Goal: Information Seeking & Learning: Learn about a topic

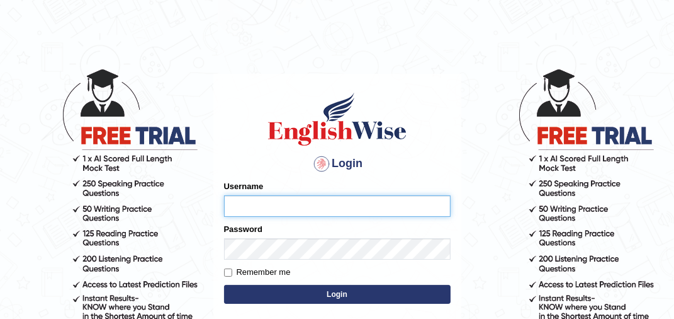
type input "AwahTim"
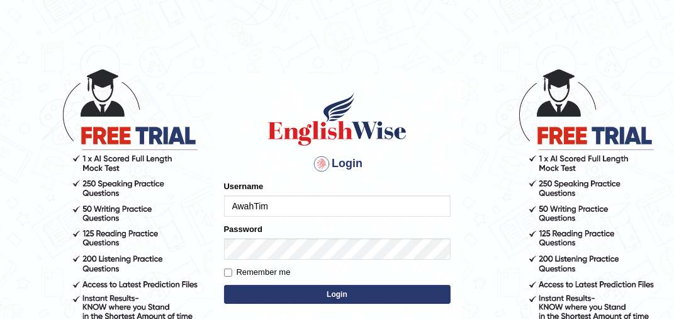
drag, startPoint x: 287, startPoint y: 291, endPoint x: 286, endPoint y: 283, distance: 7.6
click at [287, 289] on button "Login" at bounding box center [337, 294] width 227 height 19
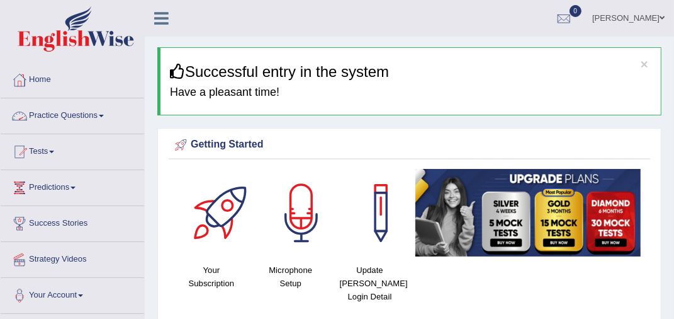
click at [103, 115] on span at bounding box center [101, 116] width 5 height 3
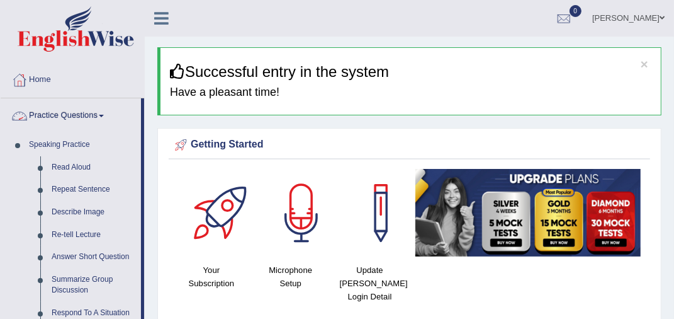
click at [102, 111] on link "Practice Questions" at bounding box center [71, 113] width 140 height 31
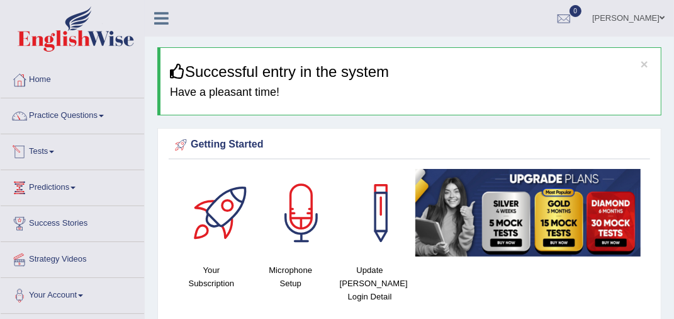
click at [52, 151] on link "Tests" at bounding box center [73, 149] width 144 height 31
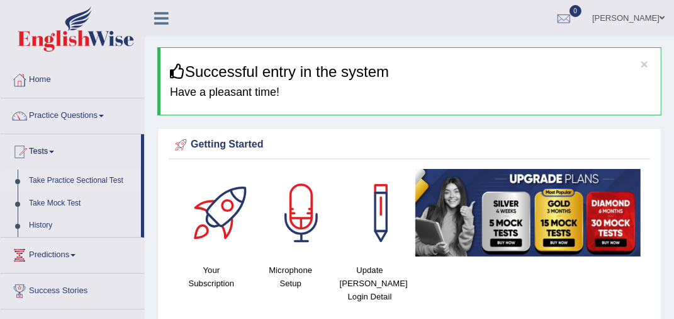
click at [86, 179] on link "Take Practice Sectional Test" at bounding box center [82, 180] width 118 height 23
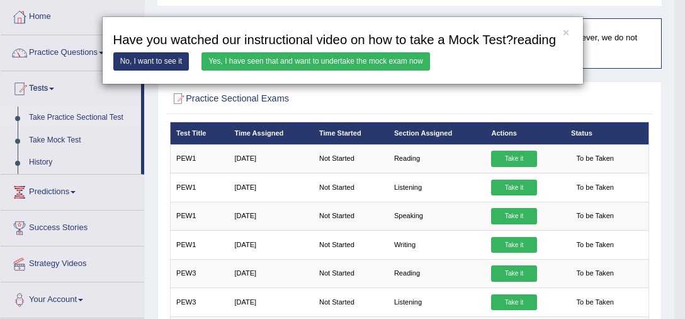
click at [266, 59] on link "Yes, I have seen that and want to undertake the mock exam now" at bounding box center [315, 61] width 229 height 18
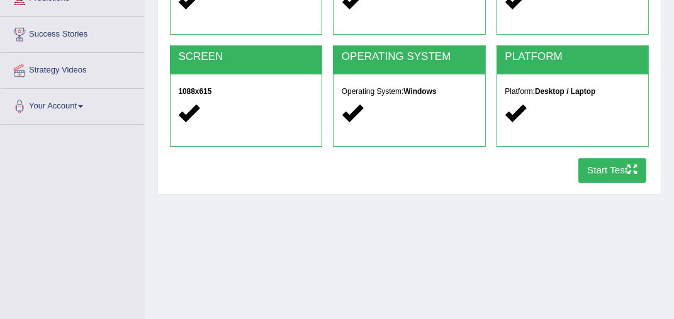
scroll to position [252, 0]
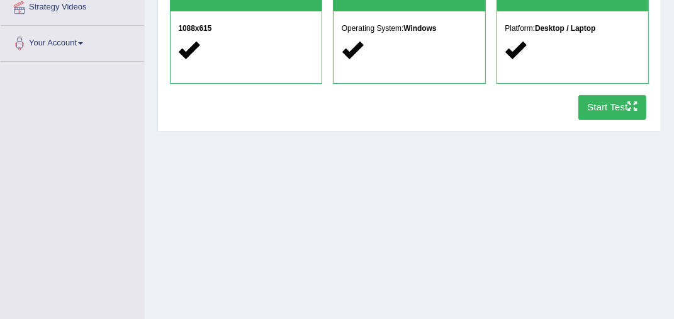
click at [600, 106] on button "Start Test" at bounding box center [613, 107] width 69 height 25
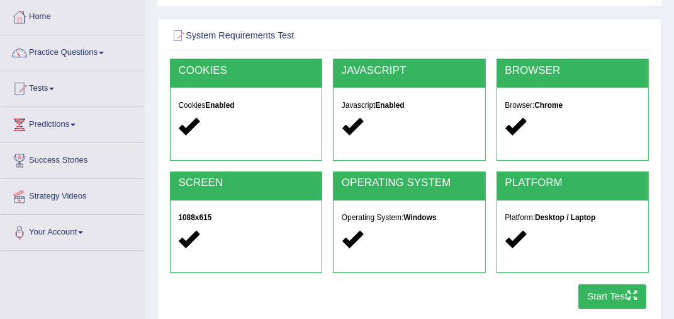
scroll to position [0, 0]
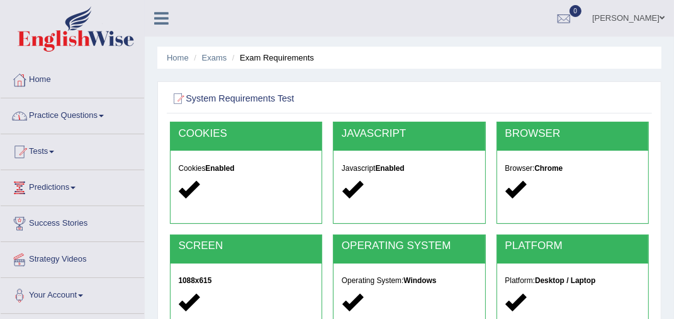
click at [91, 112] on link "Practice Questions" at bounding box center [73, 113] width 144 height 31
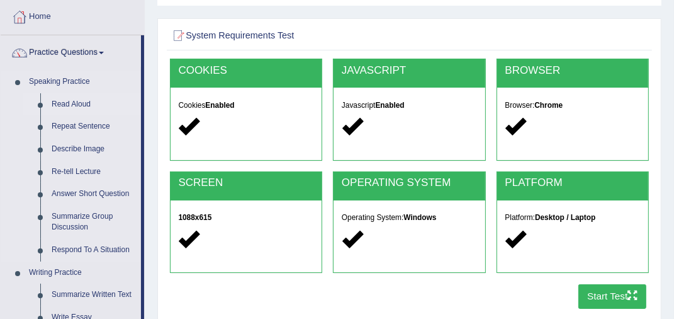
scroll to position [252, 0]
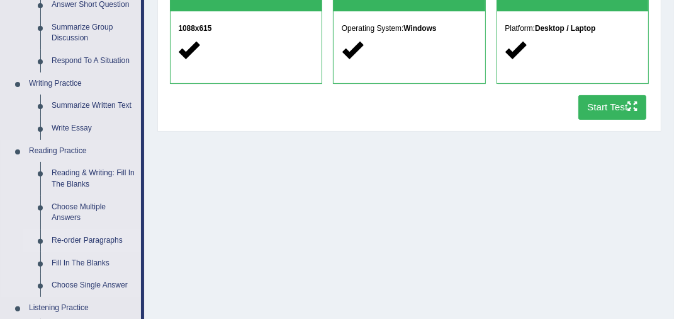
click at [76, 238] on link "Re-order Paragraphs" at bounding box center [93, 240] width 95 height 23
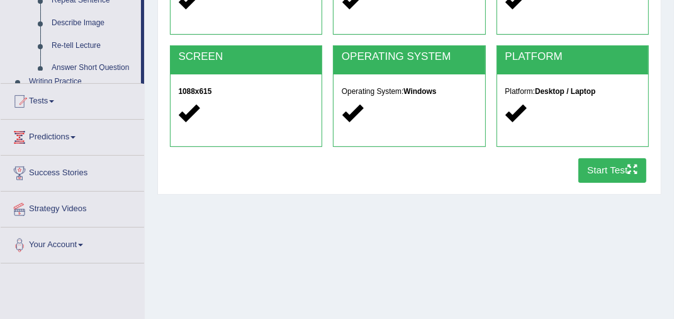
scroll to position [342, 0]
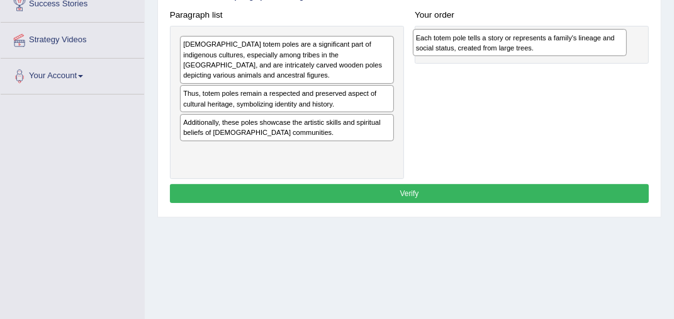
drag, startPoint x: 217, startPoint y: 126, endPoint x: 491, endPoint y: 27, distance: 291.1
click at [491, 27] on div "Paragraph list [DEMOGRAPHIC_DATA] totem [DEMOGRAPHIC_DATA] are a significant pa…" at bounding box center [409, 92] width 490 height 173
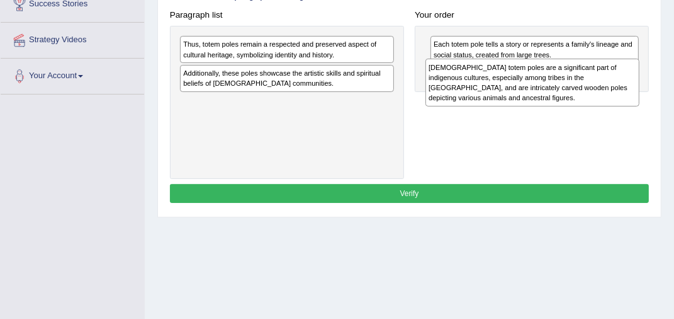
drag, startPoint x: 267, startPoint y: 58, endPoint x: 556, endPoint y: 85, distance: 290.2
click at [556, 85] on div "Native American totem poles are a significant part of indigenous cultures, espe…" at bounding box center [533, 82] width 214 height 47
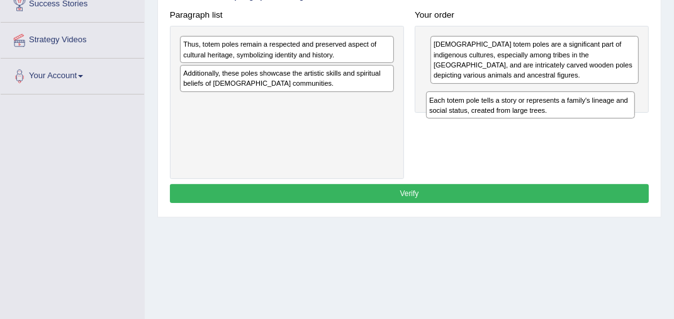
drag, startPoint x: 516, startPoint y: 53, endPoint x: 509, endPoint y: 112, distance: 59.6
click at [509, 113] on div "Paragraph list Thus, totem poles remain a respected and preserved aspect of cul…" at bounding box center [409, 92] width 490 height 173
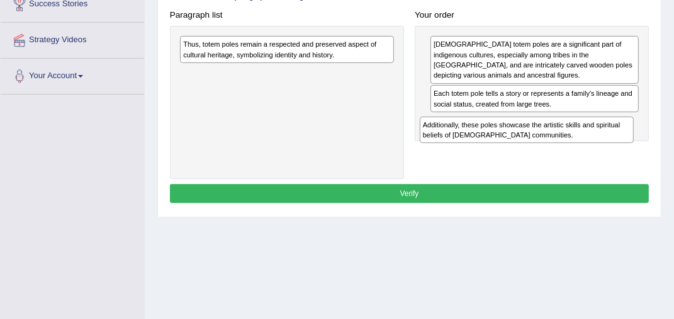
drag, startPoint x: 262, startPoint y: 79, endPoint x: 544, endPoint y: 140, distance: 288.6
click at [544, 140] on div "Additionally, these poles showcase the artistic skills and spiritual beliefs of…" at bounding box center [527, 129] width 214 height 27
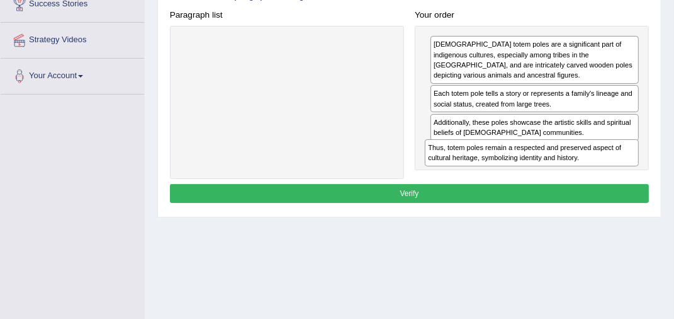
drag, startPoint x: 317, startPoint y: 48, endPoint x: 606, endPoint y: 169, distance: 312.6
click at [606, 169] on div "Paragraph list Thus, totem poles remain a respected and preserved aspect of cul…" at bounding box center [409, 92] width 490 height 173
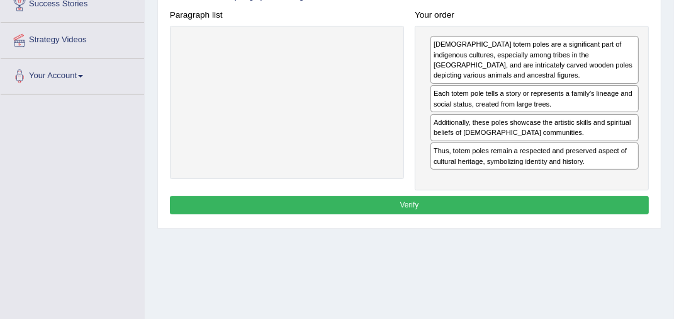
click at [404, 196] on button "Verify" at bounding box center [410, 205] width 480 height 18
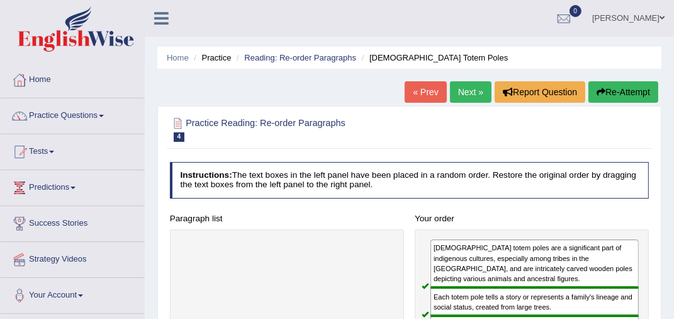
click at [450, 84] on link "Next »" at bounding box center [471, 91] width 42 height 21
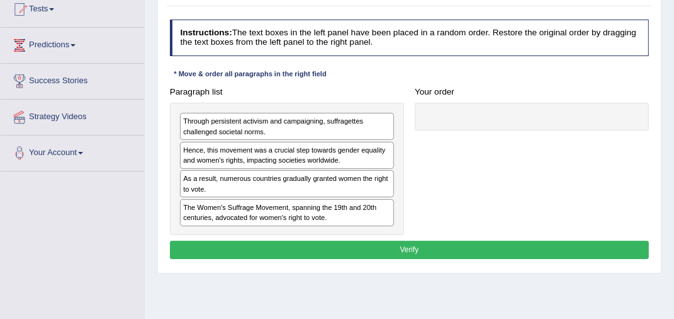
click at [239, 208] on div "The Women's Suffrage Movement, spanning the 19th and 20th centuries, advocated …" at bounding box center [287, 212] width 214 height 27
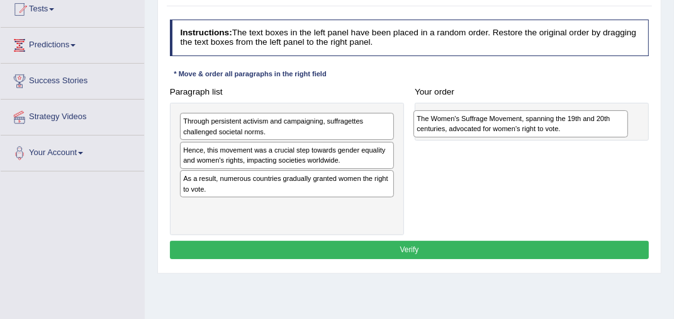
drag, startPoint x: 249, startPoint y: 212, endPoint x: 524, endPoint y: 108, distance: 293.8
click at [524, 108] on div "Paragraph list Through persistent activism and campaigning, suffragettes challe…" at bounding box center [409, 158] width 490 height 153
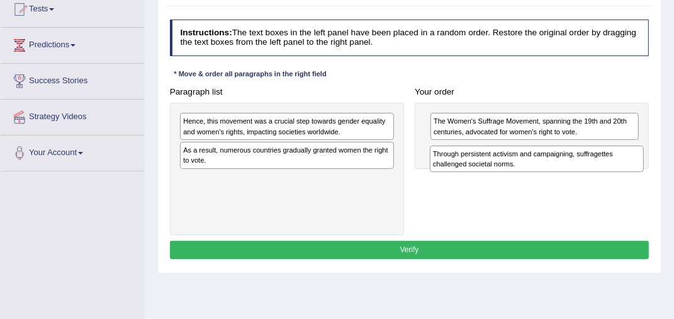
drag, startPoint x: 237, startPoint y: 123, endPoint x: 531, endPoint y: 162, distance: 296.5
click at [531, 162] on div "Through persistent activism and campaigning, suffragettes challenged societal n…" at bounding box center [537, 158] width 214 height 27
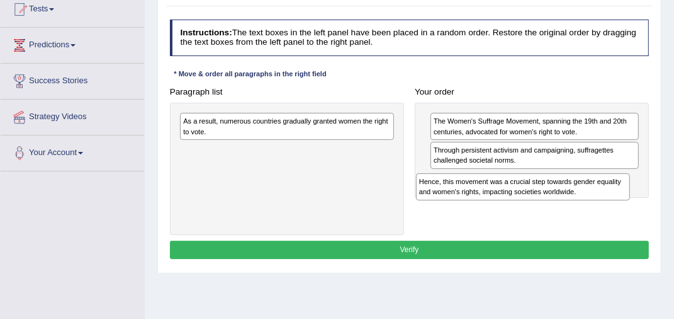
drag, startPoint x: 267, startPoint y: 125, endPoint x: 546, endPoint y: 197, distance: 288.6
click at [546, 197] on div "Hence, this movement was a crucial step towards gender equality and women's rig…" at bounding box center [523, 186] width 214 height 27
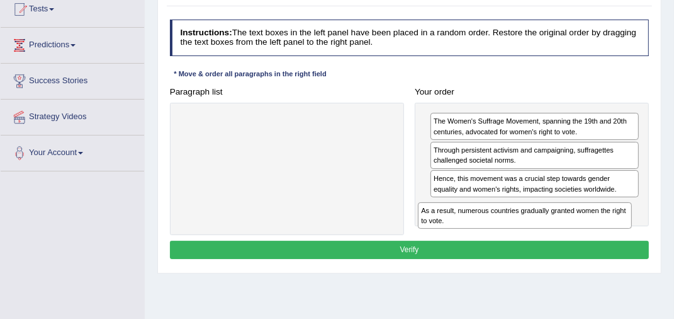
drag, startPoint x: 319, startPoint y: 127, endPoint x: 600, endPoint y: 228, distance: 298.5
click at [601, 230] on div "Paragraph list As a result, numerous countries gradually granted women the righ…" at bounding box center [409, 158] width 490 height 153
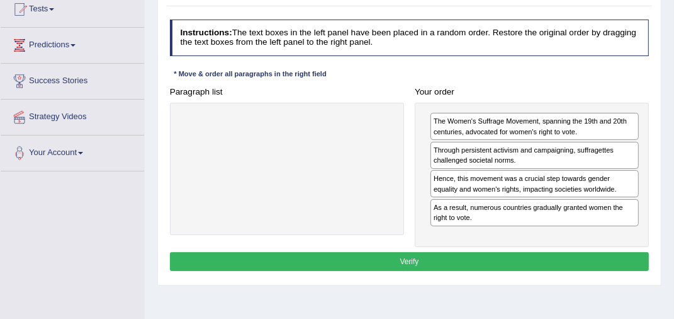
click at [388, 256] on button "Verify" at bounding box center [410, 261] width 480 height 18
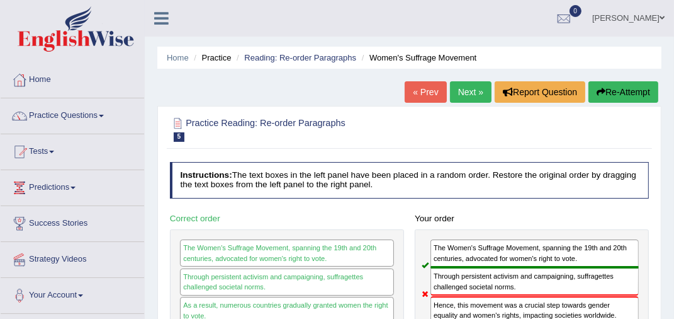
click at [619, 94] on button "Re-Attempt" at bounding box center [624, 91] width 70 height 21
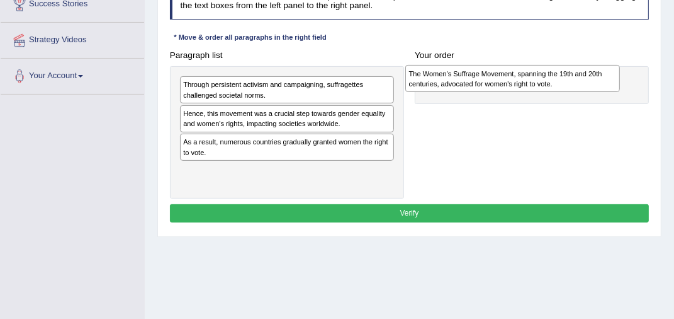
drag, startPoint x: 227, startPoint y: 172, endPoint x: 492, endPoint y: 59, distance: 288.8
click at [492, 59] on div "Paragraph list Through persistent activism and campaigning, suffragettes challe…" at bounding box center [409, 122] width 490 height 153
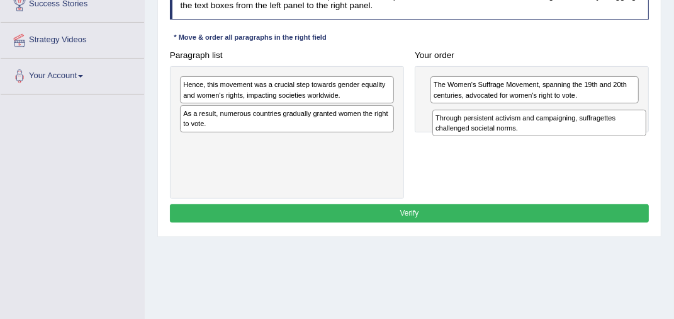
drag, startPoint x: 229, startPoint y: 89, endPoint x: 526, endPoint y: 128, distance: 299.7
click at [526, 128] on div "Through persistent activism and campaigning, suffragettes challenged societal n…" at bounding box center [539, 123] width 214 height 27
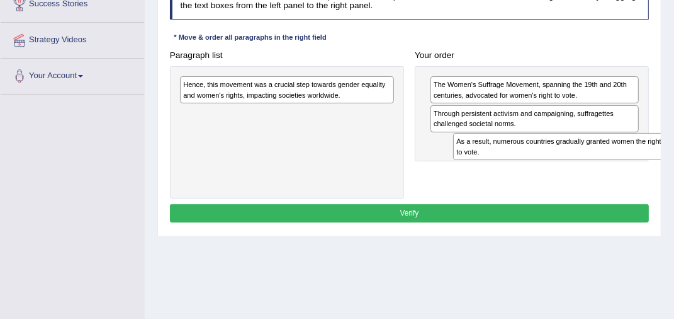
drag, startPoint x: 216, startPoint y: 116, endPoint x: 538, endPoint y: 150, distance: 323.5
click at [538, 150] on div "As a result, numerous countries gradually granted women the right to vote." at bounding box center [560, 146] width 214 height 27
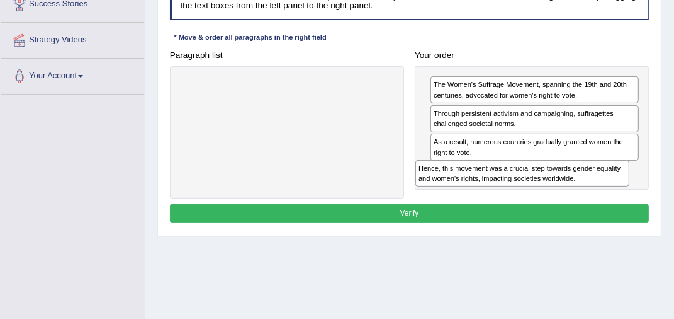
drag, startPoint x: 283, startPoint y: 88, endPoint x: 560, endPoint y: 186, distance: 293.9
click at [560, 186] on div "Paragraph list Hence, this movement was a crucial step towards gender equality …" at bounding box center [409, 122] width 490 height 153
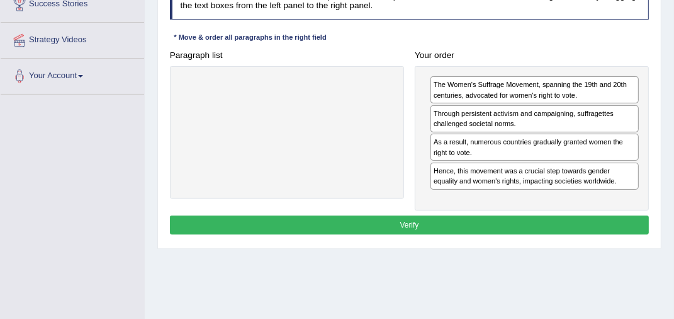
click at [371, 221] on button "Verify" at bounding box center [410, 224] width 480 height 18
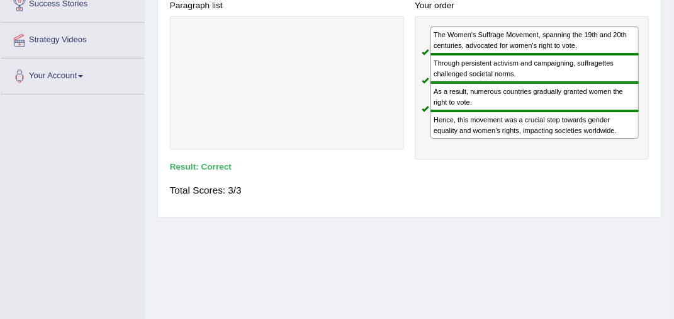
scroll to position [30, 0]
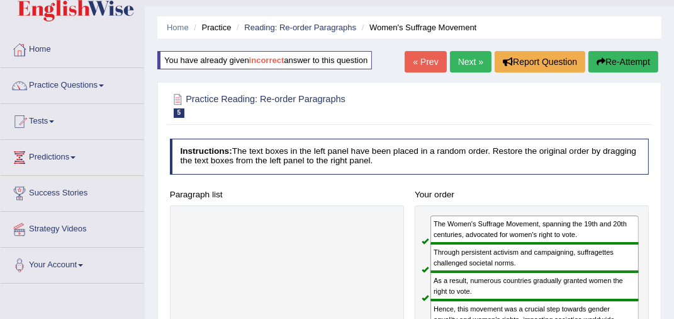
click at [628, 64] on button "Re-Attempt" at bounding box center [624, 61] width 70 height 21
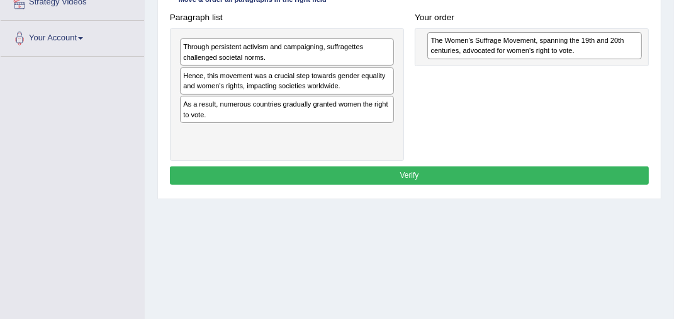
drag, startPoint x: 217, startPoint y: 132, endPoint x: 497, endPoint y: 24, distance: 300.3
click at [499, 24] on div "Paragraph list Through persistent activism and campaigning, suffragettes challe…" at bounding box center [409, 84] width 490 height 153
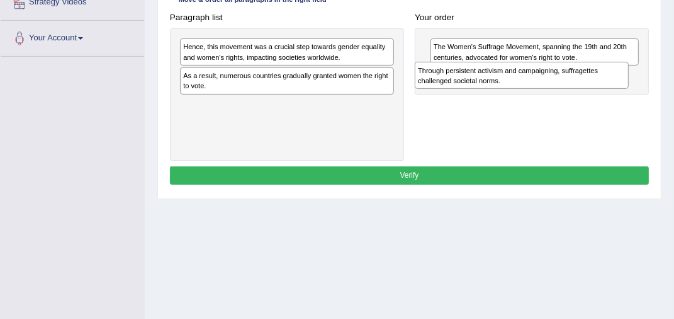
drag, startPoint x: 235, startPoint y: 49, endPoint x: 514, endPoint y: 77, distance: 280.3
click at [514, 77] on div "Through persistent activism and campaigning, suffragettes challenged societal n…" at bounding box center [522, 75] width 214 height 27
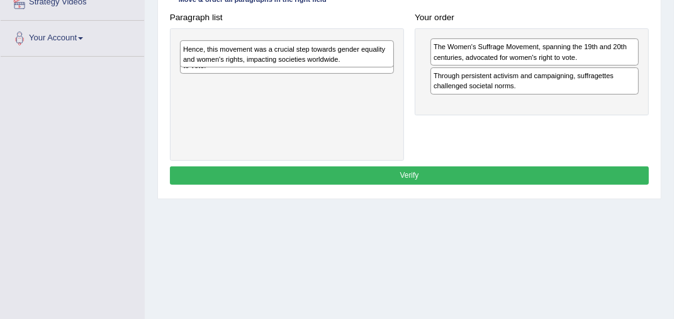
click at [217, 57] on div "Hence, this movement was a crucial step towards gender equality and women's rig…" at bounding box center [287, 53] width 214 height 27
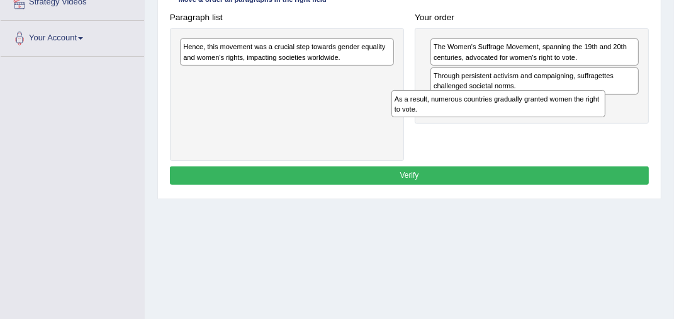
drag, startPoint x: 215, startPoint y: 82, endPoint x: 477, endPoint y: 119, distance: 263.9
click at [475, 117] on div "As a result, numerous countries gradually granted women the right to vote." at bounding box center [499, 103] width 214 height 27
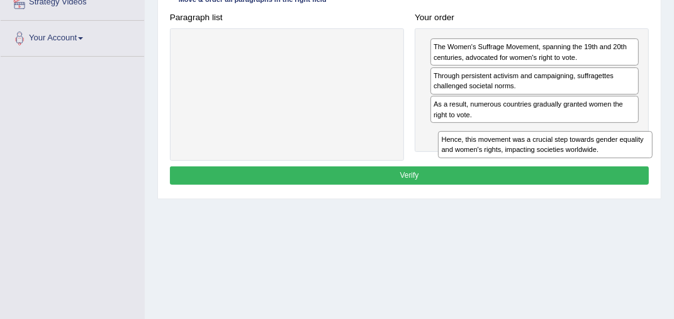
drag, startPoint x: 249, startPoint y: 52, endPoint x: 552, endPoint y: 165, distance: 323.7
click at [552, 165] on div "Instructions: The text boxes in the left panel have been placed in a random ord…" at bounding box center [409, 66] width 485 height 253
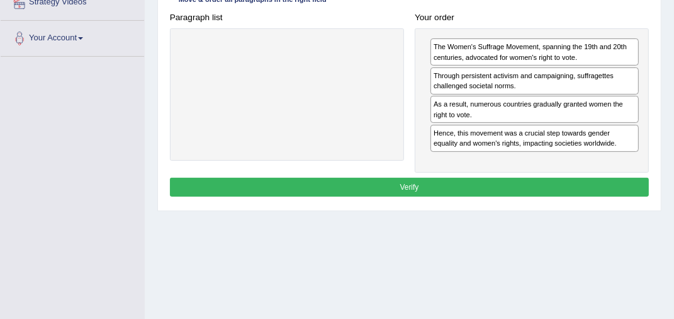
click at [443, 180] on button "Verify" at bounding box center [410, 187] width 480 height 18
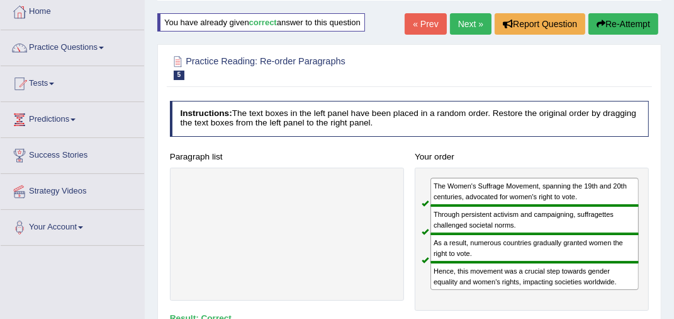
scroll to position [5, 0]
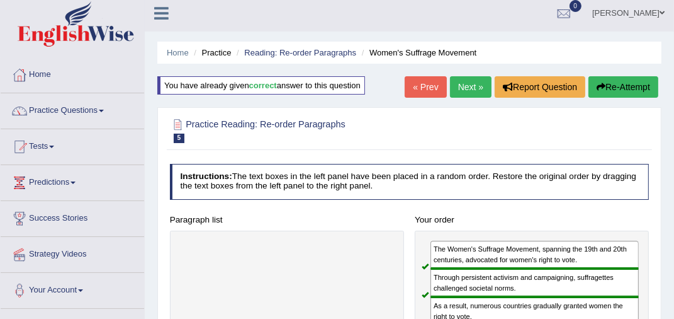
click at [461, 87] on link "Next »" at bounding box center [471, 86] width 42 height 21
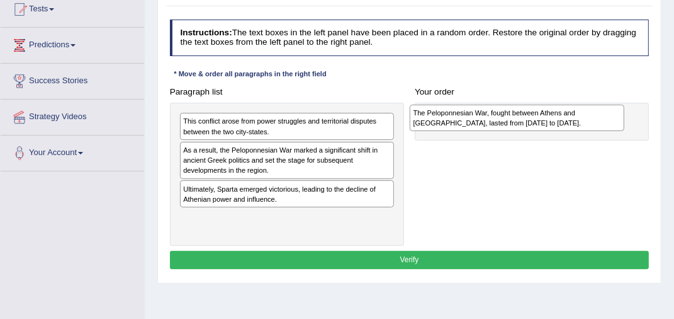
drag, startPoint x: 237, startPoint y: 220, endPoint x: 506, endPoint y: 99, distance: 295.3
click at [506, 99] on div "Paragraph list This conflict arose from power struggles and territorial dispute…" at bounding box center [409, 163] width 490 height 163
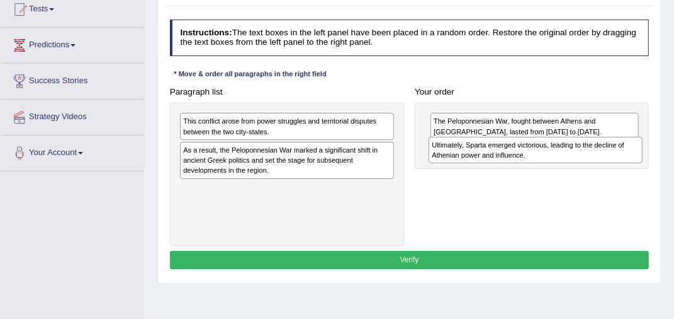
drag, startPoint x: 194, startPoint y: 196, endPoint x: 487, endPoint y: 142, distance: 297.7
click at [487, 142] on div "Ultimately, Sparta emerged victorious, leading to the decline of Athenian power…" at bounding box center [536, 150] width 214 height 27
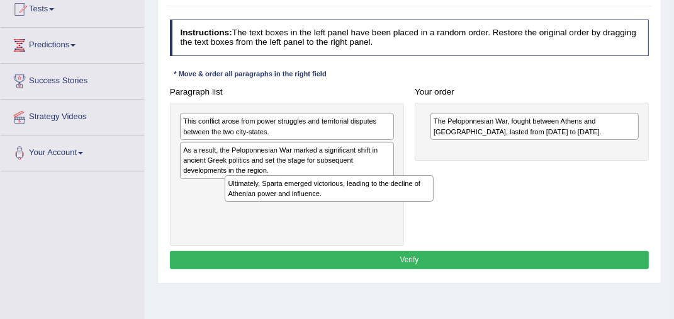
drag, startPoint x: 484, startPoint y: 154, endPoint x: 217, endPoint y: 201, distance: 271.8
click at [225, 202] on div "Ultimately, Sparta emerged victorious, leading to the decline of Athenian power…" at bounding box center [329, 188] width 209 height 27
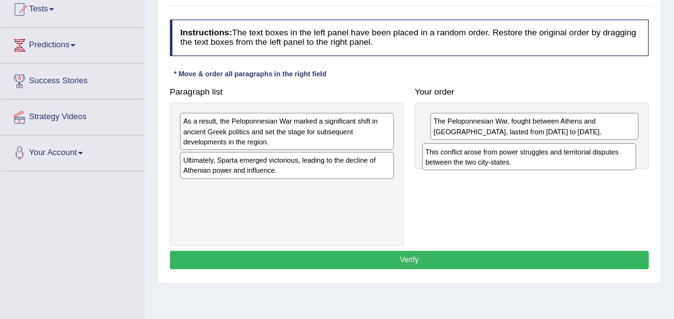
drag, startPoint x: 255, startPoint y: 129, endPoint x: 541, endPoint y: 165, distance: 288.1
click at [541, 165] on div "This conflict arose from power struggles and territorial disputes between the t…" at bounding box center [529, 156] width 214 height 27
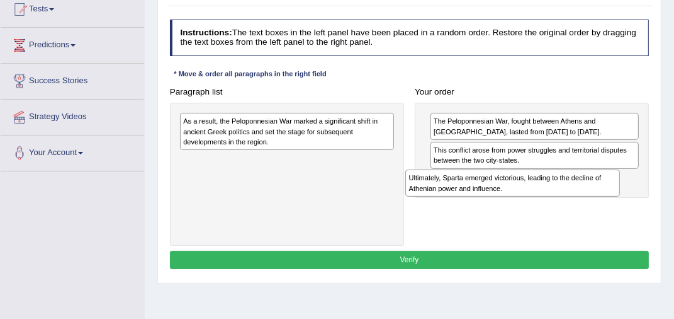
drag, startPoint x: 196, startPoint y: 165, endPoint x: 462, endPoint y: 186, distance: 266.5
click at [462, 186] on div "Ultimately, Sparta emerged victorious, leading to the decline of Athenian power…" at bounding box center [512, 182] width 214 height 27
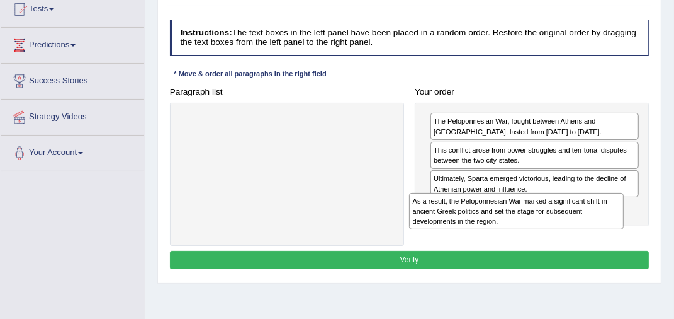
drag, startPoint x: 296, startPoint y: 140, endPoint x: 566, endPoint y: 233, distance: 285.7
click at [566, 233] on div "Paragraph list As a result, the Peloponnesian War marked a significant shift in…" at bounding box center [409, 163] width 490 height 163
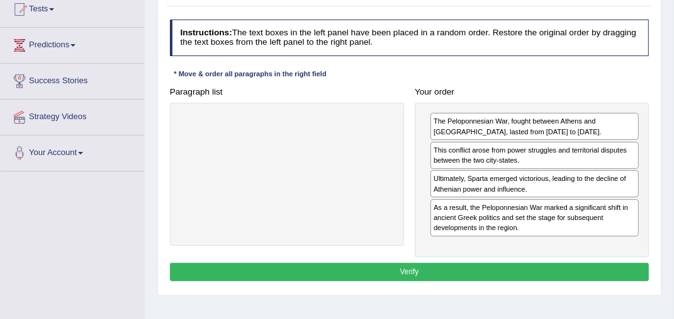
click at [458, 264] on button "Verify" at bounding box center [410, 272] width 480 height 18
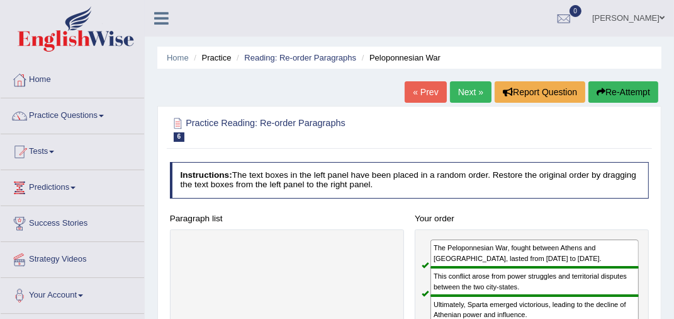
click at [465, 73] on div "Home Practice Reading: Re-order Paragraphs Peloponnesian War « Prev Next » Repo…" at bounding box center [409, 315] width 529 height 630
click at [463, 92] on link "Next »" at bounding box center [471, 91] width 42 height 21
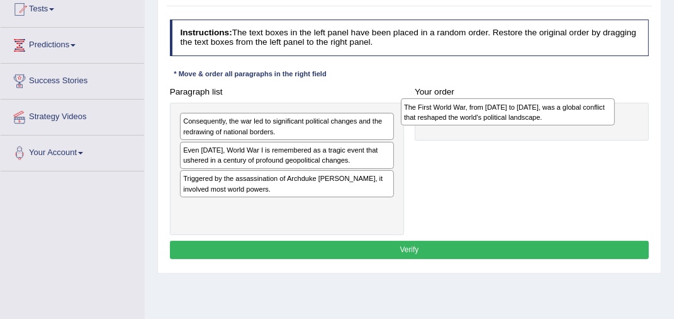
drag, startPoint x: 215, startPoint y: 210, endPoint x: 475, endPoint y: 94, distance: 284.9
click at [475, 94] on div "Paragraph list Consequently, the war led to significant political changes and t…" at bounding box center [409, 158] width 490 height 153
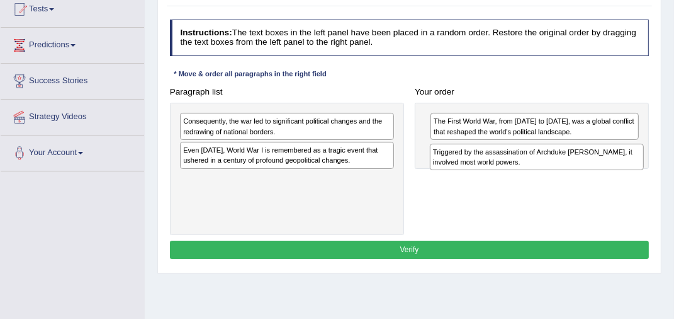
drag, startPoint x: 220, startPoint y: 183, endPoint x: 514, endPoint y: 152, distance: 295.6
click at [514, 152] on div "Triggered by the assassination of Archduke Franz Ferdinand, it involved most wo…" at bounding box center [537, 157] width 214 height 27
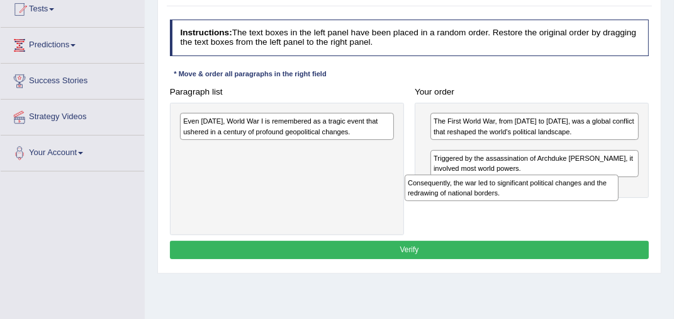
drag, startPoint x: 242, startPoint y: 125, endPoint x: 509, endPoint y: 198, distance: 276.7
click at [509, 198] on div "Consequently, the war led to significant political changes and the redrawing of…" at bounding box center [512, 187] width 214 height 27
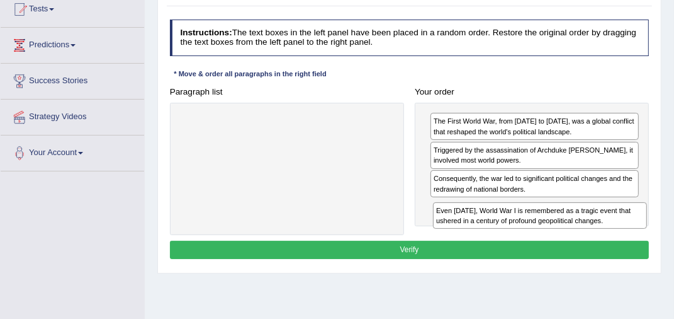
drag, startPoint x: 223, startPoint y: 132, endPoint x: 521, endPoint y: 237, distance: 315.8
click at [521, 237] on div "Instructions: The text boxes in the left panel have been placed in a random ord…" at bounding box center [409, 140] width 485 height 253
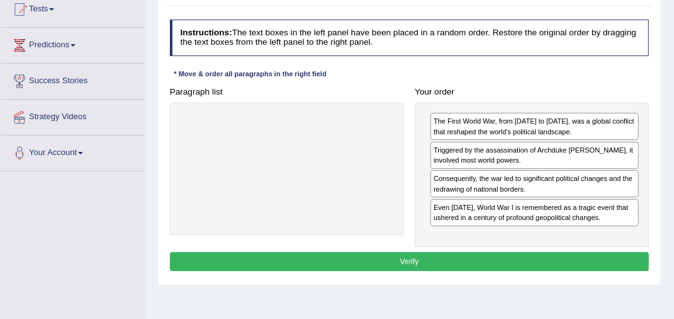
click at [409, 257] on button "Verify" at bounding box center [410, 261] width 480 height 18
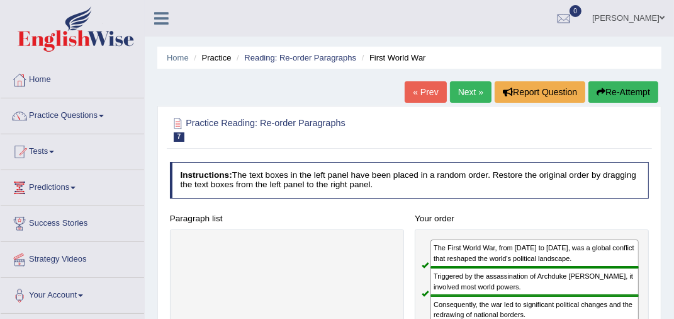
click at [466, 92] on link "Next »" at bounding box center [471, 91] width 42 height 21
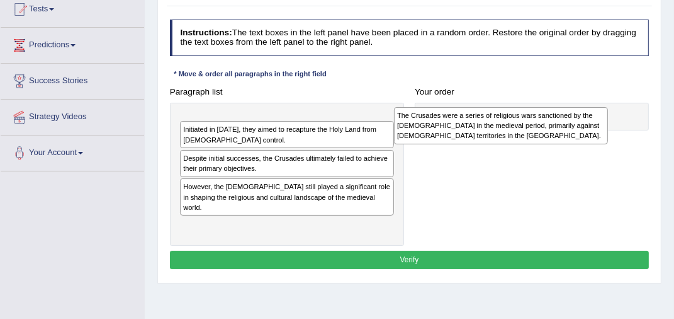
drag, startPoint x: 239, startPoint y: 186, endPoint x: 494, endPoint y: 110, distance: 265.3
click at [494, 110] on div "The Crusades were a series of religious wars sanctioned by the [DEMOGRAPHIC_DAT…" at bounding box center [501, 125] width 214 height 37
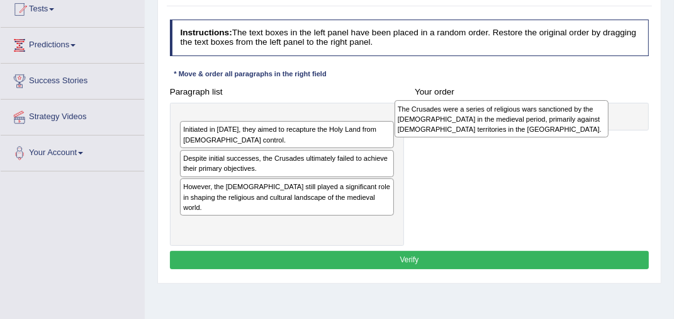
drag, startPoint x: 234, startPoint y: 125, endPoint x: 502, endPoint y: 111, distance: 267.9
click at [502, 111] on div "The Crusades were a series of religious wars sanctioned by the Latin Church in …" at bounding box center [502, 118] width 214 height 37
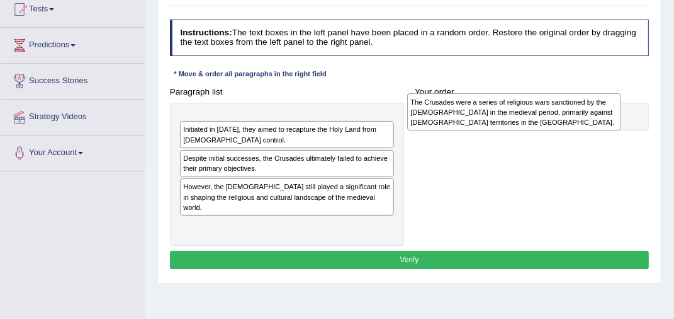
drag, startPoint x: 214, startPoint y: 136, endPoint x: 491, endPoint y: 115, distance: 277.8
click at [489, 114] on div "The Crusades were a series of religious wars sanctioned by the Latin Church in …" at bounding box center [514, 111] width 214 height 37
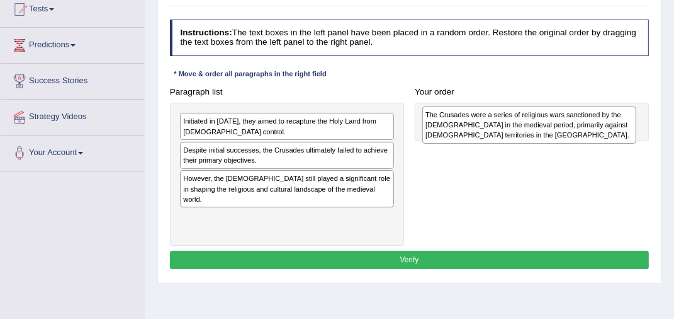
drag, startPoint x: 257, startPoint y: 133, endPoint x: 543, endPoint y: 125, distance: 286.6
click at [543, 125] on div "The Crusades were a series of religious wars sanctioned by the Latin Church in …" at bounding box center [529, 124] width 214 height 37
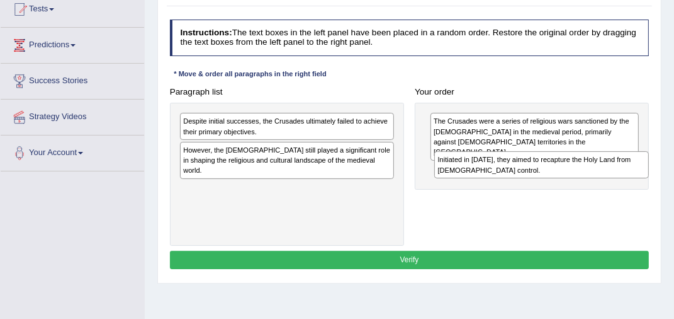
drag, startPoint x: 254, startPoint y: 125, endPoint x: 548, endPoint y: 170, distance: 296.8
click at [551, 170] on div "Initiated in 1095, they aimed to recapture the Holy Land from Muslim control." at bounding box center [541, 164] width 214 height 27
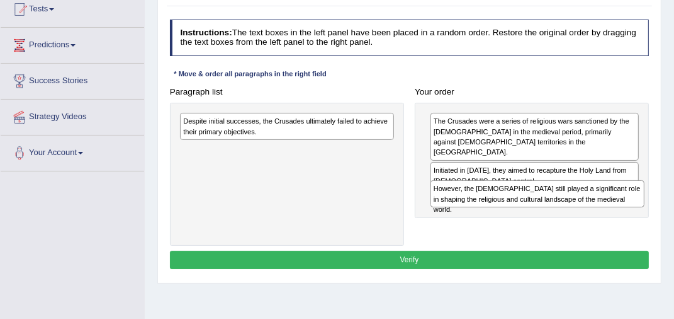
drag, startPoint x: 247, startPoint y: 155, endPoint x: 541, endPoint y: 201, distance: 298.2
click at [541, 201] on div "However, the Crusades still played a significant role in shaping the religious …" at bounding box center [538, 193] width 214 height 27
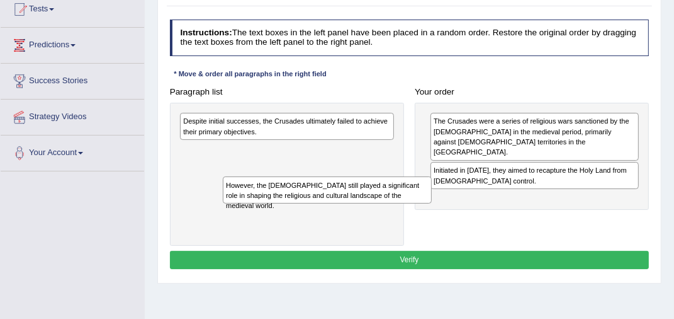
drag, startPoint x: 540, startPoint y: 197, endPoint x: 281, endPoint y: 193, distance: 258.8
click at [282, 193] on div "However, the Crusades still played a significant role in shaping the religious …" at bounding box center [327, 189] width 209 height 27
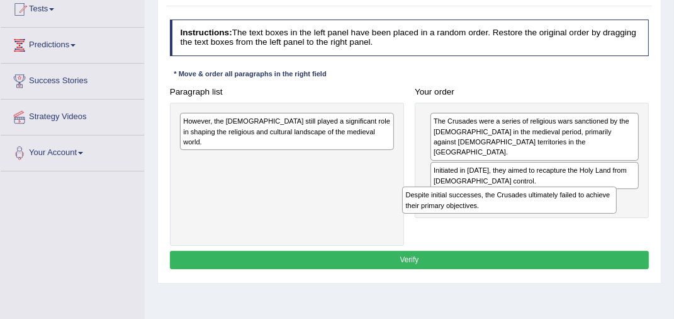
drag, startPoint x: 277, startPoint y: 134, endPoint x: 539, endPoint y: 220, distance: 275.7
click at [539, 220] on div "Paragraph list Despite initial successes, the Crusades ultimately failed to ach…" at bounding box center [409, 163] width 490 height 163
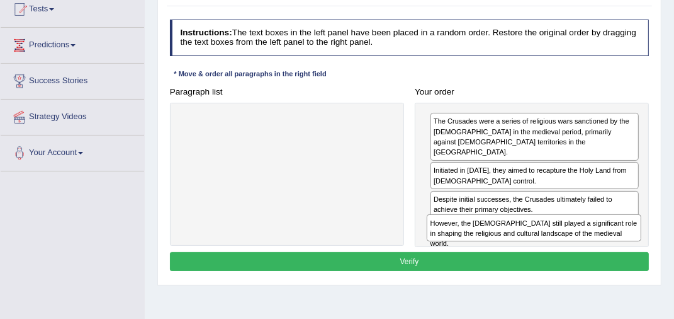
drag, startPoint x: 282, startPoint y: 130, endPoint x: 567, endPoint y: 251, distance: 309.7
click at [570, 250] on div "Instructions: The text boxes in the left panel have been placed in a random ord…" at bounding box center [409, 146] width 485 height 264
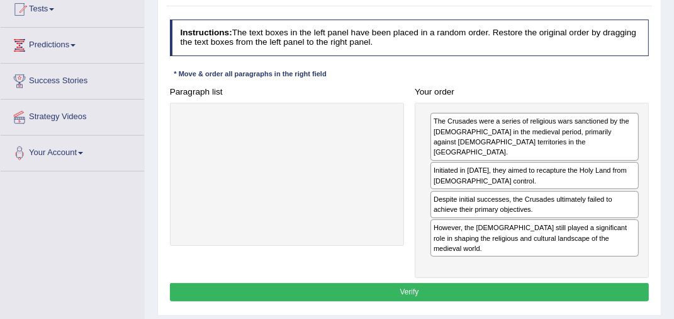
click at [413, 283] on button "Verify" at bounding box center [410, 292] width 480 height 18
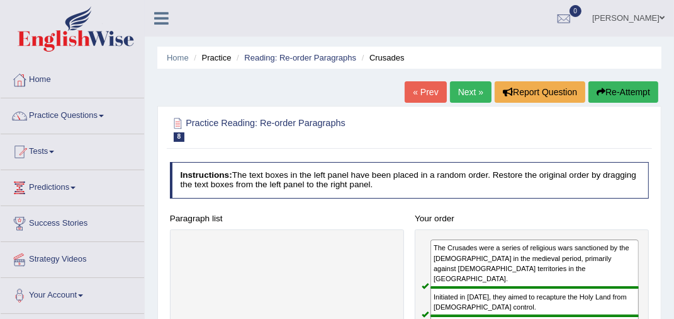
click at [470, 93] on link "Next »" at bounding box center [471, 91] width 42 height 21
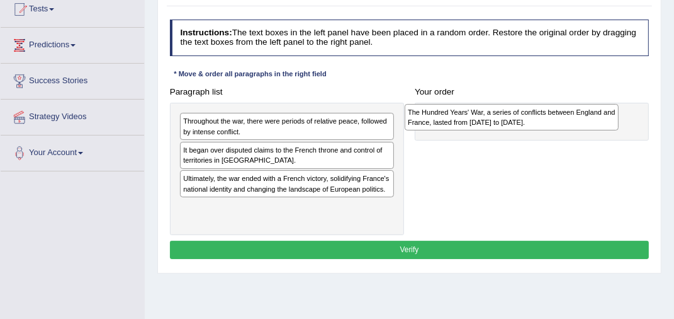
click at [499, 97] on div "Paragraph list Throughout the war, there were periods of relative peace, follow…" at bounding box center [409, 158] width 490 height 153
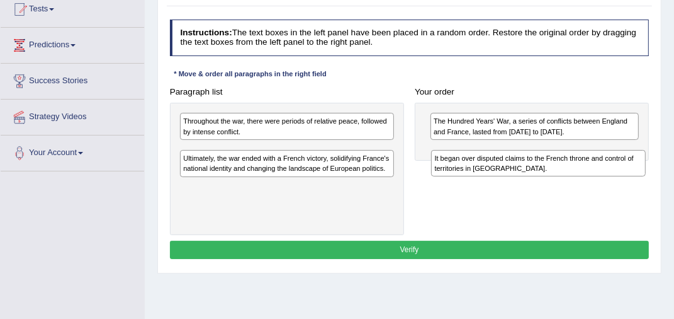
drag, startPoint x: 227, startPoint y: 154, endPoint x: 515, endPoint y: 164, distance: 288.5
click at [519, 163] on div "It began over disputed claims to the French throne and control of territories i…" at bounding box center [538, 163] width 214 height 27
drag, startPoint x: 226, startPoint y: 149, endPoint x: 550, endPoint y: 149, distance: 323.6
click at [550, 152] on div "It began over disputed claims to the French throne and control of territories i…" at bounding box center [553, 163] width 214 height 27
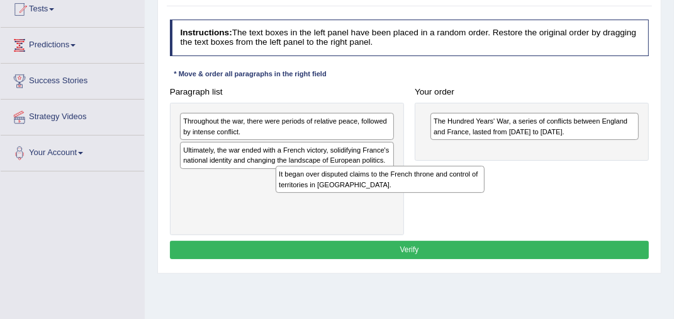
drag, startPoint x: 500, startPoint y: 157, endPoint x: 297, endPoint y: 183, distance: 205.0
click at [302, 187] on div "It began over disputed claims to the French throne and control of territories i…" at bounding box center [380, 179] width 209 height 27
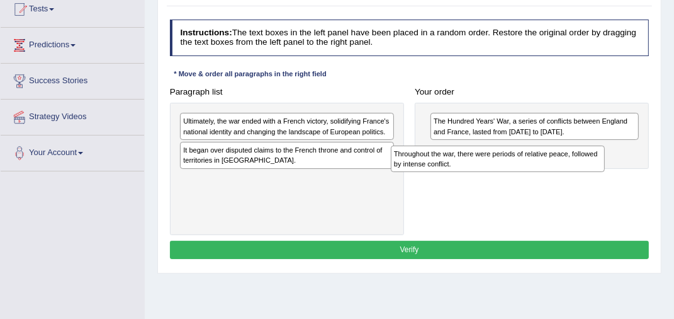
drag, startPoint x: 315, startPoint y: 123, endPoint x: 563, endPoint y: 162, distance: 251.1
click at [563, 162] on div "Throughout the war, there were periods of relative peace, followed by intense c…" at bounding box center [498, 158] width 214 height 27
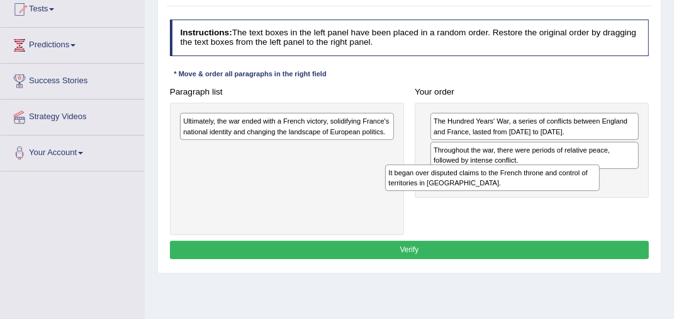
drag, startPoint x: 273, startPoint y: 158, endPoint x: 529, endPoint y: 189, distance: 258.8
click at [529, 189] on div "It began over disputed claims to the French throne and control of territories i…" at bounding box center [492, 177] width 214 height 27
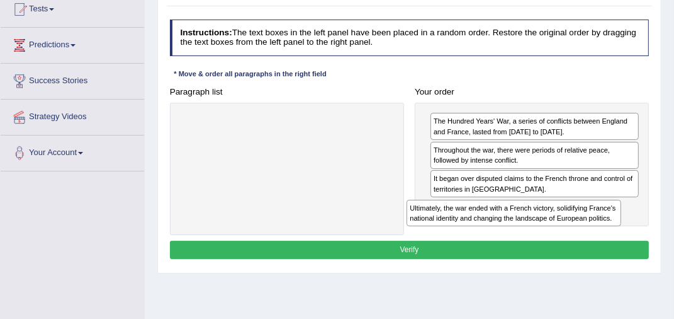
drag, startPoint x: 331, startPoint y: 150, endPoint x: 572, endPoint y: 228, distance: 254.0
click at [572, 228] on div "Paragraph list Ultimately, the war ended with a French victory, solidifying Fra…" at bounding box center [409, 158] width 490 height 153
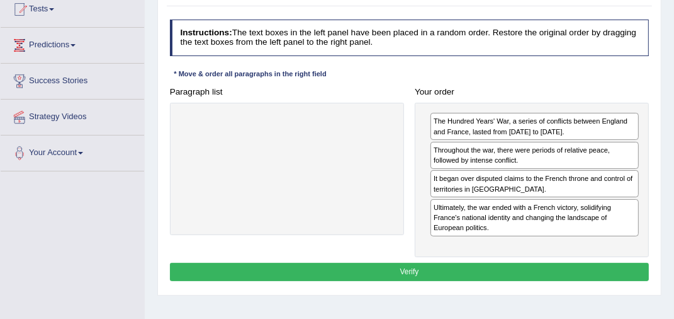
click at [452, 264] on button "Verify" at bounding box center [410, 272] width 480 height 18
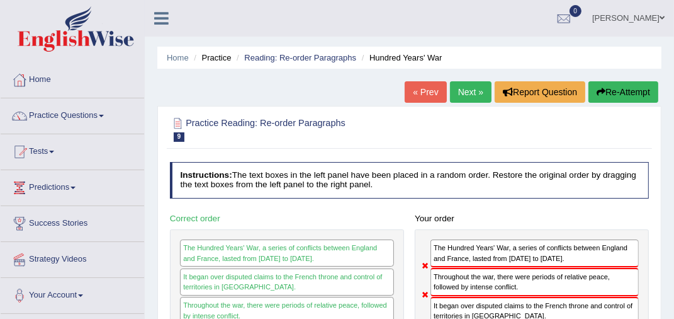
click at [631, 89] on button "Re-Attempt" at bounding box center [624, 91] width 70 height 21
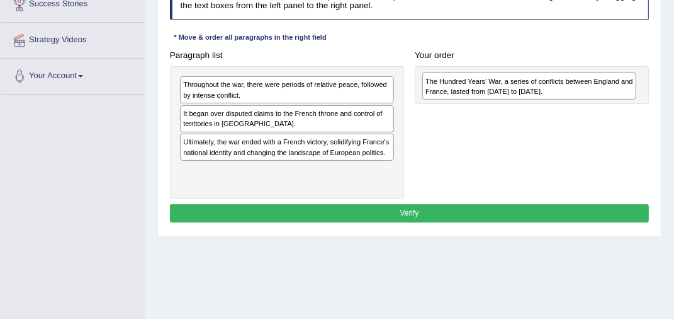
drag, startPoint x: 213, startPoint y: 174, endPoint x: 499, endPoint y: 70, distance: 303.7
click at [499, 70] on div "Paragraph list Throughout the war, there were periods of relative peace, follow…" at bounding box center [409, 122] width 490 height 153
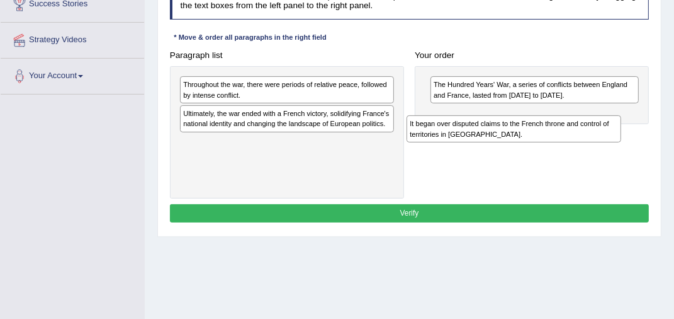
drag, startPoint x: 244, startPoint y: 121, endPoint x: 521, endPoint y: 132, distance: 277.2
click at [521, 132] on div "It began over disputed claims to the French throne and control of territories i…" at bounding box center [514, 128] width 214 height 27
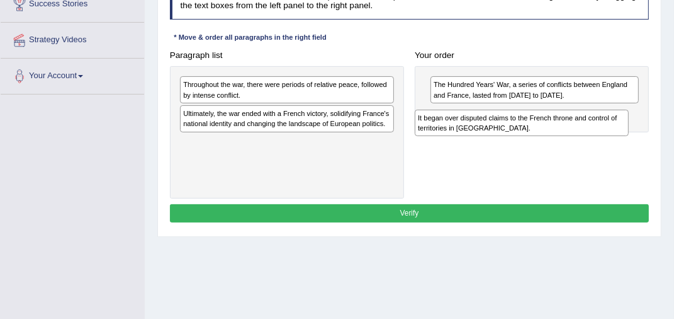
drag, startPoint x: 258, startPoint y: 150, endPoint x: 534, endPoint y: 122, distance: 277.8
click at [534, 122] on div "It began over disputed claims to the French throne and control of territories i…" at bounding box center [522, 123] width 214 height 27
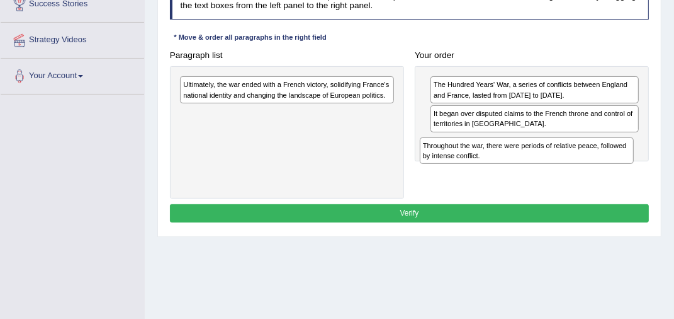
drag, startPoint x: 242, startPoint y: 93, endPoint x: 524, endPoint y: 164, distance: 291.0
click at [524, 164] on div "Paragraph list Throughout the war, there were periods of relative peace, follow…" at bounding box center [409, 122] width 490 height 153
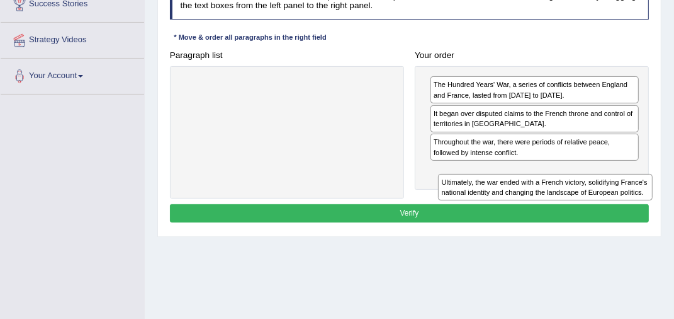
drag, startPoint x: 278, startPoint y: 89, endPoint x: 568, endPoint y: 203, distance: 312.0
click at [580, 203] on div "Instructions: The text boxes in the left panel have been placed in a random ord…" at bounding box center [409, 104] width 485 height 253
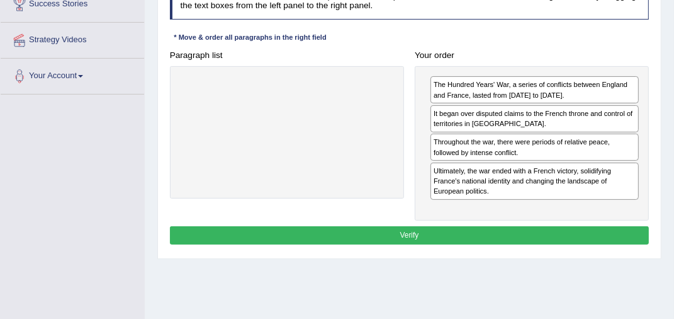
click at [402, 227] on button "Verify" at bounding box center [410, 235] width 480 height 18
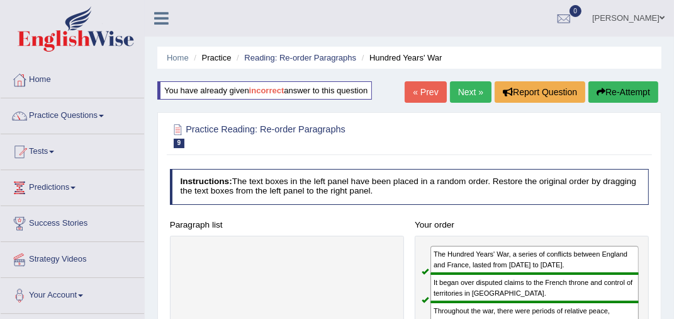
click at [461, 91] on link "Next »" at bounding box center [471, 91] width 42 height 21
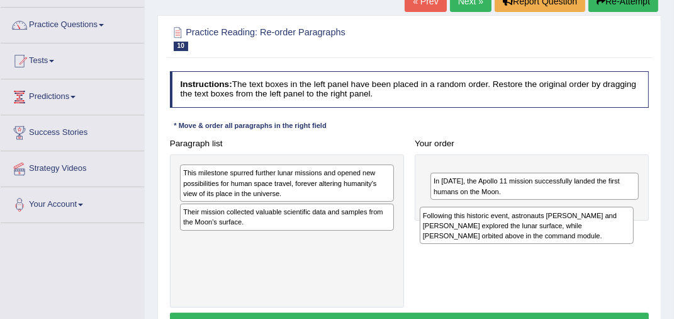
drag, startPoint x: 213, startPoint y: 248, endPoint x: 495, endPoint y: 220, distance: 283.5
click at [495, 220] on div "Following this historic event, astronauts [PERSON_NAME] and [PERSON_NAME] explo…" at bounding box center [527, 224] width 214 height 37
drag, startPoint x: 474, startPoint y: 186, endPoint x: 469, endPoint y: 232, distance: 46.2
click at [469, 235] on div "Following this historic event, astronauts [PERSON_NAME] and [PERSON_NAME] explo…" at bounding box center [530, 226] width 209 height 37
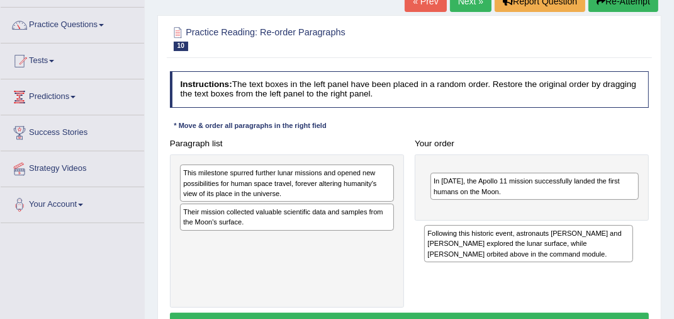
drag, startPoint x: 473, startPoint y: 185, endPoint x: 469, endPoint y: 239, distance: 53.7
click at [468, 245] on div "Following this historic event, astronauts [PERSON_NAME] and [PERSON_NAME] explo…" at bounding box center [528, 243] width 209 height 37
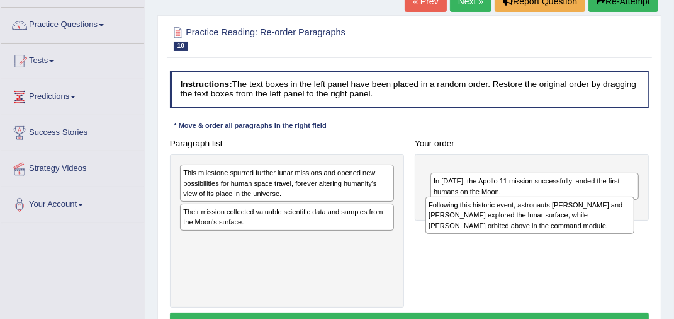
drag, startPoint x: 473, startPoint y: 187, endPoint x: 467, endPoint y: 225, distance: 38.2
click at [467, 225] on div "Following this historic event, astronauts [PERSON_NAME] and [PERSON_NAME] explo…" at bounding box center [530, 214] width 209 height 37
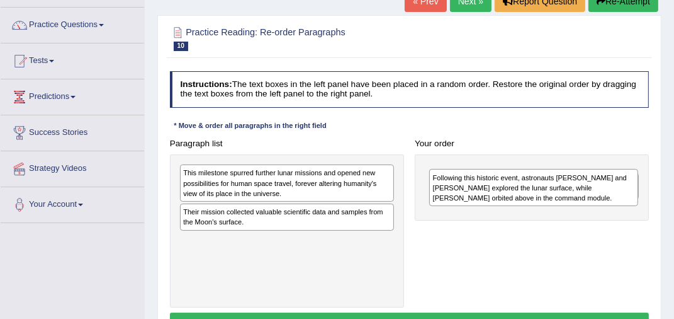
click at [467, 225] on div "Paragraph list This milestone spurred further lunar missions and opened new pos…" at bounding box center [409, 220] width 490 height 173
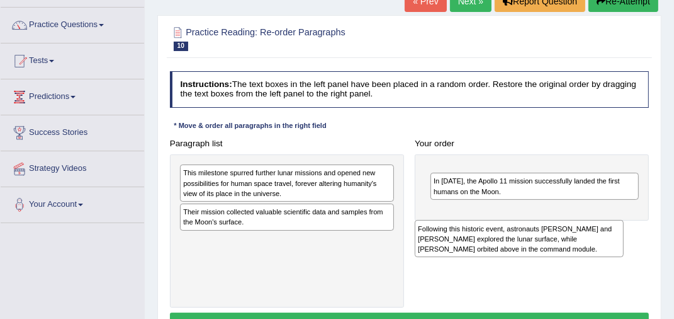
drag, startPoint x: 476, startPoint y: 186, endPoint x: 461, endPoint y: 251, distance: 66.6
click at [460, 251] on div "Following this historic event, astronauts Neil Armstrong and Buzz Aldrin explor…" at bounding box center [519, 238] width 209 height 37
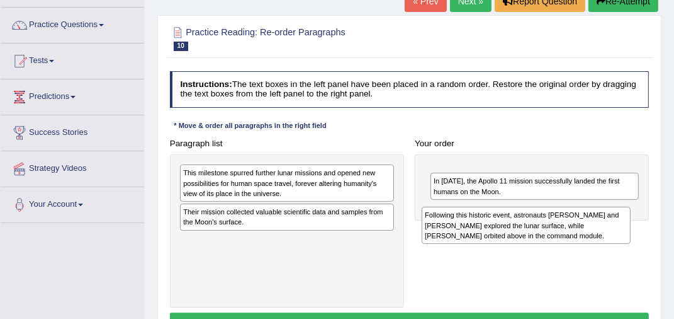
drag, startPoint x: 485, startPoint y: 181, endPoint x: 475, endPoint y: 230, distance: 50.7
click at [475, 230] on div "Following this historic event, astronauts Neil Armstrong and Buzz Aldrin explor…" at bounding box center [526, 224] width 209 height 37
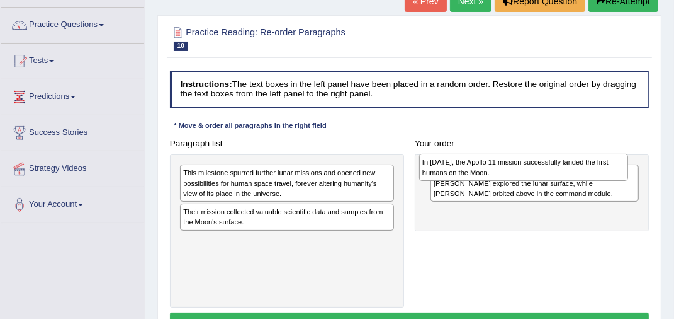
drag, startPoint x: 470, startPoint y: 221, endPoint x: 458, endPoint y: 159, distance: 63.5
click at [458, 159] on div "In 1969, the Apollo 11 mission successfully landed the first humans on the Moon." at bounding box center [523, 167] width 209 height 27
drag, startPoint x: 451, startPoint y: 224, endPoint x: 447, endPoint y: 156, distance: 68.1
click at [447, 156] on div "In 1969, the Apollo 11 mission successfully landed the first humans on the Moon." at bounding box center [533, 163] width 209 height 27
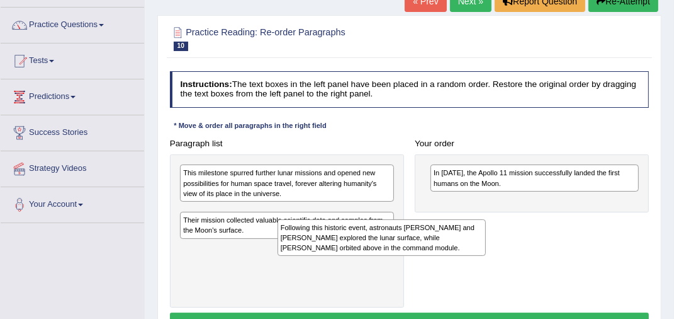
drag, startPoint x: 439, startPoint y: 196, endPoint x: 238, endPoint y: 246, distance: 206.9
click at [239, 251] on div "Paragraph list This milestone spurred further lunar missions and opened new pos…" at bounding box center [409, 220] width 490 height 173
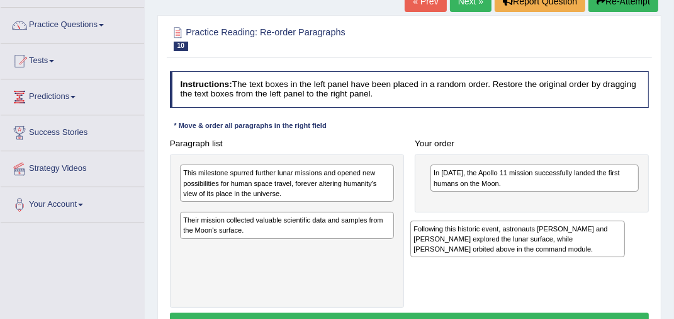
drag, startPoint x: 252, startPoint y: 220, endPoint x: 536, endPoint y: 233, distance: 284.8
click at [532, 237] on div "Following this historic event, astronauts Neil Armstrong and Buzz Aldrin explor…" at bounding box center [517, 238] width 214 height 37
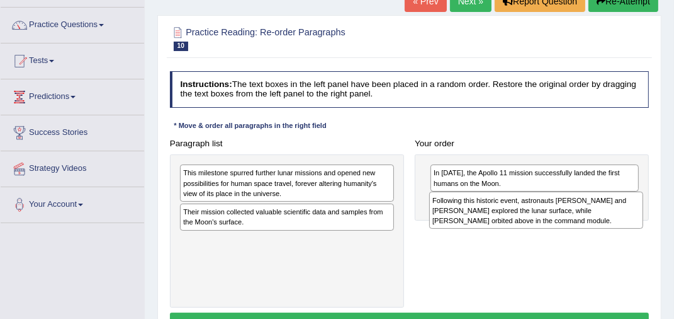
drag, startPoint x: 268, startPoint y: 228, endPoint x: 561, endPoint y: 215, distance: 293.0
click at [562, 215] on div "Following this historic event, astronauts Neil Armstrong and Buzz Aldrin explor…" at bounding box center [536, 209] width 214 height 37
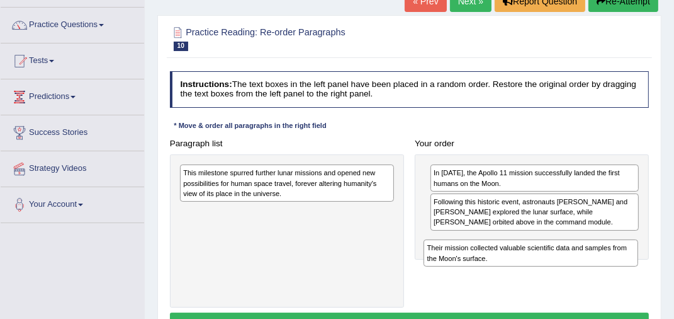
drag, startPoint x: 212, startPoint y: 218, endPoint x: 499, endPoint y: 261, distance: 290.2
click at [499, 261] on div "Their mission collected valuable scientific data and samples from the Moon's su…" at bounding box center [531, 252] width 214 height 27
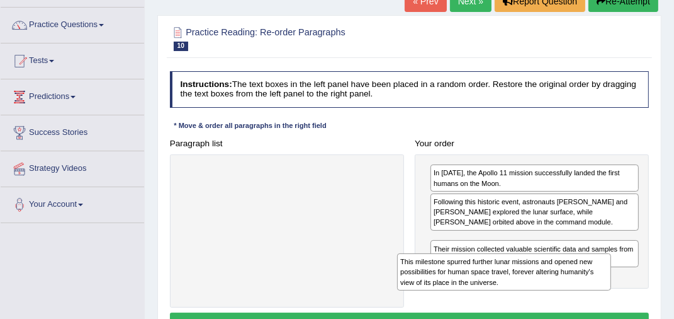
drag, startPoint x: 297, startPoint y: 182, endPoint x: 557, endPoint y: 286, distance: 280.0
click at [557, 286] on div "This milestone spurred further lunar missions and opened new possibilities for …" at bounding box center [504, 271] width 214 height 37
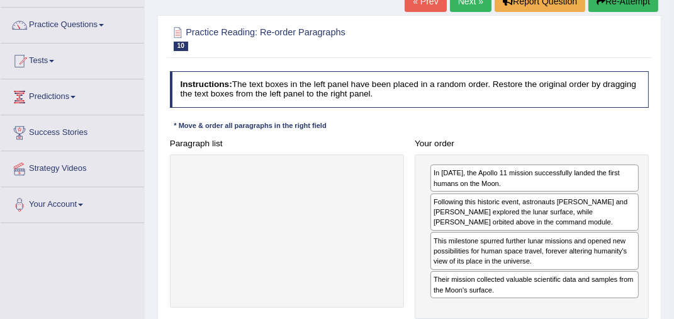
click at [481, 254] on div "This milestone spurred further lunar missions and opened new possibilities for …" at bounding box center [535, 250] width 208 height 37
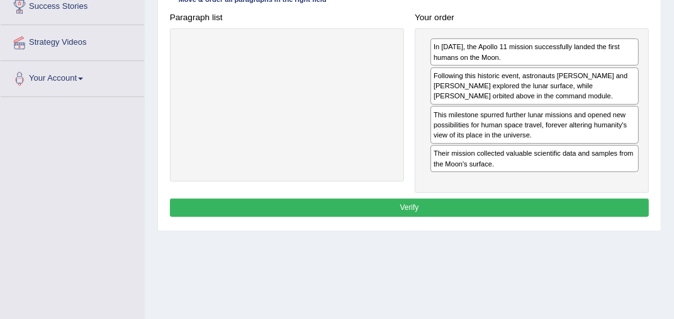
click at [417, 205] on button "Verify" at bounding box center [410, 207] width 480 height 18
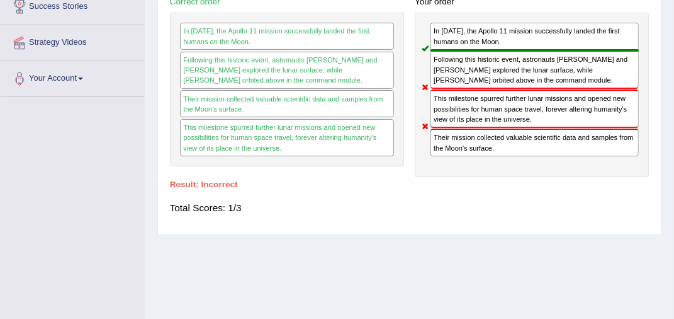
scroll to position [28, 0]
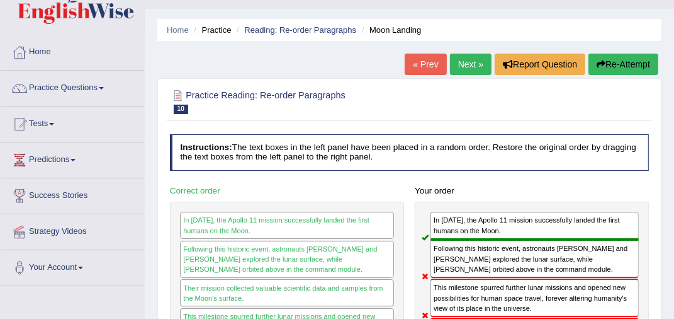
click at [619, 59] on button "Re-Attempt" at bounding box center [624, 64] width 70 height 21
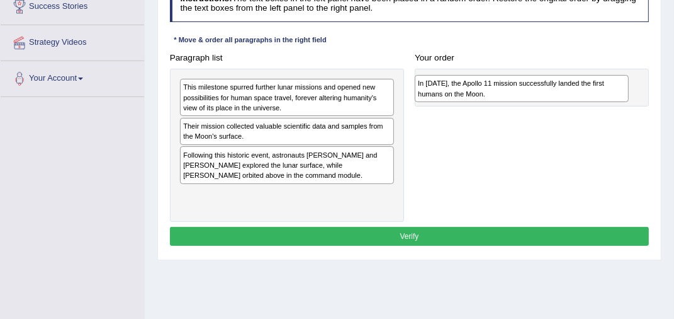
drag, startPoint x: 223, startPoint y: 130, endPoint x: 506, endPoint y: 70, distance: 289.7
click at [506, 75] on div "In [DATE], the Apollo 11 mission successfully landed the first humans on the Mo…" at bounding box center [522, 88] width 214 height 27
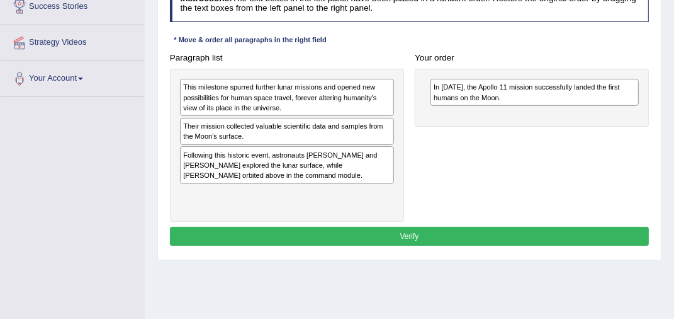
scroll to position [154, 0]
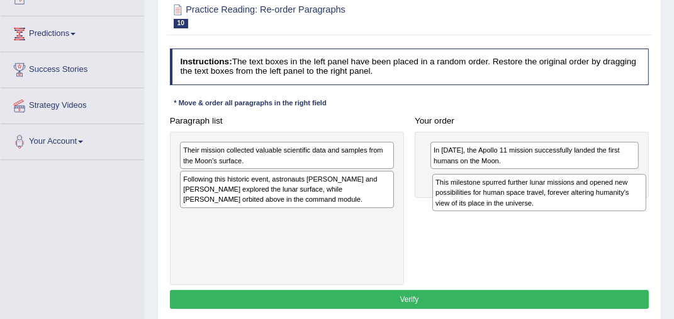
drag, startPoint x: 269, startPoint y: 162, endPoint x: 563, endPoint y: 197, distance: 296.7
click at [565, 200] on div "This milestone spurred further lunar missions and opened new possibilities for …" at bounding box center [539, 192] width 214 height 37
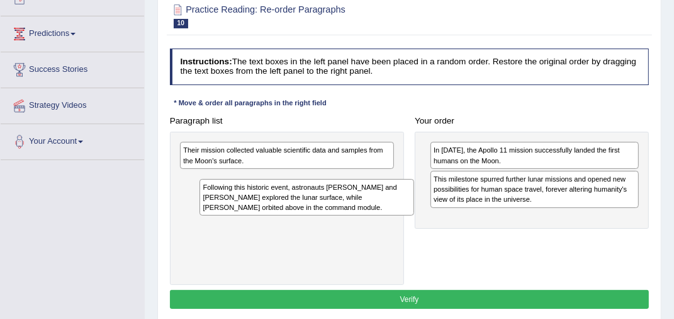
drag, startPoint x: 213, startPoint y: 188, endPoint x: 236, endPoint y: 198, distance: 25.4
click at [236, 198] on div "Following this historic event, astronauts Neil Armstrong and Buzz Aldrin explor…" at bounding box center [307, 197] width 214 height 37
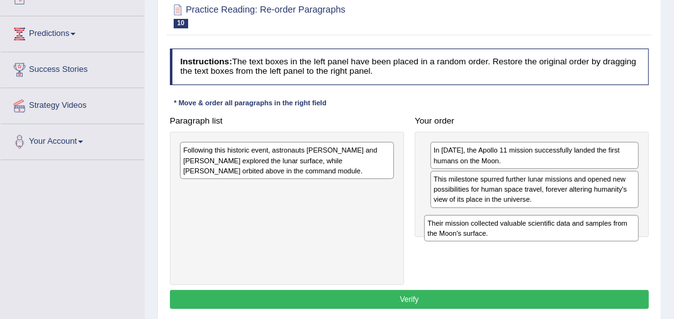
drag, startPoint x: 237, startPoint y: 157, endPoint x: 523, endPoint y: 242, distance: 298.0
click at [524, 243] on div "Paragraph list Their mission collected valuable scientific data and samples fro…" at bounding box center [409, 197] width 490 height 173
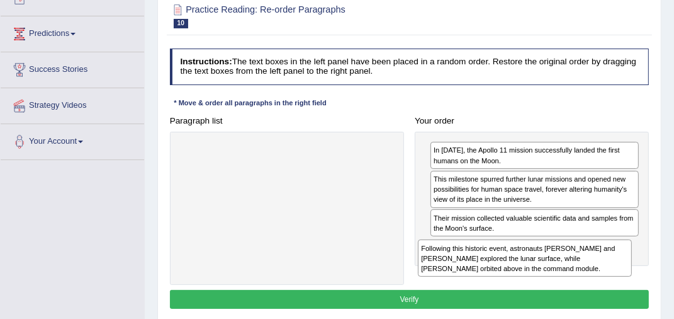
drag, startPoint x: 303, startPoint y: 160, endPoint x: 582, endPoint y: 273, distance: 301.6
click at [583, 273] on div "Following this historic event, astronauts Neil Armstrong and Buzz Aldrin explor…" at bounding box center [525, 257] width 214 height 37
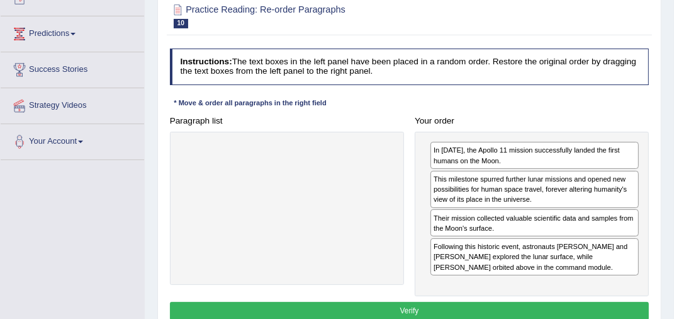
click at [409, 305] on button "Verify" at bounding box center [410, 311] width 480 height 18
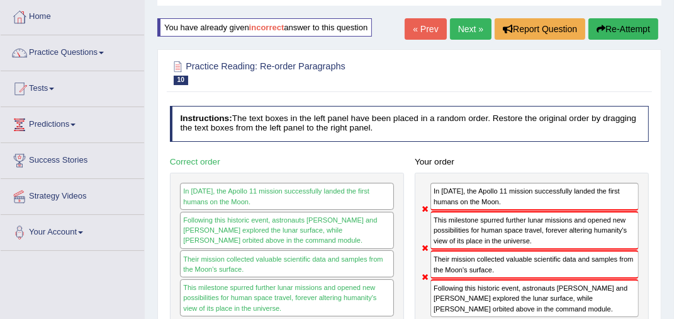
scroll to position [0, 0]
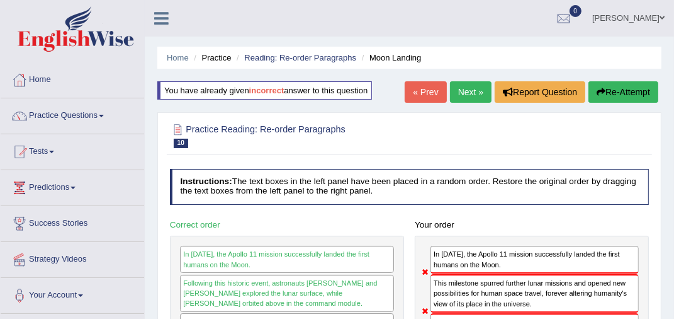
drag, startPoint x: 454, startPoint y: 92, endPoint x: 466, endPoint y: 103, distance: 16.5
click at [455, 93] on link "Next »" at bounding box center [471, 91] width 42 height 21
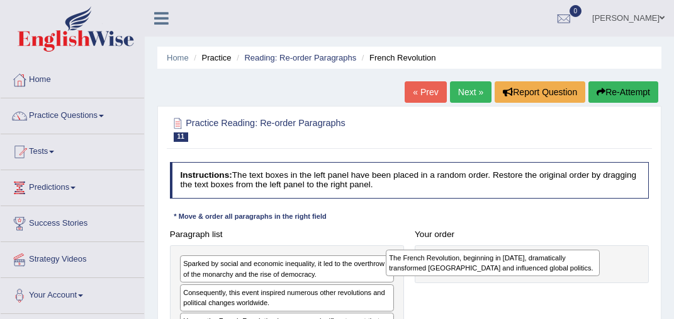
click at [558, 249] on div "The French Revolution, beginning in [DATE], dramatically transformed [GEOGRAPHI…" at bounding box center [493, 262] width 214 height 27
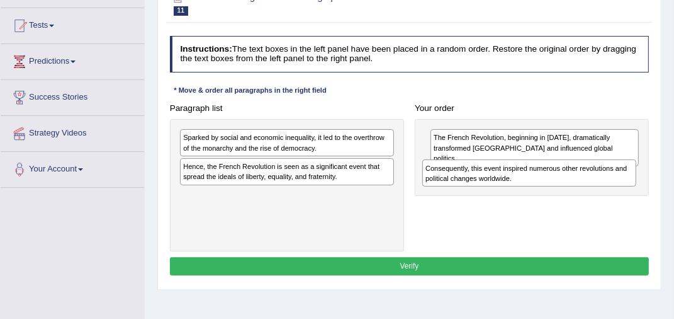
drag, startPoint x: 227, startPoint y: 172, endPoint x: 512, endPoint y: 174, distance: 285.2
click at [512, 174] on div "Consequently, this event inspired numerous other revolutions and political chan…" at bounding box center [529, 172] width 214 height 27
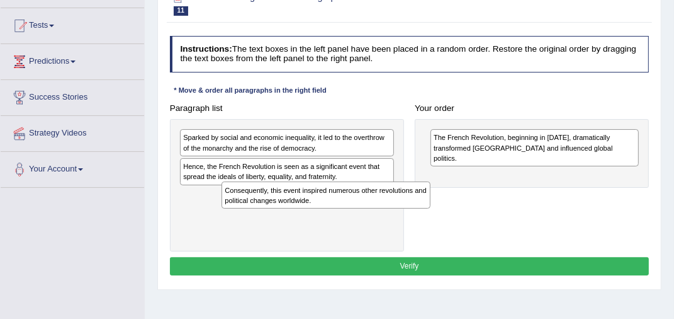
drag, startPoint x: 494, startPoint y: 178, endPoint x: 222, endPoint y: 212, distance: 274.2
click at [222, 208] on div "Consequently, this event inspired numerous other revolutions and political chan…" at bounding box center [326, 194] width 209 height 27
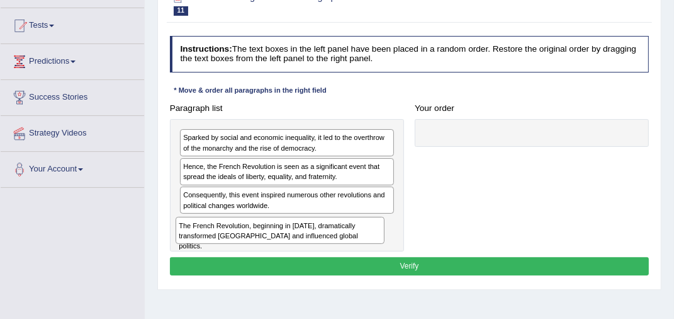
drag, startPoint x: 526, startPoint y: 147, endPoint x: 228, endPoint y: 249, distance: 315.6
click at [227, 250] on div "Paragraph list Sparked by social and economic inequality, it led to the overthr…" at bounding box center [409, 175] width 490 height 153
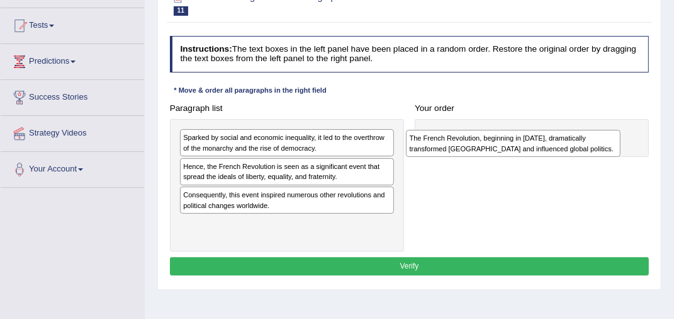
drag, startPoint x: 227, startPoint y: 231, endPoint x: 492, endPoint y: 137, distance: 280.6
click at [494, 135] on div "The French Revolution, beginning in [DATE], dramatically transformed [GEOGRAPHI…" at bounding box center [513, 143] width 214 height 27
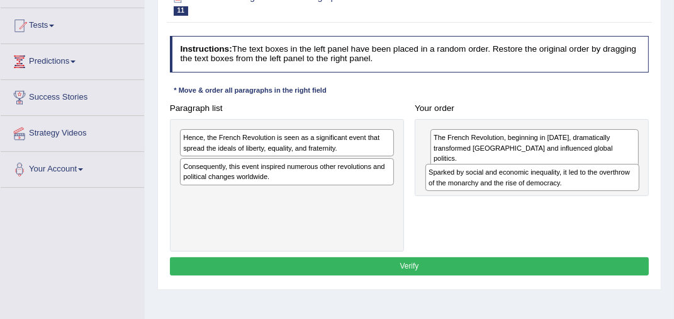
drag, startPoint x: 285, startPoint y: 144, endPoint x: 573, endPoint y: 183, distance: 291.0
click at [574, 183] on div "Sparked by social and economic inequality, it led to the overthrow of the monar…" at bounding box center [533, 177] width 214 height 27
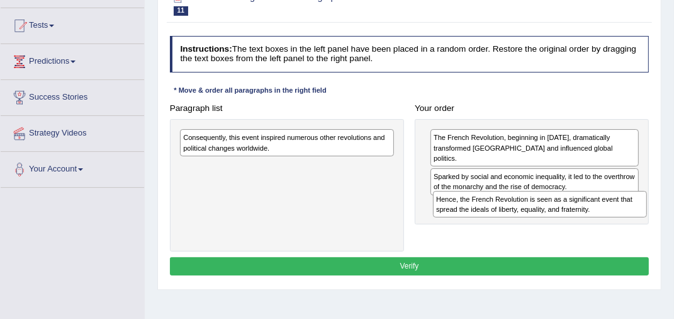
drag, startPoint x: 295, startPoint y: 142, endPoint x: 584, endPoint y: 212, distance: 297.9
click at [591, 215] on div "Hence, the French Revolution is seen as a significant event that spread the ide…" at bounding box center [540, 204] width 214 height 27
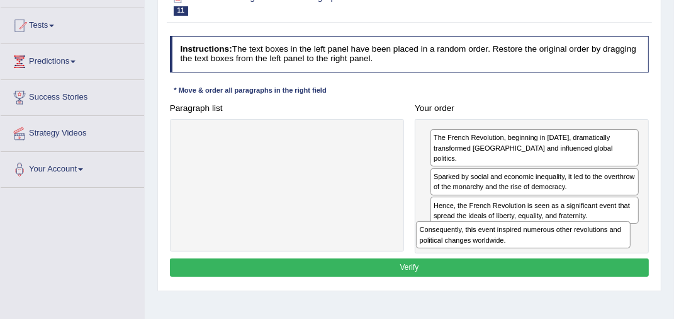
drag, startPoint x: 324, startPoint y: 147, endPoint x: 585, endPoint y: 251, distance: 281.2
click at [603, 253] on div "Instructions: The text boxes in the left panel have been placed in a random ord…" at bounding box center [409, 158] width 485 height 254
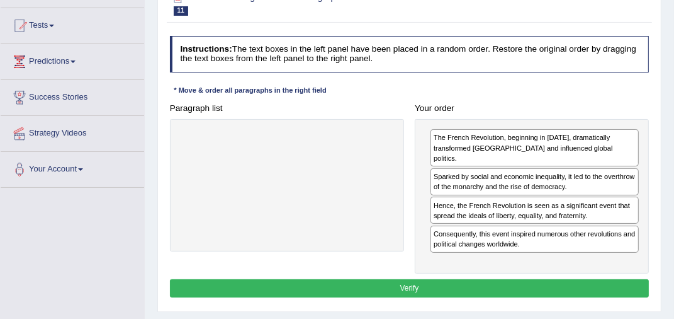
click at [482, 279] on button "Verify" at bounding box center [410, 288] width 480 height 18
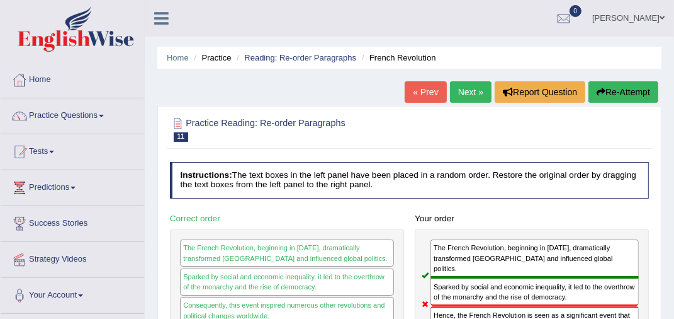
click at [633, 91] on button "Re-Attempt" at bounding box center [624, 91] width 70 height 21
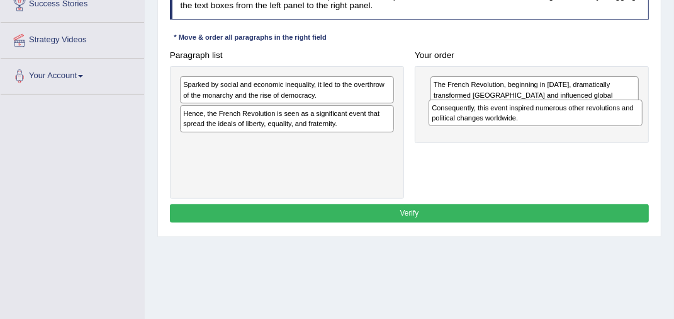
drag, startPoint x: 223, startPoint y: 122, endPoint x: 515, endPoint y: 115, distance: 291.5
click at [515, 115] on div "Consequently, this event inspired numerous other revolutions and political chan…" at bounding box center [536, 112] width 214 height 27
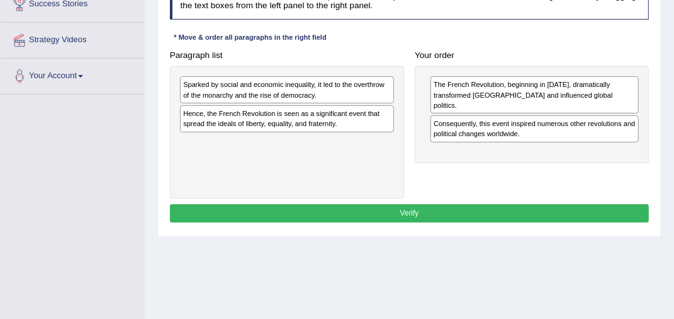
click at [405, 212] on button "Verify" at bounding box center [410, 213] width 480 height 18
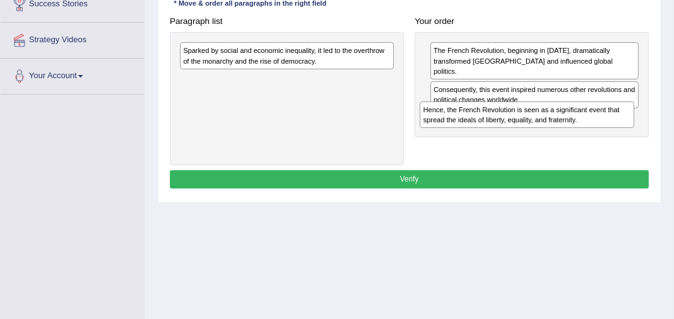
drag, startPoint x: 213, startPoint y: 89, endPoint x: 496, endPoint y: 125, distance: 284.9
click at [496, 125] on div "Hence, the French Revolution is seen as a significant event that spread the ide…" at bounding box center [527, 114] width 214 height 27
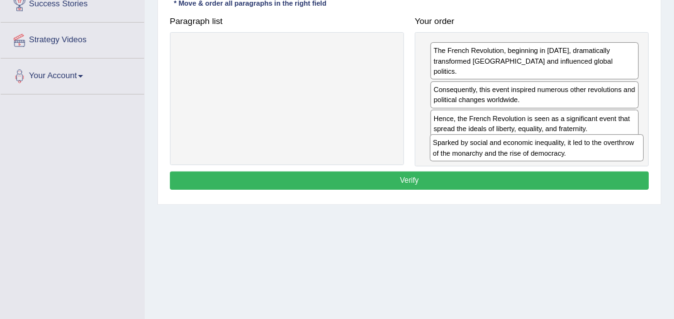
drag, startPoint x: 274, startPoint y: 57, endPoint x: 567, endPoint y: 165, distance: 311.5
click at [567, 165] on div "Instructions: The text boxes in the left panel have been placed in a random ord…" at bounding box center [409, 71] width 485 height 254
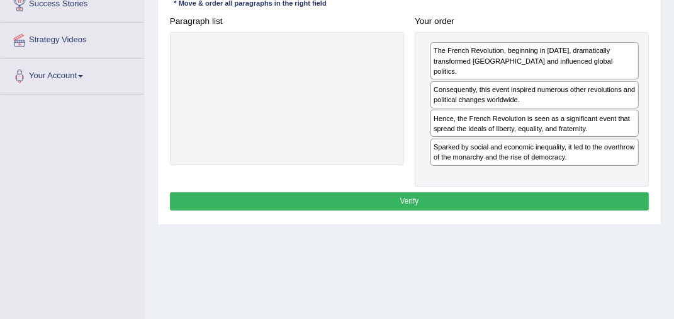
click at [382, 192] on button "Verify" at bounding box center [410, 201] width 480 height 18
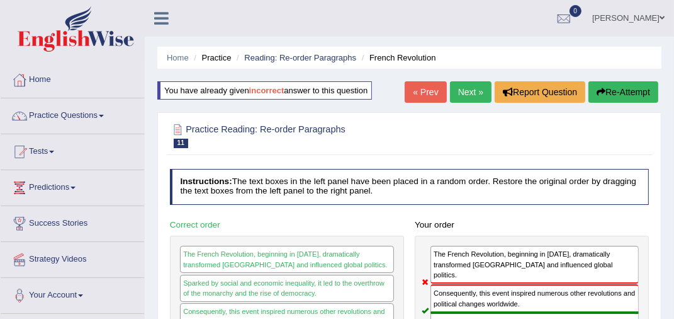
click at [608, 86] on button "Re-Attempt" at bounding box center [624, 91] width 70 height 21
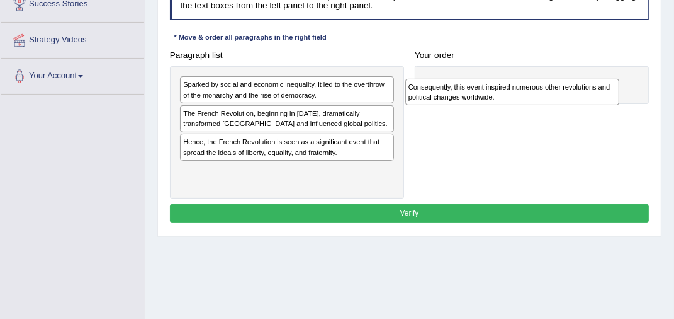
drag, startPoint x: 252, startPoint y: 147, endPoint x: 517, endPoint y: 83, distance: 272.7
click at [517, 83] on div "Consequently, this event inspired numerous other revolutions and political chan…" at bounding box center [512, 92] width 214 height 27
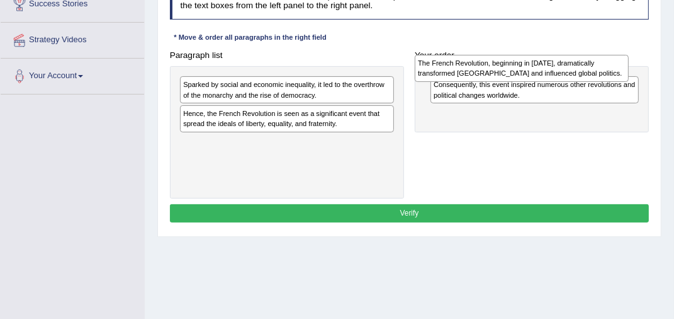
drag, startPoint x: 234, startPoint y: 122, endPoint x: 511, endPoint y: 63, distance: 282.6
click at [511, 63] on div "The French Revolution, beginning in [DATE], dramatically transformed [GEOGRAPHI…" at bounding box center [522, 68] width 214 height 27
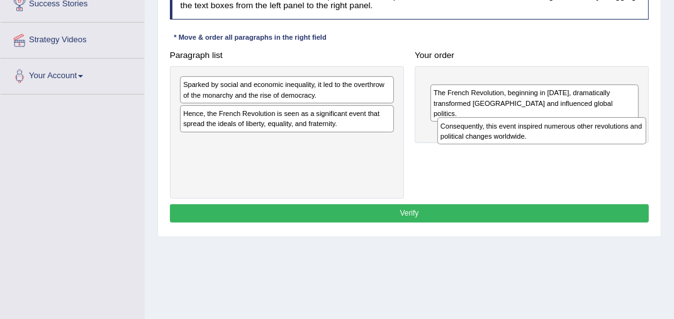
drag, startPoint x: 466, startPoint y: 93, endPoint x: 475, endPoint y: 135, distance: 42.5
click at [475, 137] on div "Consequently, this event inspired numerous other revolutions and political chan…" at bounding box center [542, 130] width 209 height 27
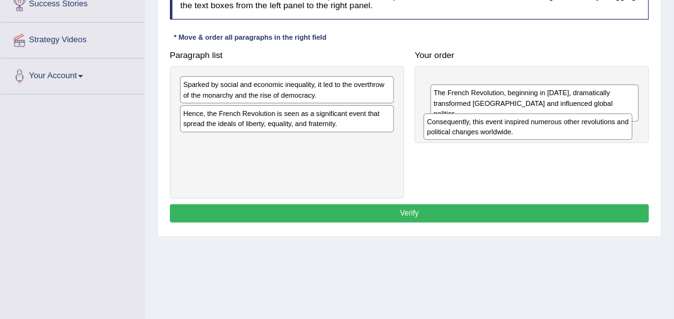
drag, startPoint x: 453, startPoint y: 98, endPoint x: 446, endPoint y: 140, distance: 42.2
click at [446, 140] on div "Paragraph list Sparked by social and economic inequality, it led to the overthr…" at bounding box center [409, 122] width 490 height 153
drag, startPoint x: 446, startPoint y: 96, endPoint x: 456, endPoint y: 134, distance: 39.1
click at [456, 137] on div "Paragraph list Sparked by social and economic inequality, it led to the overthr…" at bounding box center [409, 122] width 490 height 153
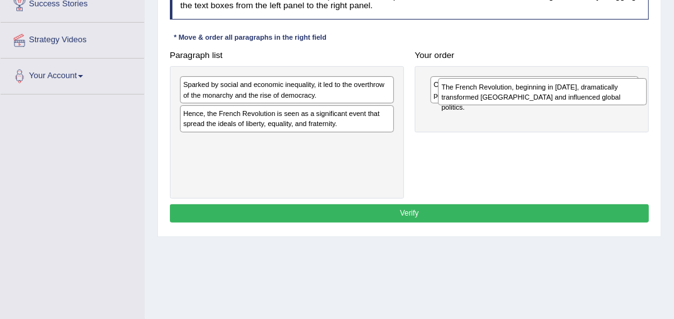
drag, startPoint x: 461, startPoint y: 114, endPoint x: 471, endPoint y: 82, distance: 32.9
click at [471, 82] on div "The French Revolution, beginning in 1789, dramatically transformed France and i…" at bounding box center [542, 91] width 209 height 27
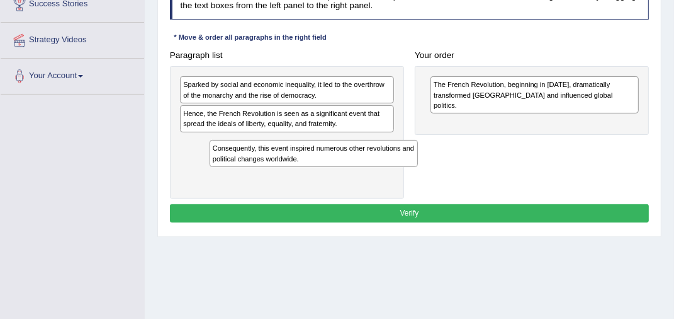
drag, startPoint x: 466, startPoint y: 84, endPoint x: 179, endPoint y: 150, distance: 294.4
click at [178, 155] on div "Paragraph list Sparked by social and economic inequality, it led to the overthr…" at bounding box center [409, 122] width 490 height 153
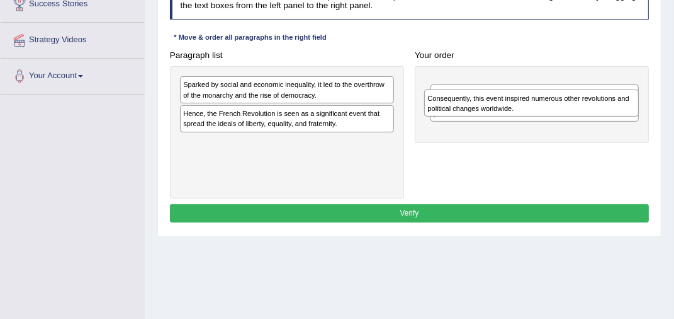
drag, startPoint x: 346, startPoint y: 142, endPoint x: 630, endPoint y: 95, distance: 287.7
click at [631, 93] on div "Consequently, this event inspired numerous other revolutions and political chan…" at bounding box center [531, 102] width 214 height 27
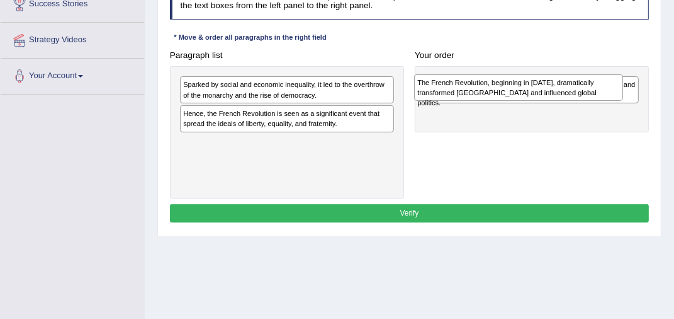
drag, startPoint x: 507, startPoint y: 120, endPoint x: 487, endPoint y: 79, distance: 45.6
click at [487, 79] on div "The French Revolution, beginning in 1789, dramatically transformed France and i…" at bounding box center [518, 87] width 209 height 27
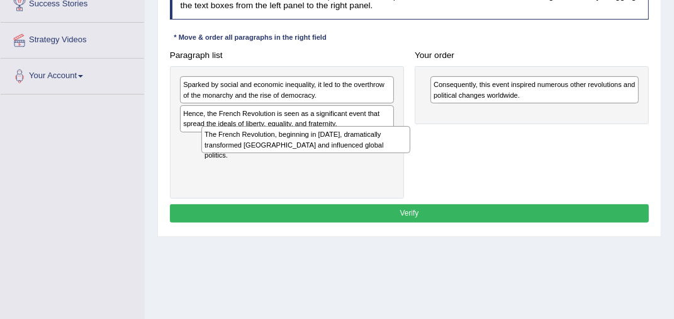
drag, startPoint x: 481, startPoint y: 112, endPoint x: 184, endPoint y: 162, distance: 301.3
click at [201, 153] on div "The French Revolution, beginning in 1789, dramatically transformed France and i…" at bounding box center [305, 139] width 209 height 27
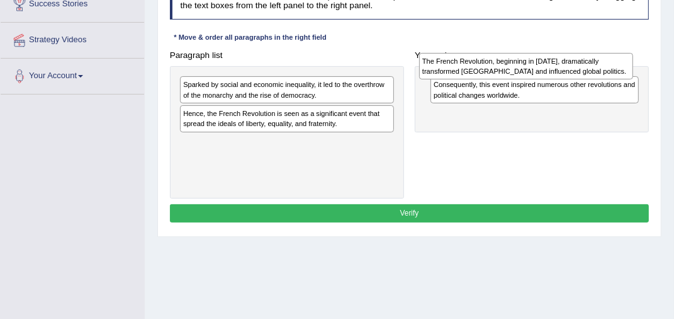
drag, startPoint x: 219, startPoint y: 149, endPoint x: 500, endPoint y: 54, distance: 297.0
click at [500, 54] on div "The French Revolution, beginning in 1789, dramatically transformed France and i…" at bounding box center [526, 66] width 214 height 27
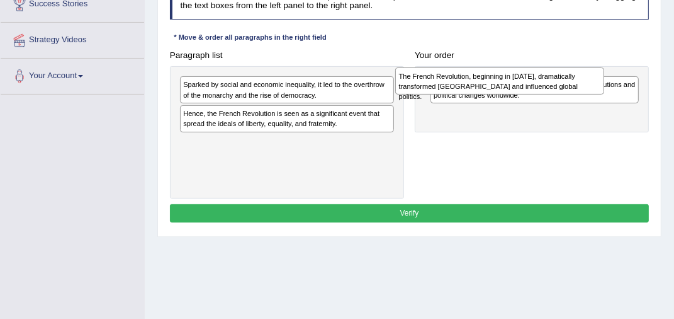
drag, startPoint x: 478, startPoint y: 113, endPoint x: 437, endPoint y: 71, distance: 58.8
click at [437, 71] on div "The French Revolution, beginning in 1789, dramatically transformed France and i…" at bounding box center [499, 80] width 209 height 27
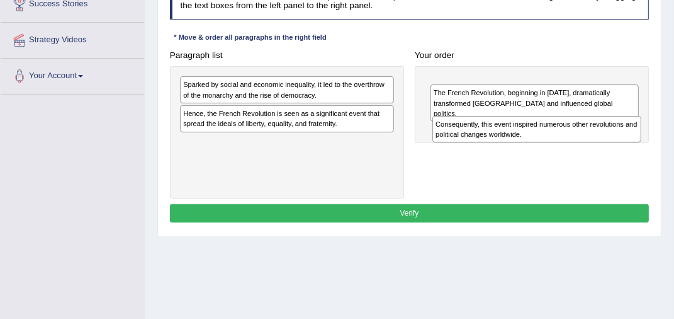
drag, startPoint x: 472, startPoint y: 93, endPoint x: 476, endPoint y: 137, distance: 44.9
click at [476, 137] on div "Consequently, this event inspired numerous other revolutions and political chan…" at bounding box center [536, 129] width 209 height 27
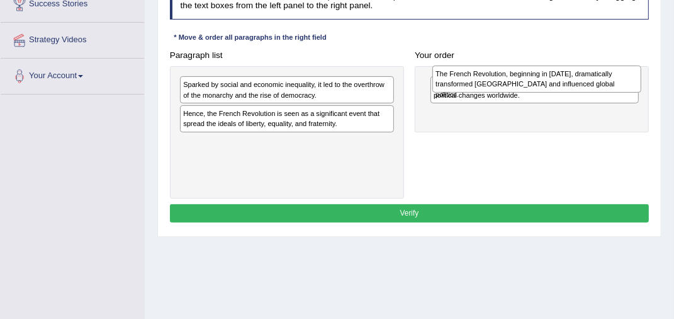
drag, startPoint x: 477, startPoint y: 122, endPoint x: 479, endPoint y: 76, distance: 46.7
click at [479, 76] on div "The French Revolution, beginning in 1789, dramatically transformed France and i…" at bounding box center [536, 78] width 209 height 27
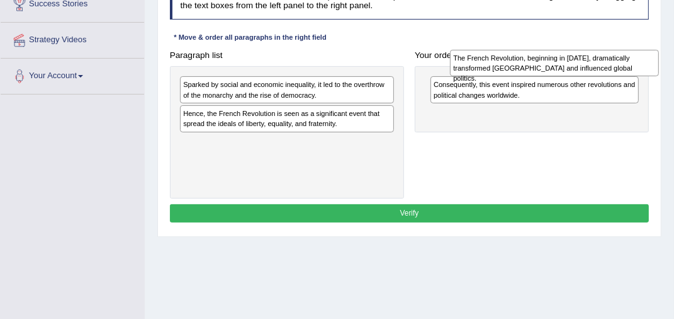
drag, startPoint x: 489, startPoint y: 119, endPoint x: 512, endPoint y: 55, distance: 67.7
click at [512, 55] on div "The French Revolution, beginning in 1789, dramatically transformed France and i…" at bounding box center [554, 63] width 209 height 27
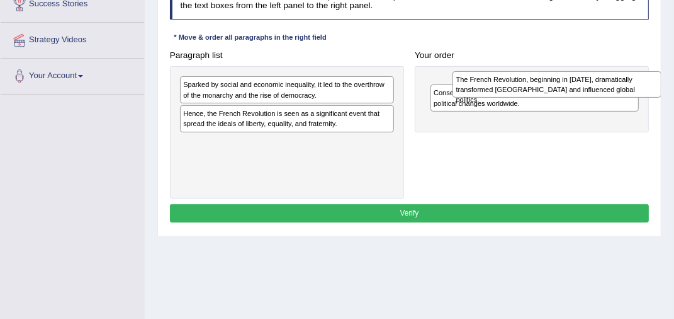
drag, startPoint x: 552, startPoint y: 115, endPoint x: 557, endPoint y: 79, distance: 36.8
click at [557, 79] on div "The French Revolution, beginning in 1789, dramatically transformed France and i…" at bounding box center [557, 84] width 209 height 27
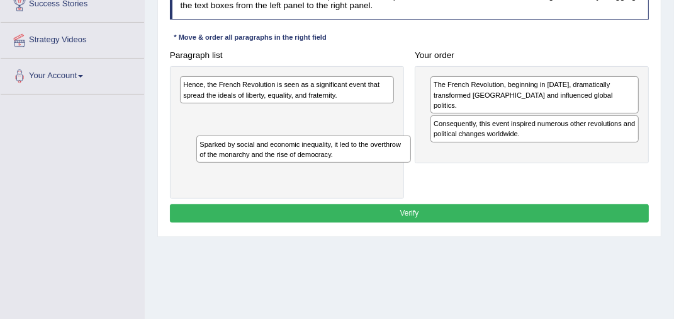
drag, startPoint x: 256, startPoint y: 88, endPoint x: 276, endPoint y: 158, distance: 72.6
click at [276, 158] on div "Sparked by social and economic inequality, it led to the overthrow of the monar…" at bounding box center [303, 148] width 214 height 27
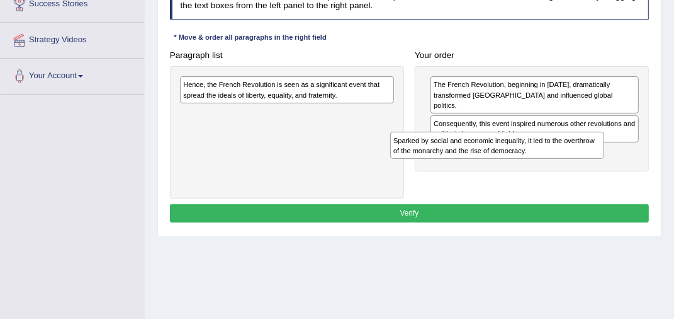
drag, startPoint x: 262, startPoint y: 121, endPoint x: 509, endPoint y: 153, distance: 249.5
click at [509, 153] on div "Sparked by social and economic inequality, it led to the overthrow of the monar…" at bounding box center [497, 145] width 214 height 27
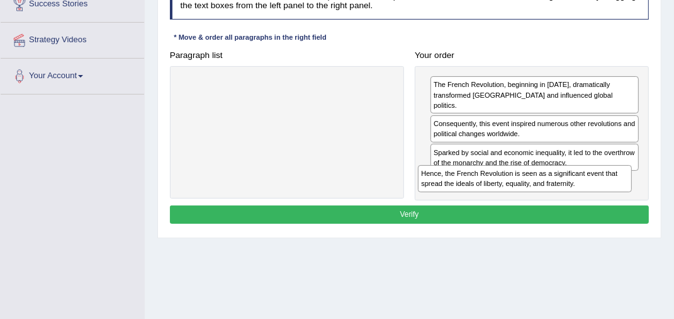
drag, startPoint x: 312, startPoint y: 87, endPoint x: 592, endPoint y: 191, distance: 299.0
click at [592, 191] on div "Paragraph list Hence, the French Revolution is seen as a significant event that…" at bounding box center [409, 123] width 490 height 154
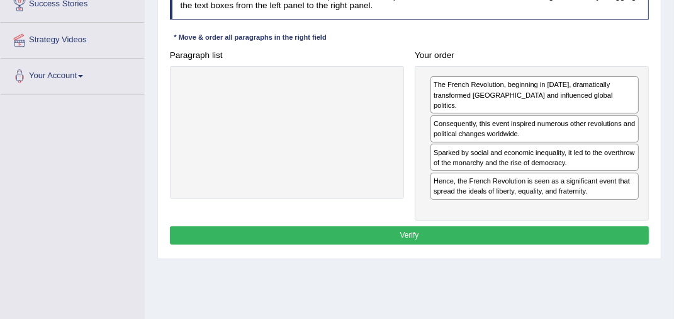
click at [418, 226] on button "Verify" at bounding box center [410, 235] width 480 height 18
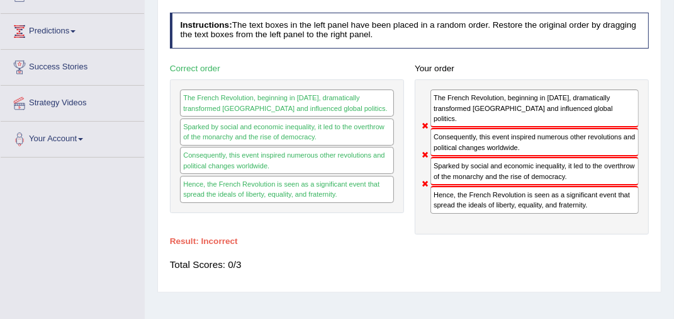
scroll to position [30, 0]
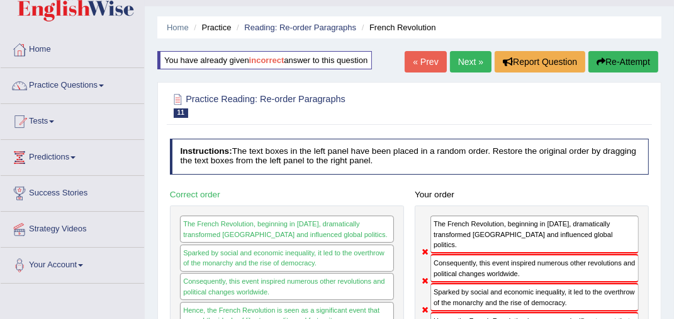
click at [639, 60] on button "Re-Attempt" at bounding box center [624, 61] width 70 height 21
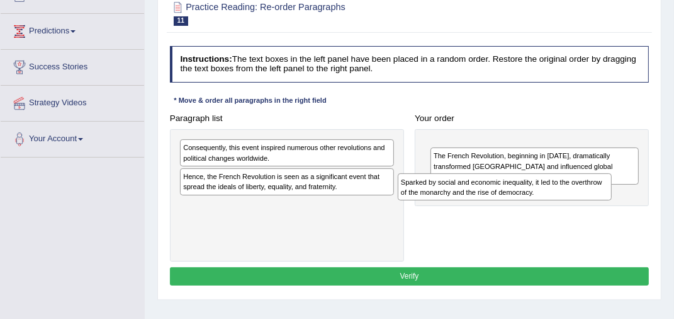
drag, startPoint x: 240, startPoint y: 154, endPoint x: 500, endPoint y: 196, distance: 262.8
click at [500, 196] on div "Sparked by social and economic inequality, it led to the overthrow of the monar…" at bounding box center [505, 186] width 214 height 27
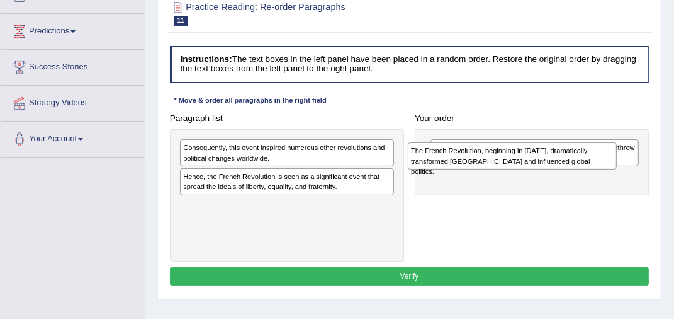
drag, startPoint x: 507, startPoint y: 172, endPoint x: 495, endPoint y: 123, distance: 50.5
click at [491, 129] on div "Sparked by social and economic inequality, it led to the overthrow of the monar…" at bounding box center [532, 162] width 234 height 67
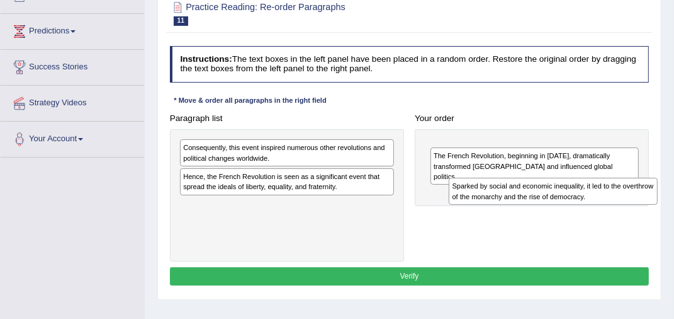
drag, startPoint x: 441, startPoint y: 154, endPoint x: 461, endPoint y: 199, distance: 49.3
click at [461, 199] on div "Sparked by social and economic inequality, it led to the overthrow of the monar…" at bounding box center [553, 191] width 209 height 27
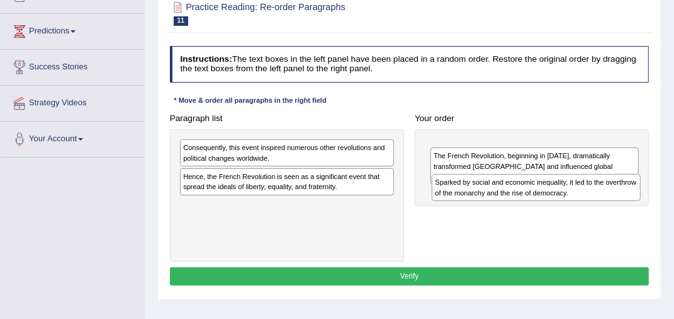
drag, startPoint x: 468, startPoint y: 152, endPoint x: 470, endPoint y: 193, distance: 41.0
click at [470, 193] on div "Sparked by social and economic inequality, it led to the overthrow of the monar…" at bounding box center [536, 187] width 209 height 27
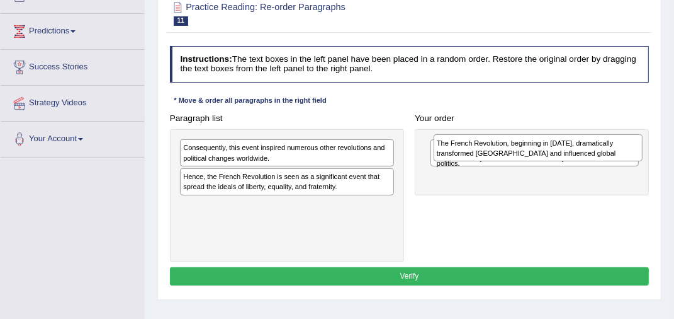
drag, startPoint x: 471, startPoint y: 178, endPoint x: 475, endPoint y: 126, distance: 52.4
click at [475, 137] on div "The French Revolution, beginning in 1789, dramatically transformed France and i…" at bounding box center [538, 147] width 209 height 27
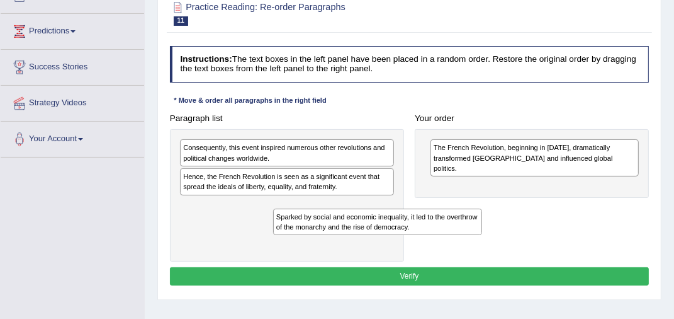
drag, startPoint x: 458, startPoint y: 146, endPoint x: 237, endPoint y: 220, distance: 233.7
click at [252, 222] on div "Paragraph list Consequently, this event inspired numerous other revolutions and…" at bounding box center [409, 185] width 490 height 153
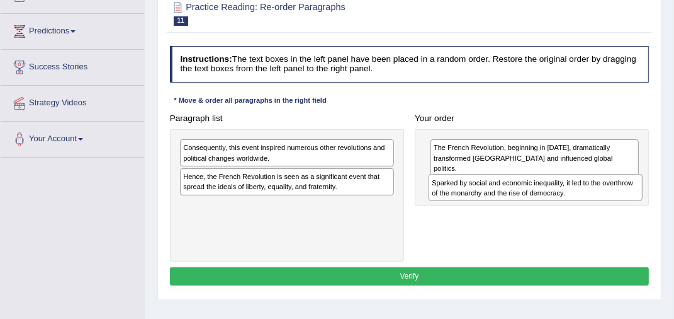
drag, startPoint x: 282, startPoint y: 208, endPoint x: 575, endPoint y: 182, distance: 294.5
click at [575, 182] on div "Sparked by social and economic inequality, it led to the overthrow of the monar…" at bounding box center [536, 187] width 214 height 27
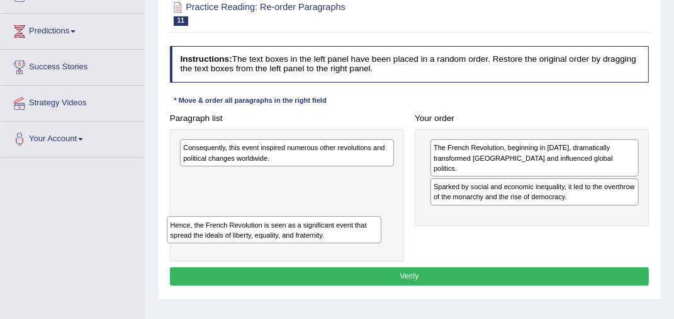
drag, startPoint x: 233, startPoint y: 181, endPoint x: 217, endPoint y: 236, distance: 57.8
click at [217, 237] on div "Hence, the French Revolution is seen as a significant event that spread the ide…" at bounding box center [274, 229] width 214 height 27
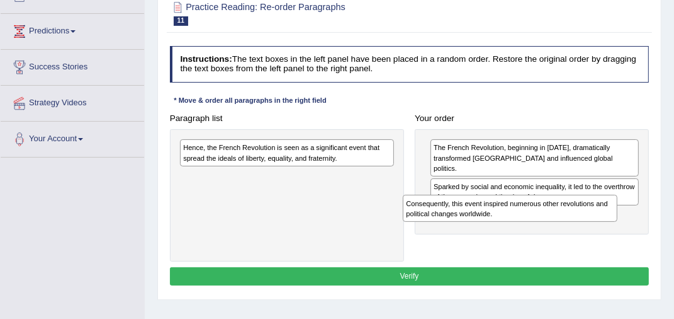
drag, startPoint x: 245, startPoint y: 161, endPoint x: 507, endPoint y: 226, distance: 270.6
click at [507, 226] on div "Paragraph list Consequently, this event inspired numerous other revolutions and…" at bounding box center [409, 185] width 490 height 153
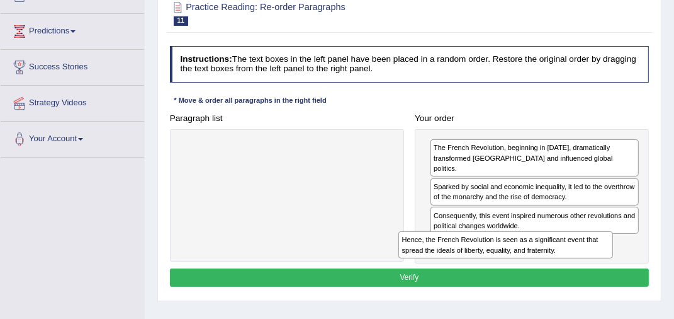
drag, startPoint x: 284, startPoint y: 158, endPoint x: 545, endPoint y: 259, distance: 279.6
click at [544, 261] on div "Instructions: The text boxes in the left panel have been placed in a random ord…" at bounding box center [409, 168] width 485 height 254
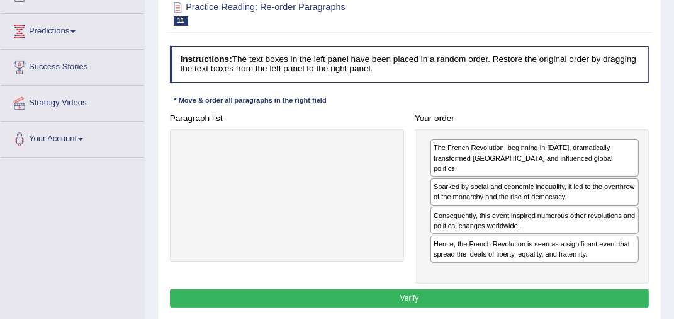
click at [395, 289] on button "Verify" at bounding box center [410, 298] width 480 height 18
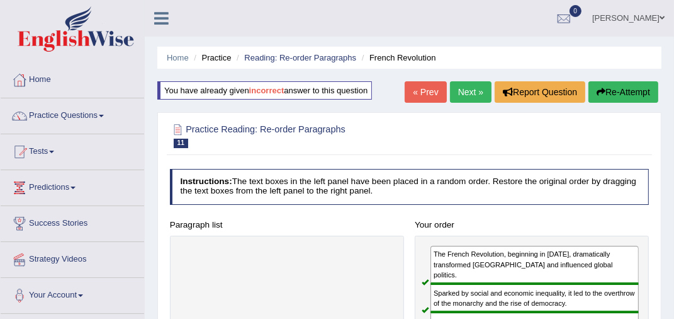
click at [467, 89] on link "Next »" at bounding box center [471, 91] width 42 height 21
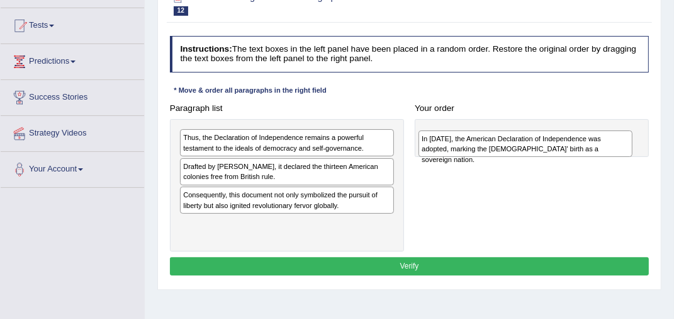
drag, startPoint x: 235, startPoint y: 233, endPoint x: 516, endPoint y: 134, distance: 297.7
click at [516, 134] on div "In [DATE], the American Declaration of Independence was adopted, marking the [D…" at bounding box center [526, 143] width 214 height 27
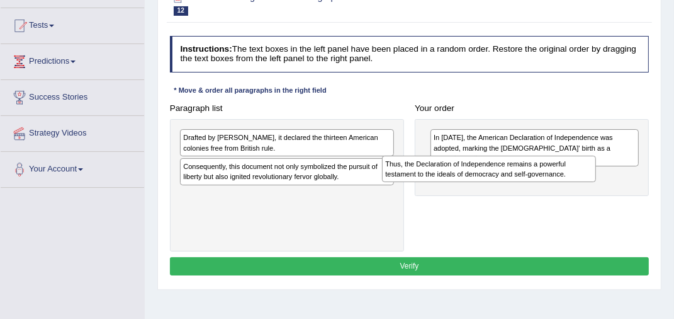
drag, startPoint x: 242, startPoint y: 146, endPoint x: 489, endPoint y: 180, distance: 249.1
click at [488, 180] on div "Thus, the Declaration of Independence remains a powerful testament to the ideal…" at bounding box center [489, 168] width 214 height 27
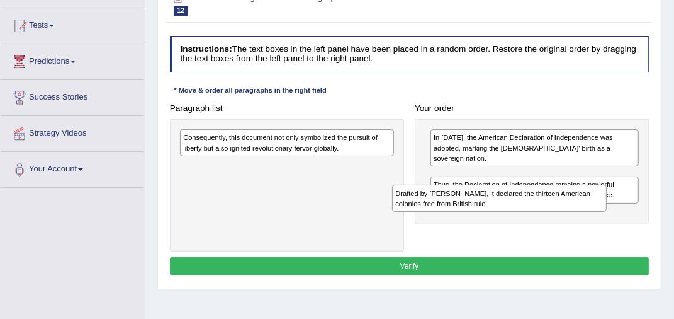
drag, startPoint x: 235, startPoint y: 147, endPoint x: 491, endPoint y: 214, distance: 264.2
click at [491, 214] on div "Paragraph list Drafted by [PERSON_NAME], it declared the thirteen American colo…" at bounding box center [409, 175] width 490 height 153
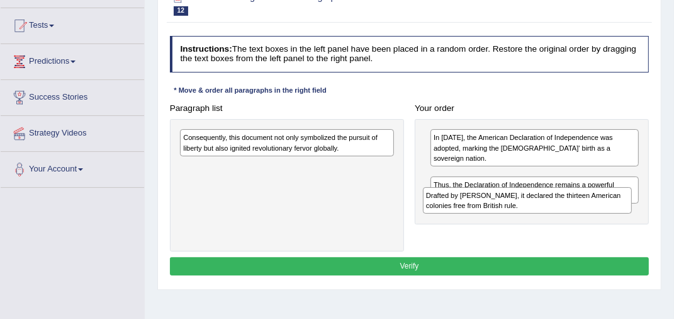
drag, startPoint x: 510, startPoint y: 167, endPoint x: 509, endPoint y: 202, distance: 34.6
click at [509, 202] on div "Drafted by [PERSON_NAME], it declared the thirteen American colonies free from …" at bounding box center [527, 200] width 209 height 27
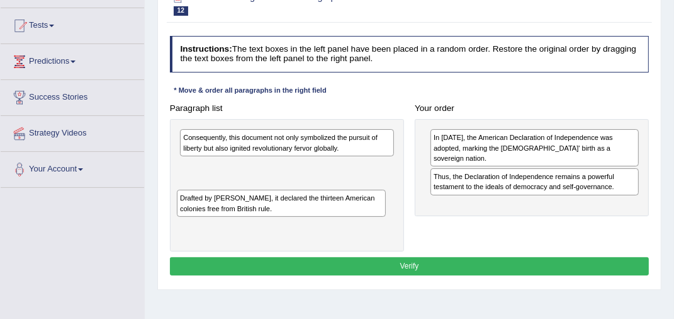
drag, startPoint x: 498, startPoint y: 170, endPoint x: 201, endPoint y: 199, distance: 297.9
click at [198, 208] on div "Drafted by [PERSON_NAME], it declared the thirteen American colonies free from …" at bounding box center [281, 202] width 209 height 27
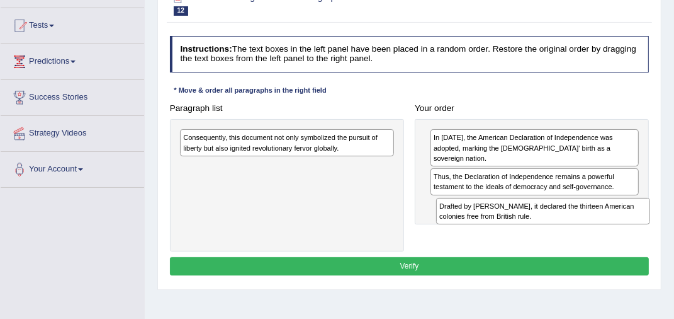
drag, startPoint x: 237, startPoint y: 173, endPoint x: 546, endPoint y: 218, distance: 312.9
click at [546, 218] on div "Drafted by [PERSON_NAME], it declared the thirteen American colonies free from …" at bounding box center [543, 211] width 214 height 27
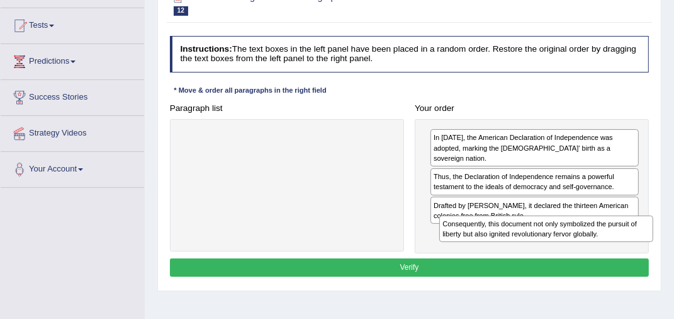
drag, startPoint x: 247, startPoint y: 145, endPoint x: 554, endPoint y: 255, distance: 326.2
click at [554, 255] on div "Instructions: The text boxes in the left panel have been placed in a random ord…" at bounding box center [409, 158] width 485 height 254
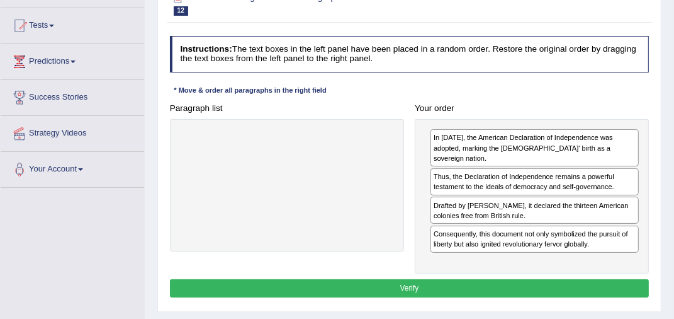
click at [448, 279] on button "Verify" at bounding box center [410, 288] width 480 height 18
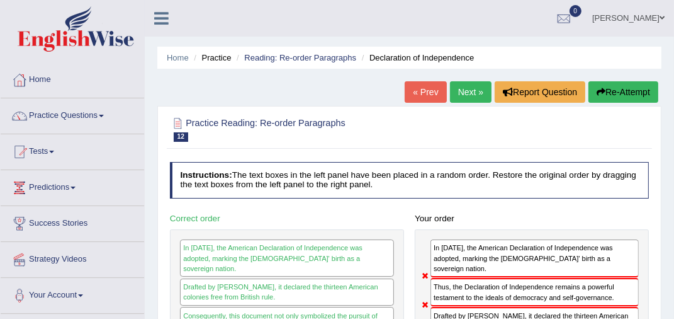
click at [612, 94] on button "Re-Attempt" at bounding box center [624, 91] width 70 height 21
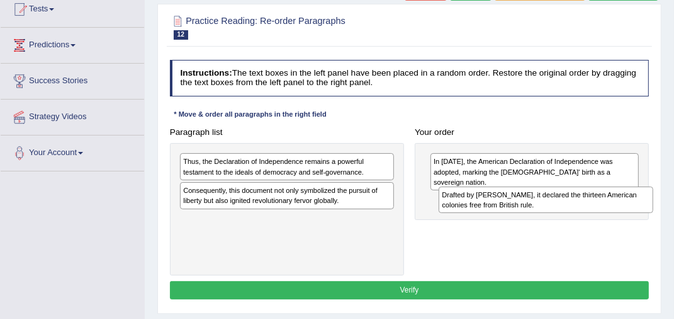
drag, startPoint x: 201, startPoint y: 193, endPoint x: 506, endPoint y: 200, distance: 304.8
click at [506, 200] on div "Drafted by [PERSON_NAME], it declared the thirteen American colonies free from …" at bounding box center [546, 199] width 214 height 27
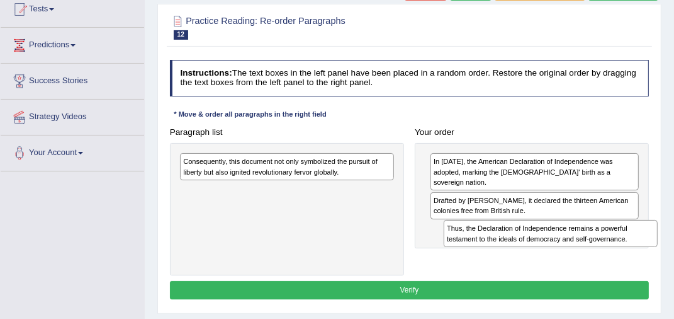
drag, startPoint x: 205, startPoint y: 165, endPoint x: 515, endPoint y: 244, distance: 320.2
click at [515, 244] on div "Thus, the Declaration of Independence remains a powerful testament to the ideal…" at bounding box center [551, 233] width 214 height 27
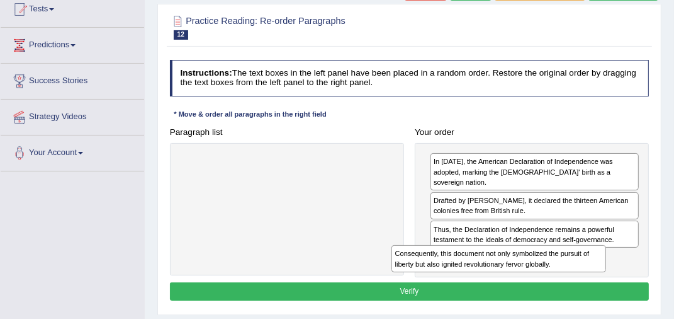
drag, startPoint x: 325, startPoint y: 172, endPoint x: 575, endPoint y: 281, distance: 272.4
click at [575, 281] on div "Instructions: The text boxes in the left panel have been placed in a random ord…" at bounding box center [409, 182] width 485 height 254
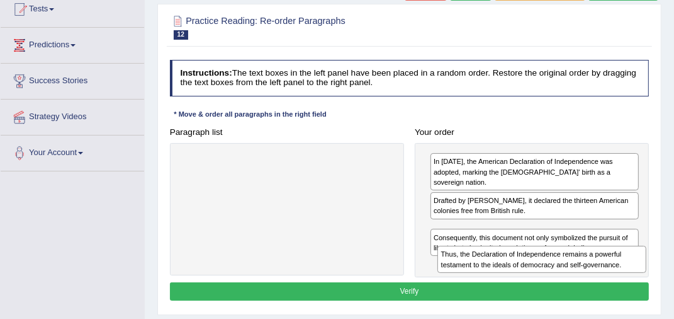
drag, startPoint x: 489, startPoint y: 225, endPoint x: 498, endPoint y: 266, distance: 41.2
click at [498, 266] on div "Thus, the Declaration of Independence remains a powerful testament to the ideal…" at bounding box center [542, 259] width 209 height 27
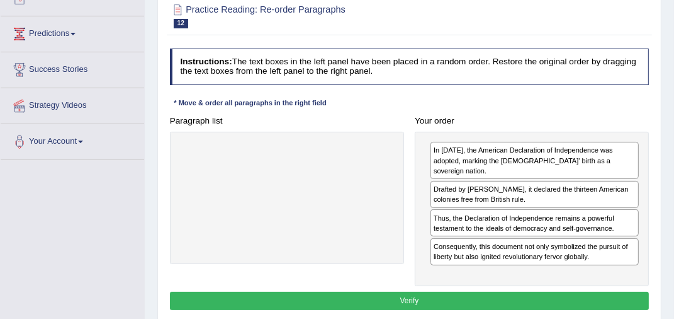
scroll to position [280, 0]
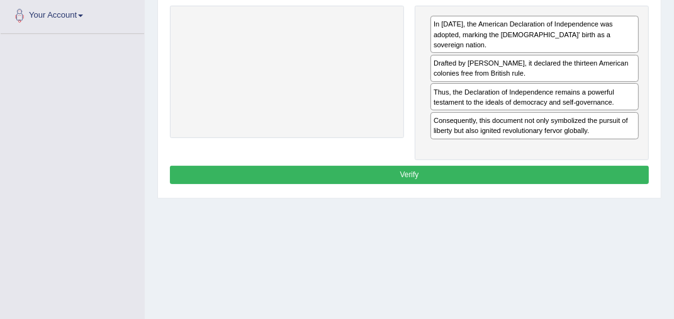
click at [393, 166] on button "Verify" at bounding box center [410, 175] width 480 height 18
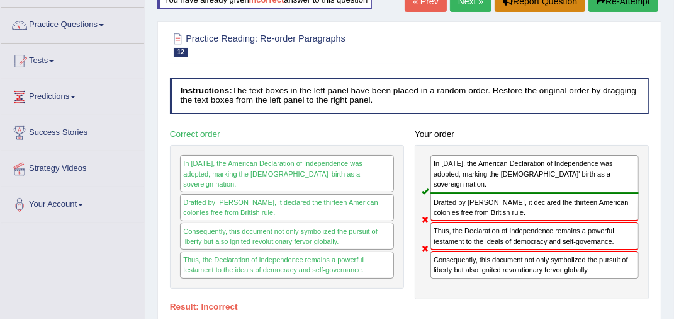
scroll to position [0, 0]
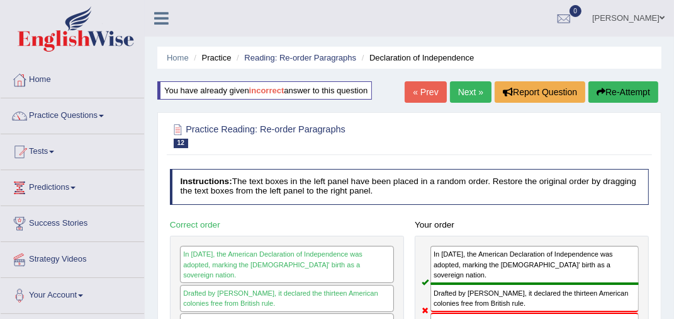
click at [633, 89] on button "Re-Attempt" at bounding box center [624, 91] width 70 height 21
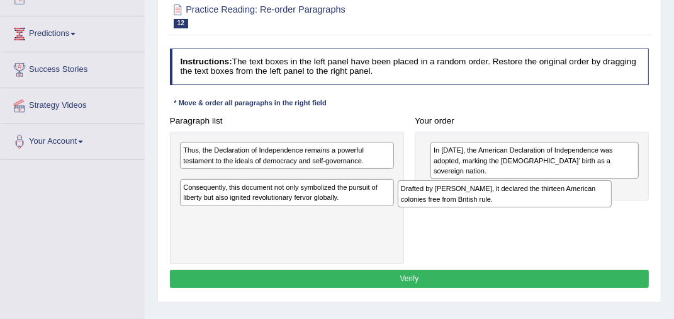
drag, startPoint x: 219, startPoint y: 181, endPoint x: 478, endPoint y: 191, distance: 258.9
click at [478, 191] on div "Drafted by [PERSON_NAME], it declared the thirteen American colonies free from …" at bounding box center [505, 193] width 214 height 27
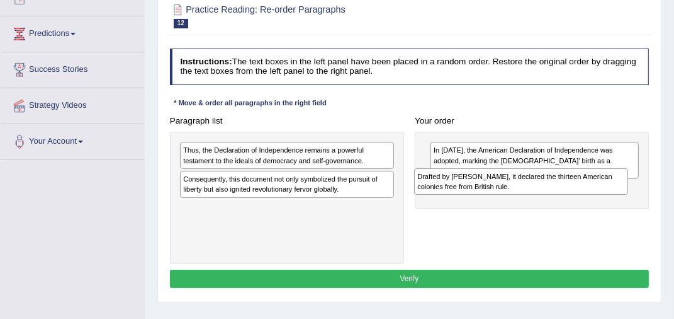
drag, startPoint x: 256, startPoint y: 185, endPoint x: 531, endPoint y: 183, distance: 275.8
click at [531, 183] on div "Drafted by [PERSON_NAME], it declared the thirteen American colonies free from …" at bounding box center [521, 181] width 214 height 27
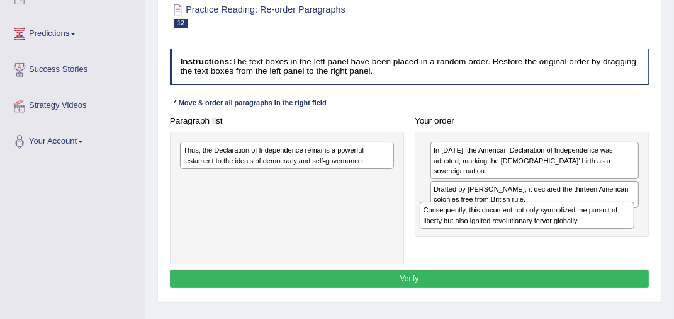
drag, startPoint x: 317, startPoint y: 189, endPoint x: 604, endPoint y: 228, distance: 289.6
click at [603, 228] on div "Consequently, this document not only symbolized the pursuit of liberty but also…" at bounding box center [527, 214] width 214 height 27
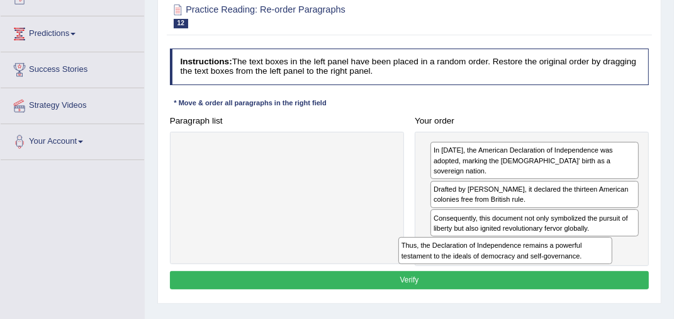
drag, startPoint x: 337, startPoint y: 160, endPoint x: 598, endPoint y: 272, distance: 283.7
click at [597, 272] on div "Instructions: The text boxes in the left panel have been placed in a random ord…" at bounding box center [409, 170] width 485 height 254
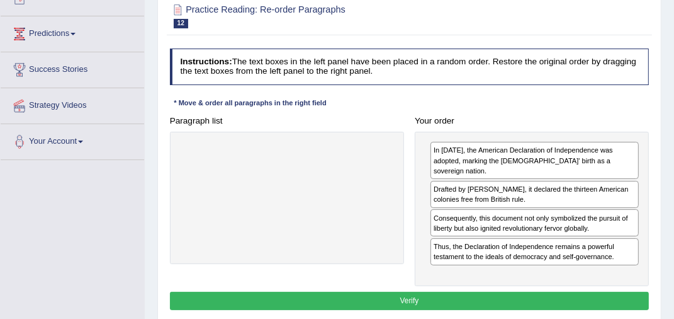
drag, startPoint x: 414, startPoint y: 285, endPoint x: 423, endPoint y: 285, distance: 9.4
click at [415, 291] on button "Verify" at bounding box center [410, 300] width 480 height 18
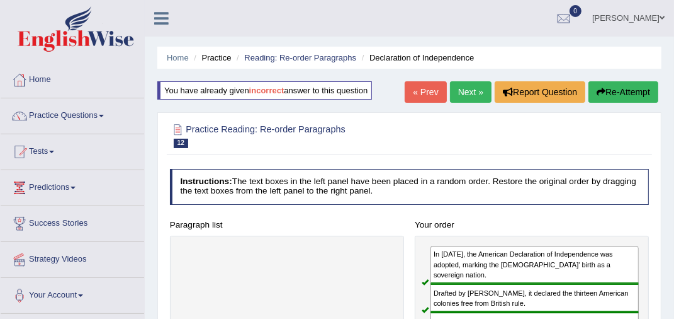
click at [627, 86] on button "Re-Attempt" at bounding box center [624, 91] width 70 height 21
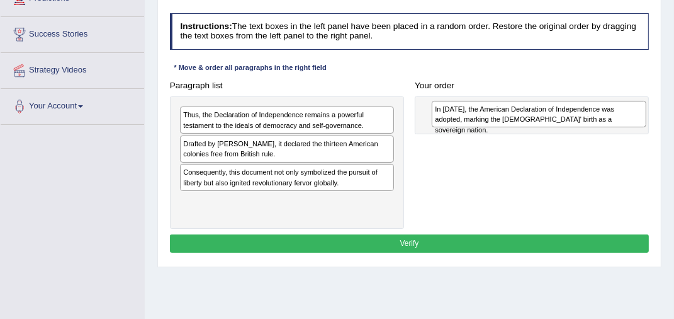
drag, startPoint x: 225, startPoint y: 202, endPoint x: 520, endPoint y: 93, distance: 314.9
click at [521, 93] on div "Paragraph list Thus, the Declaration of Independence remains a powerful testame…" at bounding box center [409, 152] width 490 height 153
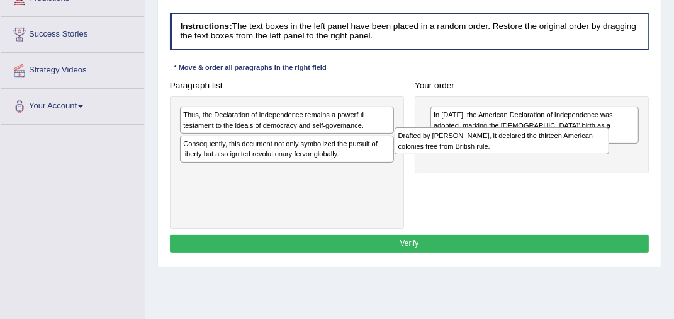
drag, startPoint x: 209, startPoint y: 142, endPoint x: 482, endPoint y: 132, distance: 273.4
click at [482, 130] on div "Drafted by [PERSON_NAME], it declared the thirteen American colonies free from …" at bounding box center [502, 140] width 214 height 27
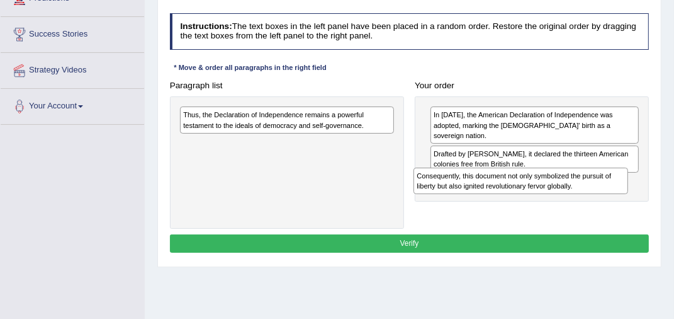
drag, startPoint x: 249, startPoint y: 146, endPoint x: 528, endPoint y: 187, distance: 281.9
click at [526, 186] on div "Consequently, this document not only symbolized the pursuit of liberty but also…" at bounding box center [521, 180] width 214 height 27
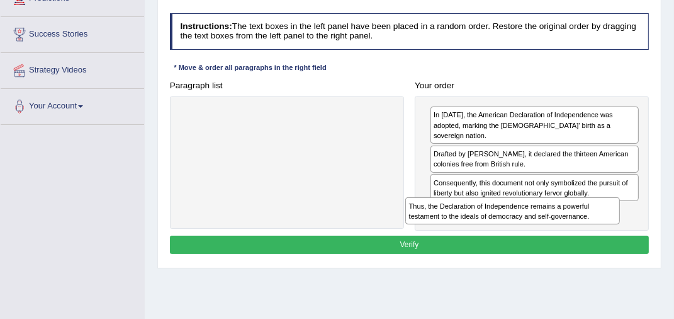
drag, startPoint x: 302, startPoint y: 116, endPoint x: 572, endPoint y: 229, distance: 292.1
click at [572, 229] on div "Instructions: The text boxes in the left panel have been placed in a random ord…" at bounding box center [409, 135] width 485 height 254
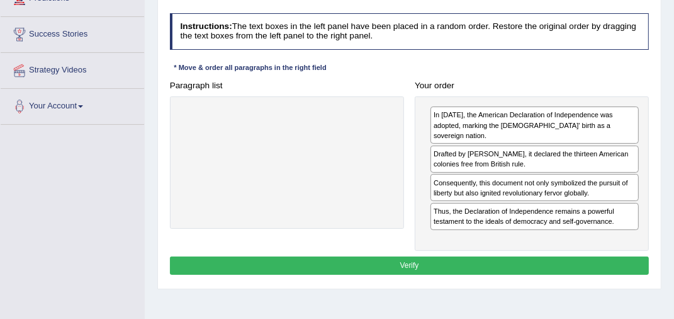
click at [390, 256] on button "Verify" at bounding box center [410, 265] width 480 height 18
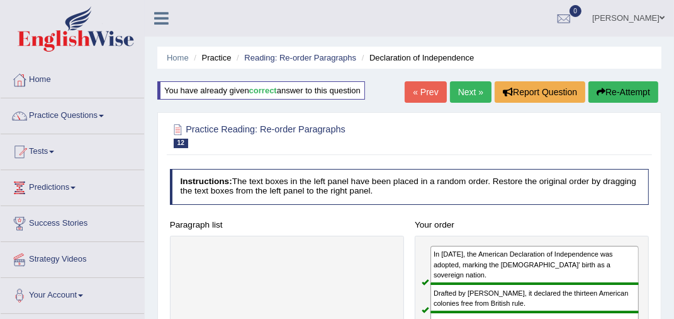
click at [478, 90] on link "Next »" at bounding box center [471, 91] width 42 height 21
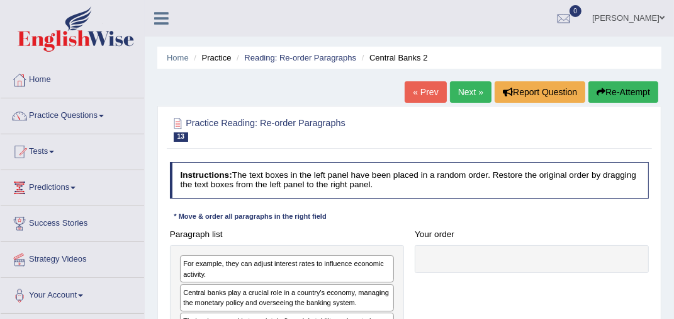
scroll to position [189, 0]
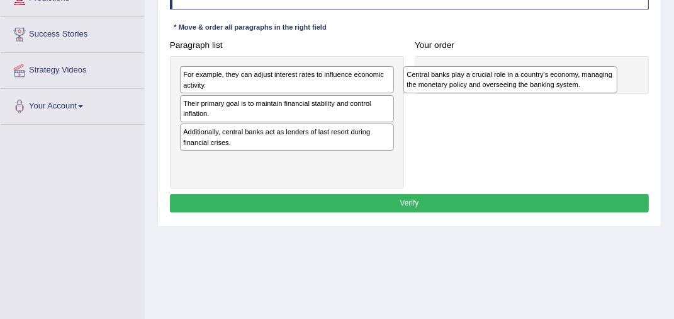
drag, startPoint x: 222, startPoint y: 110, endPoint x: 493, endPoint y: 79, distance: 273.1
click at [493, 79] on div "Central banks play a crucial role in a country's economy, managing the monetary…" at bounding box center [511, 79] width 214 height 27
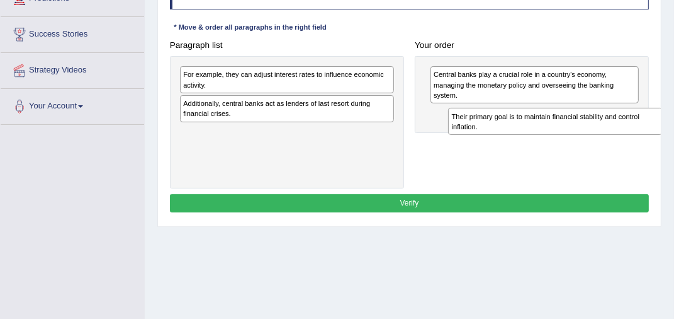
drag, startPoint x: 233, startPoint y: 104, endPoint x: 549, endPoint y: 120, distance: 316.4
click at [549, 120] on div "Their primary goal is to maintain financial stability and control inflation." at bounding box center [555, 121] width 214 height 27
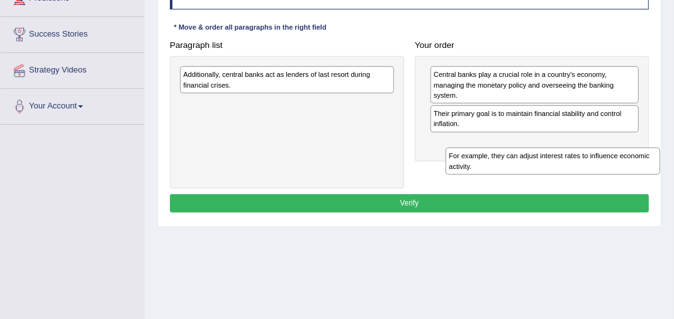
drag, startPoint x: 230, startPoint y: 84, endPoint x: 519, endPoint y: 169, distance: 300.4
click at [521, 169] on div "Paragraph list For example, they can adjust interest rates to influence economi…" at bounding box center [409, 112] width 490 height 153
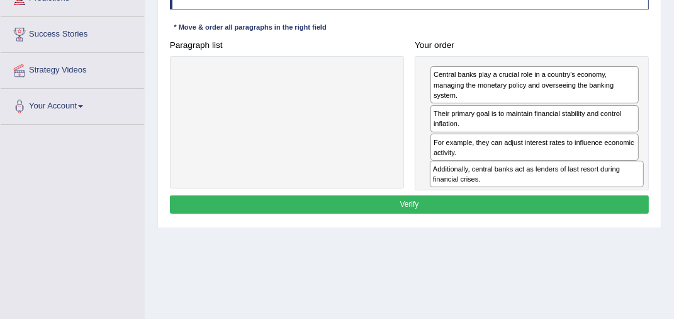
drag, startPoint x: 217, startPoint y: 80, endPoint x: 511, endPoint y: 191, distance: 314.2
click at [511, 191] on div "Instructions: The text boxes in the left panel have been placed in a random ord…" at bounding box center [409, 95] width 485 height 254
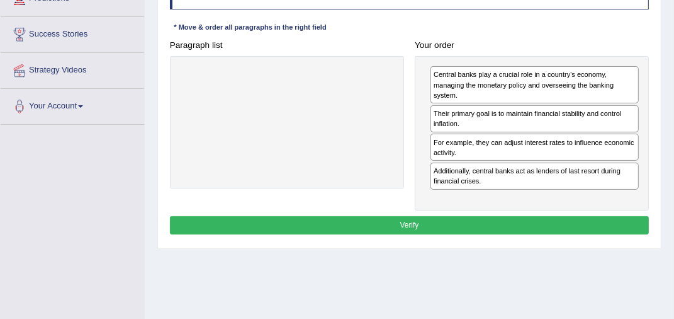
click at [417, 222] on button "Verify" at bounding box center [410, 225] width 480 height 18
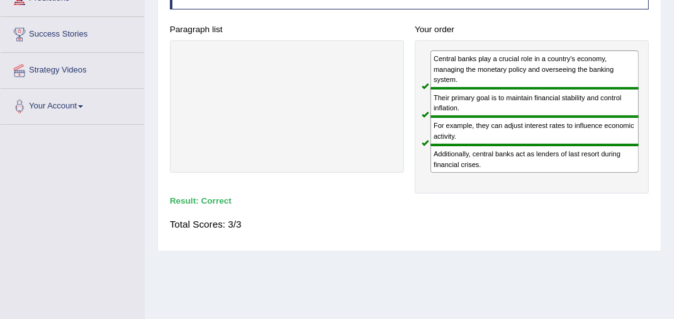
scroll to position [0, 0]
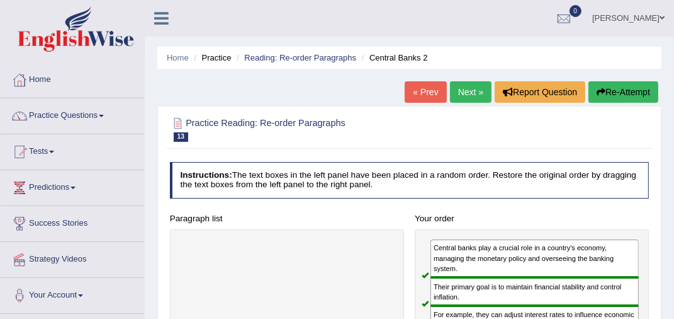
click at [456, 89] on link "Next »" at bounding box center [471, 91] width 42 height 21
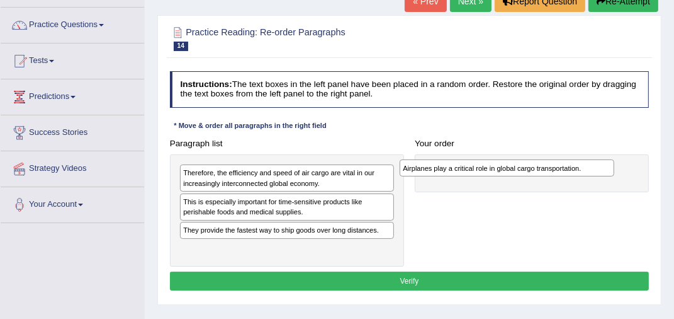
drag, startPoint x: 230, startPoint y: 248, endPoint x: 489, endPoint y: 154, distance: 275.2
click at [489, 154] on div "Paragraph list Therefore, the efficiency and speed of air cargo are vital in ou…" at bounding box center [409, 200] width 490 height 132
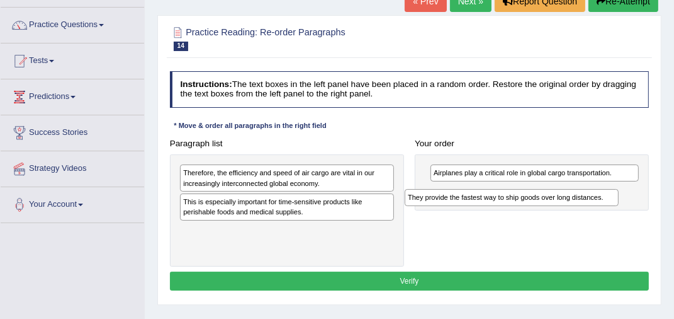
drag, startPoint x: 237, startPoint y: 232, endPoint x: 501, endPoint y: 194, distance: 267.1
click at [501, 194] on div "They provide the fastest way to ship goods over long distances." at bounding box center [512, 197] width 214 height 16
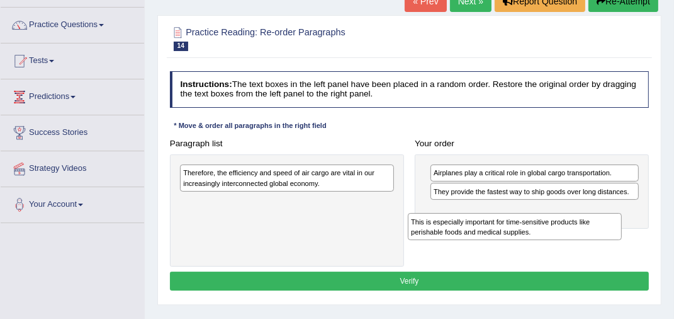
drag, startPoint x: 227, startPoint y: 207, endPoint x: 499, endPoint y: 225, distance: 271.9
click at [499, 225] on div "This is especially important for time-sensitive products like perishable foods …" at bounding box center [515, 226] width 214 height 27
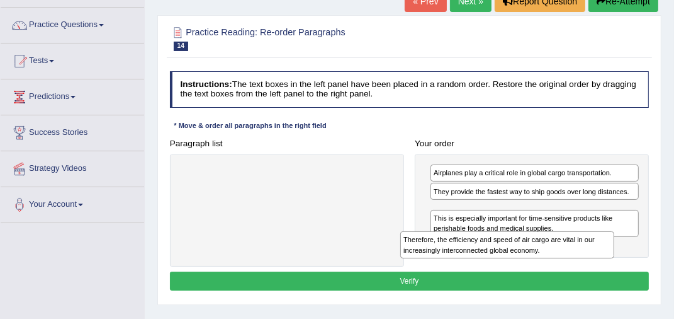
drag, startPoint x: 325, startPoint y: 180, endPoint x: 584, endPoint y: 259, distance: 271.0
click at [584, 259] on div "Paragraph list Therefore, the efficiency and speed of air cargo are vital in ou…" at bounding box center [409, 200] width 490 height 132
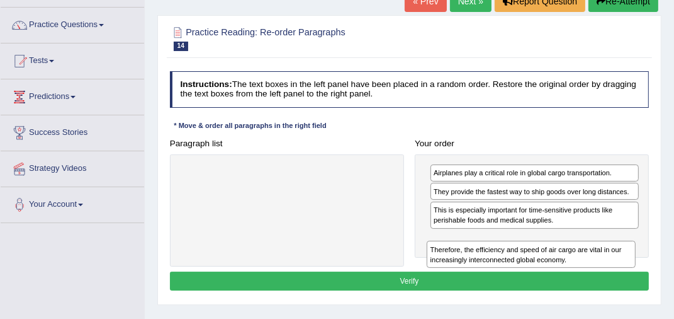
drag, startPoint x: 531, startPoint y: 216, endPoint x: 528, endPoint y: 263, distance: 47.4
click at [528, 263] on div "Therefore, the efficiency and speed of air cargo are vital in our increasingly …" at bounding box center [531, 253] width 209 height 27
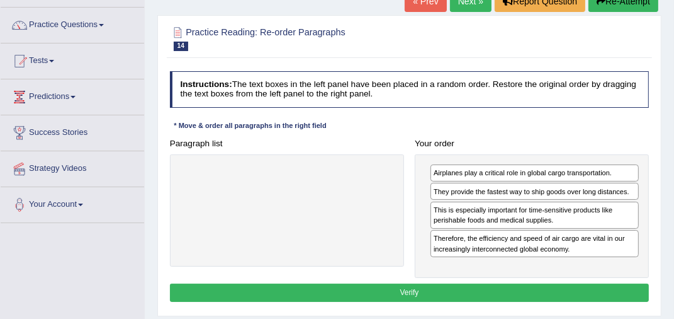
click at [480, 288] on button "Verify" at bounding box center [410, 292] width 480 height 18
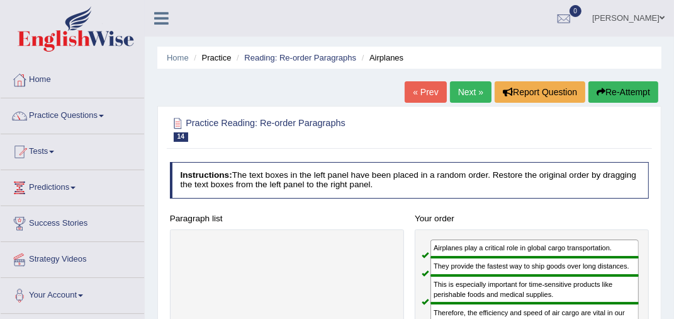
click at [469, 89] on link "Next »" at bounding box center [471, 91] width 42 height 21
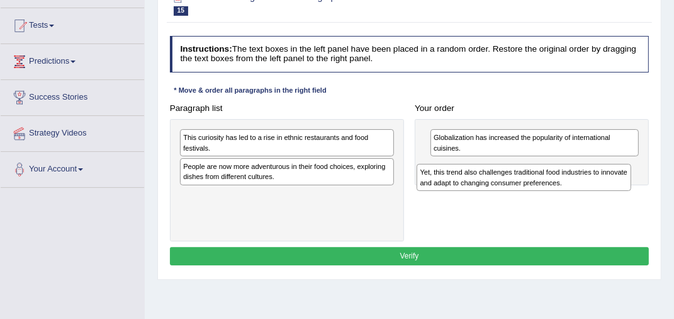
drag, startPoint x: 242, startPoint y: 145, endPoint x: 521, endPoint y: 186, distance: 281.9
click at [521, 186] on div "Yet, this trend also challenges traditional food industries to innovate and ada…" at bounding box center [524, 177] width 214 height 27
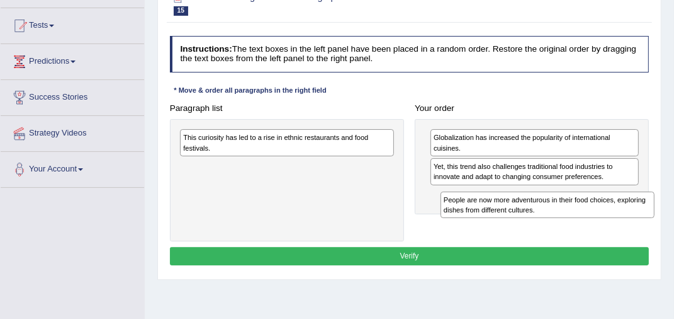
drag, startPoint x: 210, startPoint y: 173, endPoint x: 516, endPoint y: 215, distance: 309.5
click at [516, 215] on div "People are now more adventurous in their food choices, exploring dishes from di…" at bounding box center [548, 204] width 214 height 27
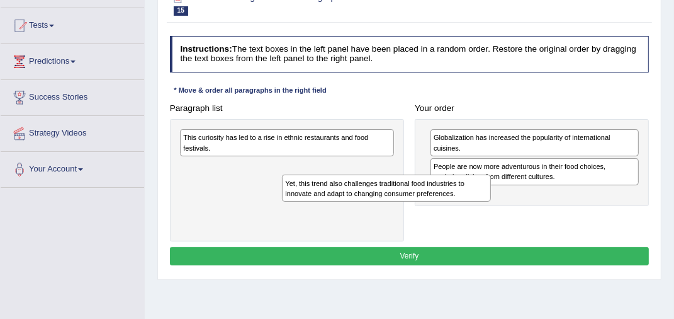
drag, startPoint x: 492, startPoint y: 179, endPoint x: 212, endPoint y: 197, distance: 280.7
click at [282, 198] on div "Yet, this trend also challenges traditional food industries to innovate and ada…" at bounding box center [386, 187] width 209 height 27
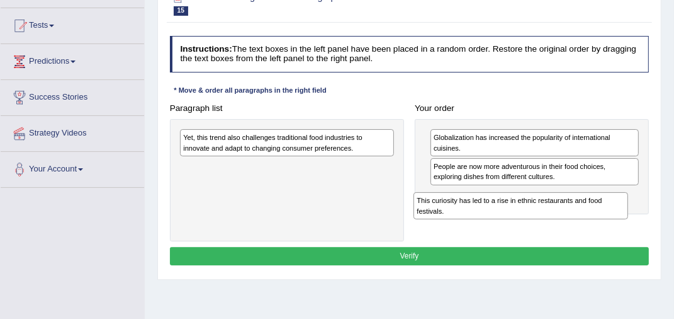
drag, startPoint x: 252, startPoint y: 146, endPoint x: 529, endPoint y: 219, distance: 287.1
click at [529, 219] on div "Paragraph list This curiosity has led to a rise in ethnic restaurants and food …" at bounding box center [409, 170] width 490 height 142
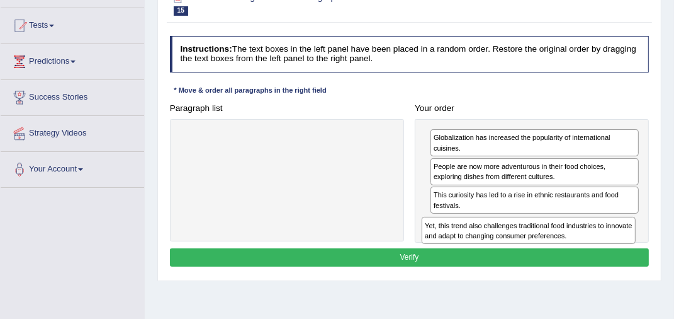
drag, startPoint x: 263, startPoint y: 146, endPoint x: 549, endPoint y: 249, distance: 303.9
click at [549, 249] on div "Instructions: The text boxes in the left panel have been placed in a random ord…" at bounding box center [409, 153] width 485 height 244
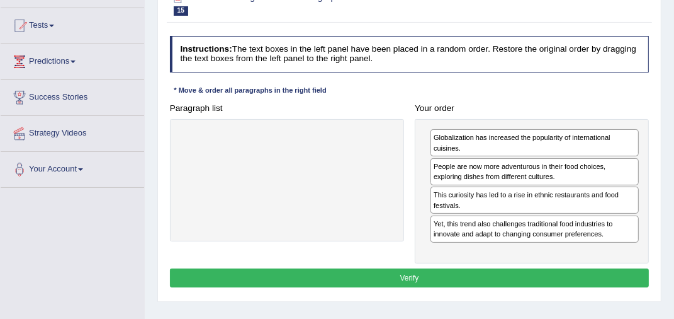
click at [384, 276] on button "Verify" at bounding box center [410, 277] width 480 height 18
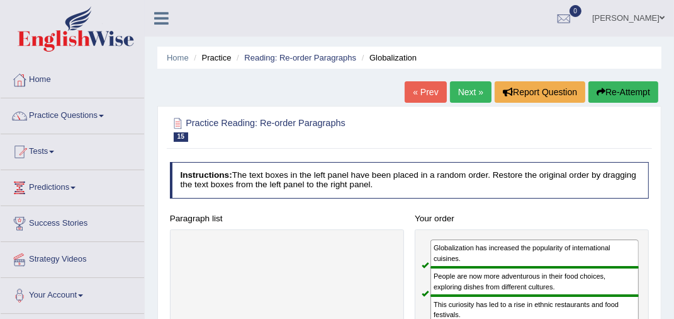
click at [461, 91] on link "Next »" at bounding box center [471, 91] width 42 height 21
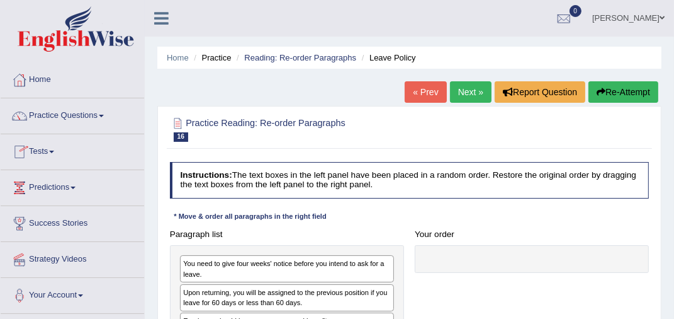
scroll to position [63, 0]
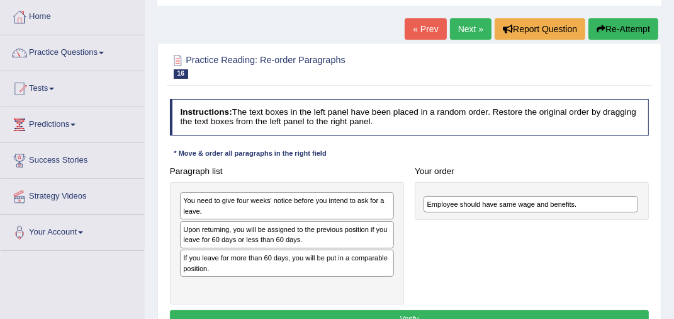
drag, startPoint x: 251, startPoint y: 259, endPoint x: 536, endPoint y: 197, distance: 291.9
click at [536, 197] on div "Employee should have same wage and benefits." at bounding box center [531, 204] width 214 height 16
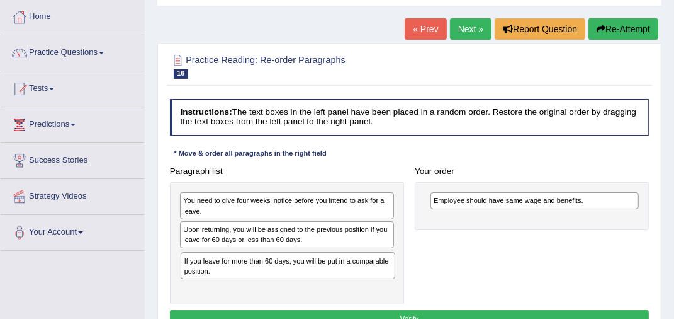
click at [208, 266] on div "If you leave for more than 60 days, you will be put in a comparable position." at bounding box center [288, 265] width 214 height 27
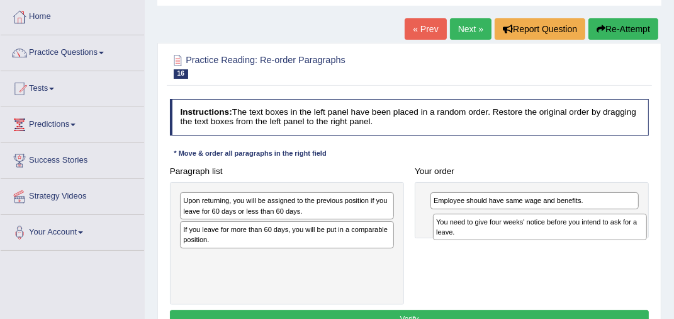
drag, startPoint x: 223, startPoint y: 212, endPoint x: 521, endPoint y: 237, distance: 298.8
click at [521, 237] on div "You need to give four weeks' notice before you intend to ask for a leave." at bounding box center [540, 226] width 214 height 27
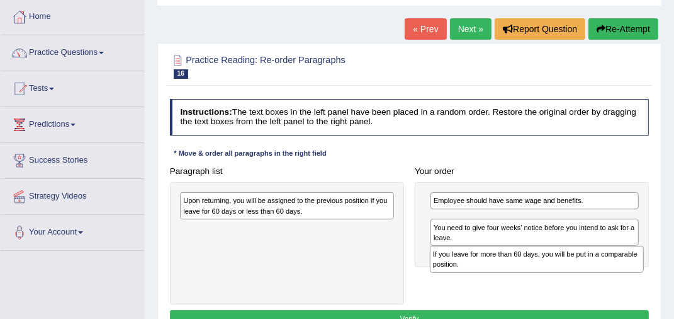
drag, startPoint x: 203, startPoint y: 229, endPoint x: 492, endPoint y: 257, distance: 290.3
click at [495, 257] on div "If you leave for more than 60 days, you will be put in a comparable position." at bounding box center [537, 259] width 214 height 27
drag, startPoint x: 494, startPoint y: 232, endPoint x: 507, endPoint y: 269, distance: 39.6
click at [507, 269] on div "If you leave for more than 60 days, you will be put in a comparable position." at bounding box center [538, 256] width 209 height 27
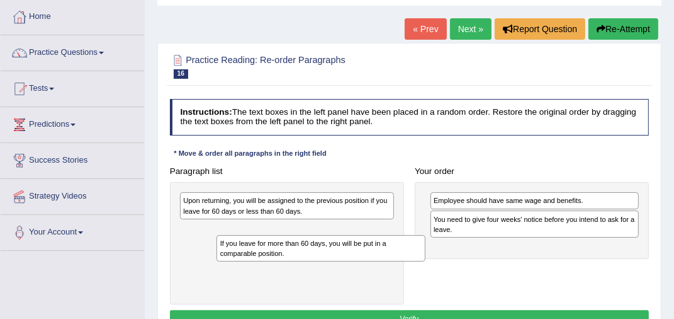
drag, startPoint x: 498, startPoint y: 228, endPoint x: 127, endPoint y: 256, distance: 372.5
click at [142, 256] on div "Toggle navigation Home Practice Questions Speaking Practice Read Aloud Repeat S…" at bounding box center [337, 264] width 674 height 655
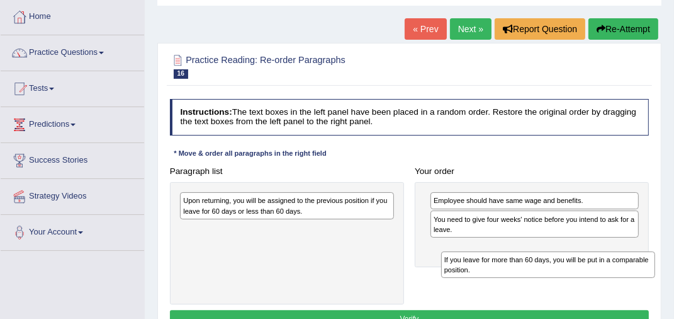
drag, startPoint x: 262, startPoint y: 232, endPoint x: 568, endPoint y: 268, distance: 308.7
click at [568, 268] on div "If you leave for more than 60 days, you will be put in a comparable position." at bounding box center [548, 264] width 214 height 27
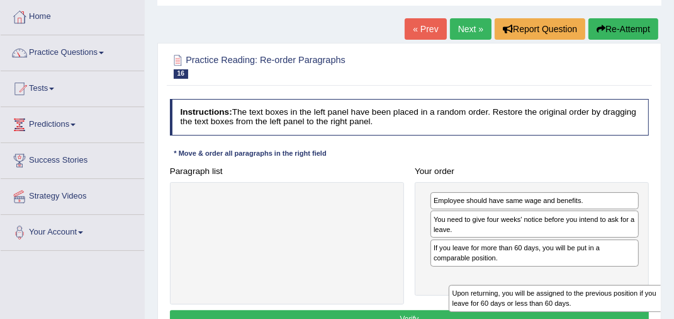
drag, startPoint x: 262, startPoint y: 215, endPoint x: 562, endPoint y: 309, distance: 314.2
click at [565, 312] on div "Instructions: The text boxes in the left panel have been placed in a random ord…" at bounding box center [409, 215] width 485 height 243
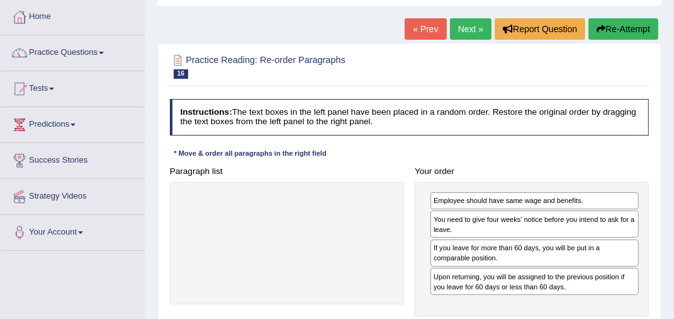
scroll to position [189, 0]
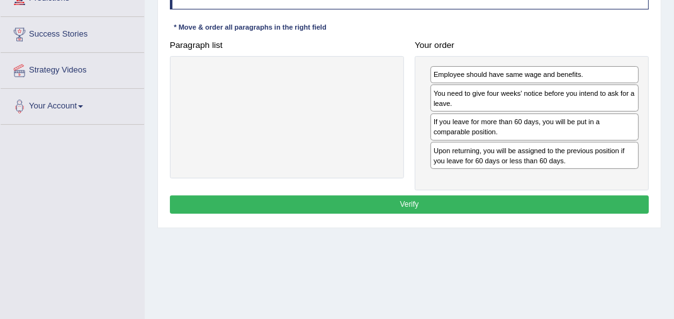
click at [382, 200] on button "Verify" at bounding box center [410, 204] width 480 height 18
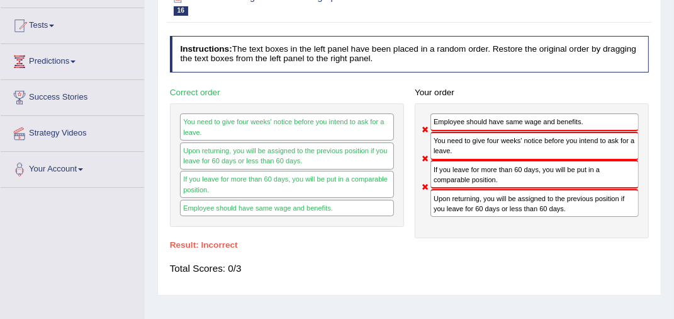
scroll to position [0, 0]
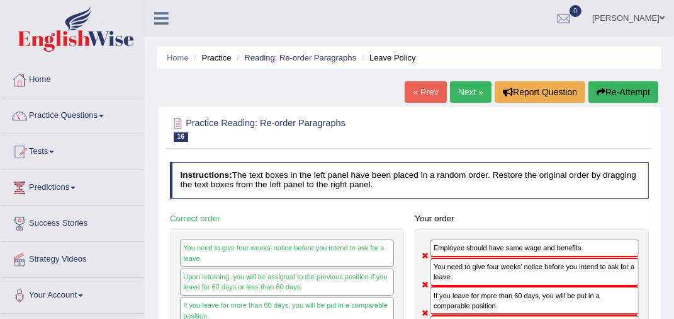
click at [624, 93] on button "Re-Attempt" at bounding box center [624, 91] width 70 height 21
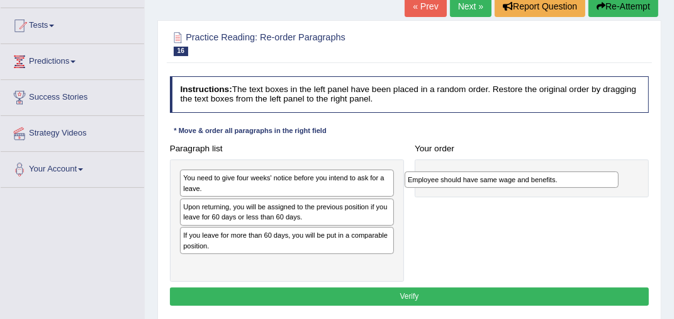
drag, startPoint x: 268, startPoint y: 235, endPoint x: 532, endPoint y: 171, distance: 272.2
click at [532, 171] on div "Employee should have same wage and benefits." at bounding box center [512, 179] width 214 height 16
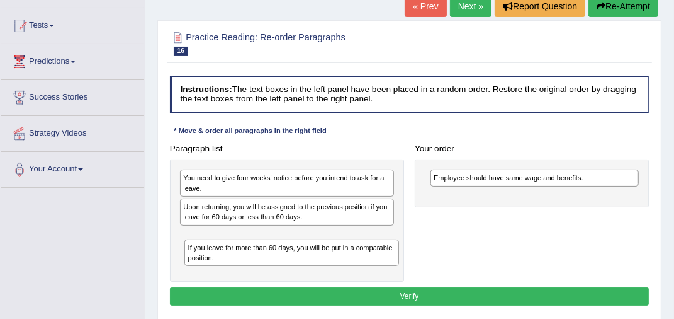
drag, startPoint x: 219, startPoint y: 240, endPoint x: 225, endPoint y: 256, distance: 16.1
click at [225, 256] on div "If you leave for more than 60 days, you will be put in a comparable position." at bounding box center [291, 252] width 214 height 27
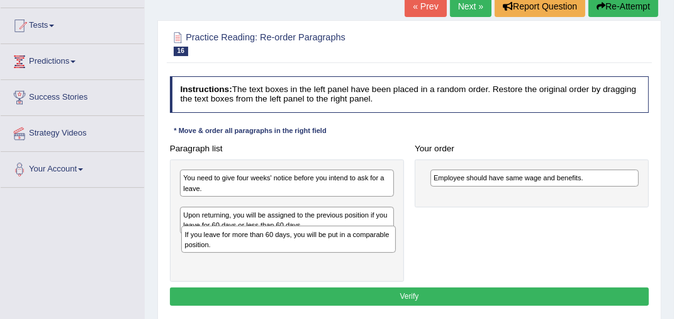
click at [212, 241] on div "If you leave for more than 60 days, you will be put in a comparable position." at bounding box center [288, 238] width 214 height 27
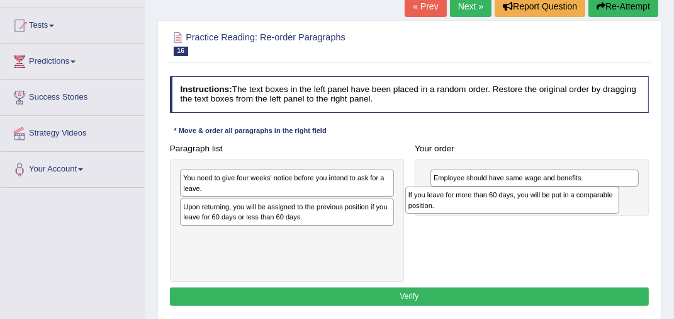
drag, startPoint x: 213, startPoint y: 215, endPoint x: 478, endPoint y: 202, distance: 265.4
click at [478, 202] on div "If you leave for more than 60 days, you will be put in a comparable position." at bounding box center [512, 199] width 214 height 27
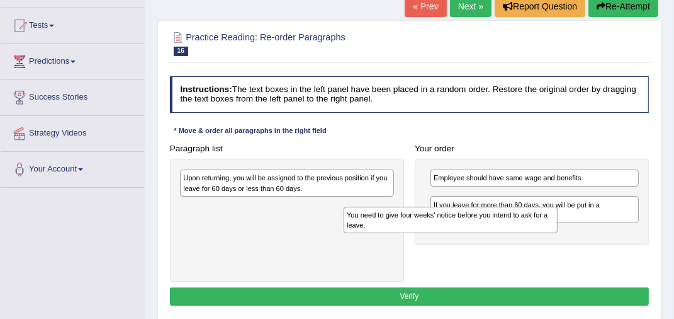
drag, startPoint x: 240, startPoint y: 183, endPoint x: 426, endPoint y: 232, distance: 191.5
click at [429, 230] on div "You need to give four weeks' notice before you intend to ask for a leave." at bounding box center [451, 219] width 214 height 27
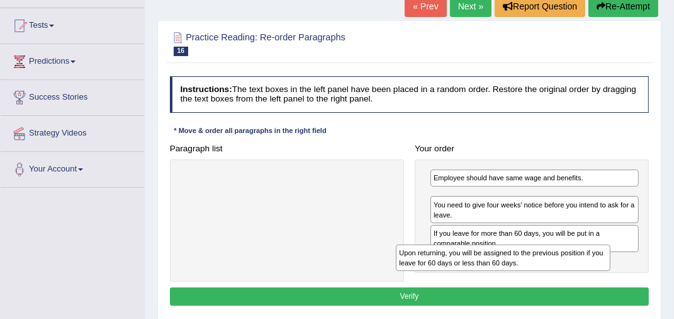
drag, startPoint x: 240, startPoint y: 181, endPoint x: 496, endPoint y: 269, distance: 271.0
click at [495, 269] on div "Upon returning, you will be assigned to the previous position if you leave for …" at bounding box center [503, 257] width 214 height 27
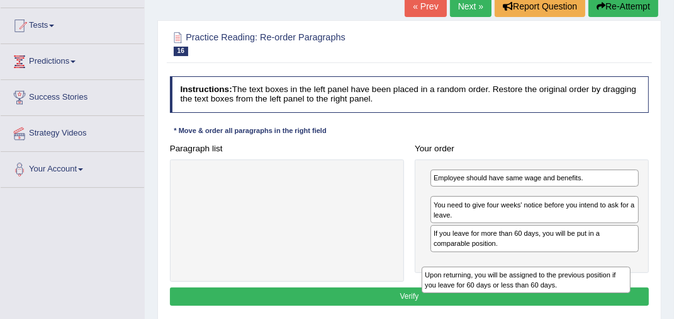
drag, startPoint x: 470, startPoint y: 203, endPoint x: 476, endPoint y: 300, distance: 97.1
click at [468, 296] on div "Instructions: The text boxes in the left panel have been placed in a random ord…" at bounding box center [409, 192] width 485 height 243
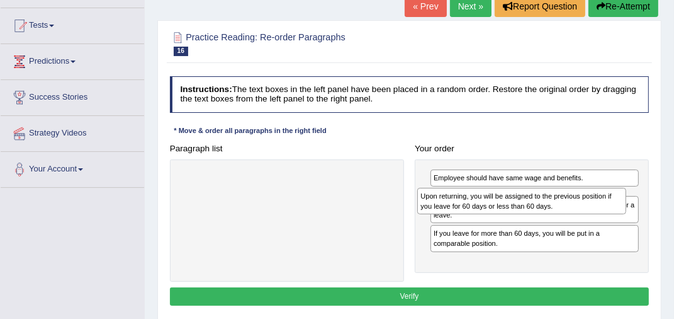
drag, startPoint x: 474, startPoint y: 200, endPoint x: 194, endPoint y: 188, distance: 280.4
click at [417, 188] on div "Upon returning, you will be assigned to the previous position if you leave for …" at bounding box center [521, 201] width 209 height 27
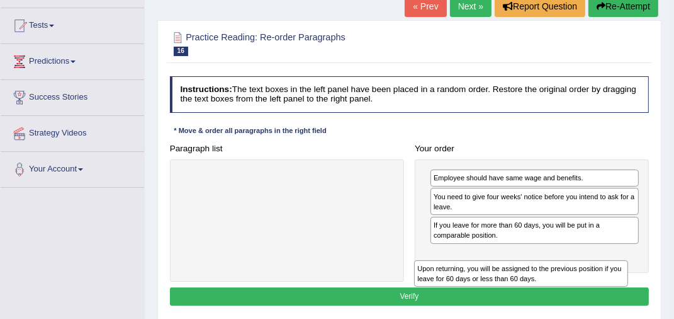
drag, startPoint x: 249, startPoint y: 208, endPoint x: 499, endPoint y: 297, distance: 264.4
click at [499, 297] on div "Instructions: The text boxes in the left panel have been placed in a random ord…" at bounding box center [409, 192] width 485 height 243
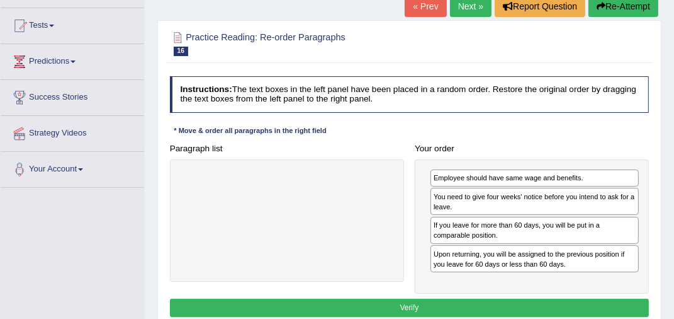
click at [402, 307] on button "Verify" at bounding box center [410, 307] width 480 height 18
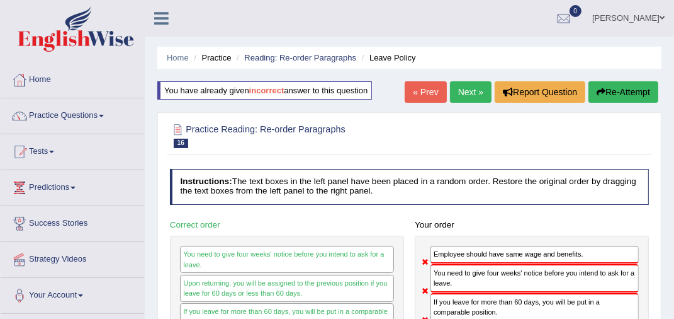
drag, startPoint x: 619, startPoint y: 92, endPoint x: 618, endPoint y: 99, distance: 7.2
click at [619, 96] on button "Re-Attempt" at bounding box center [624, 91] width 70 height 21
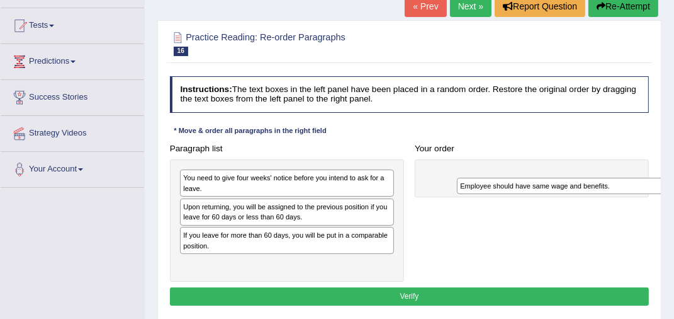
drag, startPoint x: 235, startPoint y: 235, endPoint x: 383, endPoint y: 205, distance: 150.3
click at [522, 166] on div "Paragraph list You need to give four weeks' notice before you intend to ask for…" at bounding box center [409, 210] width 490 height 142
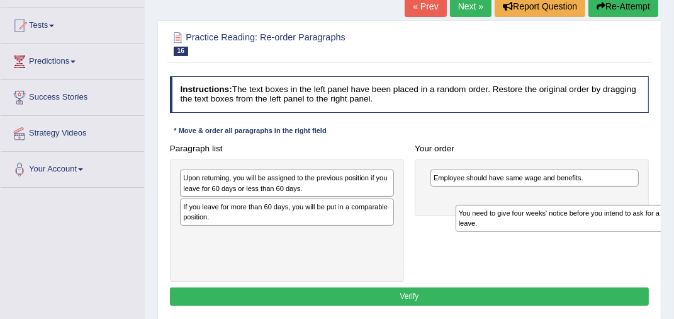
drag, startPoint x: 229, startPoint y: 185, endPoint x: 550, endPoint y: 227, distance: 323.7
click at [551, 227] on div "You need to give four weeks' notice before you intend to ask for a leave." at bounding box center [563, 218] width 214 height 27
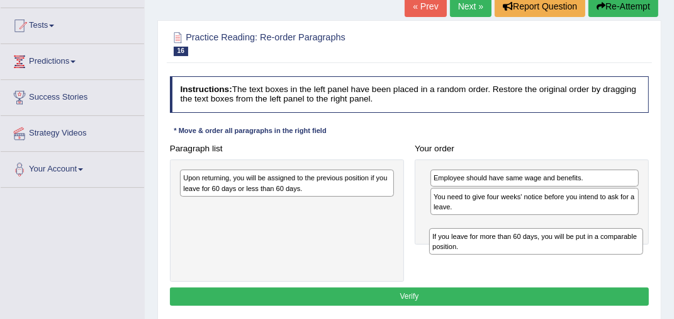
drag, startPoint x: 217, startPoint y: 210, endPoint x: 509, endPoint y: 246, distance: 294.2
click at [509, 246] on div "If you leave for more than 60 days, you will be put in a comparable position." at bounding box center [536, 241] width 214 height 27
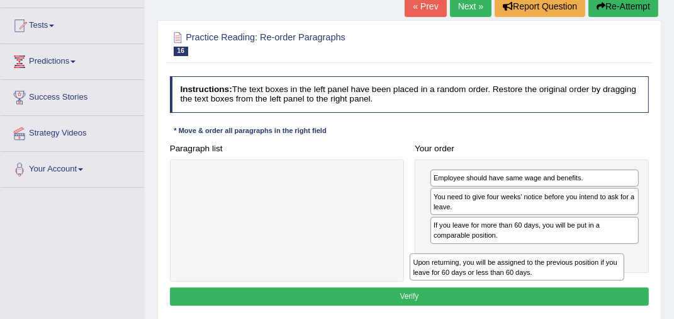
drag, startPoint x: 327, startPoint y: 181, endPoint x: 598, endPoint y: 278, distance: 287.8
click at [598, 278] on div "Paragraph list Upon returning, you will be assigned to the previous position if…" at bounding box center [409, 210] width 490 height 142
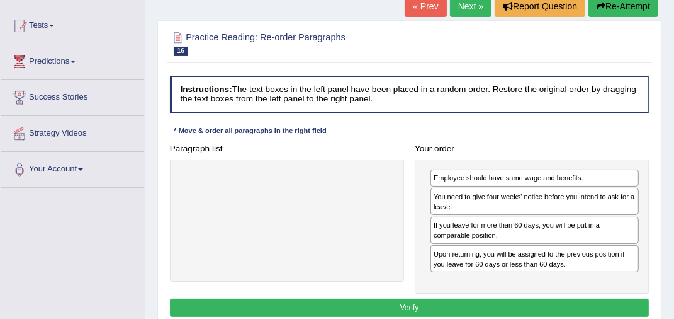
click at [439, 303] on button "Verify" at bounding box center [410, 307] width 480 height 18
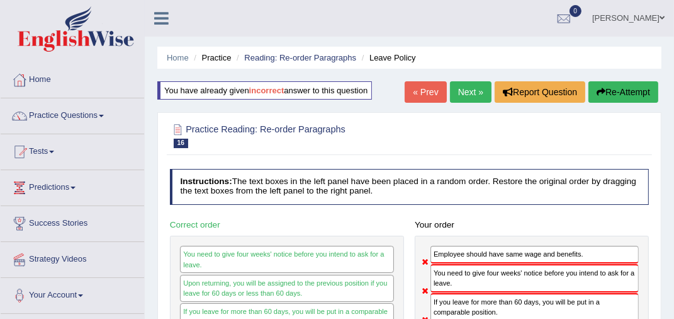
click at [622, 86] on button "Re-Attempt" at bounding box center [624, 91] width 70 height 21
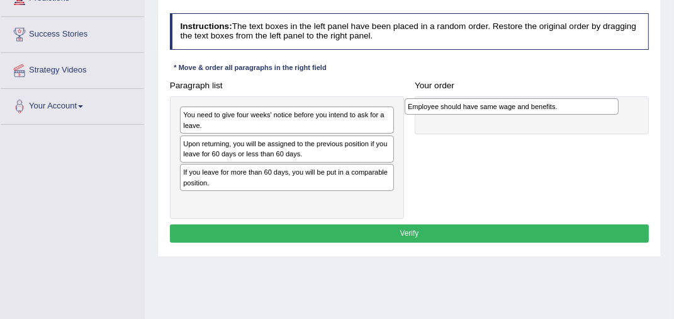
drag, startPoint x: 234, startPoint y: 173, endPoint x: 498, endPoint y: 98, distance: 274.4
click at [497, 97] on div "Paragraph list You need to give four weeks' notice before you intend to ask for…" at bounding box center [409, 147] width 490 height 142
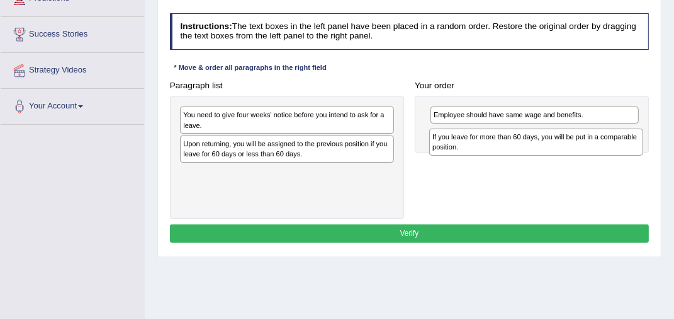
drag, startPoint x: 206, startPoint y: 176, endPoint x: 500, endPoint y: 135, distance: 296.2
click at [500, 135] on div "If you leave for more than 60 days, you will be put in a comparable position." at bounding box center [536, 141] width 214 height 27
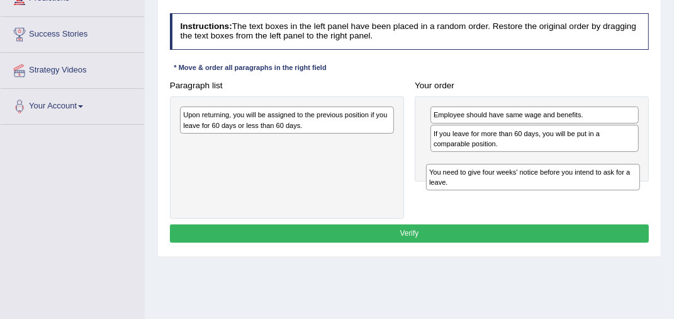
drag, startPoint x: 206, startPoint y: 125, endPoint x: 496, endPoint y: 193, distance: 297.3
click at [496, 193] on div "Paragraph list You need to give four weeks' notice before you intend to ask for…" at bounding box center [409, 147] width 490 height 142
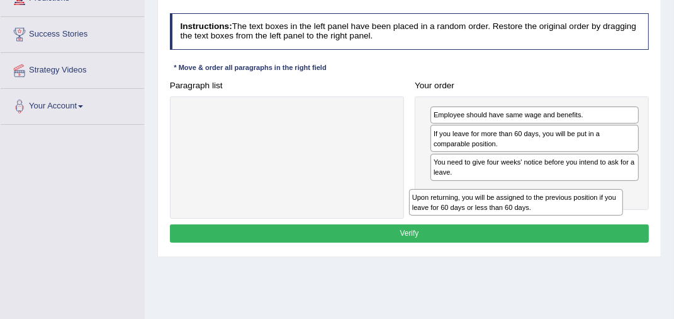
drag, startPoint x: 237, startPoint y: 125, endPoint x: 501, endPoint y: 217, distance: 279.7
click at [509, 222] on div "Instructions: The text boxes in the left panel have been placed in a random ord…" at bounding box center [409, 129] width 485 height 243
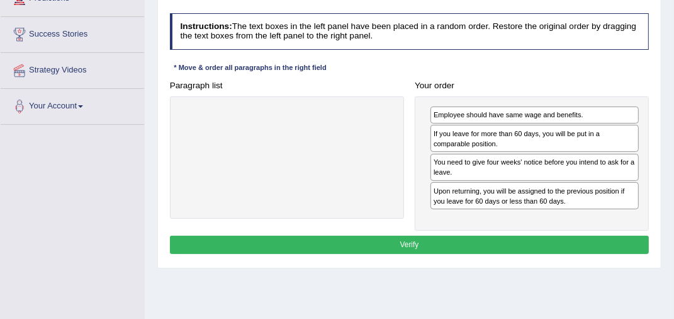
click at [383, 242] on button "Verify" at bounding box center [410, 244] width 480 height 18
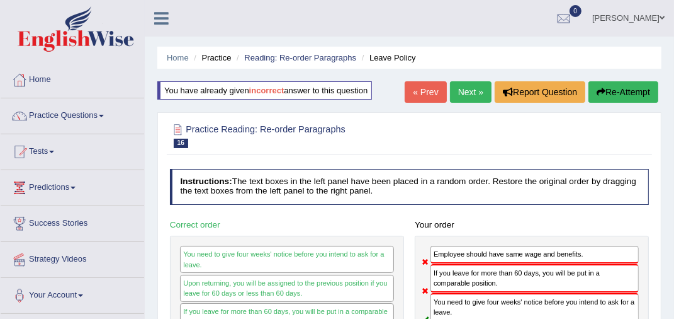
click at [620, 88] on button "Re-Attempt" at bounding box center [624, 91] width 70 height 21
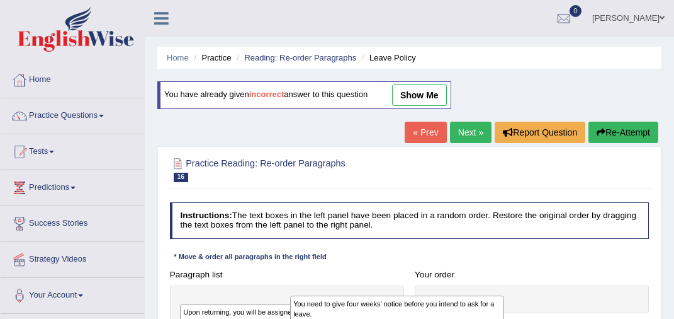
click at [504, 295] on div "You need to give four weeks' notice before you intend to ask for a leave." at bounding box center [397, 308] width 214 height 27
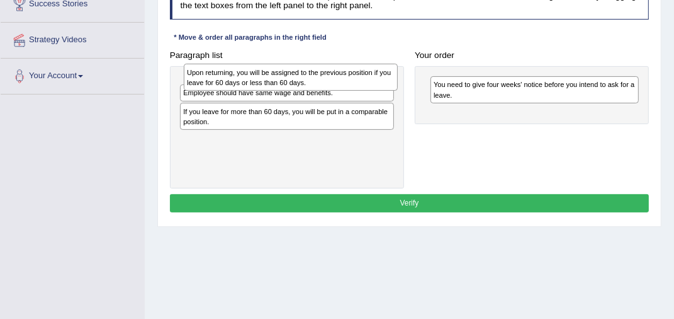
drag, startPoint x: 237, startPoint y: 91, endPoint x: 242, endPoint y: 77, distance: 14.5
click at [242, 77] on div "Upon returning, you will be assigned to the previous position if you leave for …" at bounding box center [291, 77] width 214 height 27
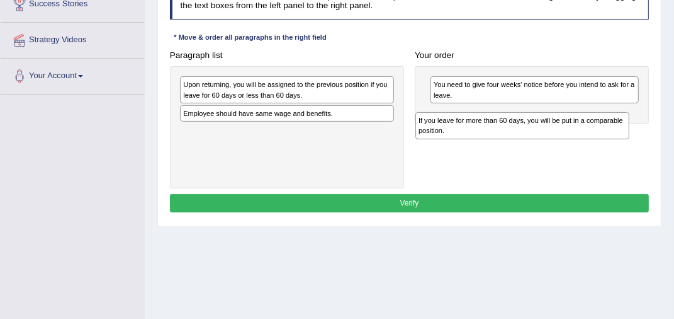
drag, startPoint x: 239, startPoint y: 138, endPoint x: 512, endPoint y: 125, distance: 273.5
click at [512, 125] on div "If you leave for more than 60 days, you will be put in a comparable position." at bounding box center [522, 125] width 214 height 27
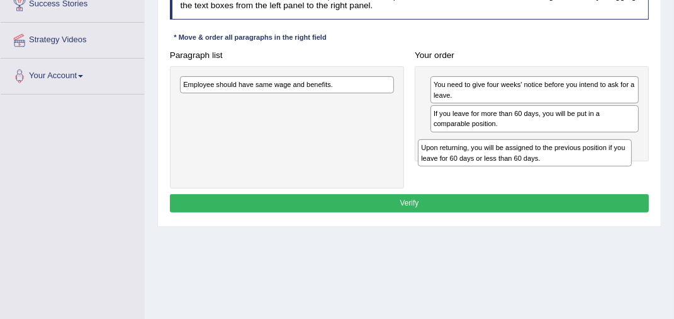
drag, startPoint x: 242, startPoint y: 94, endPoint x: 522, endPoint y: 168, distance: 289.1
click at [522, 168] on div "Paragraph list Upon returning, you will be assigned to the previous position if…" at bounding box center [409, 117] width 490 height 142
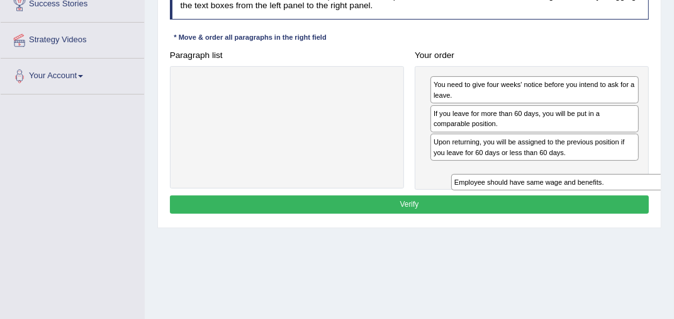
drag, startPoint x: 210, startPoint y: 87, endPoint x: 529, endPoint y: 201, distance: 339.1
click at [529, 201] on div "Instructions: The text boxes in the left panel have been placed in a random ord…" at bounding box center [409, 100] width 485 height 244
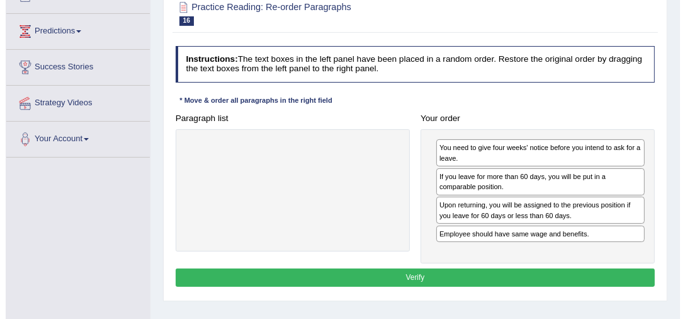
scroll to position [219, 0]
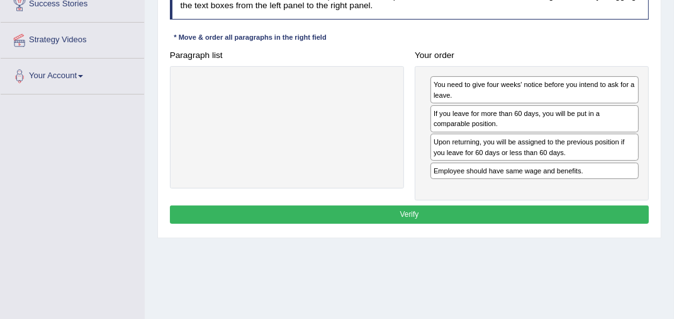
click at [409, 214] on button "Verify" at bounding box center [410, 214] width 480 height 18
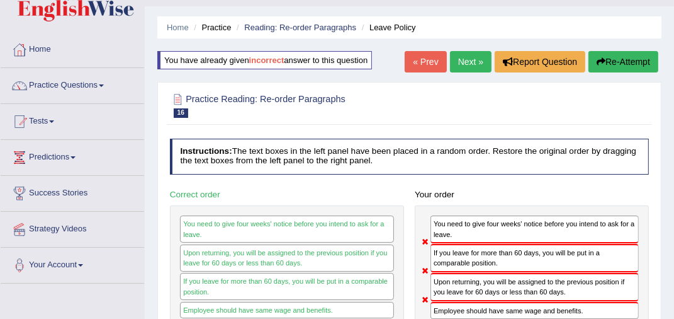
scroll to position [0, 0]
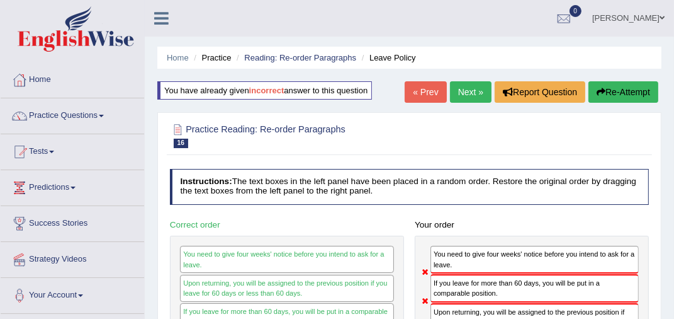
click at [640, 89] on button "Re-Attempt" at bounding box center [624, 91] width 70 height 21
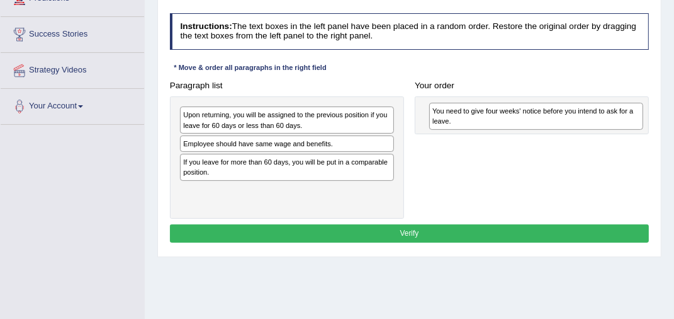
drag, startPoint x: 205, startPoint y: 115, endPoint x: 499, endPoint y: 110, distance: 293.4
click at [499, 110] on div "You need to give four weeks' notice before you intend to ask for a leave." at bounding box center [536, 116] width 214 height 27
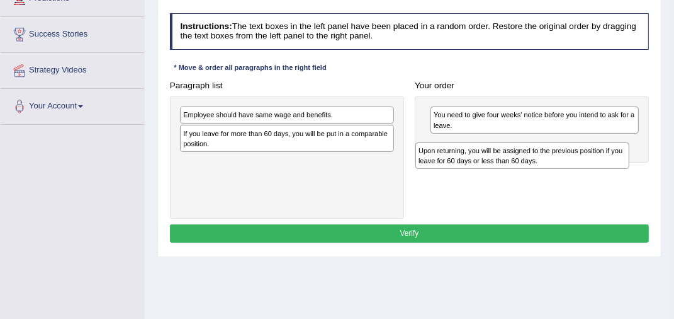
drag, startPoint x: 251, startPoint y: 125, endPoint x: 492, endPoint y: 164, distance: 244.9
click at [492, 164] on div "Upon returning, you will be assigned to the previous position if you leave for …" at bounding box center [522, 155] width 214 height 27
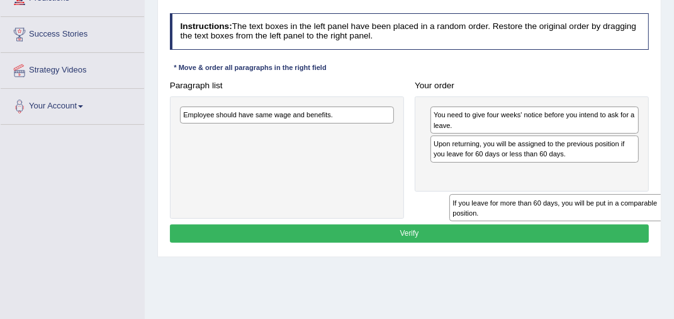
drag, startPoint x: 210, startPoint y: 140, endPoint x: 487, endPoint y: 203, distance: 284.7
click at [528, 222] on div "Instructions: The text boxes in the left panel have been placed in a random ord…" at bounding box center [409, 129] width 485 height 243
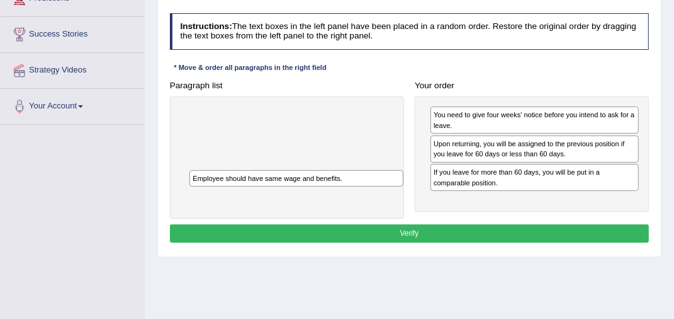
drag, startPoint x: 270, startPoint y: 113, endPoint x: 197, endPoint y: 168, distance: 91.3
click at [212, 175] on div "Employee should have same wage and benefits." at bounding box center [287, 157] width 234 height 122
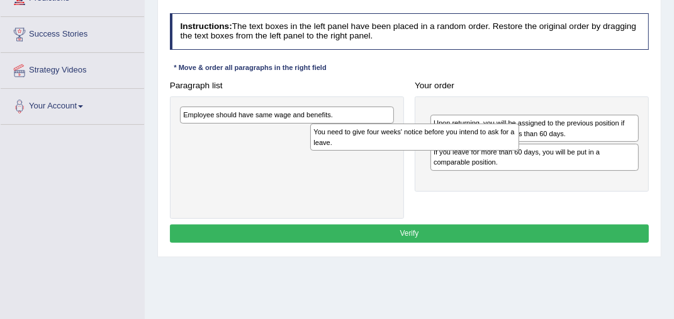
drag, startPoint x: 511, startPoint y: 127, endPoint x: 144, endPoint y: 164, distance: 368.3
click at [159, 170] on div "Practice Reading: Re-order Paragraphs 16 Leave Policy Instructions: The text bo…" at bounding box center [409, 107] width 504 height 300
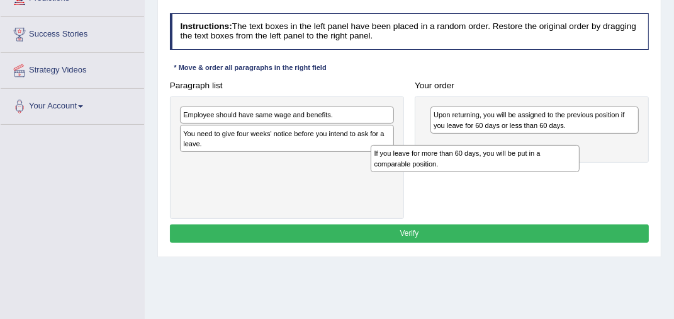
drag, startPoint x: 524, startPoint y: 153, endPoint x: 139, endPoint y: 200, distance: 388.2
click at [157, 208] on div "Practice Reading: Re-order Paragraphs 16 Leave Policy Instructions: The text bo…" at bounding box center [409, 107] width 504 height 300
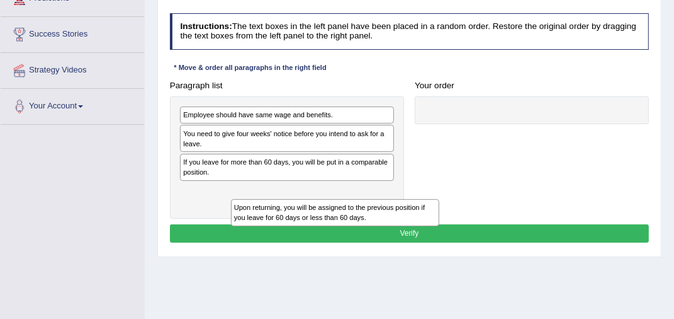
drag, startPoint x: 496, startPoint y: 123, endPoint x: 208, endPoint y: 218, distance: 303.8
click at [218, 220] on div "Instructions: The text boxes in the left panel have been placed in a random ord…" at bounding box center [409, 129] width 485 height 243
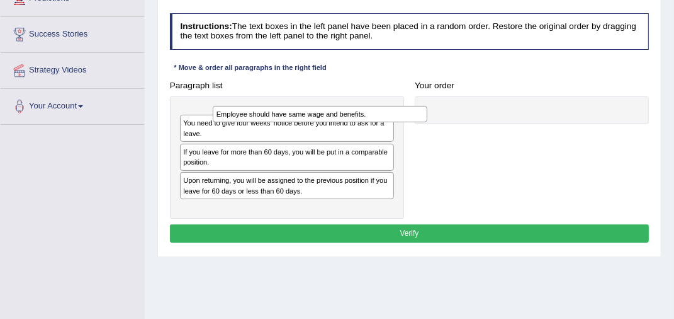
drag, startPoint x: 231, startPoint y: 111, endPoint x: 256, endPoint y: 106, distance: 25.8
click at [259, 106] on div "Employee should have same wage and benefits." at bounding box center [320, 114] width 214 height 16
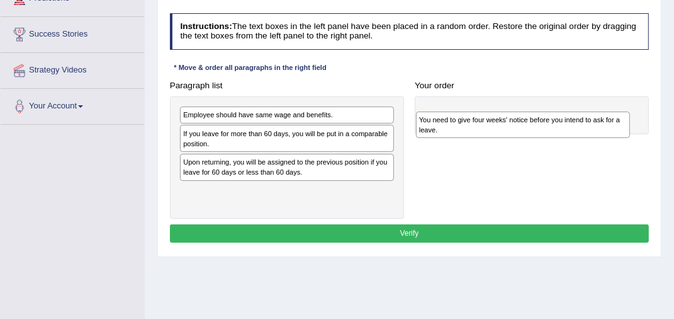
drag, startPoint x: 217, startPoint y: 137, endPoint x: 494, endPoint y: 121, distance: 278.1
click at [494, 121] on div "You need to give four weeks' notice before you intend to ask for a leave." at bounding box center [523, 124] width 214 height 27
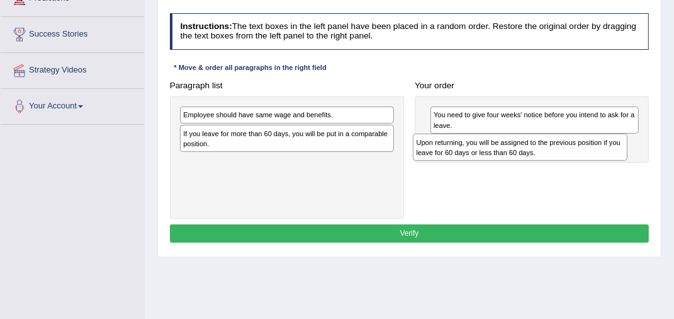
drag, startPoint x: 194, startPoint y: 166, endPoint x: 476, endPoint y: 147, distance: 282.6
click at [476, 147] on div "Upon returning, you will be assigned to the previous position if you leave for …" at bounding box center [520, 146] width 214 height 27
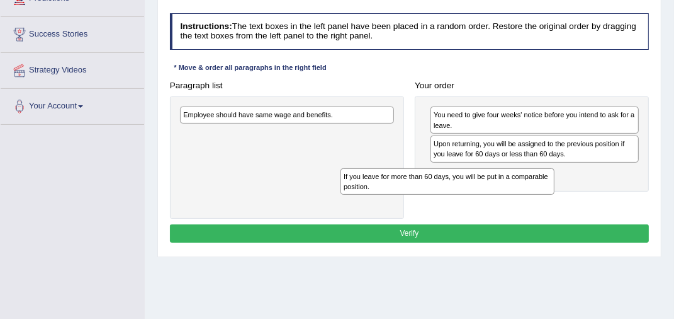
drag, startPoint x: 232, startPoint y: 135, endPoint x: 540, endPoint y: 203, distance: 314.5
click at [540, 195] on div "If you leave for more than 60 days, you will be put in a comparable position." at bounding box center [448, 181] width 214 height 27
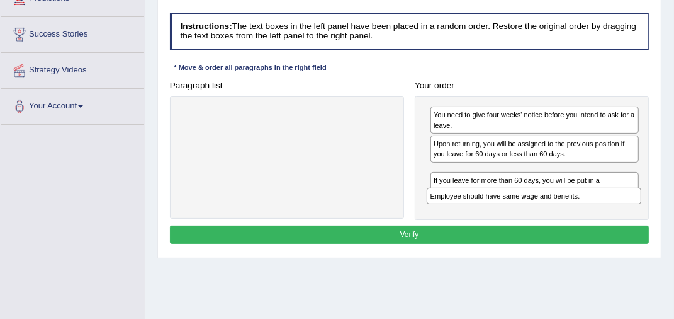
drag, startPoint x: 214, startPoint y: 112, endPoint x: 506, endPoint y: 222, distance: 312.2
click at [506, 222] on div "Instructions: The text boxes in the left panel have been placed in a random ord…" at bounding box center [409, 130] width 485 height 244
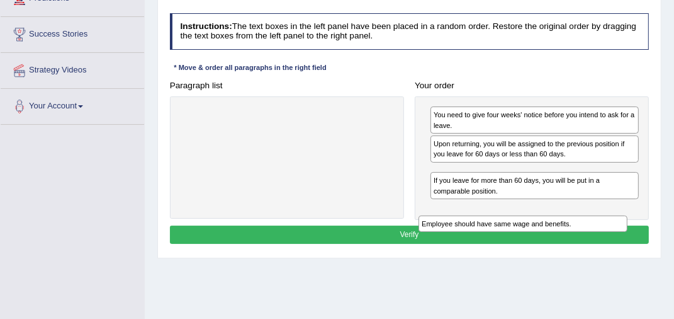
drag, startPoint x: 483, startPoint y: 169, endPoint x: 487, endPoint y: 230, distance: 61.8
click at [478, 230] on div "Employee should have same wage and benefits." at bounding box center [523, 223] width 209 height 16
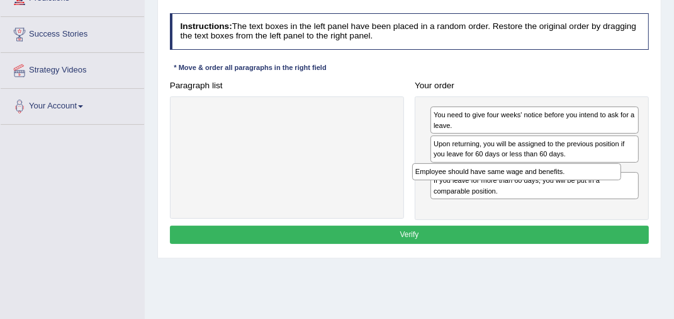
drag, startPoint x: 471, startPoint y: 175, endPoint x: 85, endPoint y: 185, distance: 386.0
click at [111, 184] on div "Toggle navigation Home Practice Questions Speaking Practice Read Aloud Repeat S…" at bounding box center [337, 138] width 674 height 655
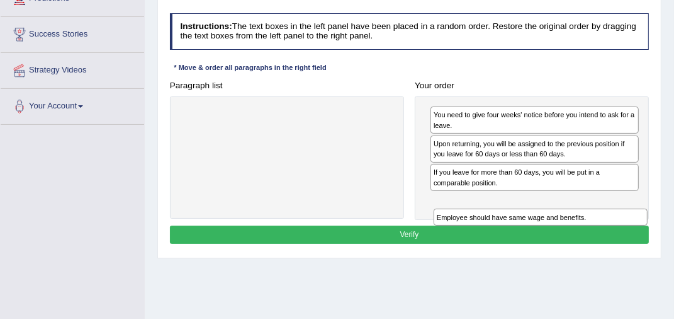
drag, startPoint x: 237, startPoint y: 118, endPoint x: 535, endPoint y: 239, distance: 321.7
click at [535, 239] on div "Instructions: The text boxes in the left panel have been placed in a random ord…" at bounding box center [409, 130] width 485 height 244
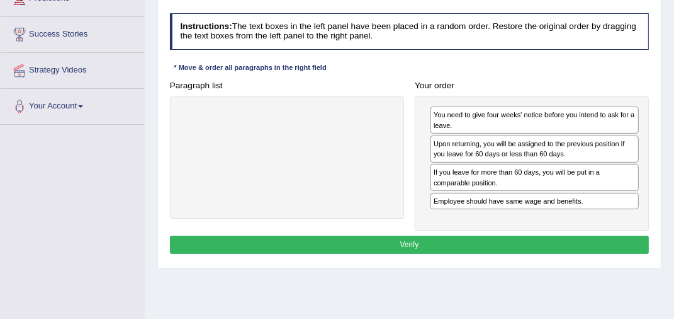
click at [452, 244] on button "Verify" at bounding box center [410, 244] width 480 height 18
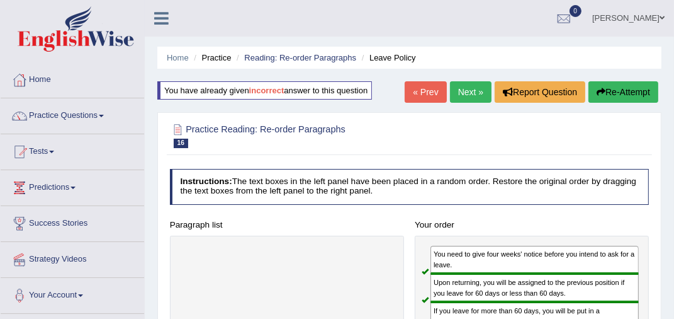
click at [468, 83] on link "Next »" at bounding box center [471, 91] width 42 height 21
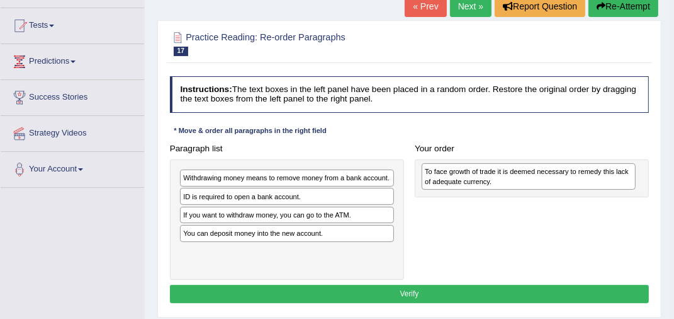
drag, startPoint x: 232, startPoint y: 235, endPoint x: 516, endPoint y: 164, distance: 293.5
click at [516, 164] on div "To face growth of trade it is deemed necessary to remedy this lack of adequate …" at bounding box center [529, 176] width 214 height 27
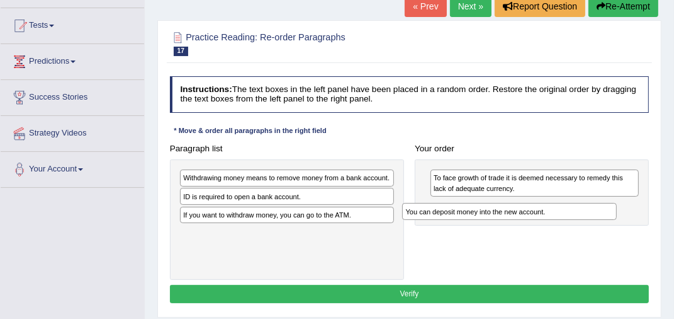
drag, startPoint x: 217, startPoint y: 233, endPoint x: 478, endPoint y: 208, distance: 263.0
click at [478, 208] on div "You can deposit money into the new account." at bounding box center [509, 211] width 214 height 16
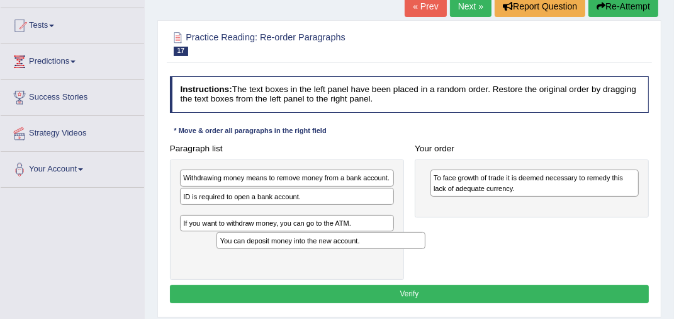
drag, startPoint x: 538, startPoint y: 205, endPoint x: 290, endPoint y: 244, distance: 251.1
click at [291, 245] on div "You can deposit money into the new account." at bounding box center [321, 240] width 209 height 16
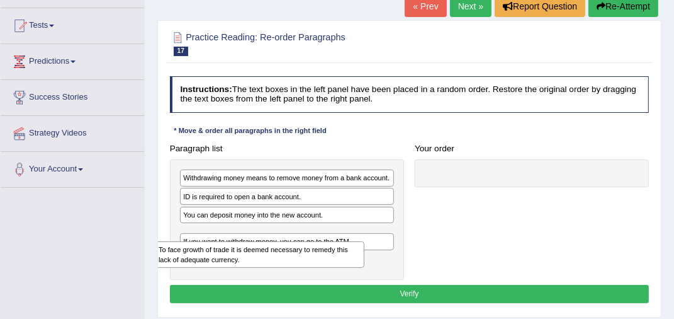
drag, startPoint x: 482, startPoint y: 179, endPoint x: 159, endPoint y: 262, distance: 333.9
click at [159, 263] on div "To face growth of trade it is deemed necessary to remedy this lack of adequate …" at bounding box center [259, 254] width 209 height 27
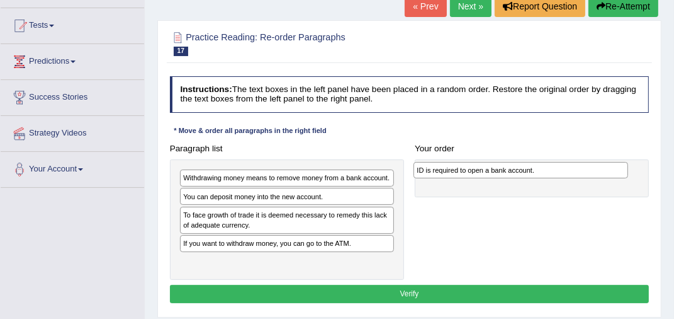
drag, startPoint x: 206, startPoint y: 197, endPoint x: 481, endPoint y: 167, distance: 276.8
click at [481, 167] on div "ID is required to open a bank account." at bounding box center [521, 170] width 214 height 16
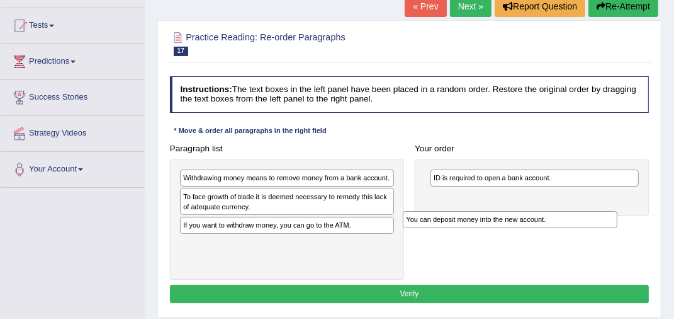
drag, startPoint x: 272, startPoint y: 196, endPoint x: 536, endPoint y: 225, distance: 265.9
click at [536, 225] on div "You can deposit money into the new account." at bounding box center [510, 219] width 214 height 16
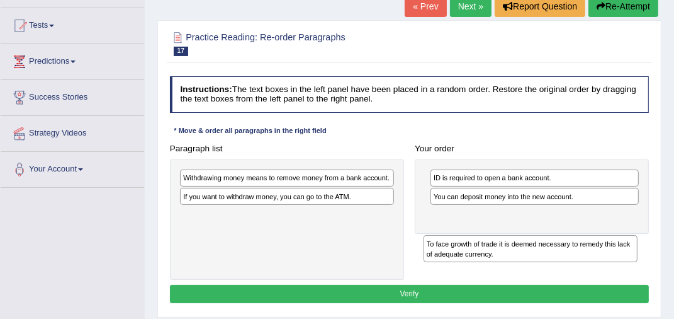
drag, startPoint x: 225, startPoint y: 203, endPoint x: 512, endPoint y: 247, distance: 290.4
click at [512, 251] on div "To face growth of trade it is deemed necessary to remedy this lack of adequate …" at bounding box center [531, 248] width 214 height 27
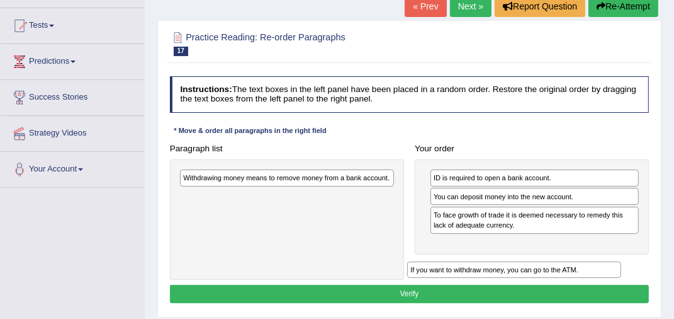
drag, startPoint x: 235, startPoint y: 198, endPoint x: 503, endPoint y: 285, distance: 281.3
click at [503, 285] on div "Instructions: The text boxes in the left panel have been placed in a random ord…" at bounding box center [409, 191] width 485 height 240
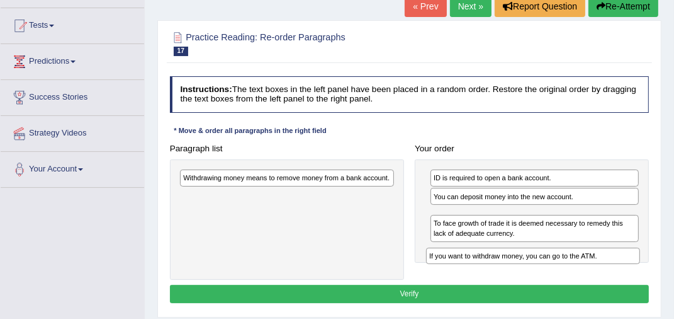
drag, startPoint x: 290, startPoint y: 195, endPoint x: 579, endPoint y: 268, distance: 298.0
click at [579, 268] on div "Paragraph list Withdrawing money means to remove money from a bank account. If …" at bounding box center [409, 209] width 490 height 140
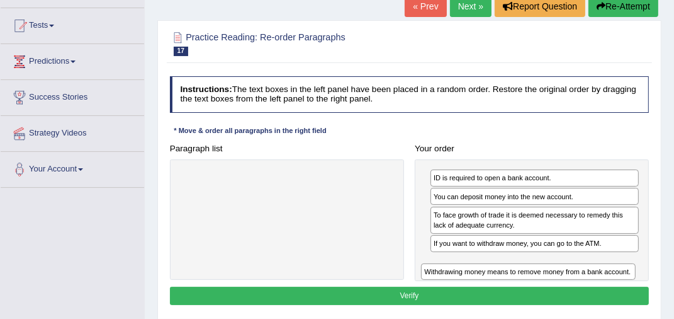
drag, startPoint x: 245, startPoint y: 176, endPoint x: 529, endPoint y: 286, distance: 304.5
click at [529, 286] on div "Instructions: The text boxes in the left panel have been placed in a random ord…" at bounding box center [409, 192] width 485 height 242
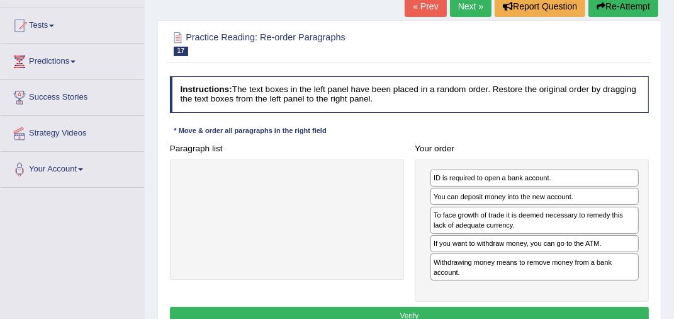
click at [422, 311] on button "Verify" at bounding box center [410, 316] width 480 height 18
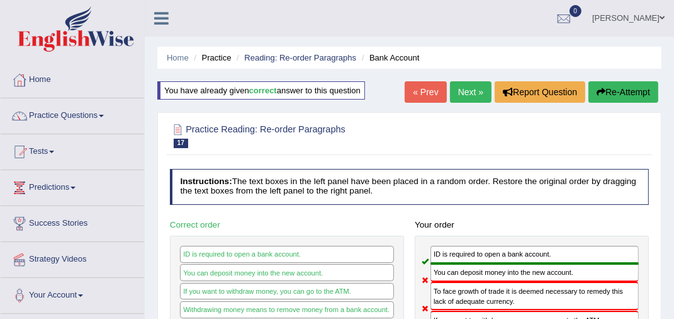
click at [614, 92] on button "Re-Attempt" at bounding box center [624, 91] width 70 height 21
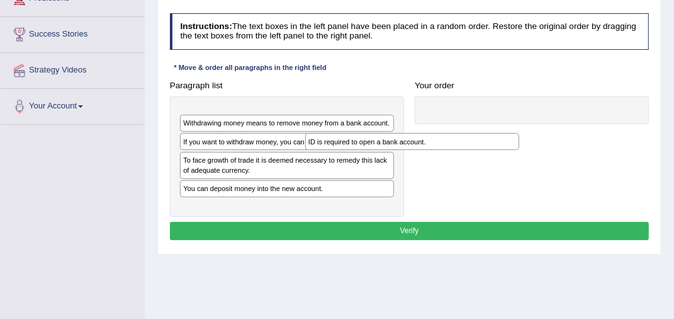
click at [519, 133] on div "ID is required to open a bank account." at bounding box center [412, 141] width 214 height 16
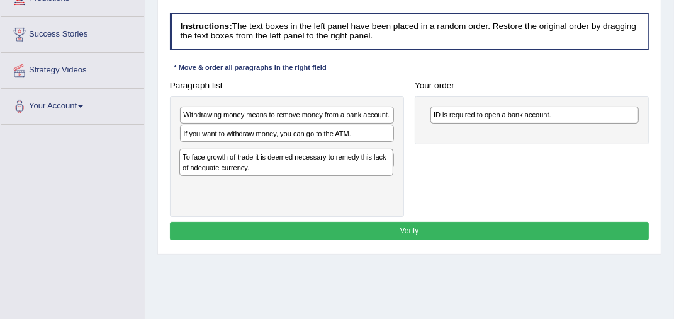
drag, startPoint x: 246, startPoint y: 155, endPoint x: 239, endPoint y: 166, distance: 12.4
click at [239, 166] on div "To face growth of trade it is deemed necessary to remedy this lack of adequate …" at bounding box center [286, 162] width 214 height 27
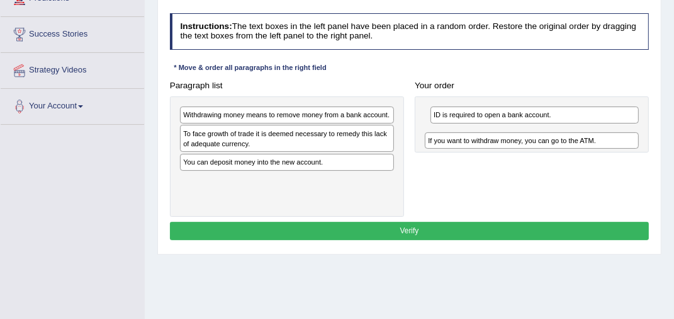
drag, startPoint x: 249, startPoint y: 133, endPoint x: 538, endPoint y: 142, distance: 288.5
click at [538, 142] on div "If you want to withdraw money, you can go to the ATM." at bounding box center [532, 140] width 214 height 16
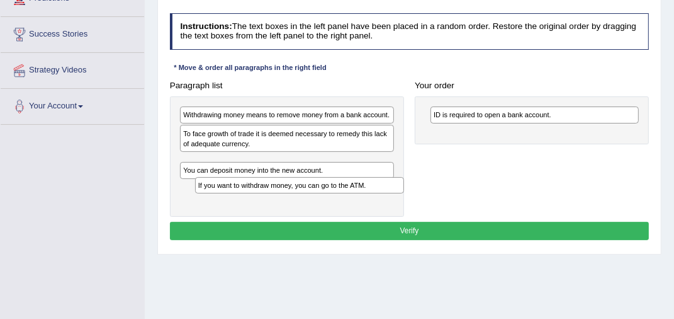
drag, startPoint x: 468, startPoint y: 135, endPoint x: 191, endPoint y: 196, distance: 283.8
click at [191, 196] on div "Paragraph list Withdrawing money means to remove money from a bank account. To …" at bounding box center [409, 146] width 490 height 140
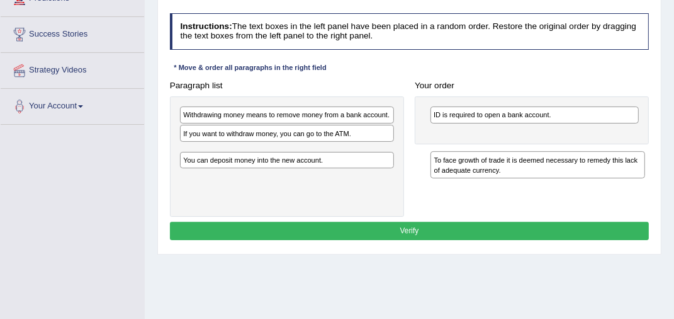
drag, startPoint x: 237, startPoint y: 136, endPoint x: 531, endPoint y: 166, distance: 296.2
click at [531, 167] on div "To face growth of trade it is deemed necessary to remedy this lack of adequate …" at bounding box center [538, 164] width 214 height 27
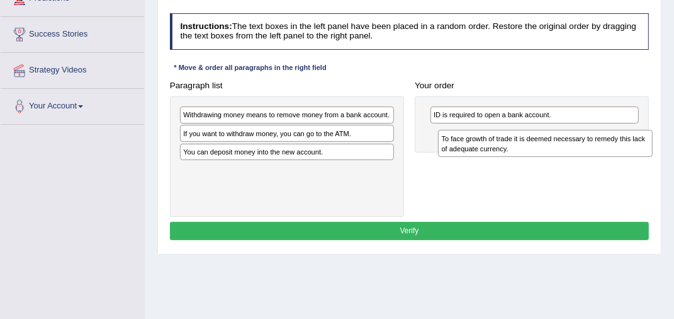
drag, startPoint x: 256, startPoint y: 154, endPoint x: 551, endPoint y: 140, distance: 295.0
click at [551, 140] on div "To face growth of trade it is deemed necessary to remedy this lack of adequate …" at bounding box center [545, 143] width 214 height 27
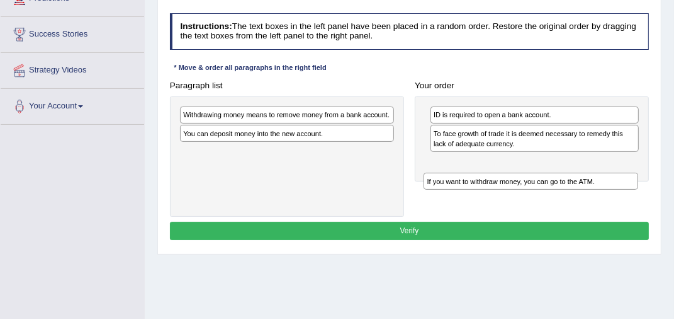
drag, startPoint x: 215, startPoint y: 135, endPoint x: 502, endPoint y: 187, distance: 291.8
click at [502, 188] on div "Paragraph list Withdrawing money means to remove money from a bank account. If …" at bounding box center [409, 146] width 490 height 140
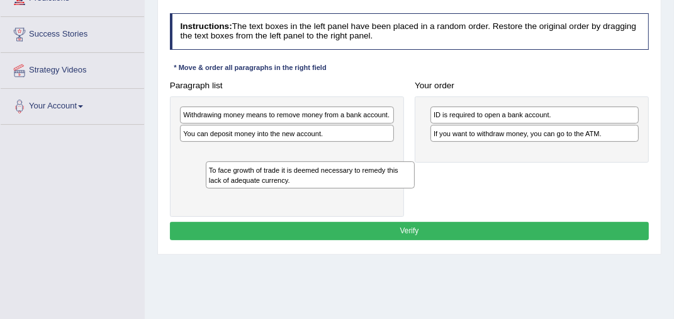
drag, startPoint x: 478, startPoint y: 138, endPoint x: 212, endPoint y: 181, distance: 270.4
click at [212, 181] on div "To face growth of trade it is deemed necessary to remedy this lack of adequate …" at bounding box center [310, 174] width 209 height 27
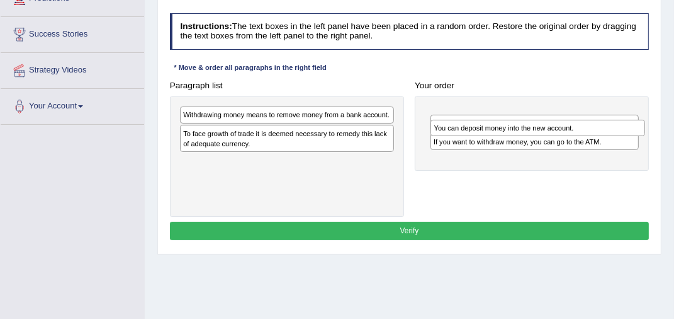
drag, startPoint x: 238, startPoint y: 133, endPoint x: 527, endPoint y: 128, distance: 289.0
click at [527, 128] on div "You can deposit money into the new account." at bounding box center [538, 128] width 214 height 16
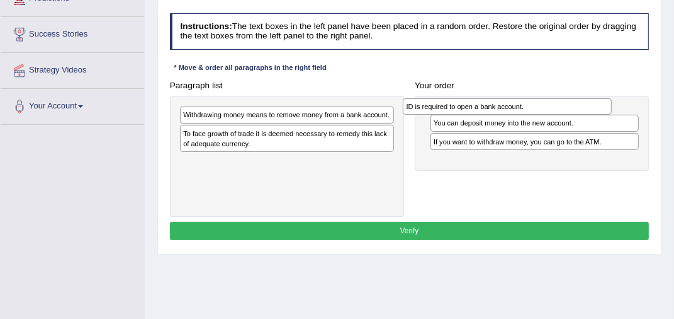
drag, startPoint x: 524, startPoint y: 131, endPoint x: 496, endPoint y: 98, distance: 43.4
click at [496, 98] on div "ID is required to open a bank account." at bounding box center [507, 106] width 209 height 16
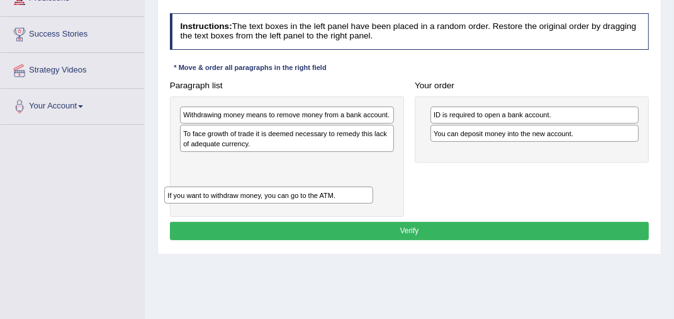
drag, startPoint x: 541, startPoint y: 154, endPoint x: 229, endPoint y: 203, distance: 316.1
click at [229, 203] on div "Paragraph list Withdrawing money means to remove money from a bank account. To …" at bounding box center [409, 146] width 490 height 140
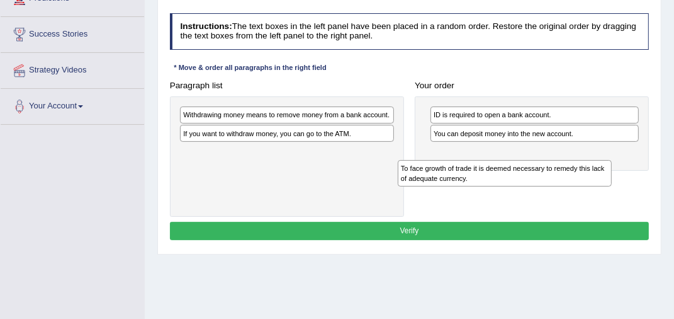
drag, startPoint x: 252, startPoint y: 138, endPoint x: 512, endPoint y: 182, distance: 263.6
click at [512, 182] on div "To face growth of trade it is deemed necessary to remedy this lack of adequate …" at bounding box center [505, 173] width 214 height 27
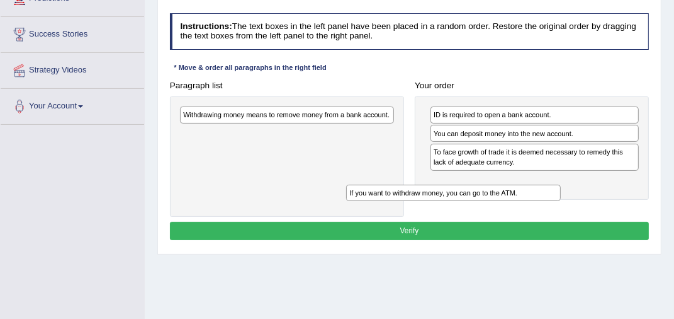
drag, startPoint x: 248, startPoint y: 135, endPoint x: 456, endPoint y: 205, distance: 219.4
click at [454, 205] on div "Paragraph list Withdrawing money means to remove money from a bank account. If …" at bounding box center [409, 146] width 490 height 140
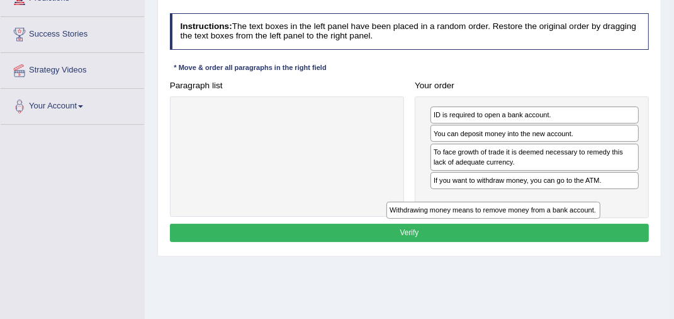
drag, startPoint x: 334, startPoint y: 111, endPoint x: 577, endPoint y: 223, distance: 267.6
click at [577, 223] on div "Instructions: The text boxes in the left panel have been placed in a random ord…" at bounding box center [409, 129] width 485 height 242
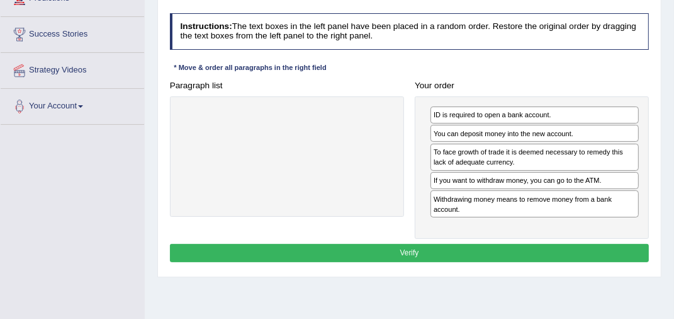
click at [410, 250] on button "Verify" at bounding box center [410, 253] width 480 height 18
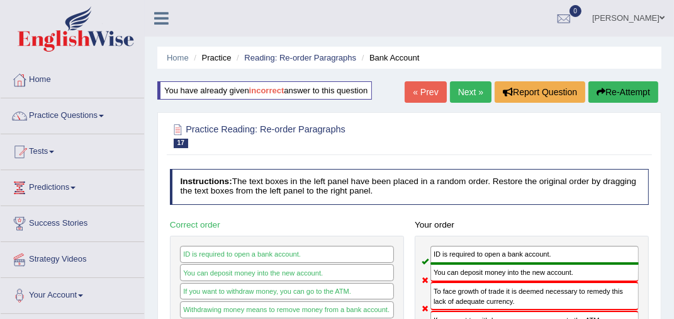
click at [619, 93] on button "Re-Attempt" at bounding box center [624, 91] width 70 height 21
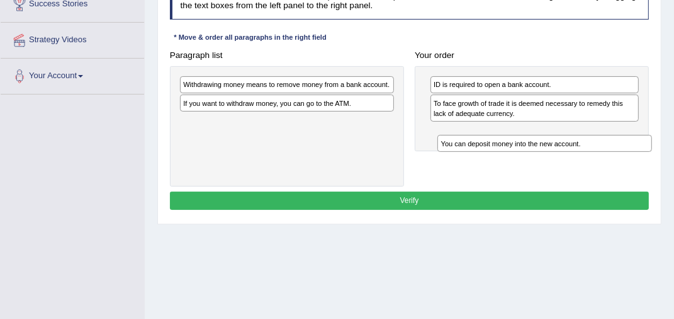
drag, startPoint x: 224, startPoint y: 122, endPoint x: 533, endPoint y: 148, distance: 310.2
click at [533, 148] on div "You can deposit money into the new account." at bounding box center [545, 143] width 214 height 16
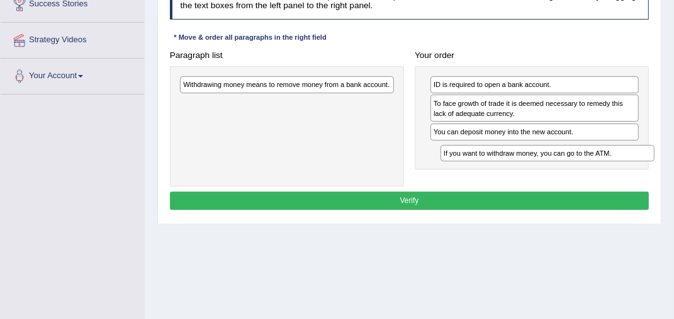
drag, startPoint x: 215, startPoint y: 105, endPoint x: 521, endPoint y: 163, distance: 311.5
click at [521, 163] on div "Paragraph list Withdrawing money means to remove money from a bank account. If …" at bounding box center [409, 116] width 490 height 140
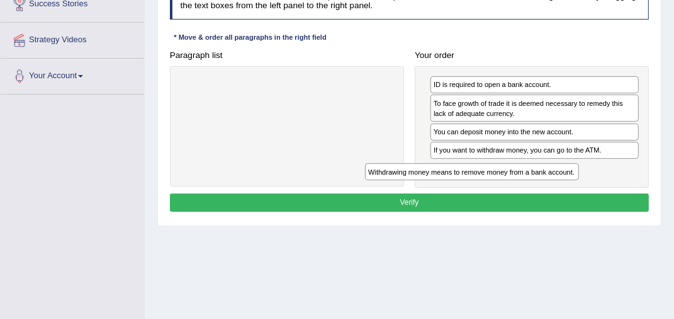
drag, startPoint x: 332, startPoint y: 84, endPoint x: 551, endPoint y: 187, distance: 241.9
click at [551, 187] on div "Instructions: The text boxes in the left panel have been placed in a random ord…" at bounding box center [409, 99] width 485 height 242
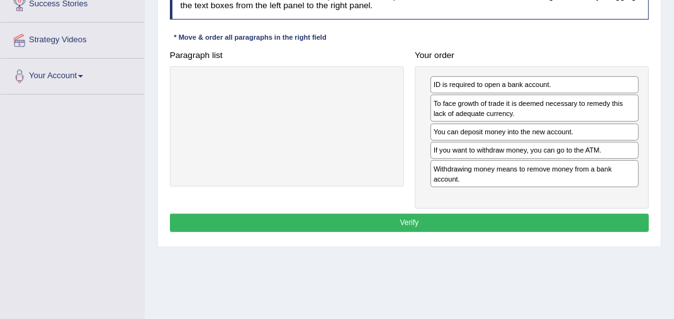
click at [390, 218] on button "Verify" at bounding box center [410, 222] width 480 height 18
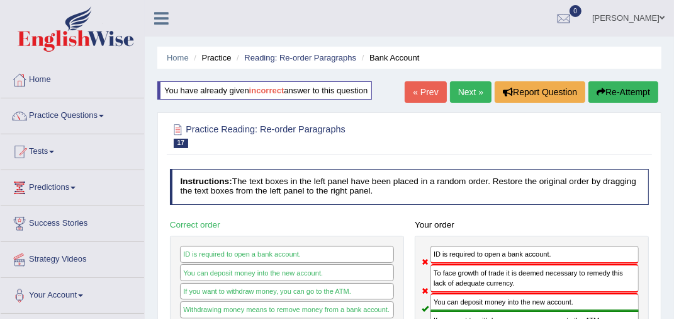
scroll to position [63, 0]
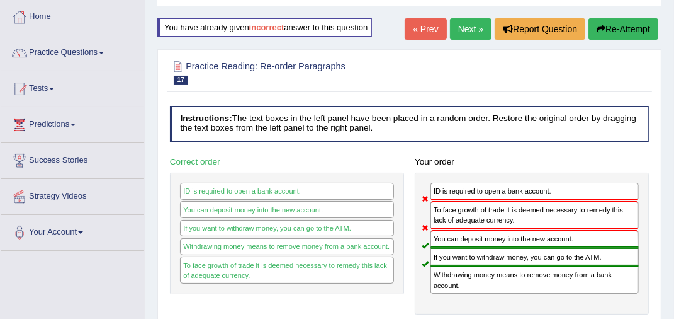
click at [631, 27] on button "Re-Attempt" at bounding box center [624, 28] width 70 height 21
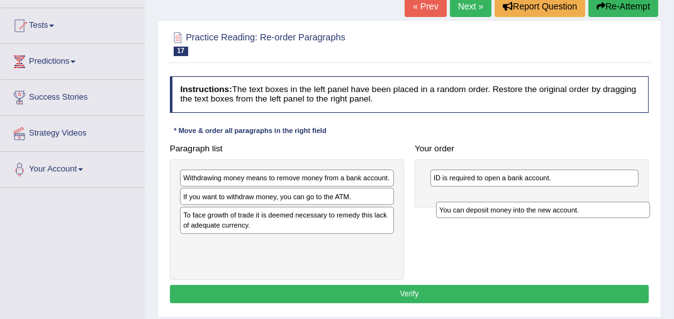
drag, startPoint x: 212, startPoint y: 243, endPoint x: 507, endPoint y: 203, distance: 298.0
click at [507, 203] on div "You can deposit money into the new account." at bounding box center [543, 209] width 214 height 16
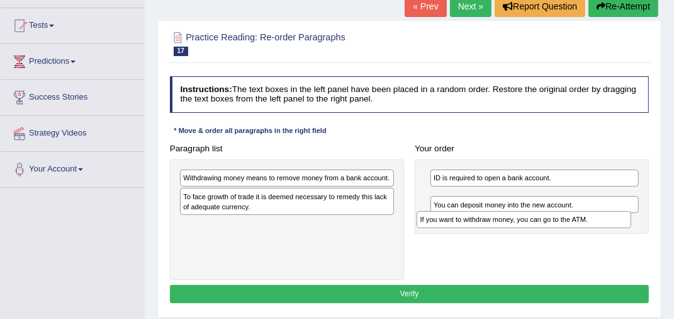
drag, startPoint x: 254, startPoint y: 196, endPoint x: 533, endPoint y: 224, distance: 279.6
click at [533, 224] on div "If you want to withdraw money, you can go to the ATM." at bounding box center [524, 219] width 214 height 16
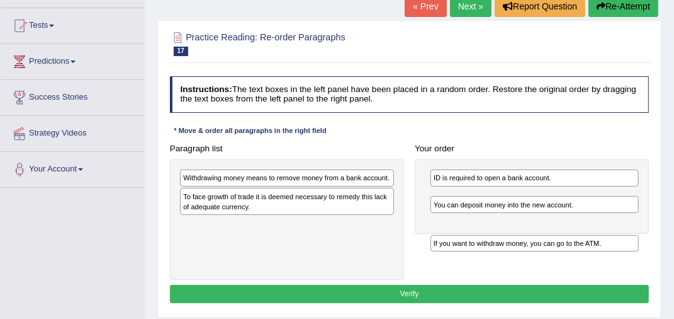
drag, startPoint x: 502, startPoint y: 198, endPoint x: 504, endPoint y: 253, distance: 54.8
click at [504, 253] on div "Paragraph list Withdrawing money means to remove money from a bank account. To …" at bounding box center [409, 209] width 490 height 140
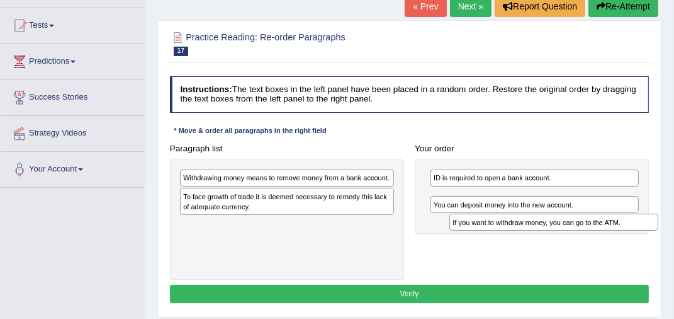
drag, startPoint x: 507, startPoint y: 196, endPoint x: 530, endPoint y: 225, distance: 37.7
click at [530, 225] on div "If you want to withdraw money, you can go to the ATM." at bounding box center [553, 221] width 209 height 16
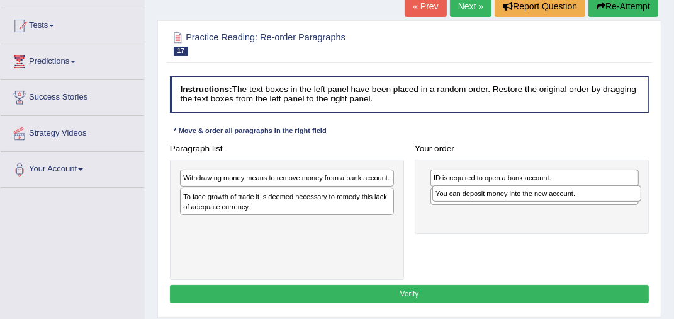
drag, startPoint x: 499, startPoint y: 218, endPoint x: 502, endPoint y: 194, distance: 24.1
click at [502, 194] on div "You can deposit money into the new account." at bounding box center [536, 193] width 209 height 16
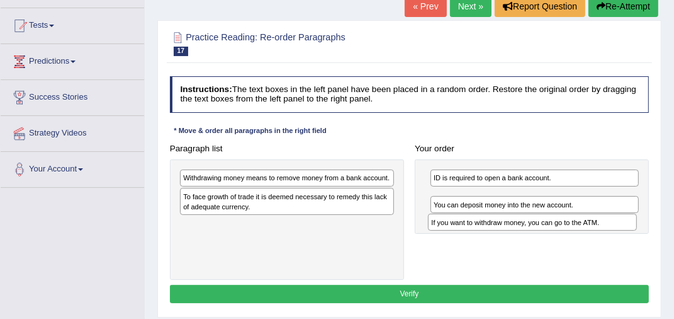
drag, startPoint x: 506, startPoint y: 196, endPoint x: 504, endPoint y: 237, distance: 41.6
click at [504, 230] on div "If you want to withdraw money, you can go to the ATM." at bounding box center [532, 221] width 209 height 16
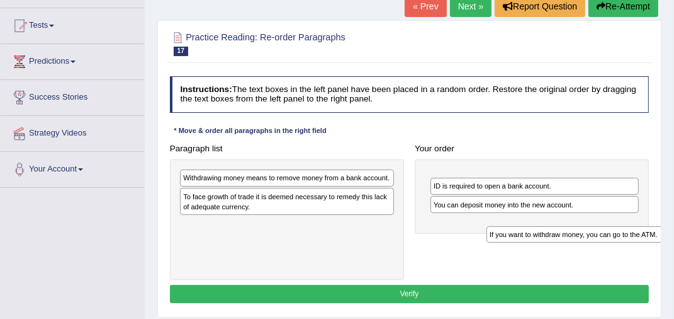
drag, startPoint x: 512, startPoint y: 198, endPoint x: 578, endPoint y: 244, distance: 80.2
click at [578, 244] on div "Paragraph list Withdrawing money means to remove money from a bank account. To …" at bounding box center [409, 209] width 490 height 140
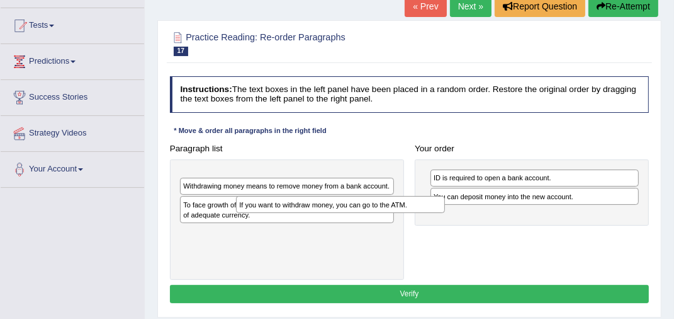
drag, startPoint x: 501, startPoint y: 180, endPoint x: 211, endPoint y: 237, distance: 295.8
click at [211, 237] on div "Paragraph list Withdrawing money means to remove money from a bank account. To …" at bounding box center [409, 209] width 490 height 140
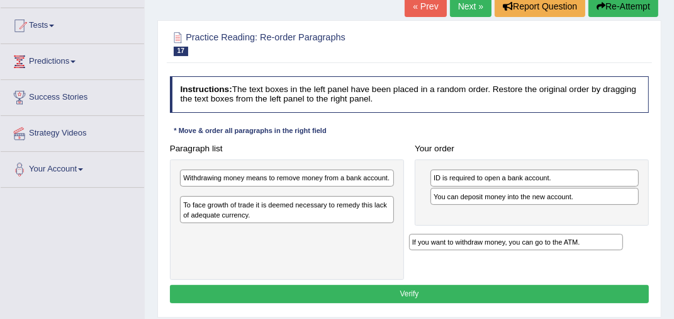
drag, startPoint x: 314, startPoint y: 198, endPoint x: 592, endPoint y: 252, distance: 282.9
click at [590, 252] on div "Paragraph list Withdrawing money means to remove money from a bank account. If …" at bounding box center [409, 209] width 490 height 140
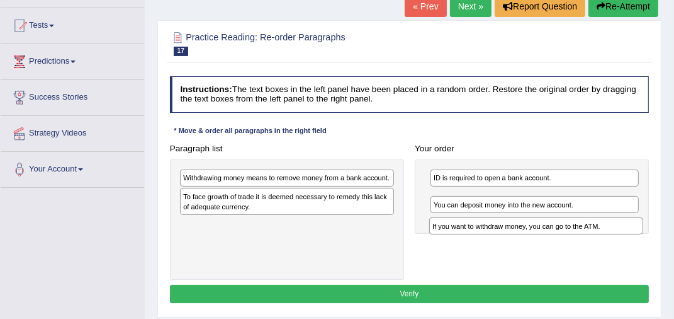
drag, startPoint x: 229, startPoint y: 198, endPoint x: 514, endPoint y: 232, distance: 286.5
click at [514, 232] on div "If you want to withdraw money, you can go to the ATM." at bounding box center [536, 225] width 214 height 16
drag, startPoint x: 511, startPoint y: 200, endPoint x: 519, endPoint y: 236, distance: 37.4
click at [519, 236] on div "Paragraph list Withdrawing money means to remove money from a bank account. To …" at bounding box center [409, 209] width 490 height 140
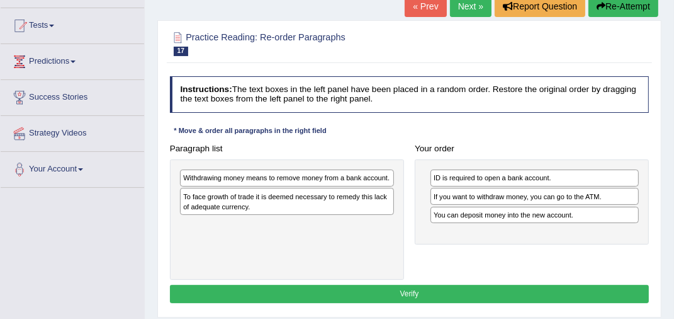
click at [521, 234] on div "ID is required to open a bank account. If you want to withdraw money, you can g…" at bounding box center [532, 201] width 234 height 85
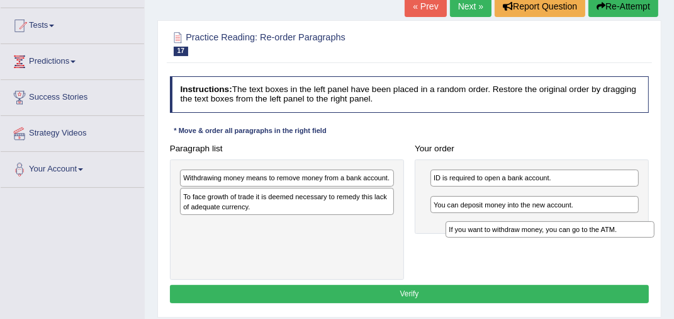
drag, startPoint x: 495, startPoint y: 194, endPoint x: 514, endPoint y: 235, distance: 45.3
click at [514, 235] on div "If you want to withdraw money, you can go to the ATM." at bounding box center [550, 229] width 209 height 16
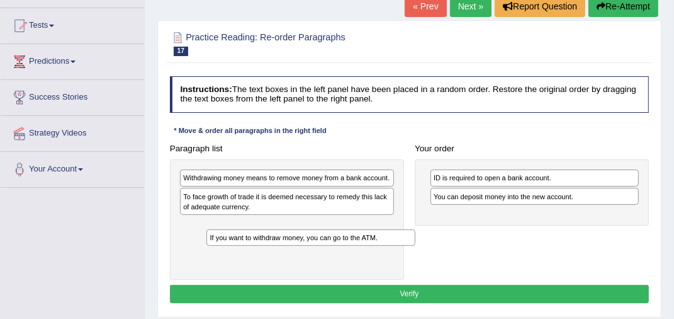
drag, startPoint x: 496, startPoint y: 198, endPoint x: 233, endPoint y: 247, distance: 267.7
click at [233, 247] on div "Paragraph list Withdrawing money means to remove money from a bank account. To …" at bounding box center [409, 209] width 490 height 140
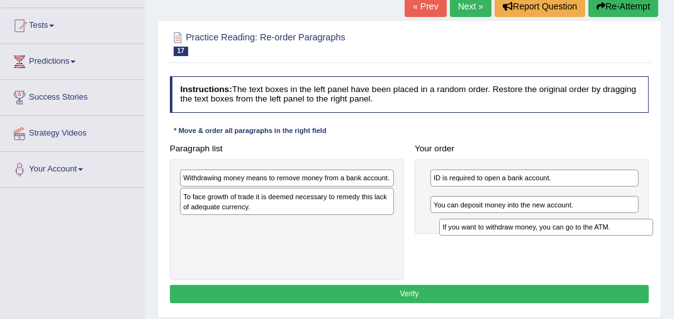
drag, startPoint x: 280, startPoint y: 225, endPoint x: 585, endPoint y: 228, distance: 304.7
click at [585, 228] on div "If you want to withdraw money, you can go to the ATM." at bounding box center [546, 226] width 214 height 16
drag, startPoint x: 577, startPoint y: 198, endPoint x: 602, endPoint y: 229, distance: 39.7
click at [602, 229] on div "If you want to withdraw money, you can go to the ATM." at bounding box center [556, 221] width 209 height 16
drag, startPoint x: 468, startPoint y: 196, endPoint x: 526, endPoint y: 232, distance: 68.1
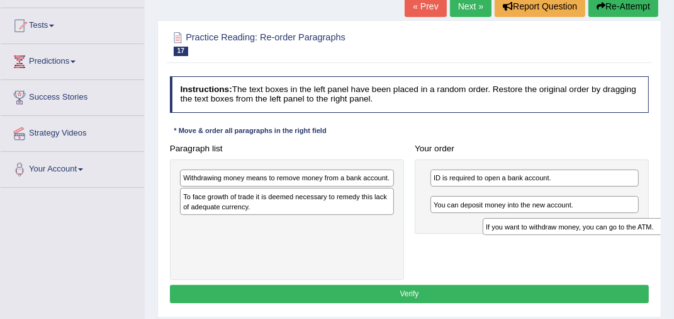
click at [526, 232] on div "If you want to withdraw money, you can go to the ATM." at bounding box center [587, 226] width 209 height 16
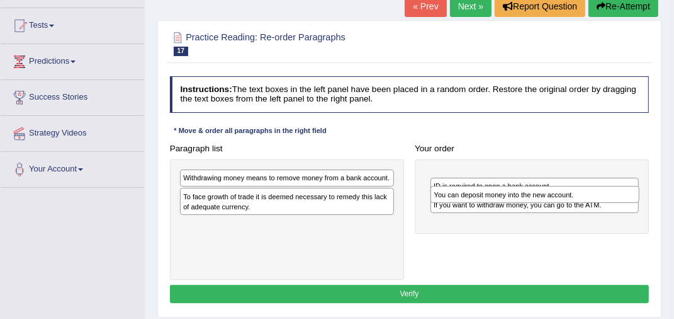
drag, startPoint x: 521, startPoint y: 213, endPoint x: 523, endPoint y: 193, distance: 20.2
click at [523, 193] on div "You can deposit money into the new account." at bounding box center [535, 194] width 209 height 16
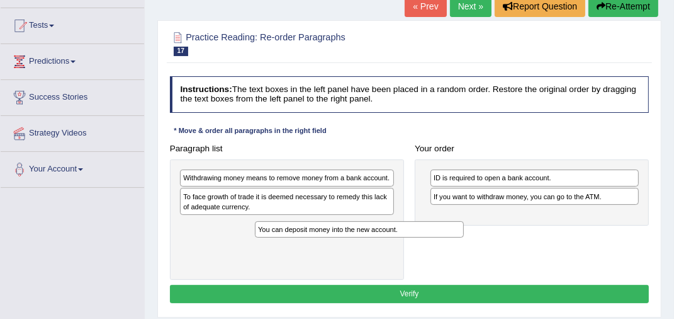
drag, startPoint x: 523, startPoint y: 180, endPoint x: 315, endPoint y: 240, distance: 216.4
click at [315, 240] on div "Paragraph list Withdrawing money means to remove money from a bank account. To …" at bounding box center [409, 209] width 490 height 140
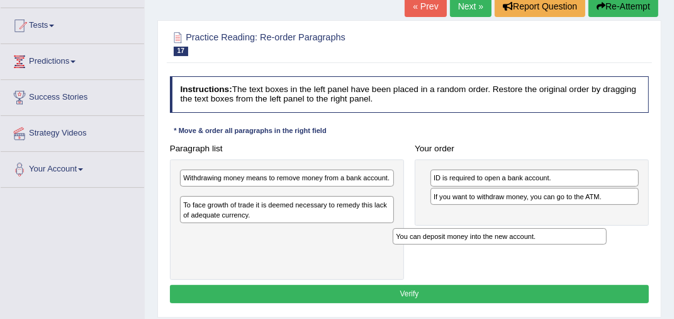
drag, startPoint x: 293, startPoint y: 227, endPoint x: 523, endPoint y: 237, distance: 230.0
click at [523, 237] on div "You can deposit money into the new account." at bounding box center [500, 236] width 214 height 16
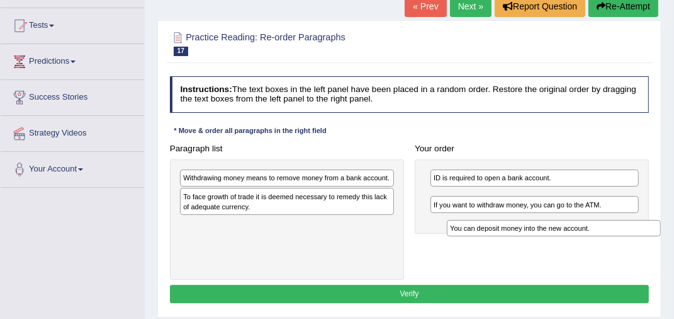
drag, startPoint x: 268, startPoint y: 195, endPoint x: 582, endPoint y: 233, distance: 316.4
click at [582, 233] on div "You can deposit money into the new account." at bounding box center [554, 228] width 214 height 16
drag, startPoint x: 526, startPoint y: 218, endPoint x: 548, endPoint y: 235, distance: 27.3
click at [548, 235] on div "Paragraph list Withdrawing money means to remove money from a bank account. To …" at bounding box center [409, 209] width 490 height 140
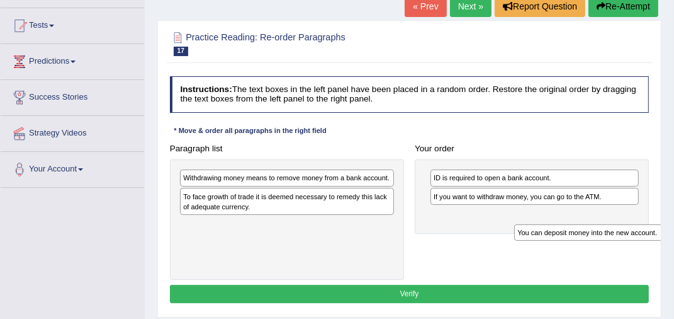
drag, startPoint x: 497, startPoint y: 200, endPoint x: 596, endPoint y: 244, distance: 108.0
click at [596, 244] on div "Paragraph list Withdrawing money means to remove money from a bank account. To …" at bounding box center [409, 209] width 490 height 140
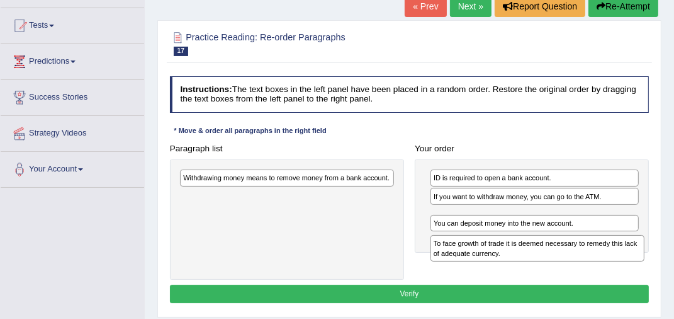
drag, startPoint x: 219, startPoint y: 200, endPoint x: 513, endPoint y: 255, distance: 299.2
click at [513, 255] on div "To face growth of trade it is deemed necessary to remedy this lack of adequate …" at bounding box center [538, 248] width 214 height 27
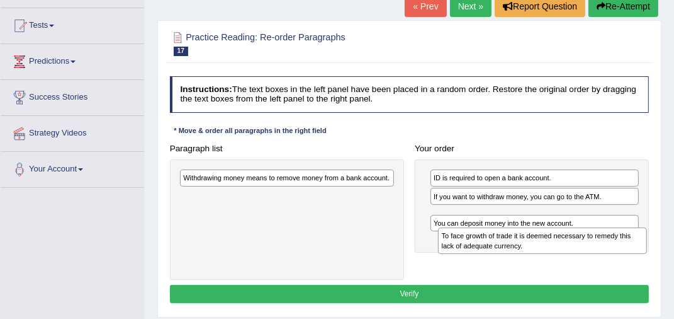
drag, startPoint x: 498, startPoint y: 223, endPoint x: 514, endPoint y: 263, distance: 42.7
click at [514, 254] on div "To face growth of trade it is deemed necessary to remedy this lack of adequate …" at bounding box center [542, 240] width 209 height 27
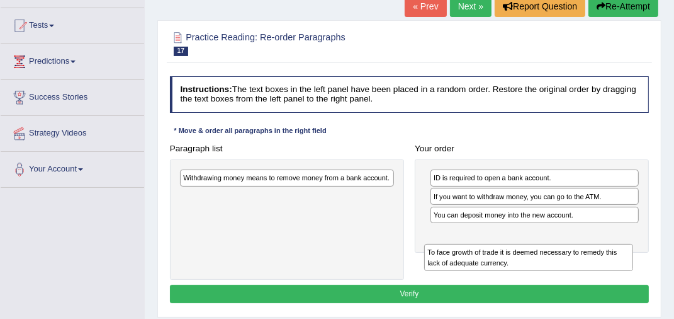
drag, startPoint x: 498, startPoint y: 220, endPoint x: 492, endPoint y: 260, distance: 40.1
click at [492, 261] on div "To face growth of trade it is deemed necessary to remedy this lack of adequate …" at bounding box center [528, 257] width 209 height 27
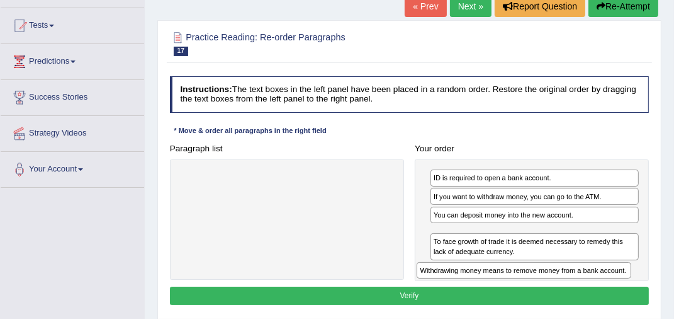
drag, startPoint x: 284, startPoint y: 182, endPoint x: 554, endPoint y: 287, distance: 289.8
click at [554, 287] on div "Instructions: The text boxes in the left panel have been placed in a random ord…" at bounding box center [409, 192] width 485 height 242
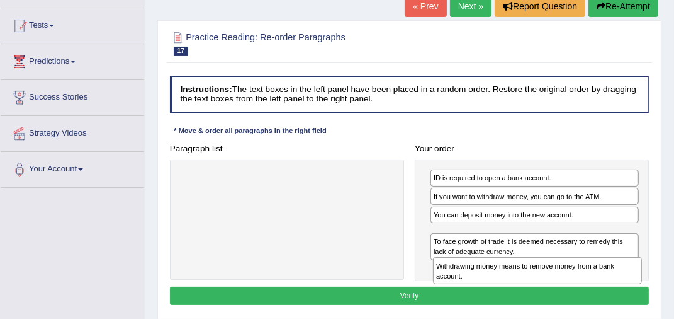
drag, startPoint x: 513, startPoint y: 237, endPoint x: 514, endPoint y: 278, distance: 40.3
click at [514, 278] on div "Withdrawing money means to remove money from a bank account." at bounding box center [537, 270] width 209 height 27
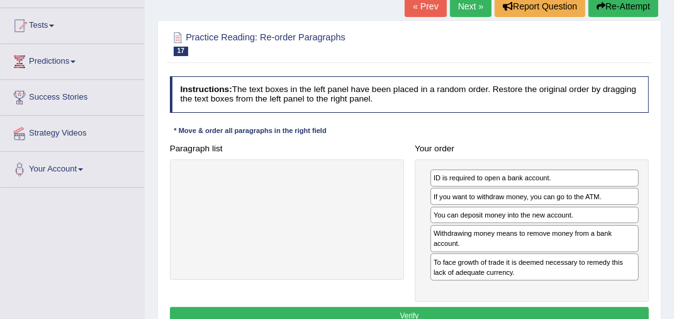
scroll to position [189, 0]
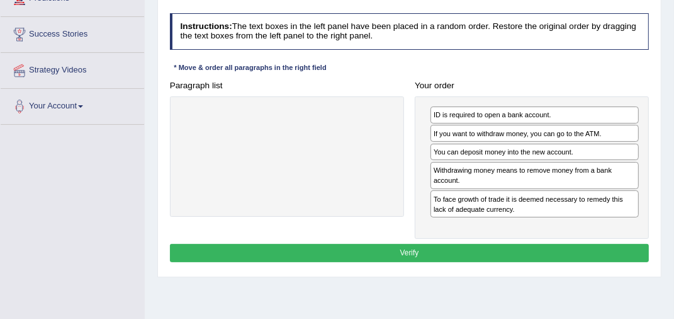
click at [375, 247] on button "Verify" at bounding box center [410, 253] width 480 height 18
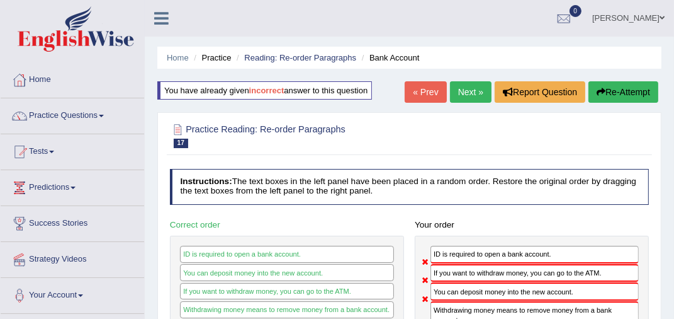
scroll to position [63, 0]
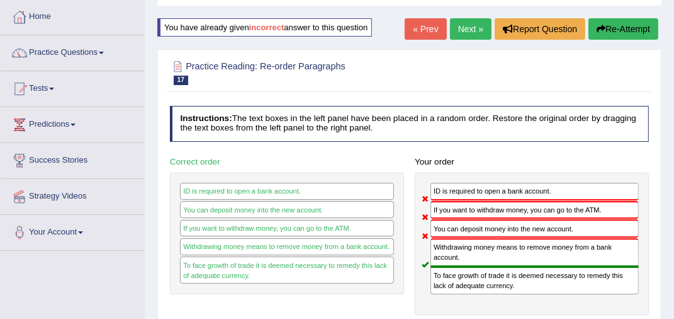
click at [601, 26] on icon "button" at bounding box center [601, 29] width 9 height 9
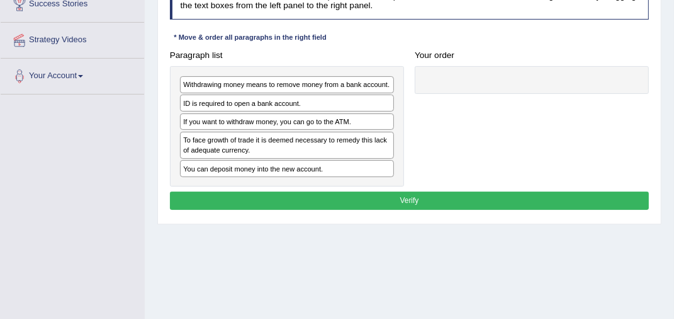
click at [280, 101] on div "ID is required to open a bank account." at bounding box center [287, 102] width 214 height 17
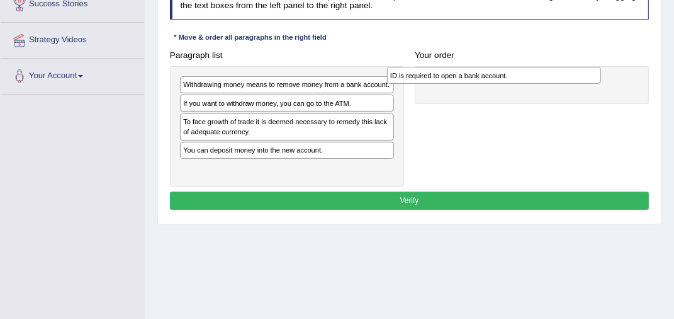
drag, startPoint x: 275, startPoint y: 101, endPoint x: 519, endPoint y: 69, distance: 245.7
click at [519, 69] on div "ID is required to open a bank account." at bounding box center [494, 75] width 214 height 16
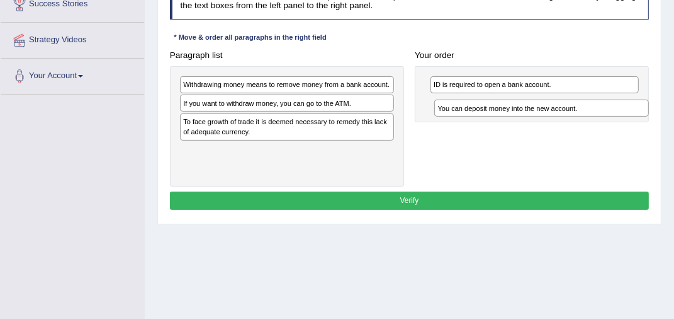
drag, startPoint x: 240, startPoint y: 149, endPoint x: 540, endPoint y: 100, distance: 303.6
click at [540, 100] on div "You can deposit money into the new account." at bounding box center [541, 107] width 214 height 16
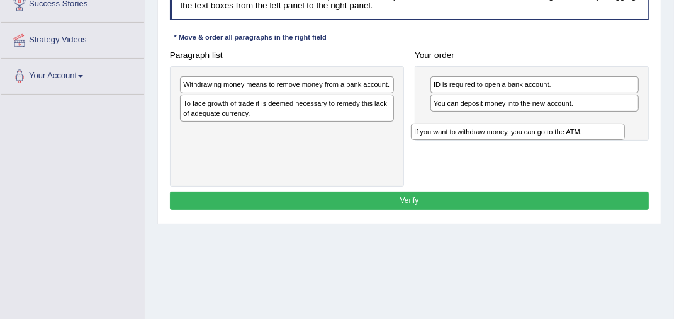
drag, startPoint x: 222, startPoint y: 103, endPoint x: 495, endPoint y: 137, distance: 276.0
click at [495, 137] on div "If you want to withdraw money, you can go to the ATM." at bounding box center [518, 131] width 214 height 16
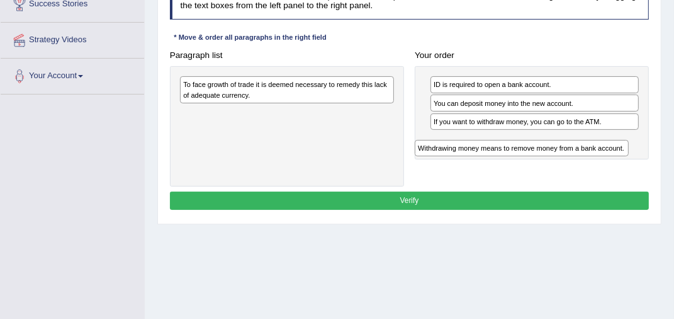
drag, startPoint x: 228, startPoint y: 84, endPoint x: 504, endPoint y: 159, distance: 285.7
click at [504, 159] on div "Paragraph list Withdrawing money means to remove money from a bank account. To …" at bounding box center [409, 116] width 490 height 140
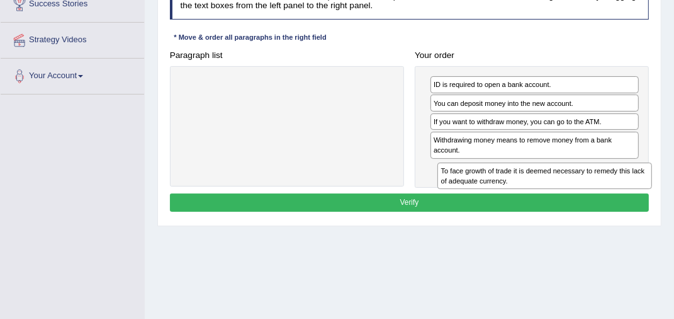
drag, startPoint x: 284, startPoint y: 84, endPoint x: 587, endPoint y: 185, distance: 319.9
click at [587, 185] on div "To face growth of trade it is deemed necessary to remedy this lack of adequate …" at bounding box center [545, 175] width 214 height 27
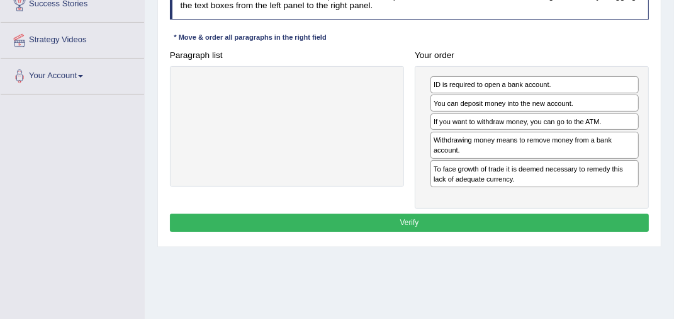
click at [416, 217] on button "Verify" at bounding box center [410, 222] width 480 height 18
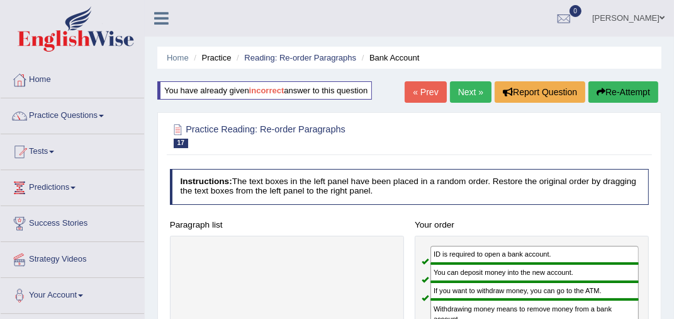
click at [470, 93] on link "Next »" at bounding box center [471, 91] width 42 height 21
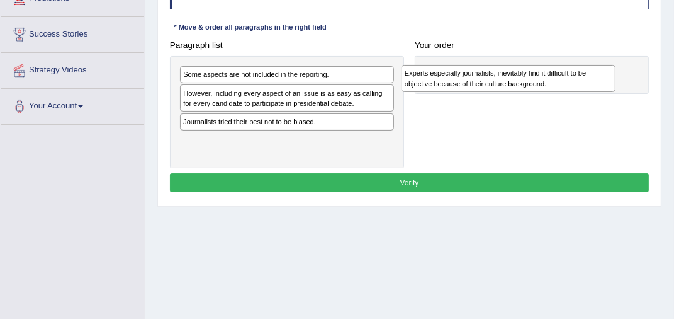
drag, startPoint x: 280, startPoint y: 78, endPoint x: 541, endPoint y: 76, distance: 261.9
click at [541, 76] on div "Experts especially journalists, inevitably find it difficult to be objective be…" at bounding box center [509, 78] width 214 height 27
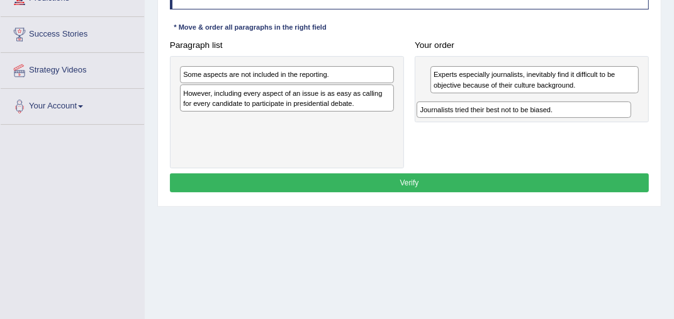
drag, startPoint x: 231, startPoint y: 120, endPoint x: 514, endPoint y: 105, distance: 283.1
click at [514, 106] on div "Journalists tried their best not to be biased." at bounding box center [524, 109] width 214 height 16
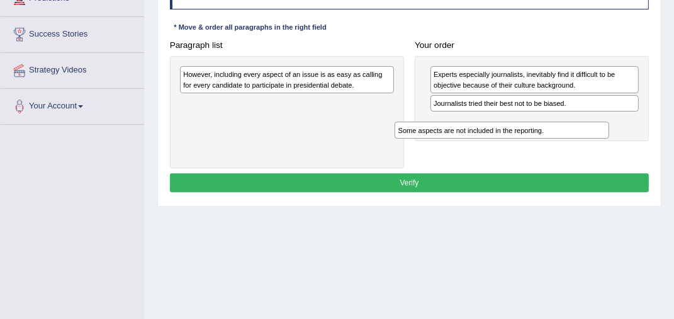
drag, startPoint x: 310, startPoint y: 74, endPoint x: 563, endPoint y: 140, distance: 261.4
click at [563, 140] on div "Paragraph list Some aspects are not included in the reporting. However, includi…" at bounding box center [409, 102] width 490 height 132
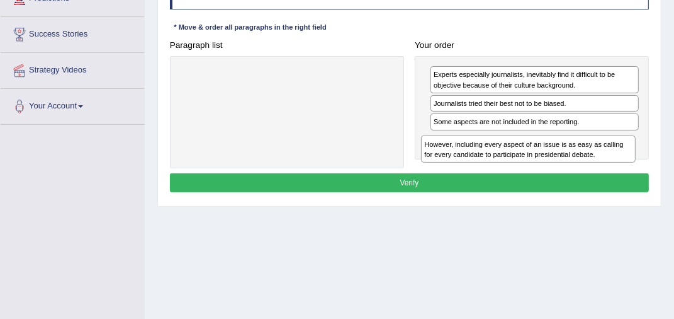
drag, startPoint x: 269, startPoint y: 81, endPoint x: 554, endPoint y: 162, distance: 296.1
click at [554, 162] on div "Paragraph list However, including every aspect of an issue is as easy as callin…" at bounding box center [409, 102] width 490 height 132
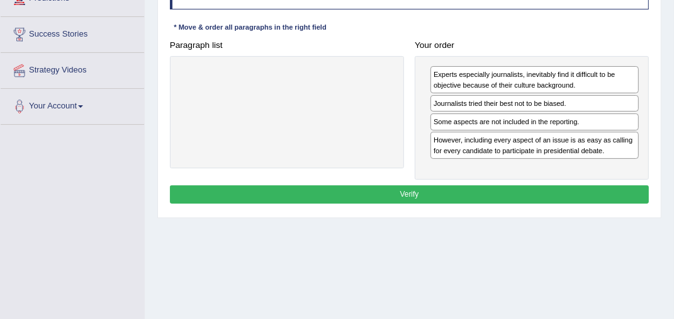
click at [451, 193] on button "Verify" at bounding box center [410, 194] width 480 height 18
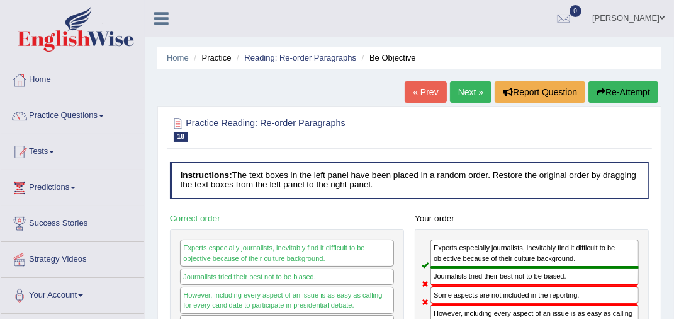
click at [625, 92] on button "Re-Attempt" at bounding box center [624, 91] width 70 height 21
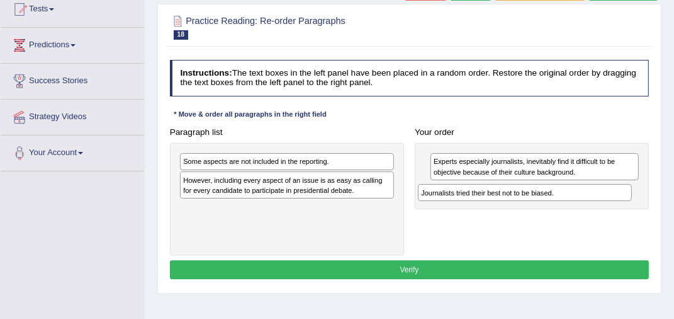
drag, startPoint x: 223, startPoint y: 208, endPoint x: 504, endPoint y: 190, distance: 280.7
click at [504, 190] on div "Journalists tried their best not to be biased." at bounding box center [525, 192] width 214 height 16
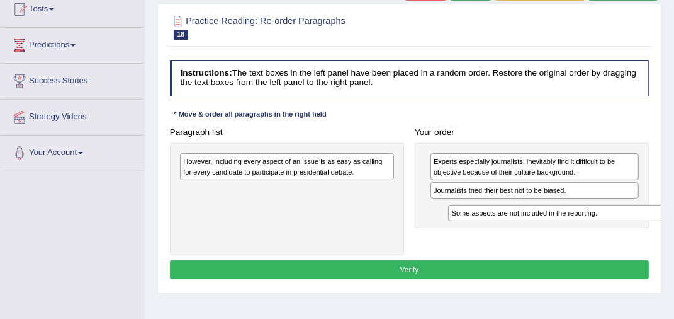
drag, startPoint x: 237, startPoint y: 164, endPoint x: 553, endPoint y: 224, distance: 321.8
click at [553, 224] on div "Paragraph list Some aspects are not included in the reporting. However, includi…" at bounding box center [409, 189] width 490 height 132
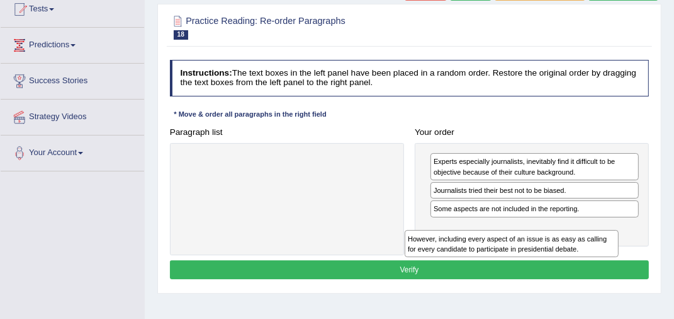
drag, startPoint x: 315, startPoint y: 165, endPoint x: 581, endPoint y: 254, distance: 280.7
click at [580, 255] on div "Instructions: The text boxes in the left panel have been placed in a random ord…" at bounding box center [409, 171] width 485 height 232
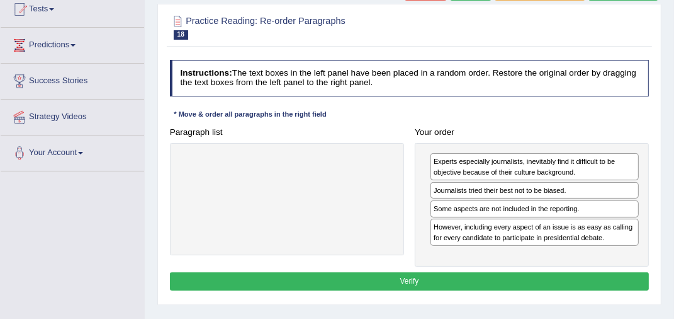
click at [462, 278] on button "Verify" at bounding box center [410, 281] width 480 height 18
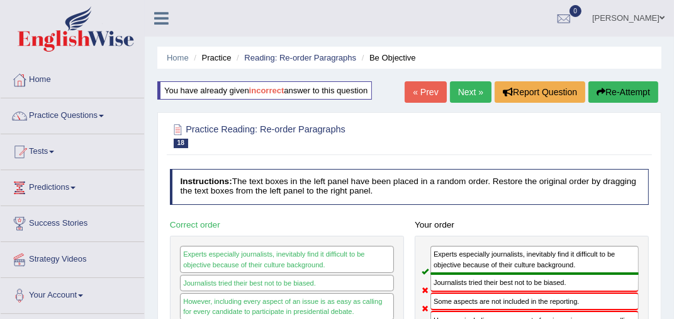
click at [606, 93] on button "Re-Attempt" at bounding box center [624, 91] width 70 height 21
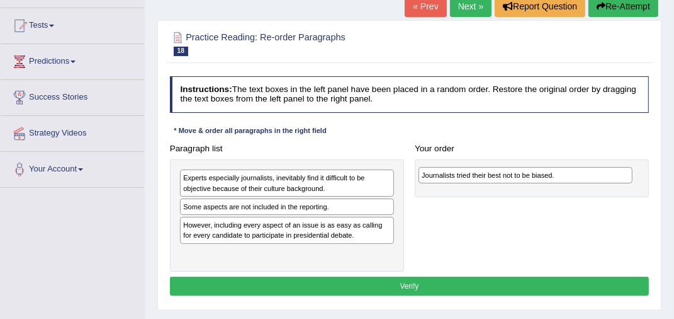
drag, startPoint x: 259, startPoint y: 253, endPoint x: 540, endPoint y: 162, distance: 295.2
click at [540, 162] on div "Paragraph list Experts especially journalists, inevitably find it difficult to …" at bounding box center [409, 205] width 490 height 132
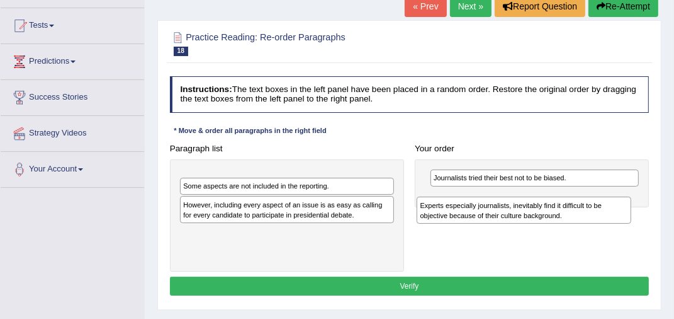
drag, startPoint x: 325, startPoint y: 179, endPoint x: 604, endPoint y: 211, distance: 281.3
click at [604, 211] on div "Experts especially journalists, inevitably find it difficult to be objective be…" at bounding box center [524, 209] width 214 height 27
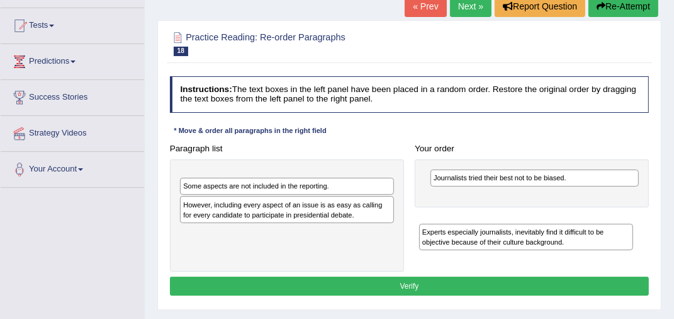
drag, startPoint x: 321, startPoint y: 180, endPoint x: 594, endPoint y: 240, distance: 279.1
click at [594, 240] on div "Experts especially journalists, inevitably find it difficult to be objective be…" at bounding box center [526, 236] width 214 height 27
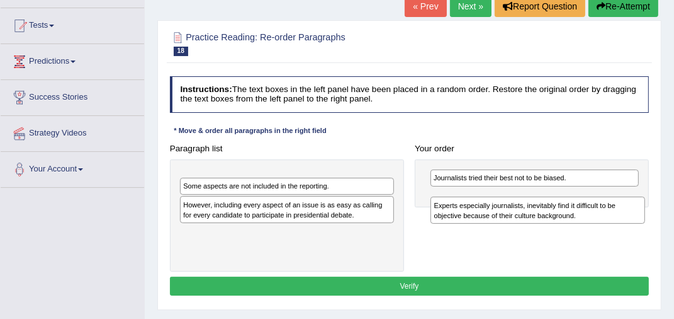
drag, startPoint x: 297, startPoint y: 179, endPoint x: 592, endPoint y: 211, distance: 296.9
click at [592, 211] on div "Experts especially journalists, inevitably find it difficult to be objective be…" at bounding box center [538, 209] width 214 height 27
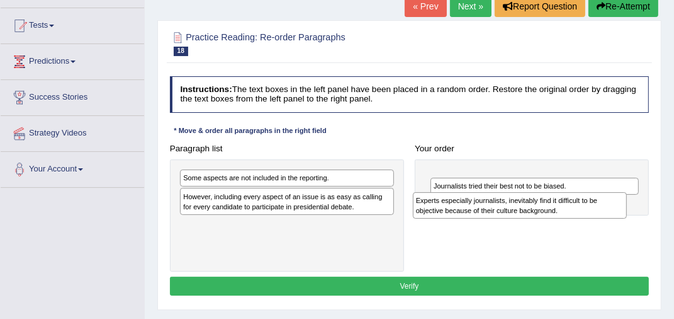
drag, startPoint x: 308, startPoint y: 181, endPoint x: 570, endPoint y: 208, distance: 263.2
click at [570, 208] on div "Experts especially journalists, inevitably find it difficult to be objective be…" at bounding box center [520, 205] width 214 height 27
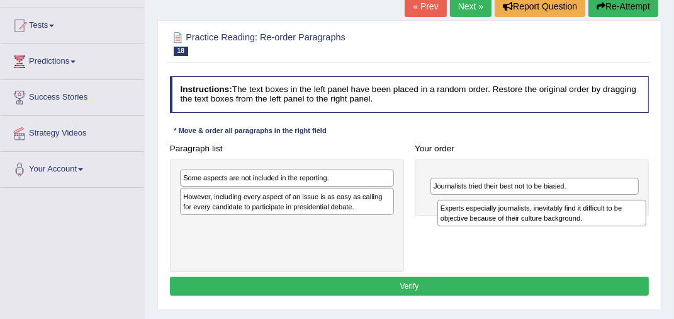
drag, startPoint x: 557, startPoint y: 183, endPoint x: 565, endPoint y: 221, distance: 39.3
click at [565, 221] on div "Experts especially journalists, inevitably find it difficult to be objective be…" at bounding box center [542, 213] width 209 height 27
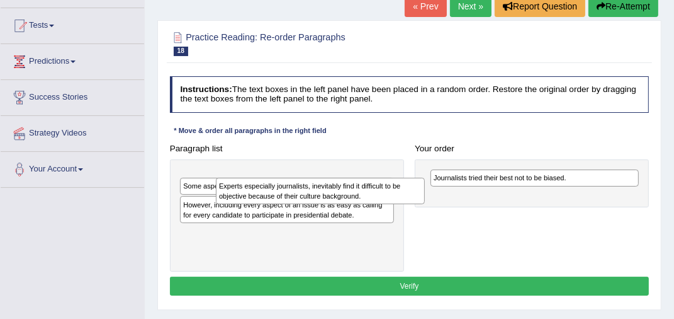
drag, startPoint x: 397, startPoint y: 185, endPoint x: 218, endPoint y: 205, distance: 179.9
click at [219, 204] on div "Experts especially journalists, inevitably find it difficult to be objective be…" at bounding box center [320, 191] width 209 height 27
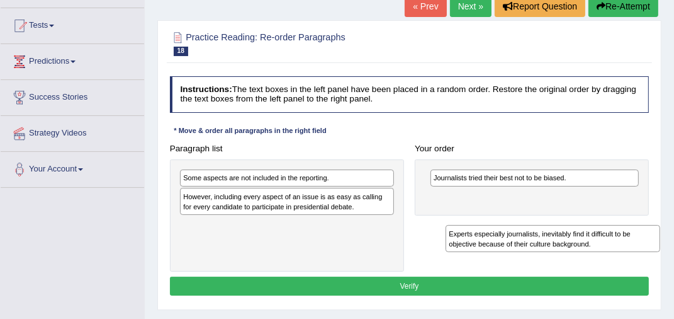
drag, startPoint x: 235, startPoint y: 184, endPoint x: 541, endPoint y: 247, distance: 312.2
click at [541, 247] on div "Experts especially journalists, inevitably find it difficult to be objective be…" at bounding box center [553, 238] width 214 height 27
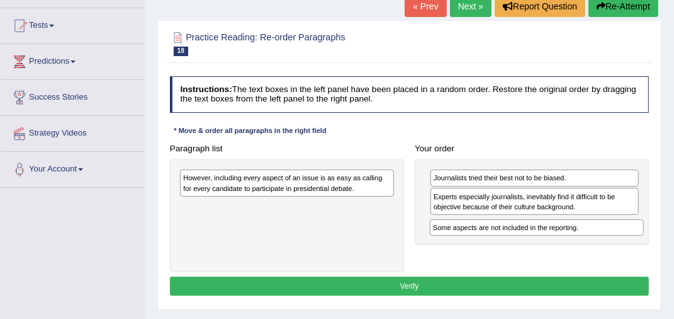
drag, startPoint x: 266, startPoint y: 179, endPoint x: 560, endPoint y: 237, distance: 299.8
click at [560, 237] on div "Paragraph list Some aspects are not included in the reporting. However, includi…" at bounding box center [409, 205] width 490 height 132
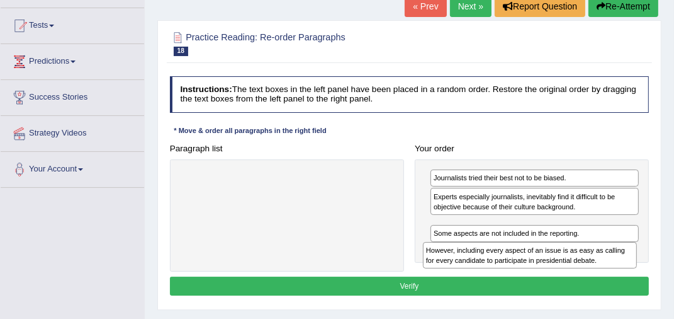
drag, startPoint x: 326, startPoint y: 180, endPoint x: 612, endPoint y: 265, distance: 298.2
click at [612, 265] on div "However, including every aspect of an issue is as easy as calling for every can…" at bounding box center [530, 255] width 214 height 27
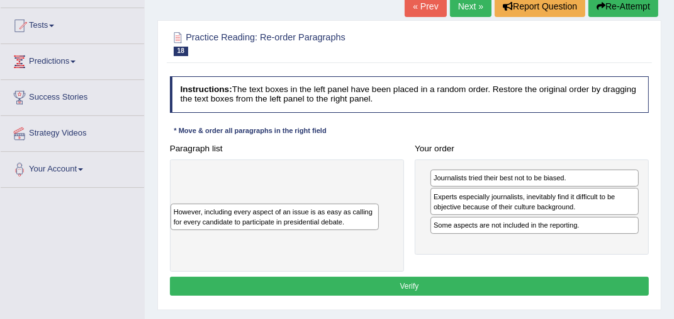
drag, startPoint x: 574, startPoint y: 240, endPoint x: 268, endPoint y: 208, distance: 307.6
click at [270, 208] on div "However, including every aspect of an issue is as easy as calling for every can…" at bounding box center [275, 216] width 209 height 27
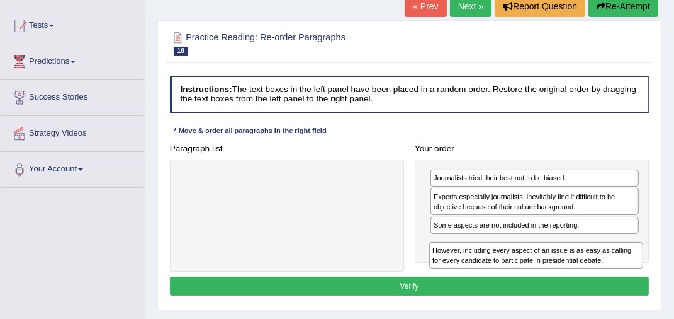
drag, startPoint x: 295, startPoint y: 195, endPoint x: 574, endPoint y: 266, distance: 288.3
click at [574, 266] on div "However, including every aspect of an issue is as easy as calling for every can…" at bounding box center [536, 255] width 214 height 27
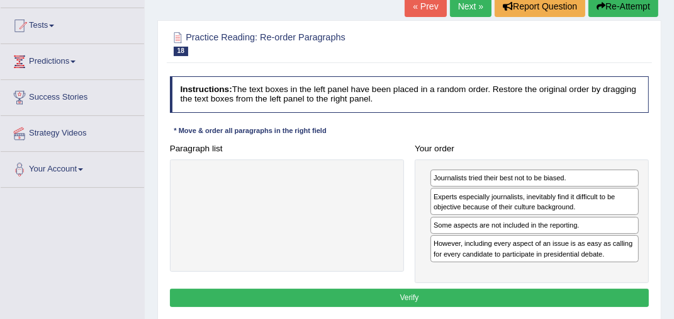
click at [415, 293] on button "Verify" at bounding box center [410, 297] width 480 height 18
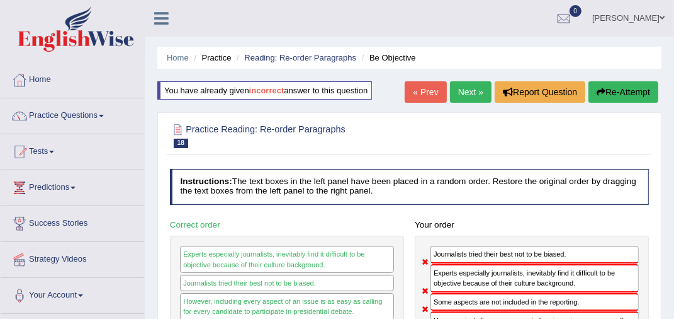
click at [626, 87] on button "Re-Attempt" at bounding box center [624, 91] width 70 height 21
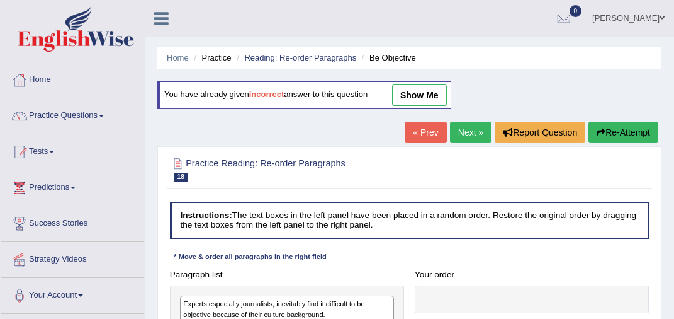
scroll to position [219, 0]
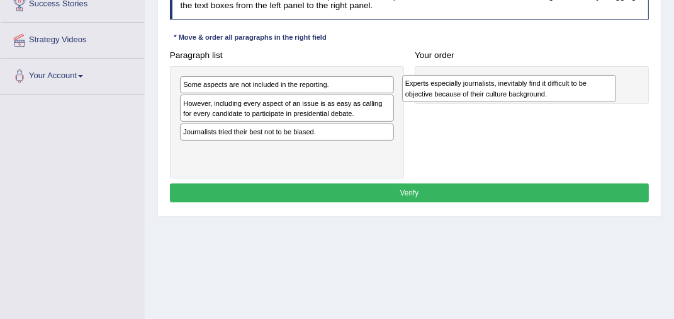
drag, startPoint x: 0, startPoint y: 0, endPoint x: 514, endPoint y: 84, distance: 520.6
click at [514, 84] on div "Experts especially journalists, inevitably find it difficult to be objective be…" at bounding box center [509, 88] width 214 height 27
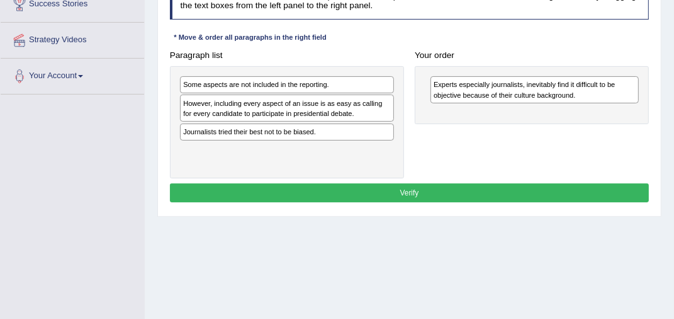
scroll to position [0, 0]
click at [209, 134] on div "Journalists tried their best not to be biased." at bounding box center [287, 131] width 214 height 16
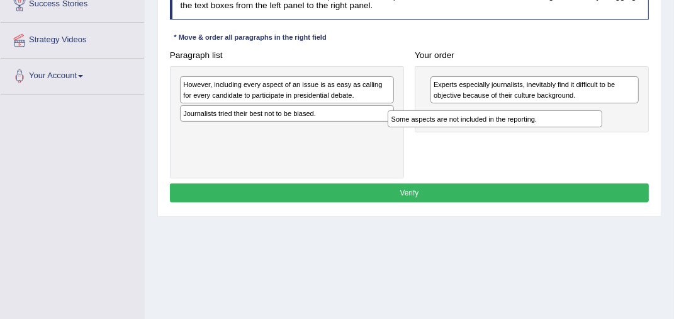
drag, startPoint x: 277, startPoint y: 89, endPoint x: 488, endPoint y: 123, distance: 213.6
click at [488, 123] on div "Some aspects are not included in the reporting." at bounding box center [495, 118] width 214 height 16
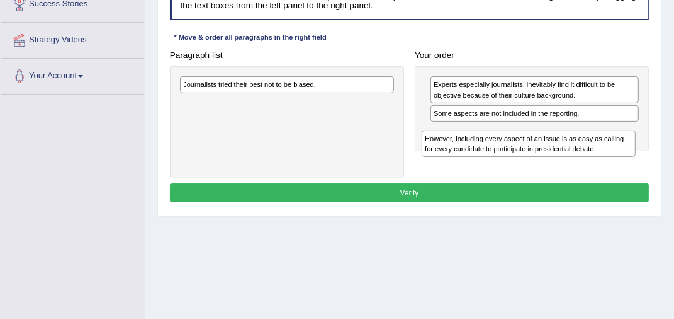
drag, startPoint x: 267, startPoint y: 94, endPoint x: 557, endPoint y: 158, distance: 297.2
click at [557, 158] on div "Paragraph list However, including every aspect of an issue is as easy as callin…" at bounding box center [409, 112] width 490 height 132
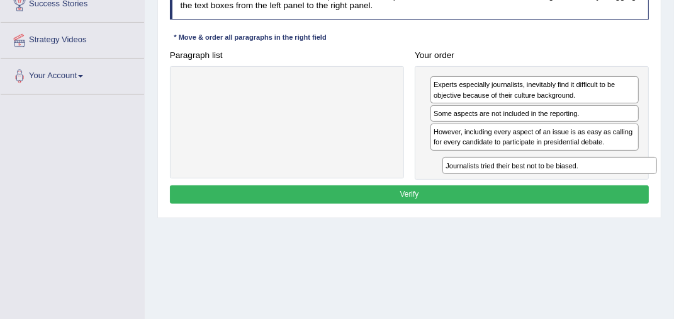
drag, startPoint x: 298, startPoint y: 83, endPoint x: 608, endPoint y: 178, distance: 323.4
click at [608, 178] on div "Instructions: The text boxes in the left panel have been placed in a random ord…" at bounding box center [409, 95] width 485 height 234
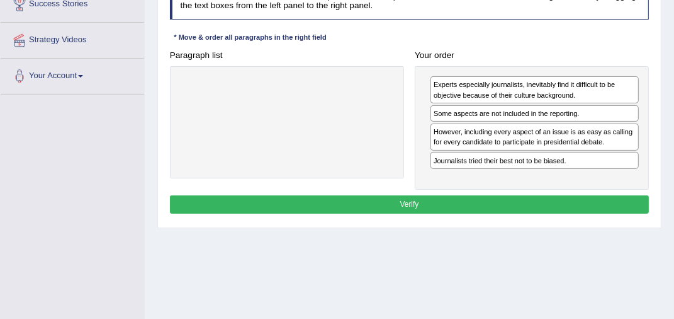
click at [407, 200] on button "Verify" at bounding box center [410, 204] width 480 height 18
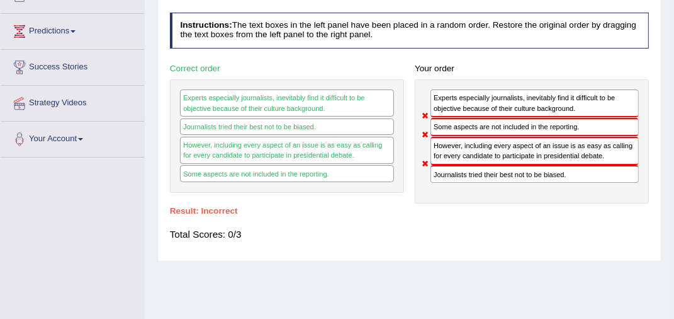
scroll to position [93, 0]
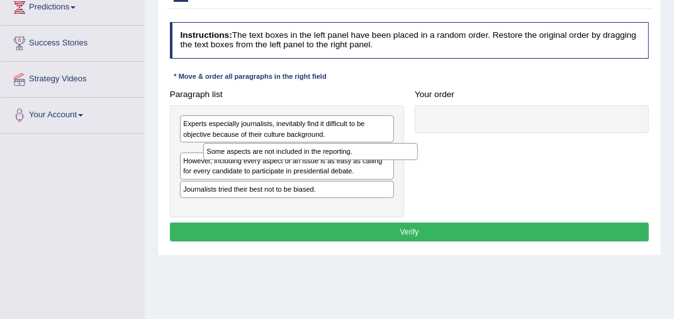
drag, startPoint x: 205, startPoint y: 153, endPoint x: 232, endPoint y: 152, distance: 27.7
click at [232, 152] on div "Some aspects are not included in the reporting." at bounding box center [310, 151] width 214 height 16
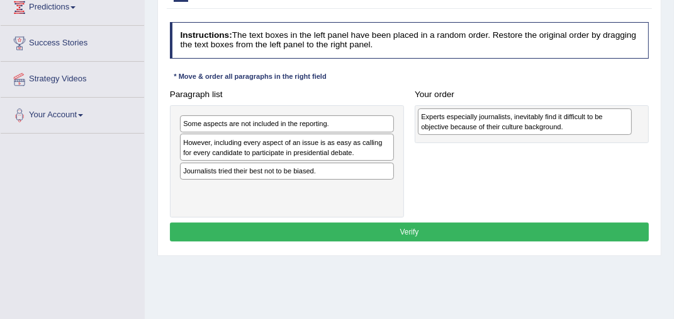
drag, startPoint x: 226, startPoint y: 125, endPoint x: 507, endPoint y: 120, distance: 280.8
click at [507, 120] on div "Experts especially journalists, inevitably find it difficult to be objective be…" at bounding box center [525, 121] width 214 height 27
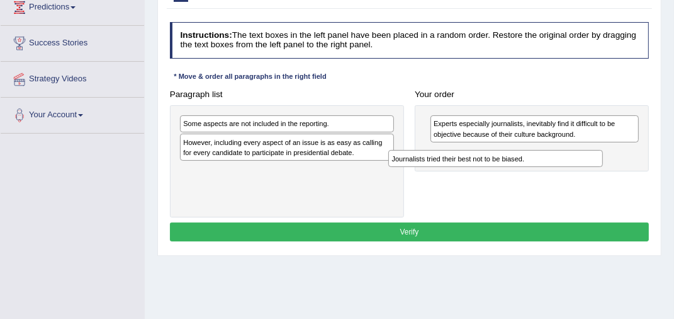
drag, startPoint x: 261, startPoint y: 171, endPoint x: 506, endPoint y: 157, distance: 245.9
click at [506, 157] on div "Journalists tried their best not to be biased." at bounding box center [495, 158] width 214 height 16
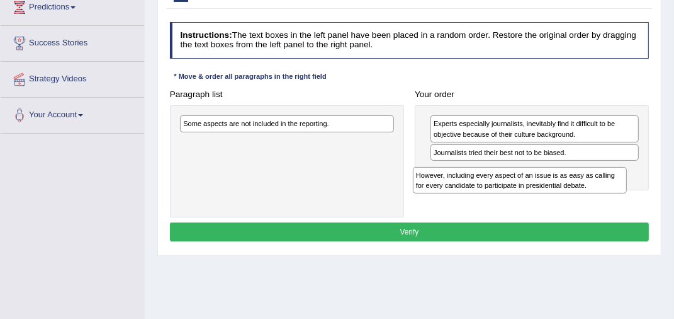
drag, startPoint x: 235, startPoint y: 149, endPoint x: 504, endPoint y: 187, distance: 270.9
click at [504, 188] on div "However, including every aspect of an issue is as easy as calling for every can…" at bounding box center [520, 180] width 214 height 27
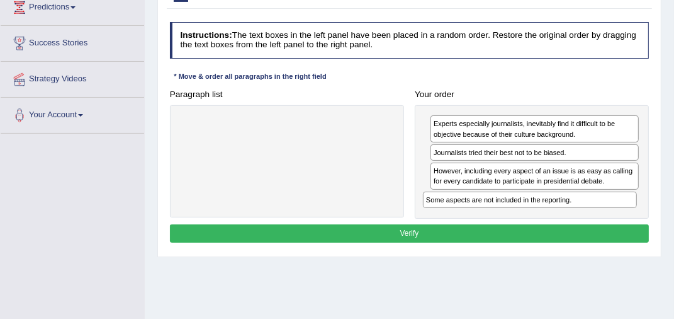
drag, startPoint x: 266, startPoint y: 122, endPoint x: 552, endPoint y: 212, distance: 299.7
click at [552, 212] on div "Paragraph list Some aspects are not included in the reporting. Correct order Ex…" at bounding box center [409, 151] width 490 height 133
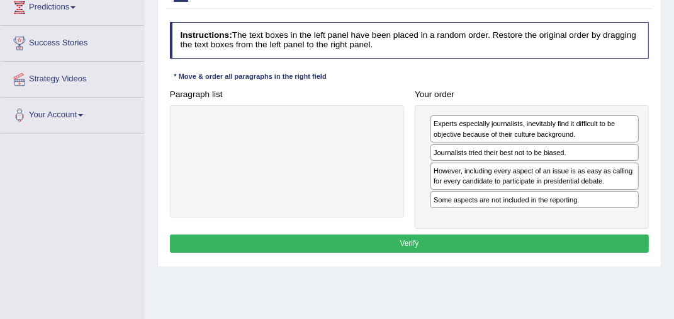
click at [426, 240] on button "Verify" at bounding box center [410, 243] width 480 height 18
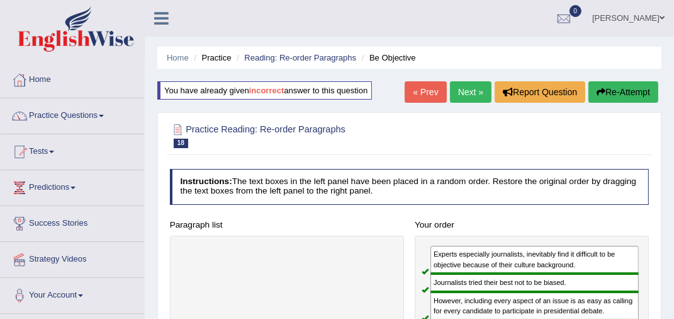
click at [472, 90] on link "Next »" at bounding box center [471, 91] width 42 height 21
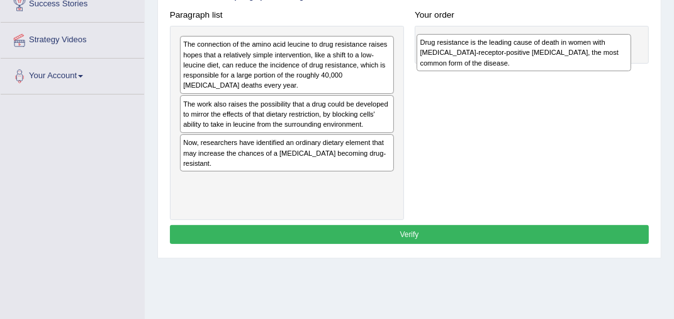
drag, startPoint x: 249, startPoint y: 109, endPoint x: 523, endPoint y: 42, distance: 281.4
click at [523, 42] on div "Drug resistance is the leading cause of death in women with [MEDICAL_DATA]-rece…" at bounding box center [524, 52] width 214 height 37
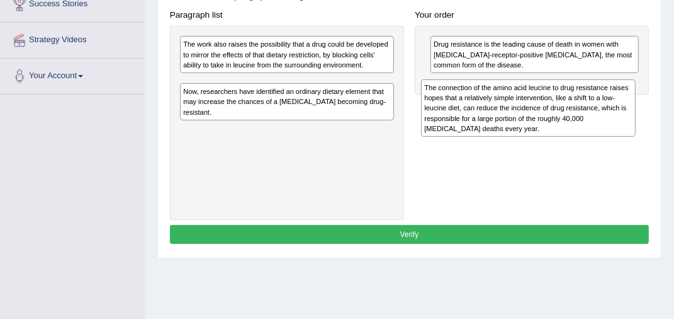
drag, startPoint x: 232, startPoint y: 69, endPoint x: 516, endPoint y: 120, distance: 288.4
click at [516, 120] on div "The connection of the amino acid leucine to drug resistance raises hopes that a…" at bounding box center [528, 107] width 214 height 57
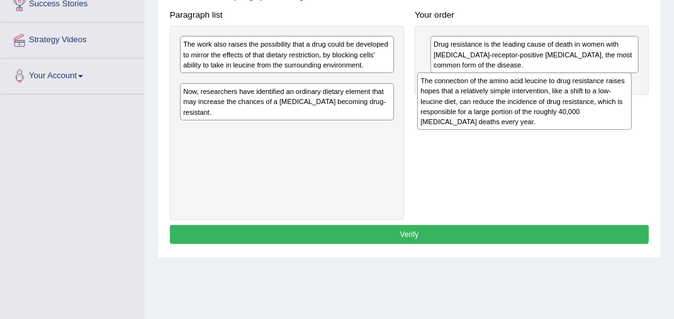
drag, startPoint x: 283, startPoint y: 94, endPoint x: 563, endPoint y: 92, distance: 280.8
click at [563, 92] on div "The connection of the amino acid leucine to drug resistance raises hopes that a…" at bounding box center [524, 100] width 214 height 57
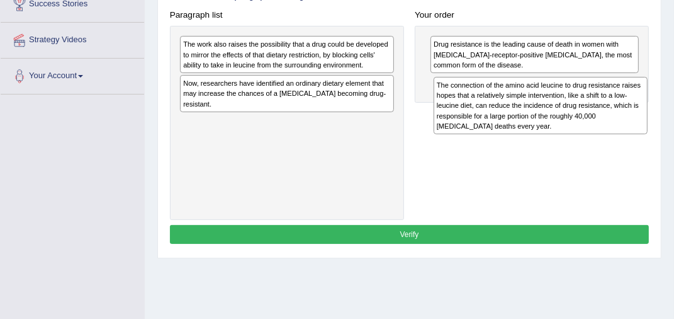
drag, startPoint x: 351, startPoint y: 92, endPoint x: 649, endPoint y: 94, distance: 298.4
click at [649, 94] on div "Paragraph list The work also raises the possibility that a drug could be develo…" at bounding box center [409, 113] width 490 height 214
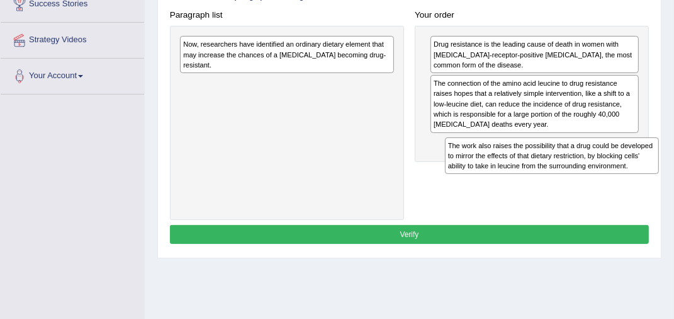
drag, startPoint x: 299, startPoint y: 59, endPoint x: 611, endPoint y: 178, distance: 333.6
click at [611, 178] on div "Paragraph list The work also raises the possibility that a drug could be develo…" at bounding box center [409, 113] width 490 height 214
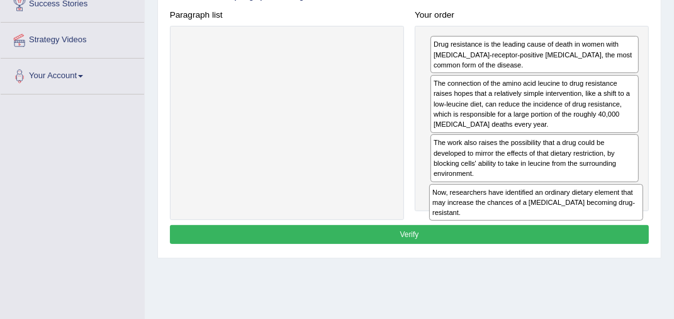
drag, startPoint x: 273, startPoint y: 52, endPoint x: 567, endPoint y: 224, distance: 340.3
click at [567, 224] on div "Instructions: The text boxes in the left panel have been placed in a random ord…" at bounding box center [409, 95] width 485 height 314
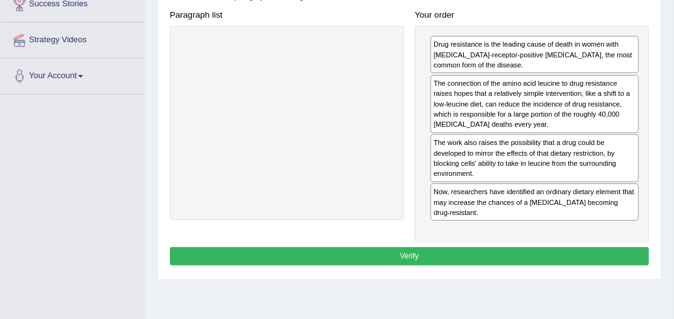
click at [412, 250] on button "Verify" at bounding box center [410, 256] width 480 height 18
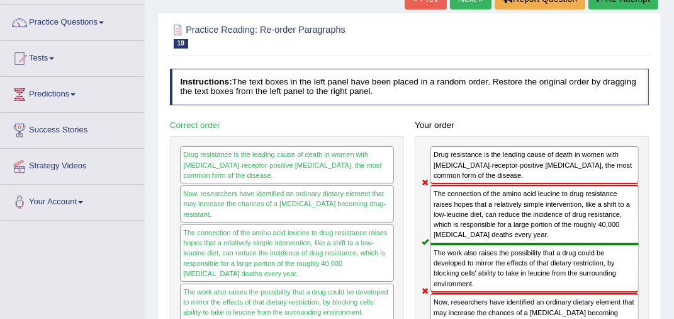
scroll to position [30, 0]
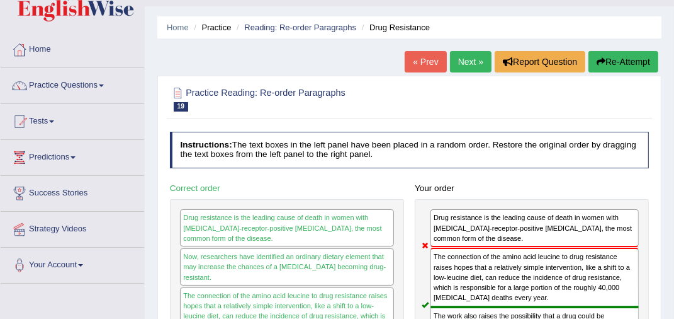
click at [627, 59] on button "Re-Attempt" at bounding box center [624, 61] width 70 height 21
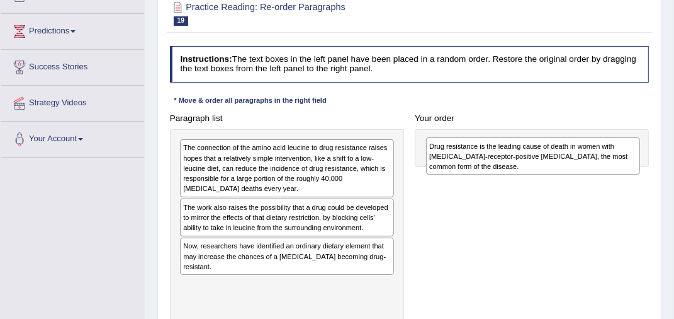
drag, startPoint x: 337, startPoint y: 159, endPoint x: 626, endPoint y: 157, distance: 289.6
click at [626, 157] on div "Drug resistance is the leading cause of death in women with [MEDICAL_DATA]-rece…" at bounding box center [533, 155] width 214 height 37
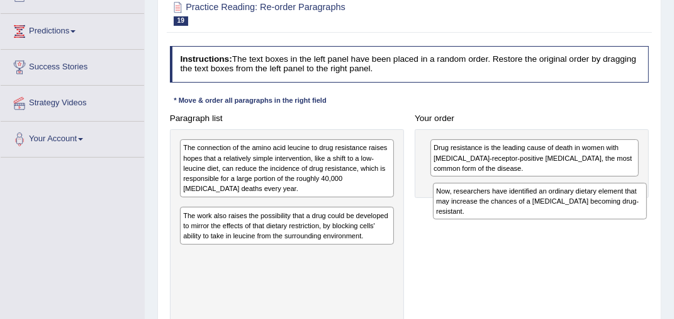
drag, startPoint x: 273, startPoint y: 254, endPoint x: 570, endPoint y: 189, distance: 304.6
click at [570, 189] on div "Now, researchers have identified an ordinary dietary element that may increase …" at bounding box center [540, 201] width 214 height 37
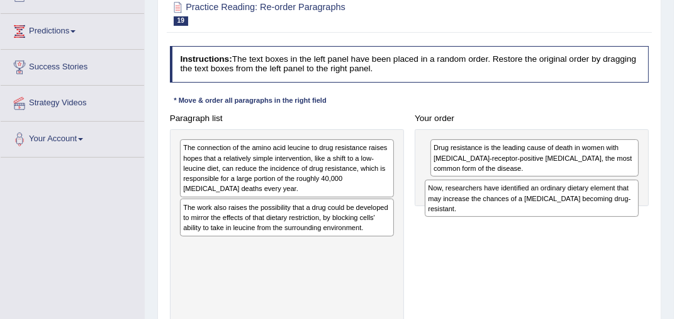
drag, startPoint x: 268, startPoint y: 218, endPoint x: 541, endPoint y: 196, distance: 274.2
click at [541, 196] on div "Now, researchers have identified an ordinary dietary element that may increase …" at bounding box center [532, 197] width 214 height 37
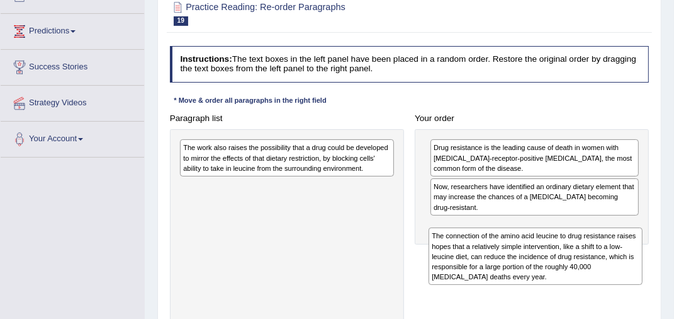
drag, startPoint x: 242, startPoint y: 172, endPoint x: 534, endPoint y: 276, distance: 310.6
click at [534, 276] on div "The connection of the amino acid leucine to drug resistance raises hopes that a…" at bounding box center [536, 255] width 214 height 57
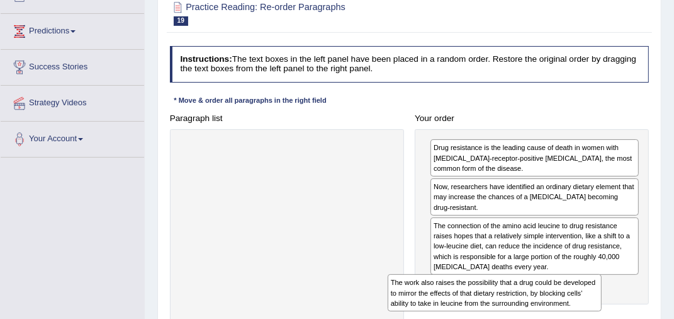
drag, startPoint x: 291, startPoint y: 160, endPoint x: 539, endPoint y: 315, distance: 292.4
click at [538, 316] on div "Paragraph list The work also raises the possibility that a drug could be develo…" at bounding box center [409, 216] width 490 height 214
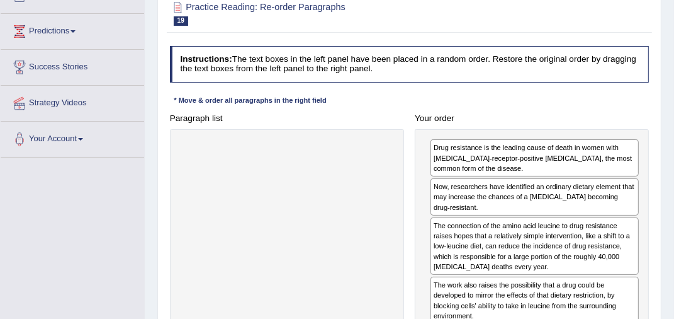
scroll to position [282, 0]
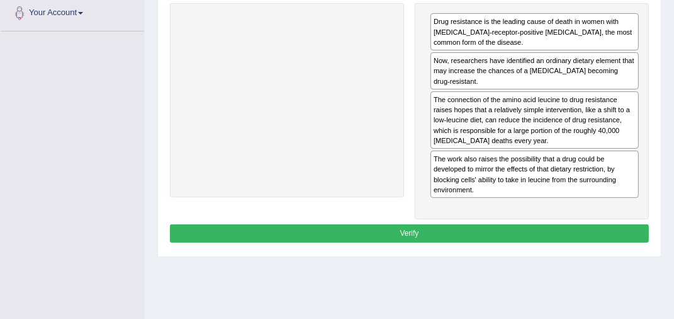
click at [393, 225] on button "Verify" at bounding box center [410, 233] width 480 height 18
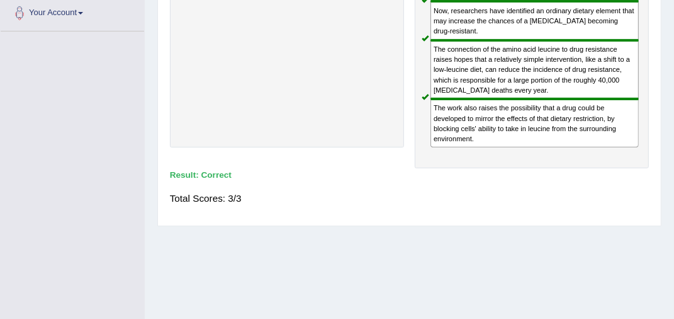
scroll to position [0, 0]
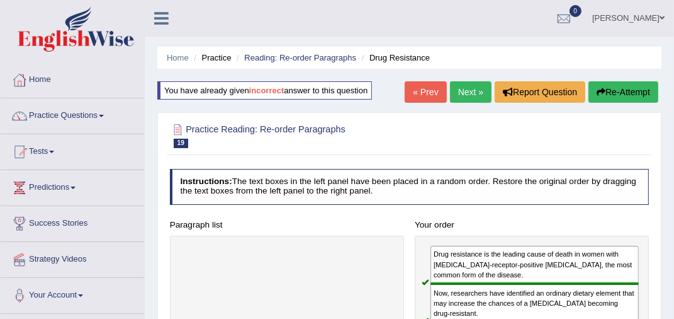
click at [455, 90] on link "Next »" at bounding box center [471, 91] width 42 height 21
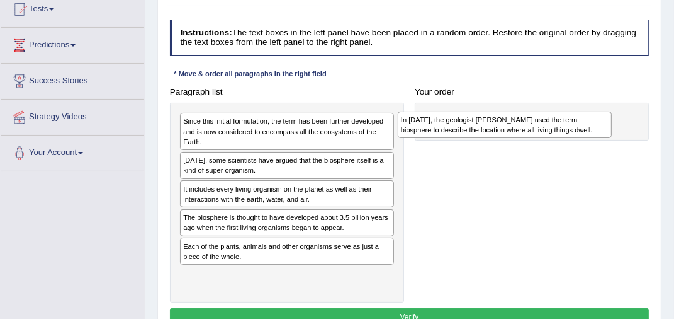
drag, startPoint x: 222, startPoint y: 167, endPoint x: 478, endPoint y: 120, distance: 261.3
click at [478, 120] on div "In [DATE], the geologist [PERSON_NAME] used the term biosphere to describe the …" at bounding box center [505, 124] width 214 height 27
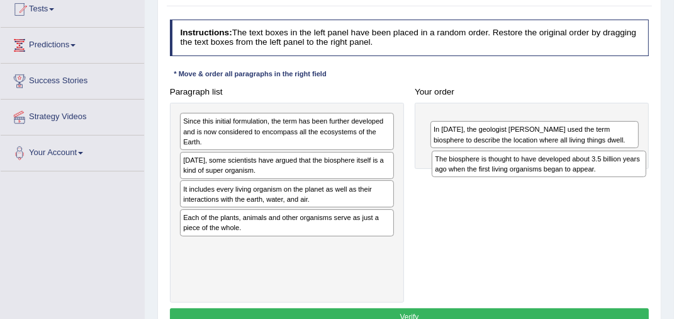
drag, startPoint x: 259, startPoint y: 223, endPoint x: 556, endPoint y: 155, distance: 304.2
click at [556, 155] on div "The biosphere is thought to have developed about 3.5 billion years ago when the…" at bounding box center [539, 163] width 214 height 27
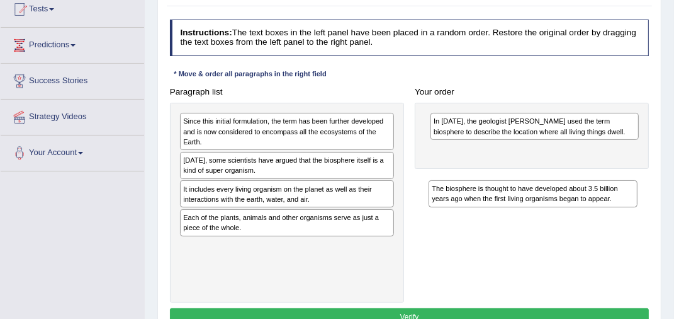
drag, startPoint x: 546, startPoint y: 130, endPoint x: 544, endPoint y: 205, distance: 74.9
click at [544, 206] on div "Paragraph list Since this initial formulation, the term has been further develo…" at bounding box center [409, 192] width 490 height 220
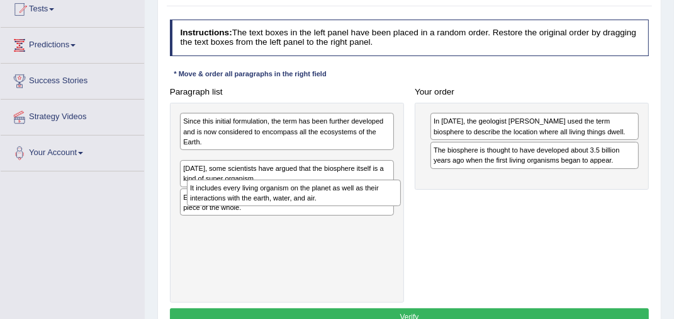
drag, startPoint x: 256, startPoint y: 193, endPoint x: 264, endPoint y: 193, distance: 8.2
click at [264, 193] on div "It includes every living organism on the planet as well as their interactions w…" at bounding box center [294, 192] width 214 height 27
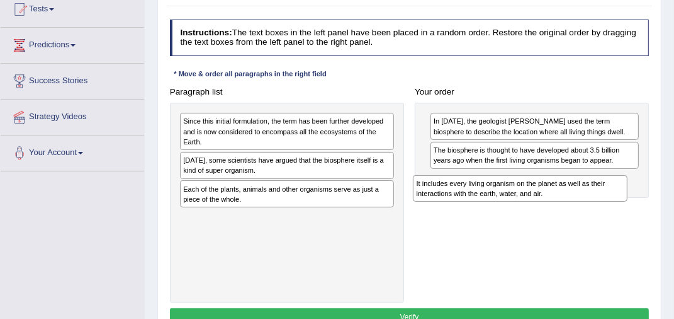
drag, startPoint x: 262, startPoint y: 164, endPoint x: 536, endPoint y: 191, distance: 275.9
click at [536, 191] on div "It includes every living organism on the planet as well as their interactions w…" at bounding box center [520, 188] width 214 height 27
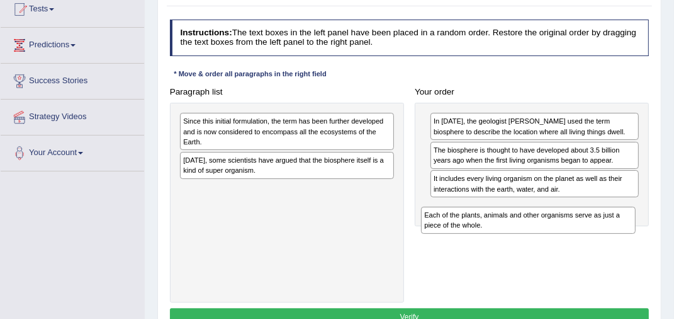
drag, startPoint x: 206, startPoint y: 189, endPoint x: 490, endPoint y: 220, distance: 285.6
click at [490, 220] on div "Each of the plants, animals and other organisms serve as just a piece of the wh…" at bounding box center [528, 219] width 214 height 27
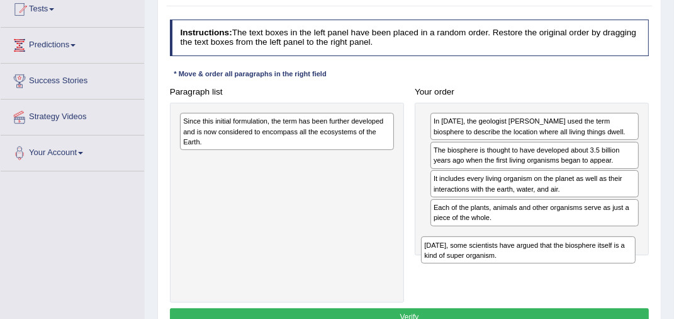
drag, startPoint x: 234, startPoint y: 162, endPoint x: 517, endPoint y: 263, distance: 301.1
click at [517, 263] on div "[DATE], some scientists have argued that the biosphere itself is a kind of supe…" at bounding box center [528, 249] width 214 height 27
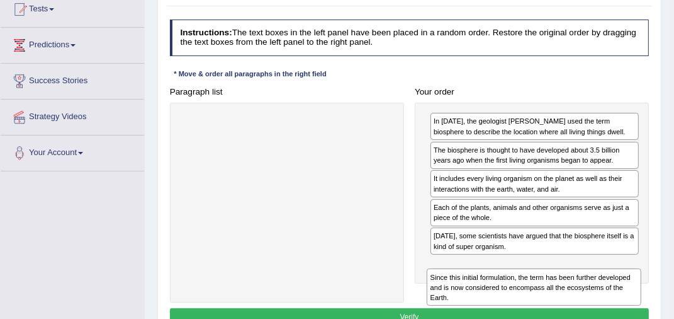
drag, startPoint x: 301, startPoint y: 127, endPoint x: 596, endPoint y: 308, distance: 345.6
click at [596, 308] on div "Instructions: The text boxes in the left panel have been placed in a random ord…" at bounding box center [409, 174] width 485 height 320
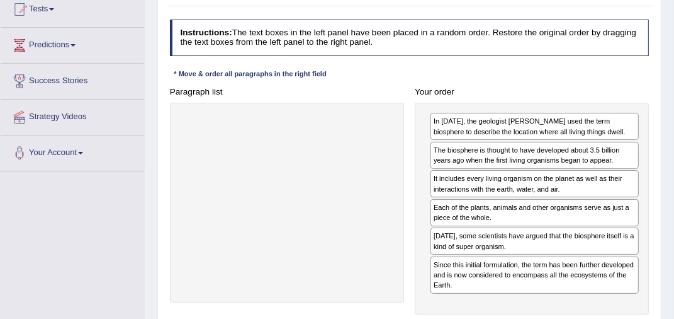
scroll to position [205, 0]
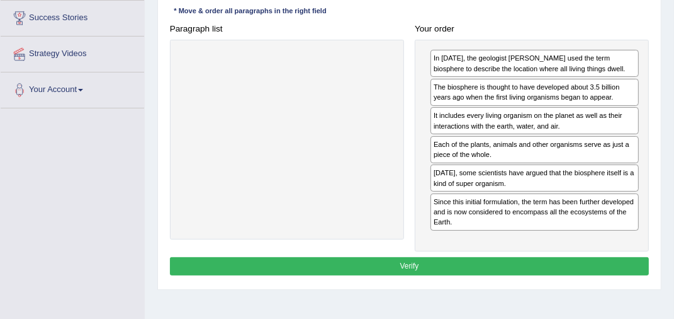
click at [404, 265] on button "Verify" at bounding box center [410, 266] width 480 height 18
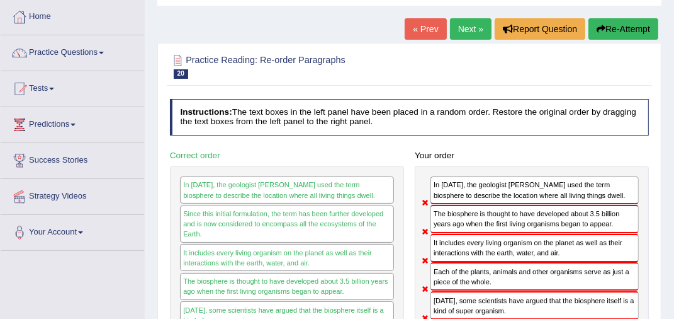
scroll to position [0, 0]
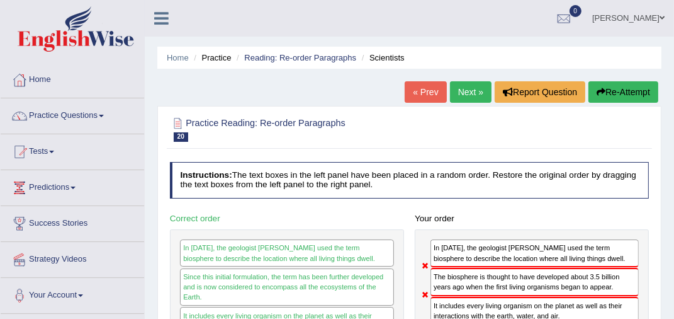
click at [614, 84] on button "Re-Attempt" at bounding box center [624, 91] width 70 height 21
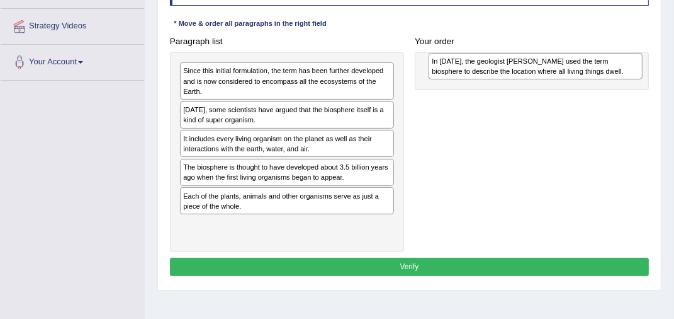
drag, startPoint x: 241, startPoint y: 116, endPoint x: 529, endPoint y: 66, distance: 292.0
click at [529, 66] on div "In [DATE], the geologist [PERSON_NAME] used the term biosphere to describe the …" at bounding box center [536, 66] width 214 height 27
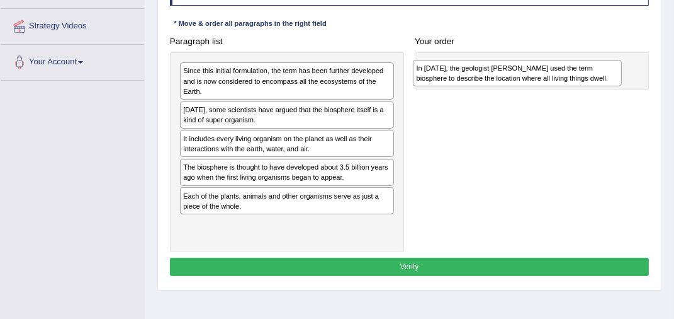
drag, startPoint x: 521, startPoint y: 80, endPoint x: 504, endPoint y: 75, distance: 17.7
click at [504, 75] on div "In [DATE], the geologist [PERSON_NAME] used the term biosphere to describe the …" at bounding box center [517, 73] width 209 height 27
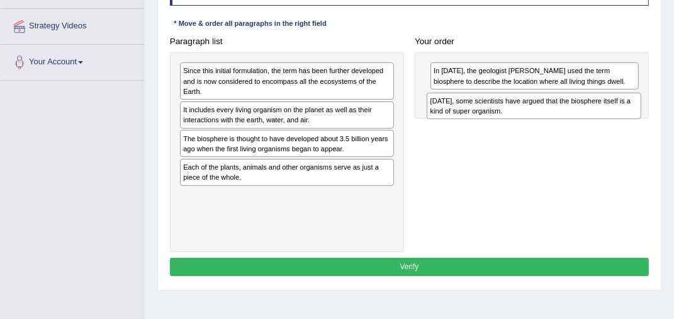
drag, startPoint x: 234, startPoint y: 115, endPoint x: 524, endPoint y: 106, distance: 291.0
click at [524, 106] on div "[DATE], some scientists have argued that the biosphere itself is a kind of supe…" at bounding box center [534, 106] width 214 height 27
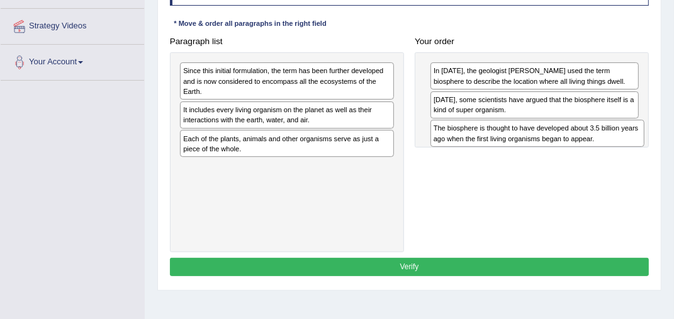
drag, startPoint x: 227, startPoint y: 144, endPoint x: 522, endPoint y: 132, distance: 294.9
click at [522, 132] on div "The biosphere is thought to have developed about 3.5 billion years ago when the…" at bounding box center [538, 133] width 214 height 27
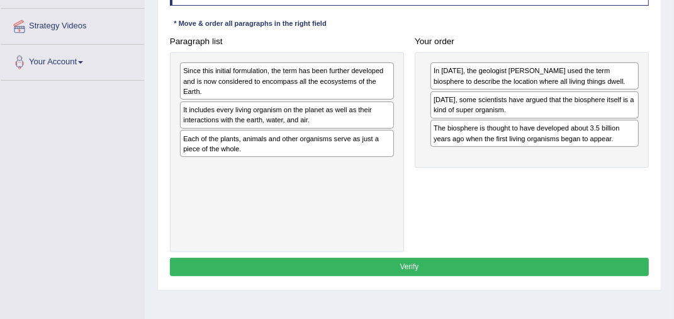
click at [227, 115] on div "It includes every living organism on the planet as well as their interactions w…" at bounding box center [287, 114] width 214 height 27
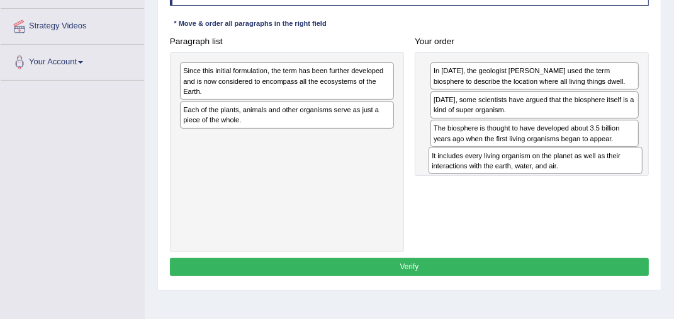
drag, startPoint x: 222, startPoint y: 117, endPoint x: 515, endPoint y: 171, distance: 298.3
click at [515, 171] on div "It includes every living organism on the planet as well as their interactions w…" at bounding box center [536, 160] width 214 height 27
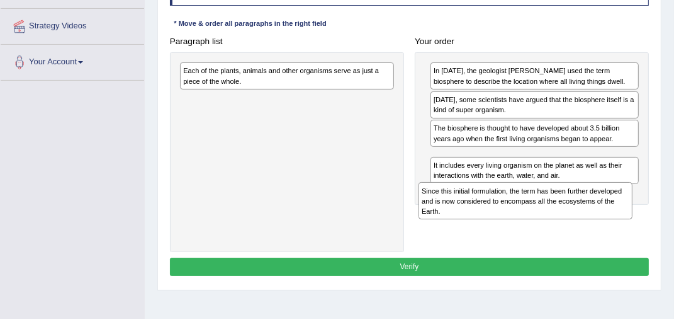
drag, startPoint x: 237, startPoint y: 85, endPoint x: 517, endPoint y: 227, distance: 314.2
click at [517, 227] on div "Paragraph list Since this initial formulation, the term has been further develo…" at bounding box center [409, 142] width 490 height 220
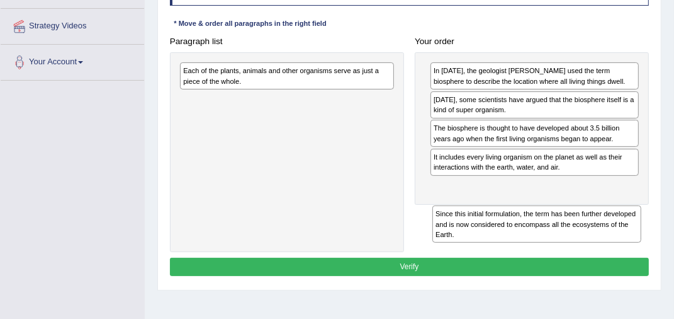
drag, startPoint x: 511, startPoint y: 200, endPoint x: 509, endPoint y: 238, distance: 37.8
click at [509, 239] on div "Since this initial formulation, the term has been further developed and is now …" at bounding box center [536, 223] width 209 height 37
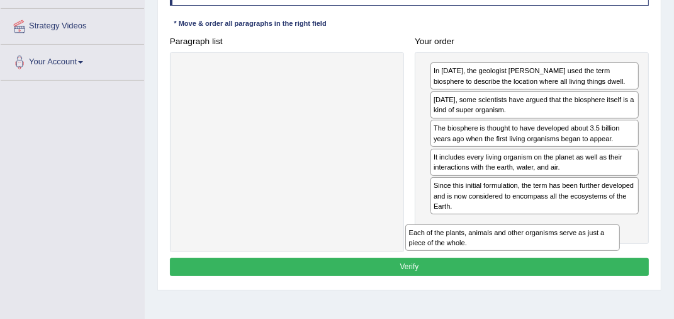
drag, startPoint x: 324, startPoint y: 77, endPoint x: 591, endPoint y: 265, distance: 326.1
click at [591, 266] on div "Instructions: The text boxes in the left panel have been placed in a random ord…" at bounding box center [409, 124] width 485 height 320
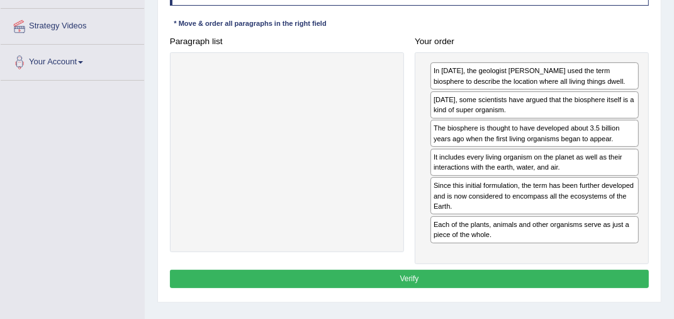
click at [473, 273] on button "Verify" at bounding box center [410, 278] width 480 height 18
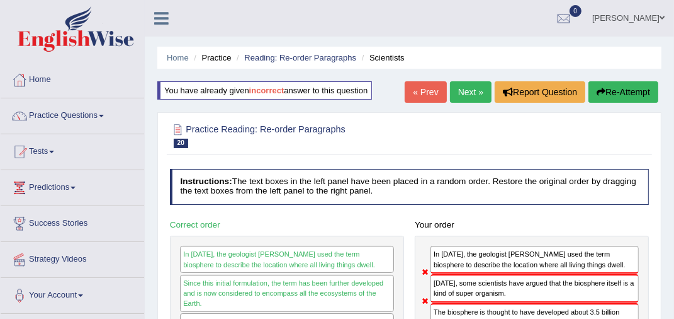
click at [617, 87] on button "Re-Attempt" at bounding box center [624, 91] width 70 height 21
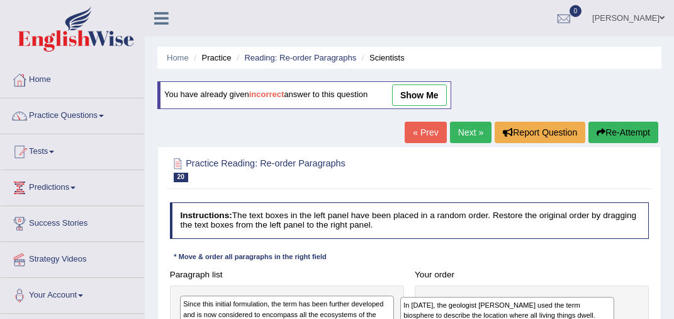
click at [509, 297] on div "In [DATE], the geologist [PERSON_NAME] used the term biosphere to describe the …" at bounding box center [507, 310] width 214 height 27
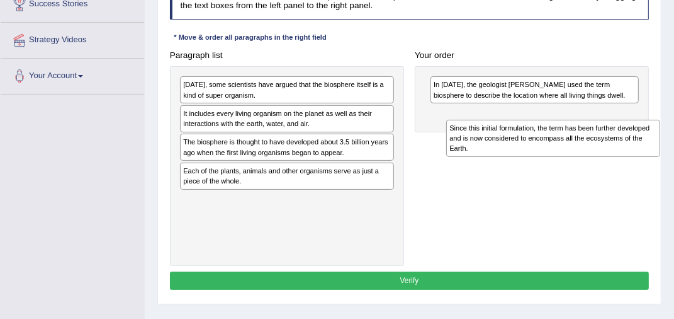
drag, startPoint x: 212, startPoint y: 98, endPoint x: 520, endPoint y: 142, distance: 311.7
click at [523, 144] on div "Since this initial formulation, the term has been further developed and is now …" at bounding box center [553, 138] width 214 height 37
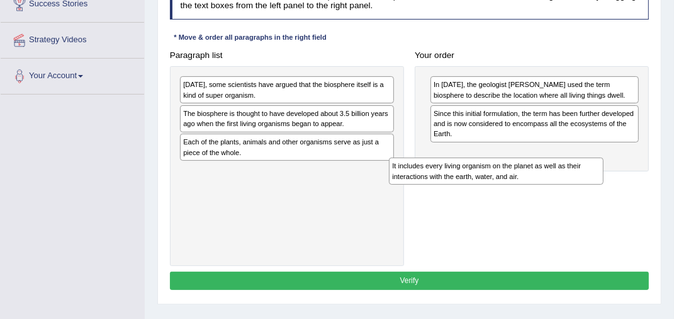
drag, startPoint x: 214, startPoint y: 118, endPoint x: 484, endPoint y: 186, distance: 278.3
click at [483, 184] on div "It includes every living organism on the planet as well as their interactions w…" at bounding box center [496, 170] width 214 height 27
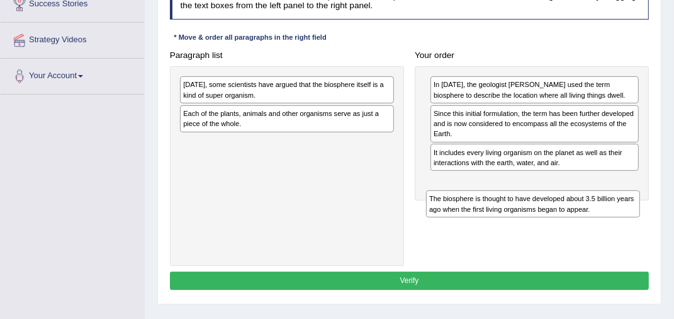
drag, startPoint x: 229, startPoint y: 116, endPoint x: 519, endPoint y: 218, distance: 306.8
click at [519, 218] on div "Paragraph list Today, some scientists have argued that the biosphere itself is …" at bounding box center [409, 156] width 490 height 220
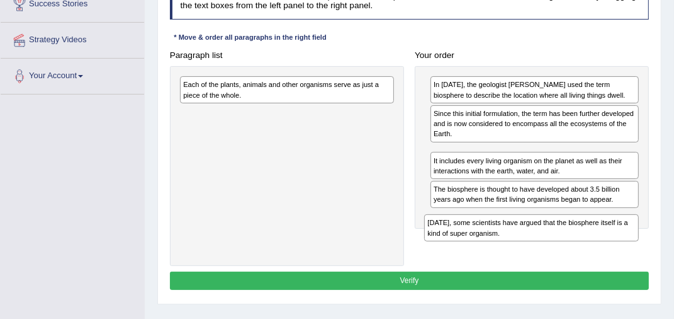
drag, startPoint x: 208, startPoint y: 88, endPoint x: 496, endPoint y: 251, distance: 330.4
click at [496, 251] on div "Paragraph list Today, some scientists have argued that the biosphere itself is …" at bounding box center [409, 156] width 490 height 220
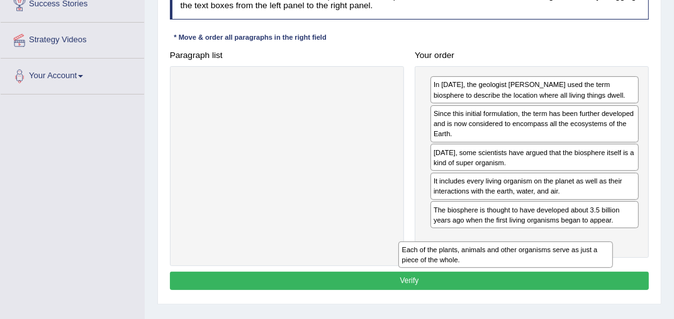
drag, startPoint x: 292, startPoint y: 92, endPoint x: 554, endPoint y: 282, distance: 323.6
click at [553, 283] on div "Instructions: The text boxes in the left panel have been placed in a random ord…" at bounding box center [409, 138] width 485 height 320
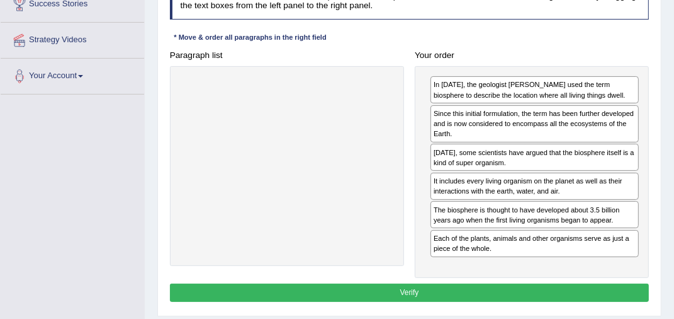
click at [385, 288] on button "Verify" at bounding box center [410, 292] width 480 height 18
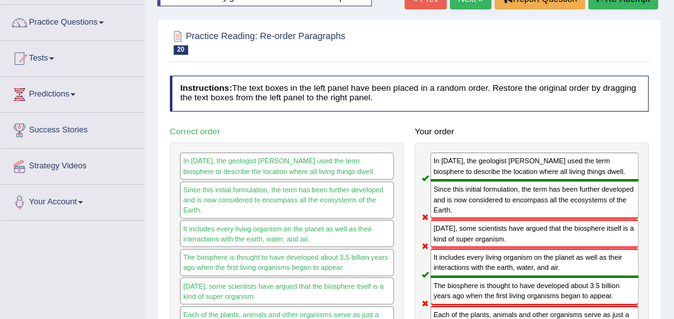
scroll to position [156, 0]
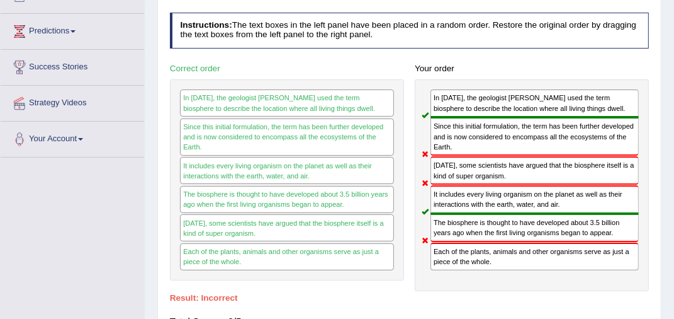
drag, startPoint x: 456, startPoint y: 228, endPoint x: 445, endPoint y: 198, distance: 31.5
click at [444, 199] on div "In 1875, the geologist Eduard Suess used the term biosphere to describe the loc…" at bounding box center [532, 185] width 234 height 212
click at [431, 184] on div "In 1875, the geologist Eduard Suess used the term biosphere to describe the loc…" at bounding box center [532, 185] width 234 height 212
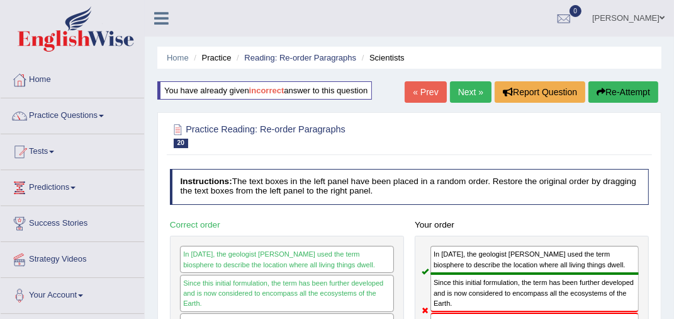
click at [473, 85] on link "Next »" at bounding box center [471, 91] width 42 height 21
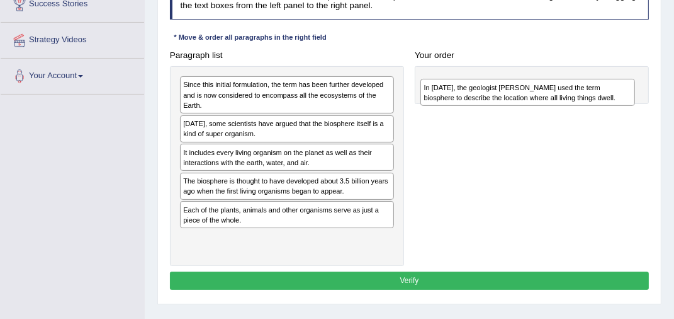
click at [553, 88] on div "In [DATE], the geologist [PERSON_NAME] used the term biosphere to describe the …" at bounding box center [528, 92] width 214 height 27
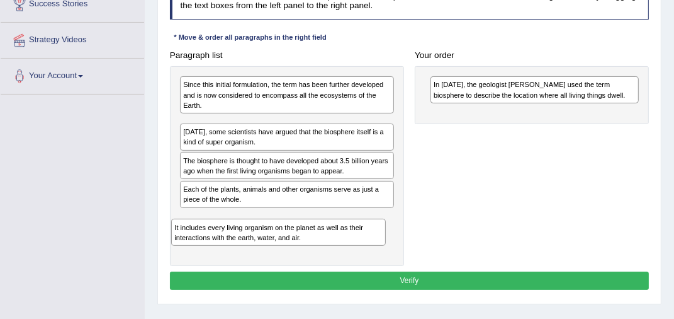
drag, startPoint x: 215, startPoint y: 156, endPoint x: 217, endPoint y: 207, distance: 51.0
click at [205, 244] on div "Since this initial formulation, the term has been further developed and is now …" at bounding box center [287, 166] width 234 height 200
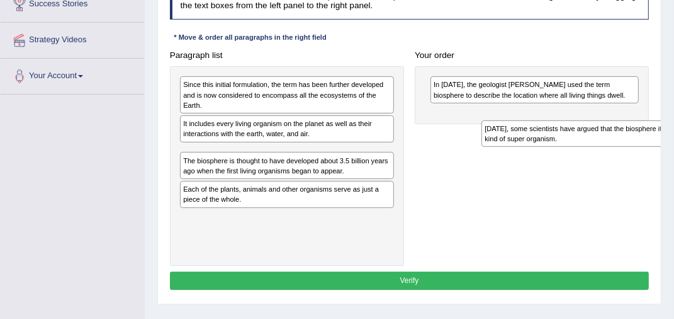
drag, startPoint x: 221, startPoint y: 155, endPoint x: 552, endPoint y: 128, distance: 332.2
click at [575, 128] on div "[DATE], some scientists have argued that the biosphere itself is a kind of supe…" at bounding box center [589, 133] width 214 height 27
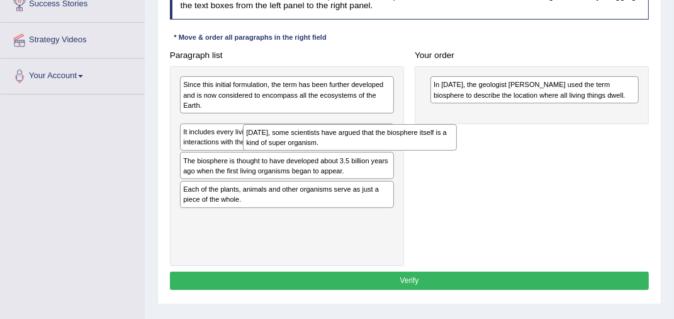
drag, startPoint x: 222, startPoint y: 160, endPoint x: 274, endPoint y: 132, distance: 59.1
click at [285, 135] on div "[DATE], some scientists have argued that the biosphere itself is a kind of supe…" at bounding box center [350, 137] width 214 height 27
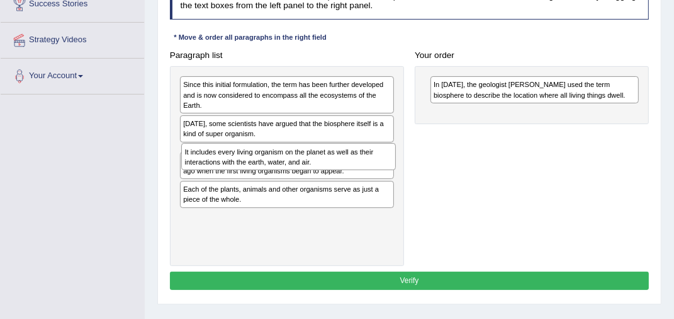
click at [261, 165] on div "It includes every living organism on the planet as well as their interactions w…" at bounding box center [288, 156] width 214 height 27
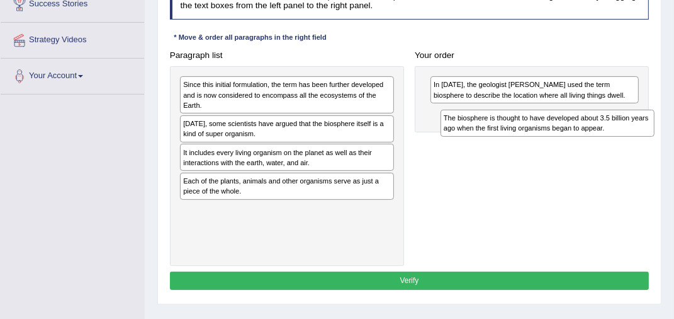
drag, startPoint x: 207, startPoint y: 184, endPoint x: 511, endPoint y: 112, distance: 312.4
click at [511, 112] on div "The biosphere is thought to have developed about 3.5 billion years ago when the…" at bounding box center [548, 123] width 214 height 27
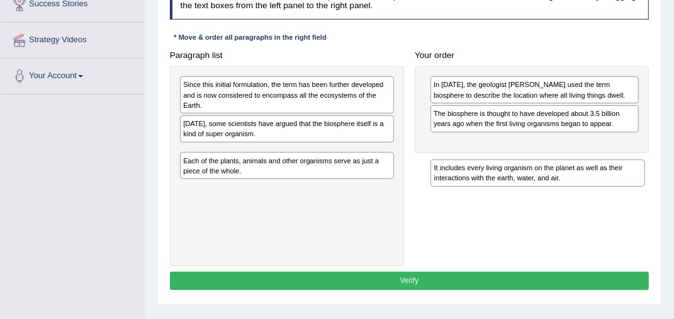
drag, startPoint x: 229, startPoint y: 156, endPoint x: 553, endPoint y: 172, distance: 324.6
click at [553, 172] on div "It includes every living organism on the planet as well as their interactions w…" at bounding box center [538, 172] width 214 height 27
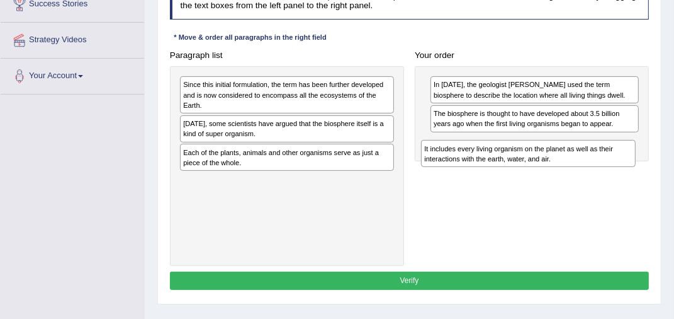
drag, startPoint x: 196, startPoint y: 155, endPoint x: 481, endPoint y: 145, distance: 285.4
click at [481, 146] on div "It includes every living organism on the planet as well as their interactions w…" at bounding box center [528, 153] width 214 height 27
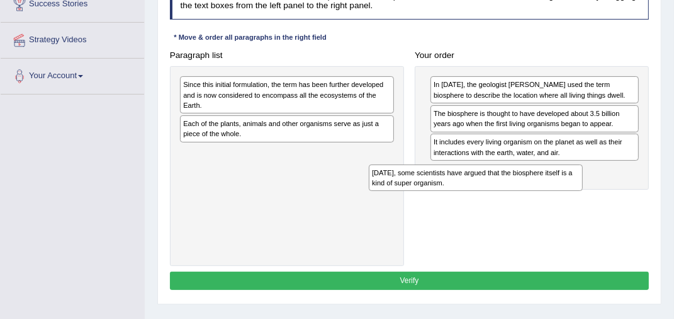
drag, startPoint x: 209, startPoint y: 123, endPoint x: 453, endPoint y: 184, distance: 251.3
click at [453, 184] on div "Today, some scientists have argued that the biosphere itself is a kind of super…" at bounding box center [476, 177] width 214 height 27
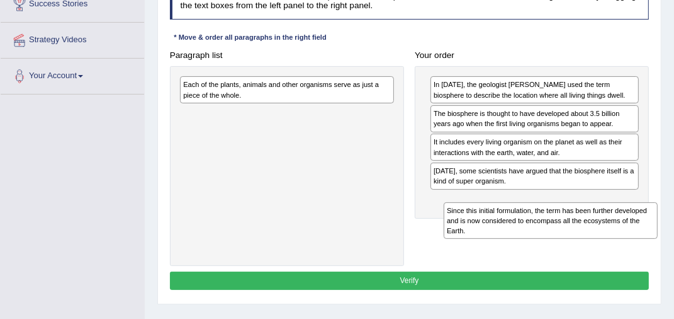
drag, startPoint x: 274, startPoint y: 95, endPoint x: 574, endPoint y: 240, distance: 332.8
click at [574, 240] on div "Paragraph list Since this initial formulation, the term has been further develo…" at bounding box center [409, 156] width 490 height 220
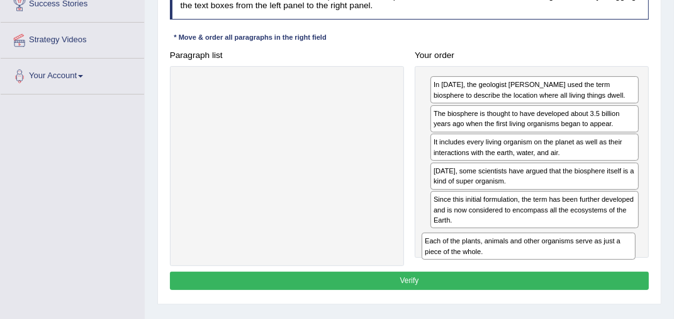
drag, startPoint x: 263, startPoint y: 93, endPoint x: 548, endPoint y: 276, distance: 338.8
click at [548, 276] on div "Instructions: The text boxes in the left panel have been placed in a random ord…" at bounding box center [409, 138] width 485 height 320
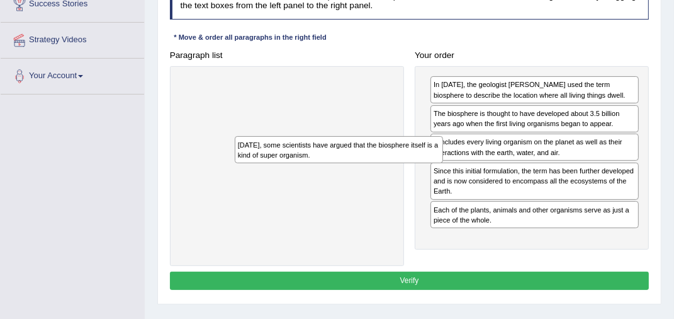
drag, startPoint x: 464, startPoint y: 174, endPoint x: 215, endPoint y: 152, distance: 249.6
click at [215, 152] on div "Paragraph list Correct order In 1875, the geologist Eduard Suess used the term …" at bounding box center [409, 156] width 490 height 220
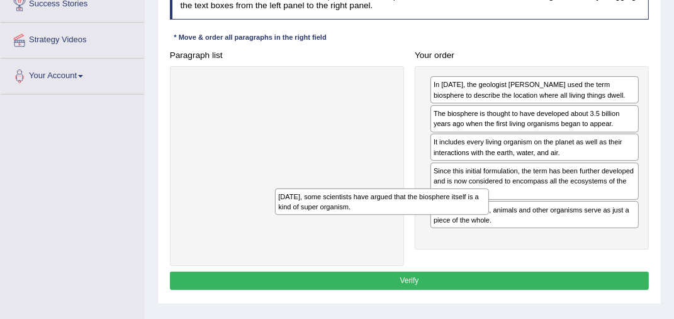
drag, startPoint x: 307, startPoint y: 103, endPoint x: 414, endPoint y: 222, distance: 160.5
click at [414, 222] on div "Paragraph list Today, some scientists have argued that the biosphere itself is …" at bounding box center [409, 156] width 490 height 220
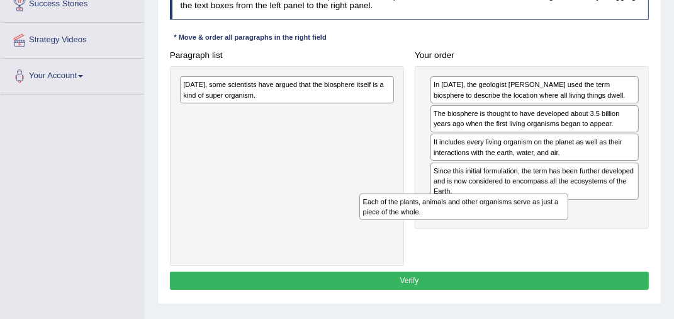
drag, startPoint x: 456, startPoint y: 212, endPoint x: 266, endPoint y: 186, distance: 192.5
click at [359, 193] on div "Each of the plants, animals and other organisms serve as just a piece of the wh…" at bounding box center [463, 206] width 209 height 27
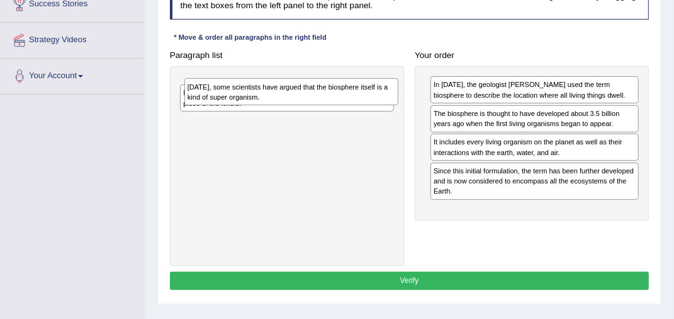
click at [265, 93] on div "Today, some scientists have argued that the biosphere itself is a kind of super…" at bounding box center [291, 91] width 214 height 27
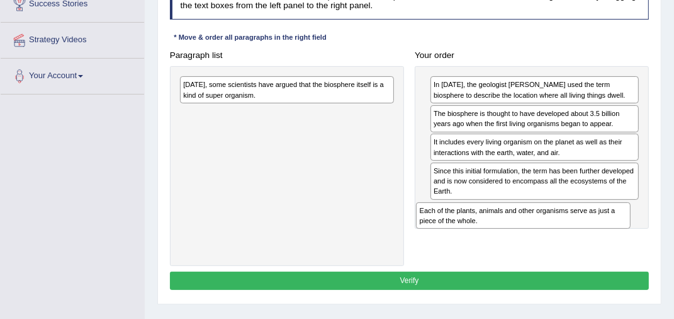
drag, startPoint x: 212, startPoint y: 123, endPoint x: 485, endPoint y: 235, distance: 295.3
click at [485, 235] on div "Paragraph list Today, some scientists have argued that the biosphere itself is …" at bounding box center [409, 156] width 490 height 220
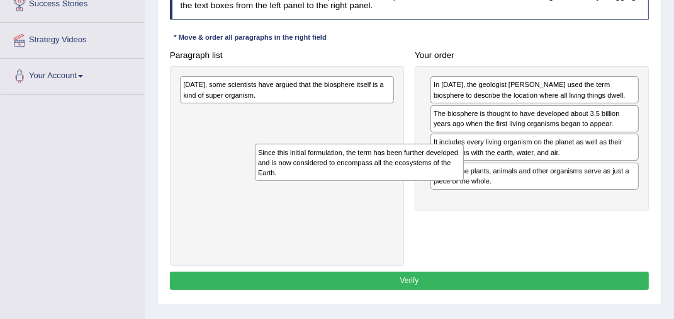
drag, startPoint x: 472, startPoint y: 181, endPoint x: 247, endPoint y: 159, distance: 225.9
click at [255, 159] on div "Since this initial formulation, the term has been further developed and is now …" at bounding box center [359, 162] width 209 height 37
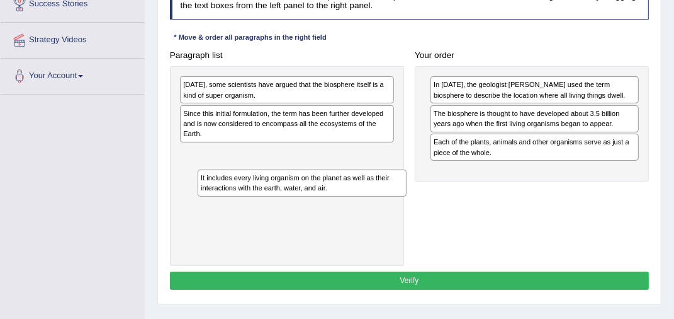
drag, startPoint x: 463, startPoint y: 144, endPoint x: 178, endPoint y: 185, distance: 288.1
click at [179, 186] on div "Paragraph list Today, some scientists have argued that the biosphere itself is …" at bounding box center [409, 156] width 490 height 220
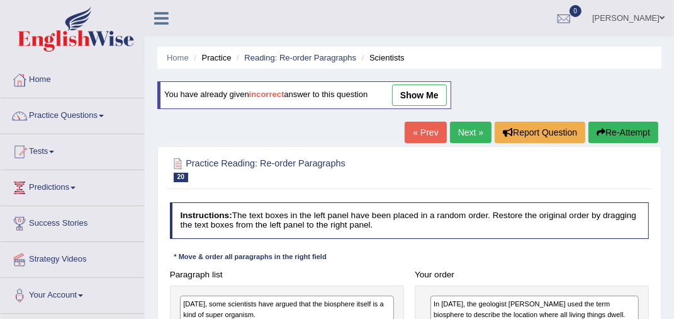
click at [471, 135] on link "Next »" at bounding box center [471, 132] width 42 height 21
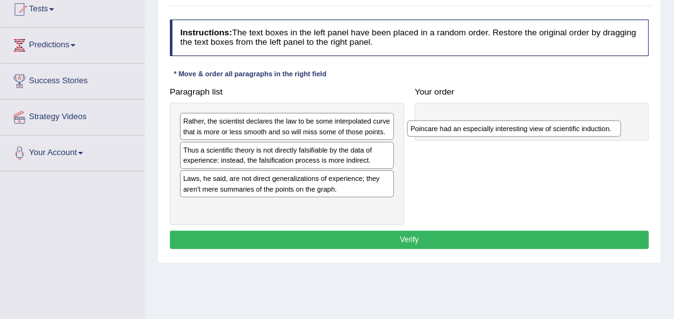
drag, startPoint x: 244, startPoint y: 149, endPoint x: 515, endPoint y: 118, distance: 273.1
click at [514, 122] on div "Poincare had an especially interesting view of scientific induction." at bounding box center [514, 128] width 214 height 16
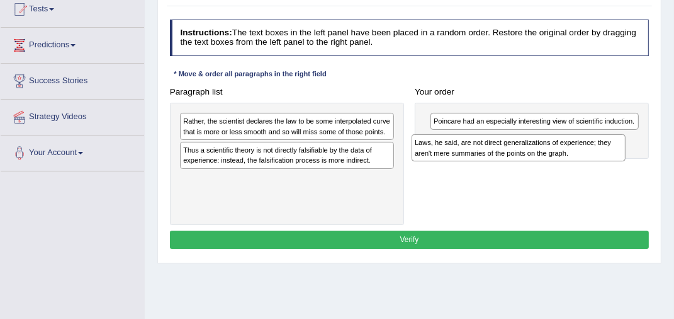
drag, startPoint x: 223, startPoint y: 183, endPoint x: 500, endPoint y: 141, distance: 280.1
click at [500, 141] on div "Laws, he said, are not direct generalizations of experience; they aren't mere s…" at bounding box center [519, 147] width 214 height 27
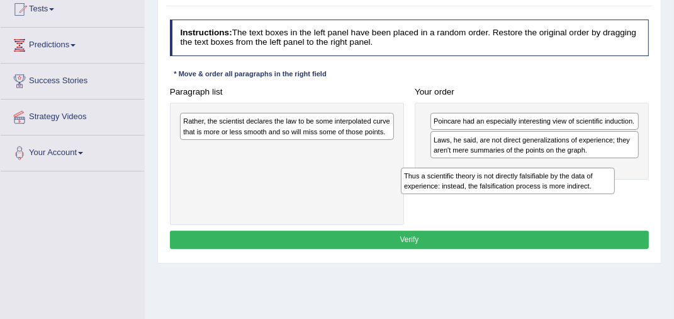
drag, startPoint x: 229, startPoint y: 155, endPoint x: 489, endPoint y: 187, distance: 261.3
click at [489, 187] on div "Thus a scientific theory is not directly falsifiable by the data of experience:…" at bounding box center [508, 180] width 214 height 27
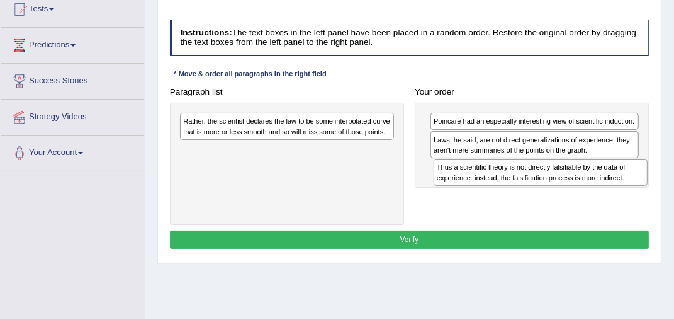
drag, startPoint x: 340, startPoint y: 167, endPoint x: 587, endPoint y: 178, distance: 247.0
click at [589, 178] on div "Thus a scientific theory is not directly falsifiable by the data of experience:…" at bounding box center [541, 172] width 214 height 27
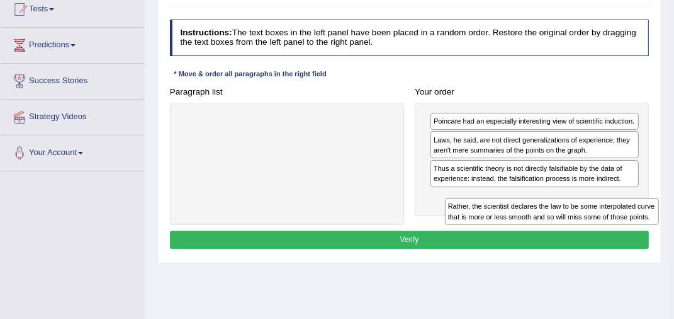
drag, startPoint x: 280, startPoint y: 127, endPoint x: 584, endPoint y: 222, distance: 319.2
click at [584, 223] on div "Rather, the scientist declares the law to be some interpolated curve that is mo…" at bounding box center [552, 211] width 214 height 27
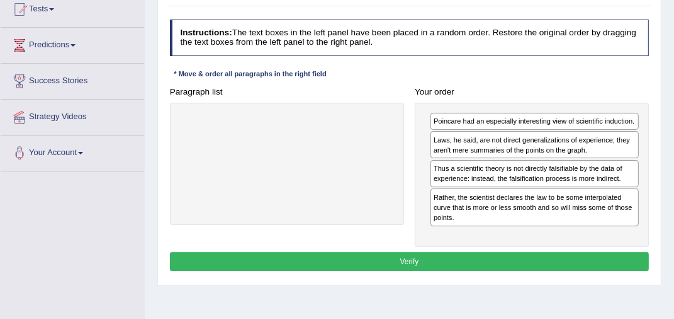
click at [363, 254] on button "Verify" at bounding box center [410, 261] width 480 height 18
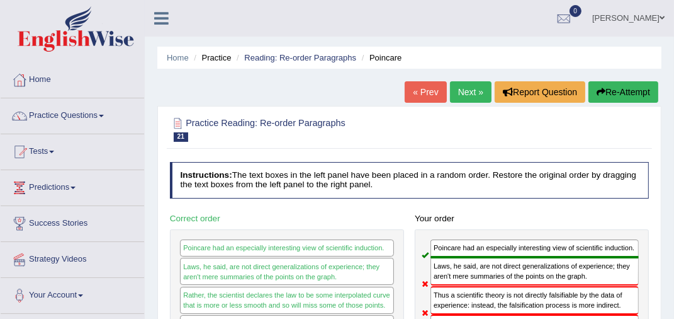
click at [607, 92] on button "Re-Attempt" at bounding box center [624, 91] width 70 height 21
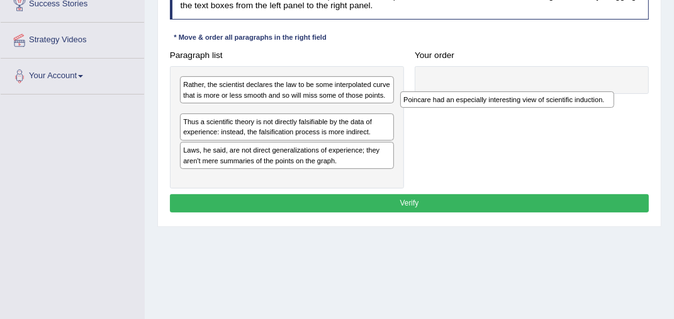
scroll to position [219, 0]
click at [477, 91] on div "Poincare had an especially interesting view of scientific induction." at bounding box center [507, 99] width 214 height 16
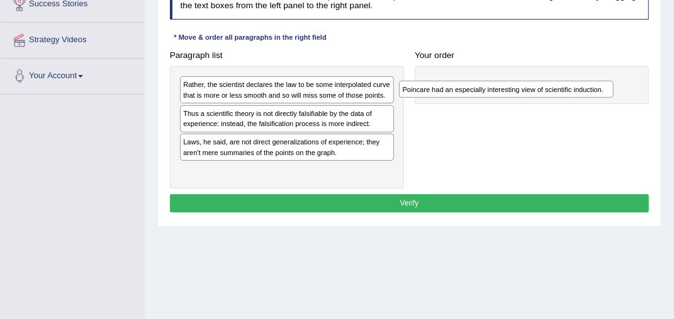
scroll to position [0, 0]
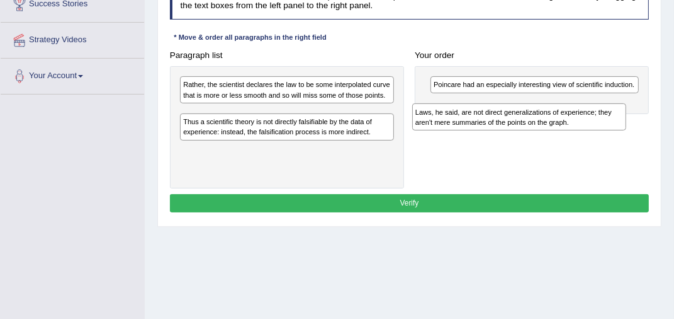
drag, startPoint x: 240, startPoint y: 150, endPoint x: 513, endPoint y: 115, distance: 275.5
click at [513, 115] on div "Laws, he said, are not direct generalizations of experience; they aren't mere s…" at bounding box center [519, 116] width 214 height 27
drag, startPoint x: 227, startPoint y: 116, endPoint x: 497, endPoint y: 115, distance: 270.7
click at [497, 115] on div "Laws, he said, are not direct generalizations of experience; they aren't mere s…" at bounding box center [520, 116] width 214 height 27
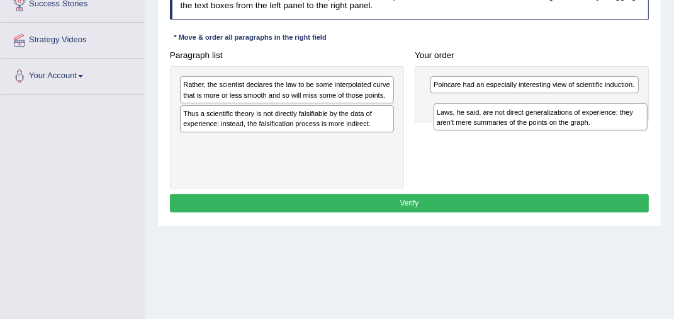
drag, startPoint x: 329, startPoint y: 115, endPoint x: 612, endPoint y: 118, distance: 283.3
click at [612, 118] on div "Laws, he said, are not direct generalizations of experience; they aren't mere s…" at bounding box center [541, 116] width 214 height 27
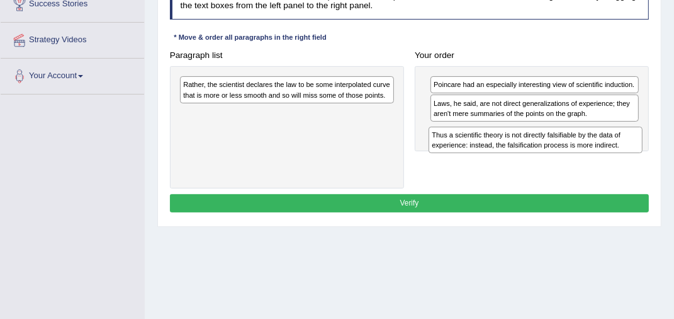
drag, startPoint x: 234, startPoint y: 120, endPoint x: 527, endPoint y: 147, distance: 293.9
click at [527, 147] on div "Thus a scientific theory is not directly falsifiable by the data of experience:…" at bounding box center [536, 140] width 214 height 27
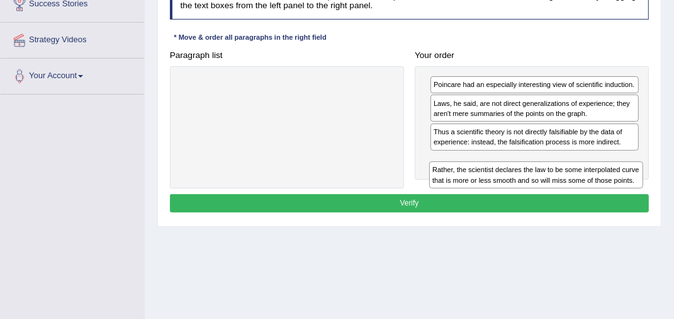
drag, startPoint x: 327, startPoint y: 94, endPoint x: 621, endPoint y: 195, distance: 310.0
click at [621, 195] on div "Instructions: The text boxes in the left panel have been placed in a random ord…" at bounding box center [409, 99] width 485 height 243
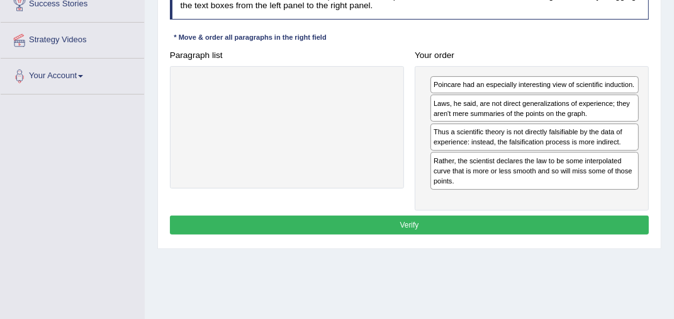
click at [405, 225] on button "Verify" at bounding box center [410, 224] width 480 height 18
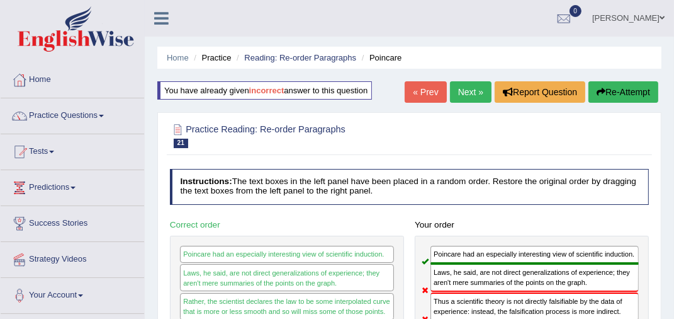
click at [605, 93] on button "Re-Attempt" at bounding box center [624, 91] width 70 height 21
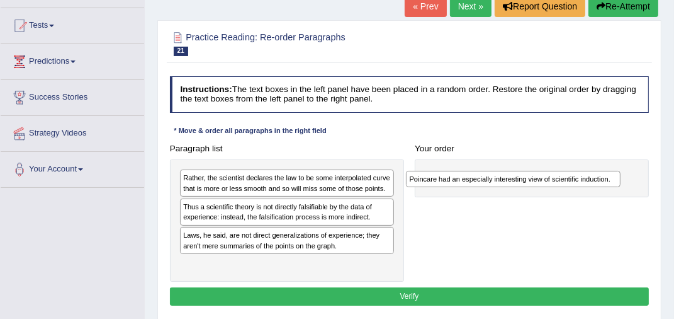
click at [536, 175] on div "Poincare had an especially interesting view of scientific induction." at bounding box center [513, 179] width 214 height 16
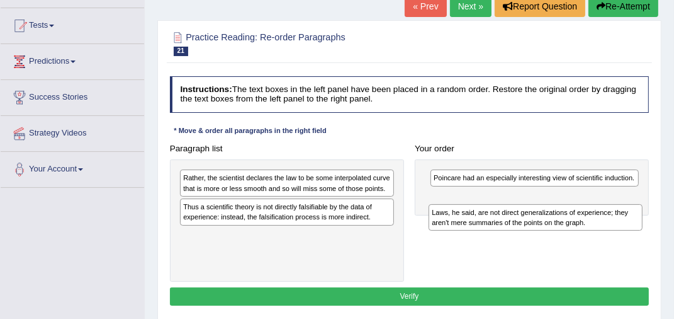
drag, startPoint x: 314, startPoint y: 246, endPoint x: 606, endPoint y: 220, distance: 293.9
click at [606, 220] on div "Laws, he said, are not direct generalizations of experience; they aren't mere s…" at bounding box center [536, 217] width 214 height 27
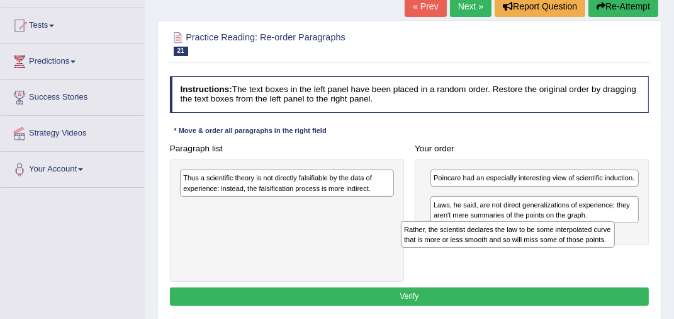
drag, startPoint x: 216, startPoint y: 185, endPoint x: 476, endPoint y: 246, distance: 266.9
click at [476, 246] on div "Rather, the scientist declares the law to be some interpolated curve that is mo…" at bounding box center [508, 234] width 214 height 27
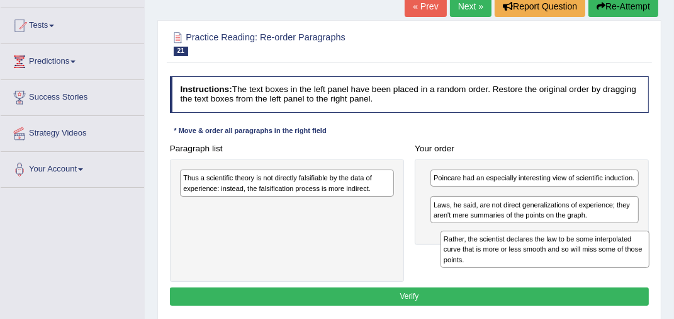
drag, startPoint x: 472, startPoint y: 208, endPoint x: 483, endPoint y: 258, distance: 51.0
click at [483, 258] on div "Rather, the scientist declares the law to be some interpolated curve that is mo…" at bounding box center [545, 248] width 209 height 37
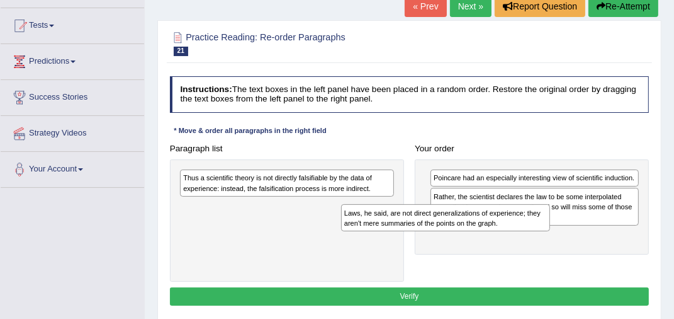
drag, startPoint x: 475, startPoint y: 234, endPoint x: 190, endPoint y: 178, distance: 290.5
click at [341, 204] on div "Laws, he said, are not direct generalizations of experience; they aren't mere s…" at bounding box center [445, 217] width 209 height 27
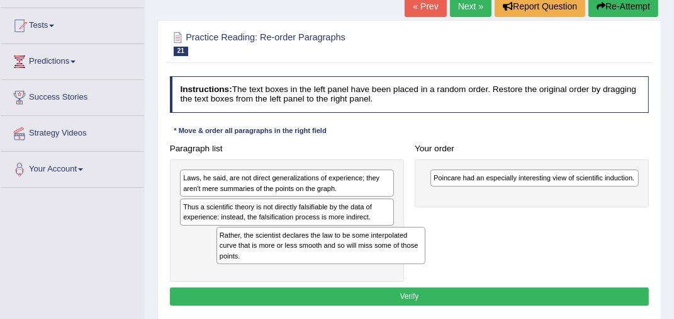
drag, startPoint x: 554, startPoint y: 210, endPoint x: 302, endPoint y: 256, distance: 256.0
click at [302, 256] on div "Rather, the scientist declares the law to be some interpolated curve that is mo…" at bounding box center [321, 245] width 209 height 37
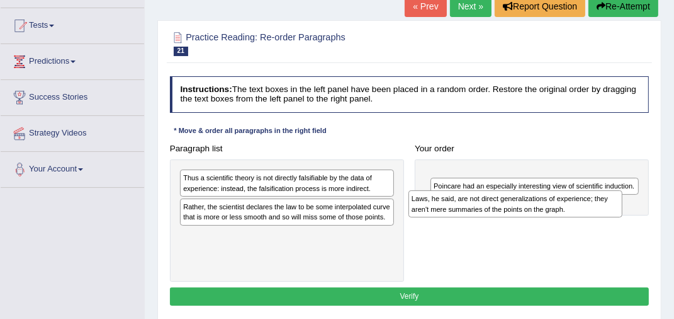
drag, startPoint x: 215, startPoint y: 183, endPoint x: 481, endPoint y: 206, distance: 266.7
click at [481, 206] on div "Laws, he said, are not direct generalizations of experience; they aren't mere s…" at bounding box center [516, 203] width 214 height 27
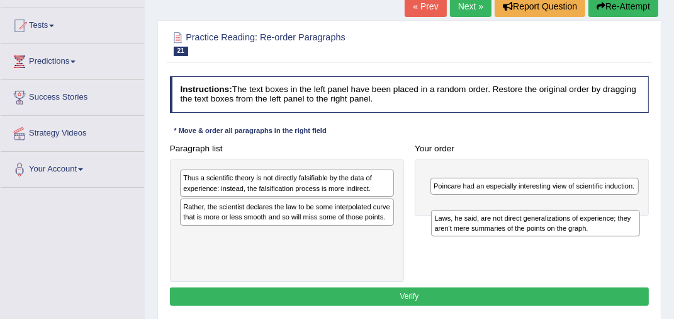
drag, startPoint x: 499, startPoint y: 185, endPoint x: 498, endPoint y: 227, distance: 42.2
click at [498, 227] on div "Laws, he said, are not direct generalizations of experience; they aren't mere s…" at bounding box center [535, 223] width 209 height 27
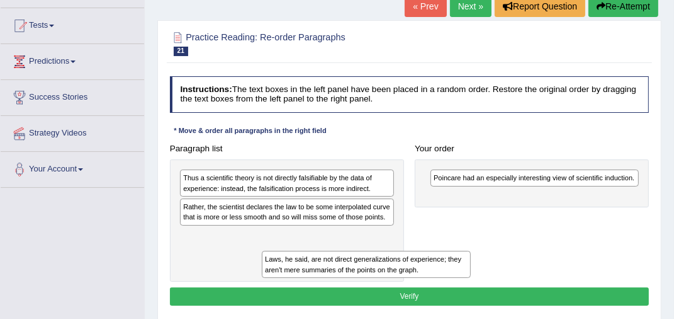
drag, startPoint x: 415, startPoint y: 222, endPoint x: 266, endPoint y: 278, distance: 158.8
click at [267, 283] on div "Instructions: The text boxes in the left panel have been placed in a random ord…" at bounding box center [409, 192] width 485 height 243
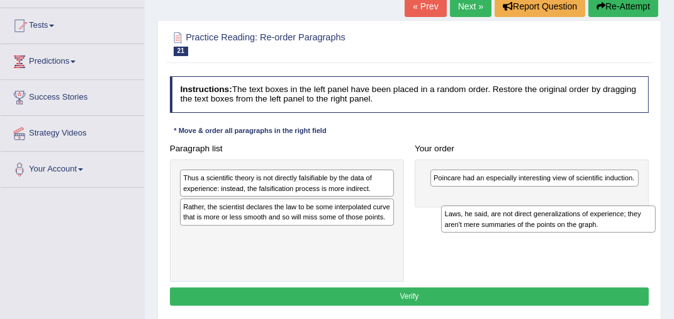
drag, startPoint x: 251, startPoint y: 238, endPoint x: 558, endPoint y: 213, distance: 308.8
click at [558, 213] on div "Laws, he said, are not direct generalizations of experience; they aren't mere s…" at bounding box center [548, 218] width 214 height 27
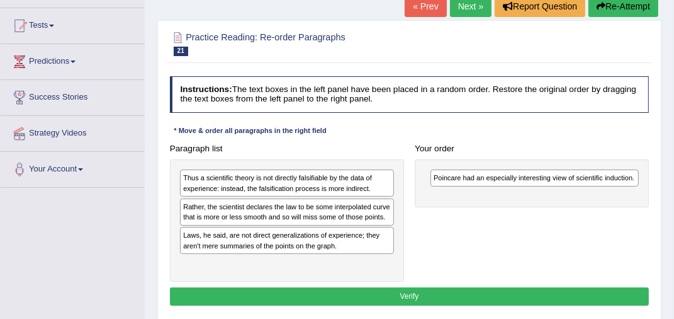
drag, startPoint x: 580, startPoint y: 201, endPoint x: 539, endPoint y: 202, distance: 40.9
click at [576, 201] on div "Poincare had an especially interesting view of scientific induction." at bounding box center [532, 183] width 234 height 48
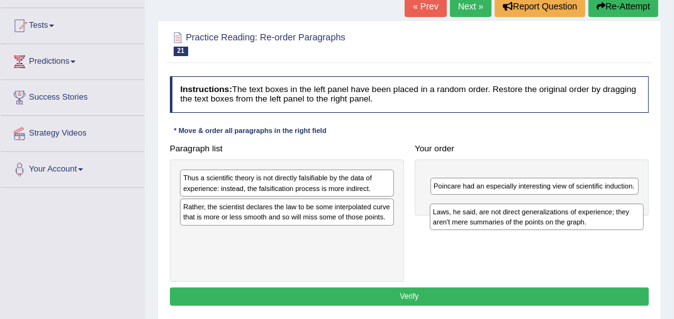
drag, startPoint x: 192, startPoint y: 235, endPoint x: 486, endPoint y: 208, distance: 295.2
click at [486, 208] on div "Laws, he said, are not direct generalizations of experience; they aren't mere s…" at bounding box center [537, 216] width 214 height 27
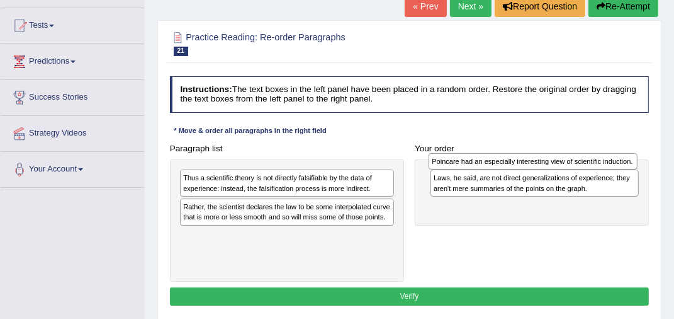
drag, startPoint x: 482, startPoint y: 208, endPoint x: 480, endPoint y: 155, distance: 52.9
click at [480, 155] on div "Poincare had an especially interesting view of scientific induction." at bounding box center [533, 161] width 209 height 16
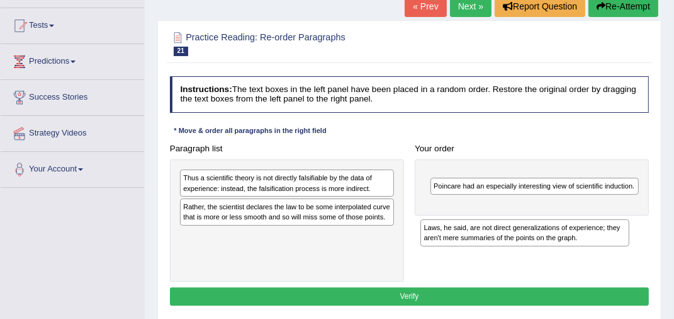
drag, startPoint x: 477, startPoint y: 177, endPoint x: 475, endPoint y: 220, distance: 43.5
click at [473, 221] on div "Laws, he said, are not direct generalizations of experience; they aren't mere s…" at bounding box center [525, 232] width 209 height 27
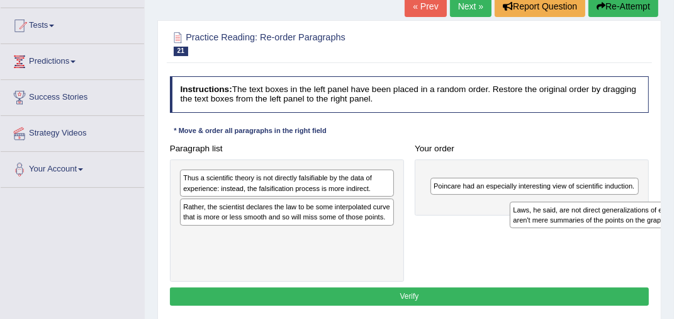
drag, startPoint x: 491, startPoint y: 179, endPoint x: 585, endPoint y: 217, distance: 101.1
click at [585, 217] on div "Laws, he said, are not direct generalizations of experience; they aren't mere s…" at bounding box center [614, 214] width 209 height 27
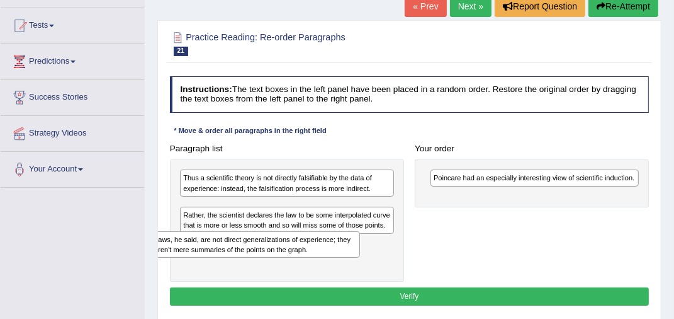
drag, startPoint x: 514, startPoint y: 184, endPoint x: 211, endPoint y: 256, distance: 311.2
click at [210, 256] on div "Laws, he said, are not direct generalizations of experience; they aren't mere s…" at bounding box center [255, 244] width 209 height 27
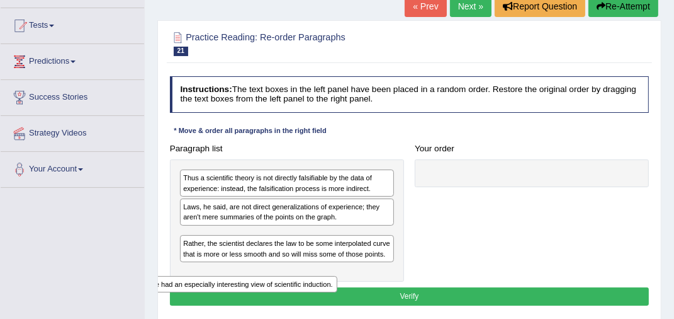
drag, startPoint x: 503, startPoint y: 184, endPoint x: 164, endPoint y: 293, distance: 356.4
click at [159, 298] on div "Practice Reading: Re-order Paragraphs 21 Poincare Instructions: The text boxes …" at bounding box center [409, 170] width 504 height 300
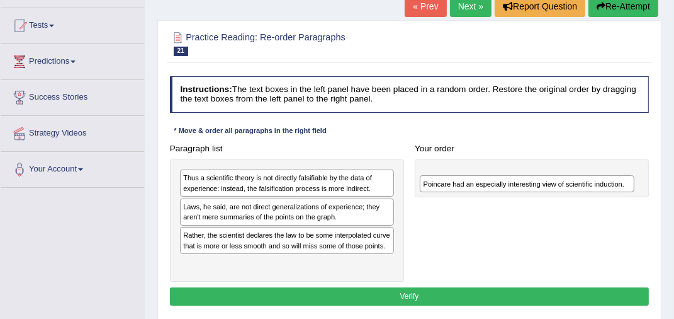
drag, startPoint x: 239, startPoint y: 236, endPoint x: 509, endPoint y: 178, distance: 277.0
click at [509, 178] on div "Poincare had an especially interesting view of scientific induction." at bounding box center [527, 183] width 214 height 16
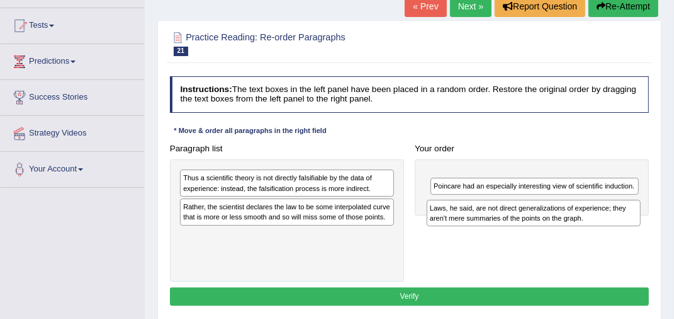
drag, startPoint x: 224, startPoint y: 208, endPoint x: 514, endPoint y: 210, distance: 290.2
click at [514, 210] on div "Laws, he said, are not direct generalizations of experience; they aren't mere s…" at bounding box center [534, 213] width 214 height 27
drag, startPoint x: 516, startPoint y: 186, endPoint x: 519, endPoint y: 224, distance: 38.6
click at [519, 224] on div "Laws, he said, are not direct generalizations of experience; they aren't mere s…" at bounding box center [538, 215] width 209 height 27
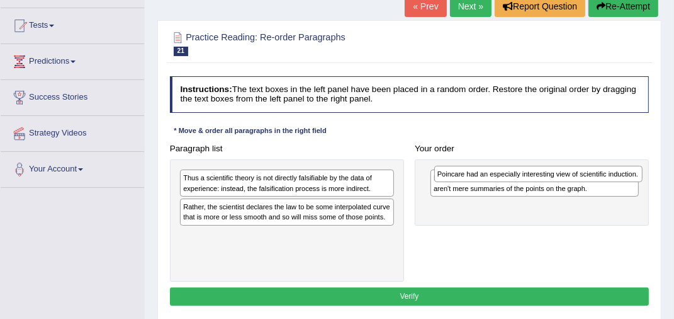
drag, startPoint x: 501, startPoint y: 208, endPoint x: 506, endPoint y: 166, distance: 41.9
click at [506, 166] on div "Poincare had an especially interesting view of scientific induction." at bounding box center [538, 174] width 209 height 16
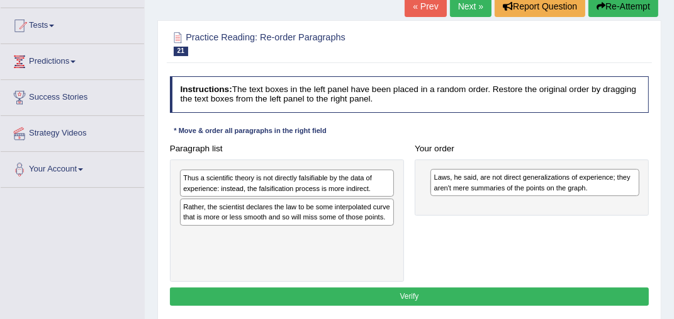
click at [502, 178] on div "Laws, he said, are not direct generalizations of experience; they aren't mere s…" at bounding box center [535, 182] width 209 height 27
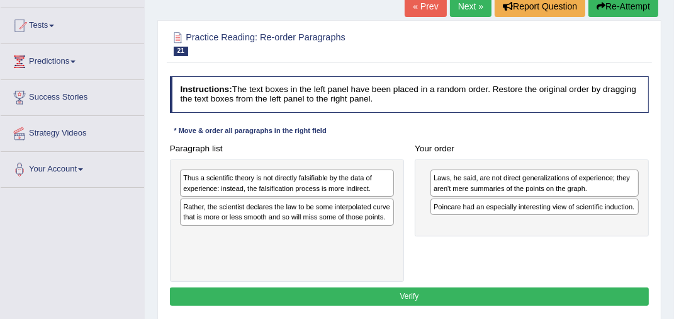
click at [502, 175] on div "Laws, he said, are not direct generalizations of experience; they aren't mere s…" at bounding box center [535, 182] width 208 height 27
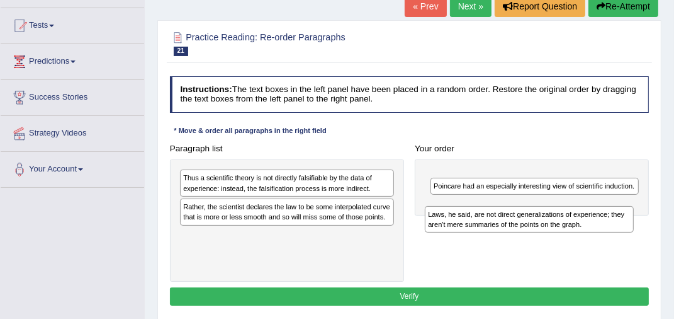
drag, startPoint x: 502, startPoint y: 171, endPoint x: 497, endPoint y: 212, distance: 41.3
click at [496, 213] on div "Laws, he said, are not direct generalizations of experience; they aren't mere s…" at bounding box center [529, 219] width 209 height 27
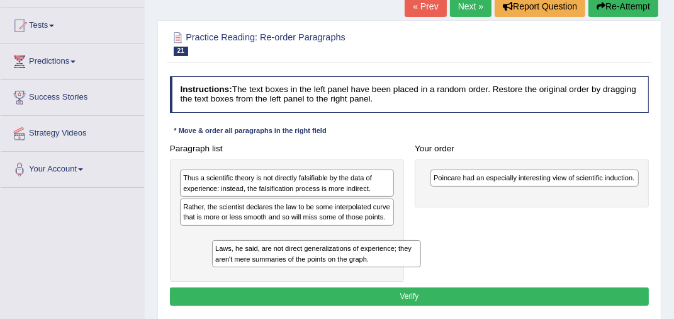
drag, startPoint x: 478, startPoint y: 183, endPoint x: 223, endPoint y: 258, distance: 265.9
click at [223, 259] on div "Laws, he said, are not direct generalizations of experience; they aren't mere s…" at bounding box center [316, 253] width 209 height 27
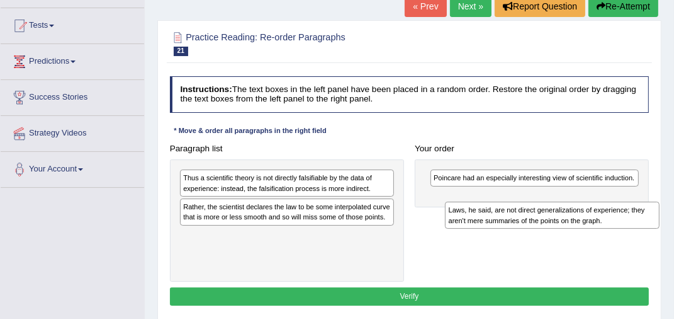
drag, startPoint x: 254, startPoint y: 240, endPoint x: 557, endPoint y: 215, distance: 303.9
click at [557, 215] on div "Laws, he said, are not direct generalizations of experience; they aren't mere s…" at bounding box center [552, 214] width 214 height 27
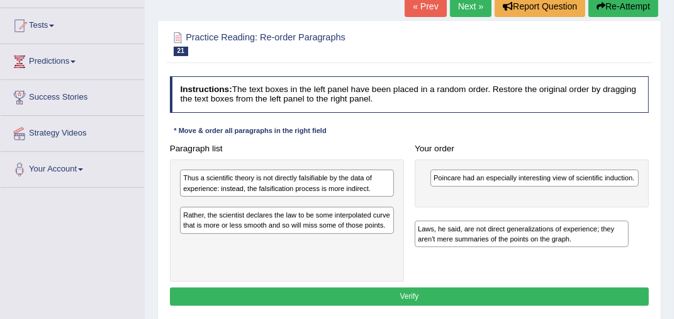
drag, startPoint x: 373, startPoint y: 238, endPoint x: 650, endPoint y: 231, distance: 276.5
click at [650, 231] on div "Paragraph list Thus a scientific theory is not directly falsifiable by the data…" at bounding box center [409, 210] width 490 height 142
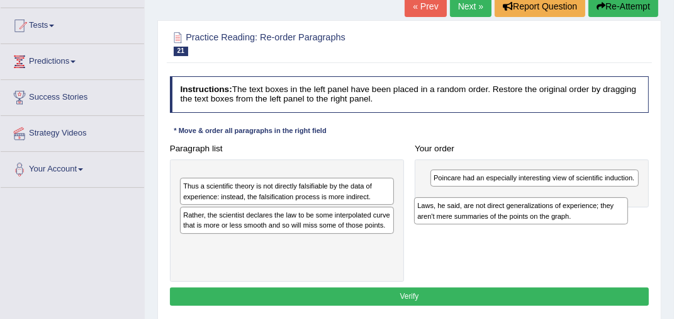
drag, startPoint x: 290, startPoint y: 208, endPoint x: 566, endPoint y: 208, distance: 276.4
click at [566, 208] on div "Laws, he said, are not direct generalizations of experience; they aren't mere s…" at bounding box center [521, 210] width 214 height 27
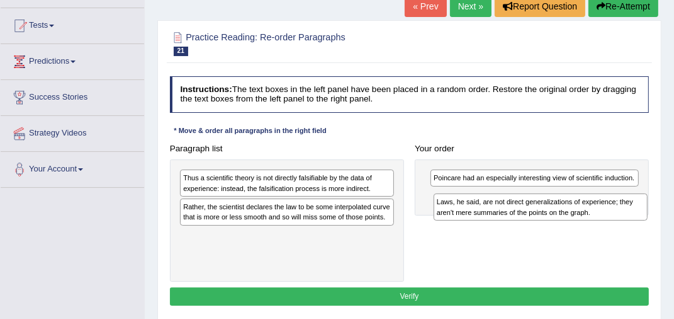
drag, startPoint x: 305, startPoint y: 185, endPoint x: 604, endPoint y: 213, distance: 299.7
click at [604, 213] on div "Laws, he said, are not direct generalizations of experience; they aren't mere s…" at bounding box center [541, 206] width 214 height 27
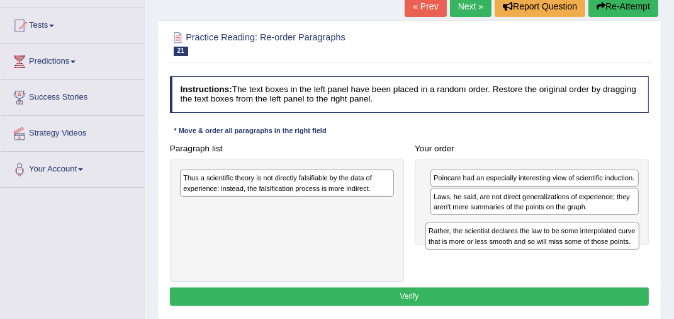
drag, startPoint x: 223, startPoint y: 206, endPoint x: 512, endPoint y: 235, distance: 290.4
click at [512, 235] on div "Rather, the scientist declares the law to be some interpolated curve that is mo…" at bounding box center [533, 235] width 214 height 27
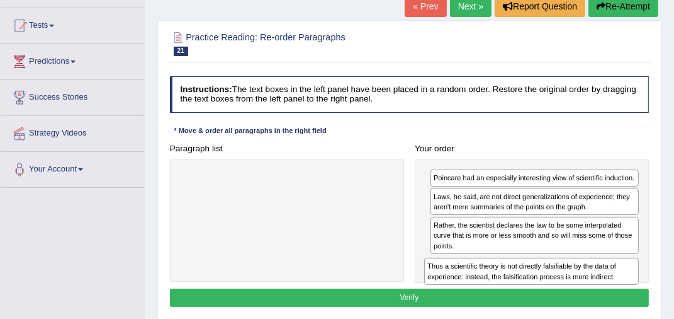
drag, startPoint x: 312, startPoint y: 188, endPoint x: 600, endPoint y: 291, distance: 305.9
click at [600, 291] on div "Instructions: The text boxes in the left panel have been placed in a random ord…" at bounding box center [409, 193] width 485 height 244
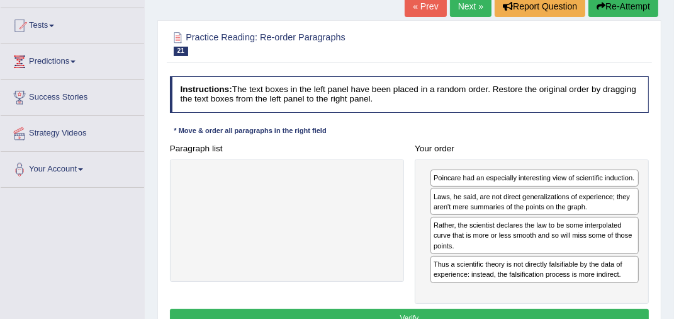
scroll to position [315, 0]
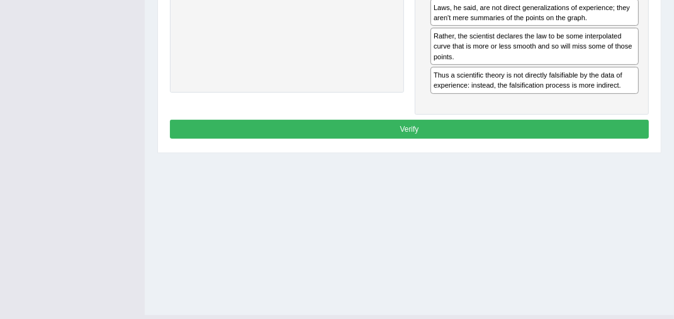
click at [371, 129] on button "Verify" at bounding box center [410, 129] width 480 height 18
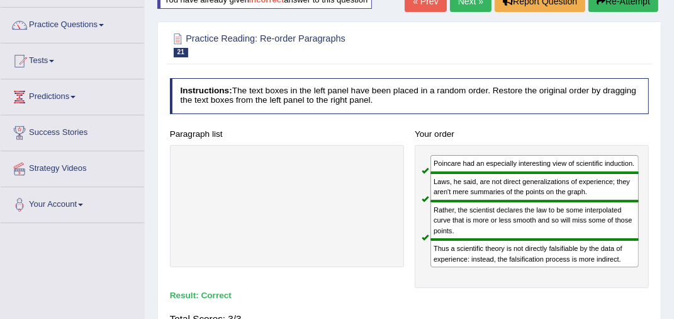
scroll to position [28, 0]
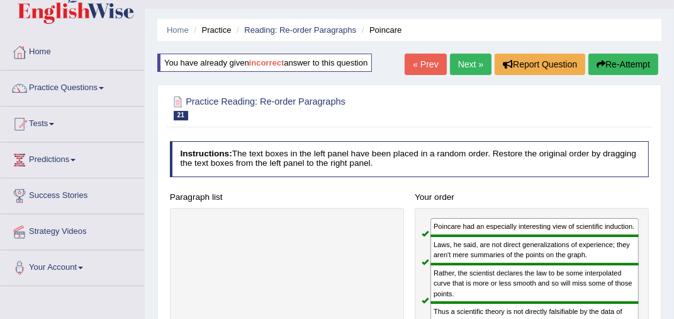
click at [52, 120] on link "Tests" at bounding box center [73, 121] width 144 height 31
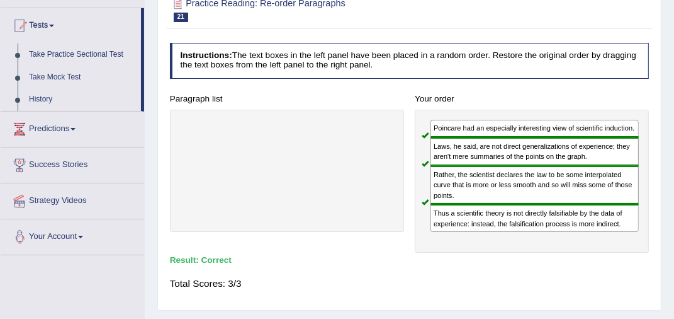
scroll to position [0, 0]
